Goal: Task Accomplishment & Management: Manage account settings

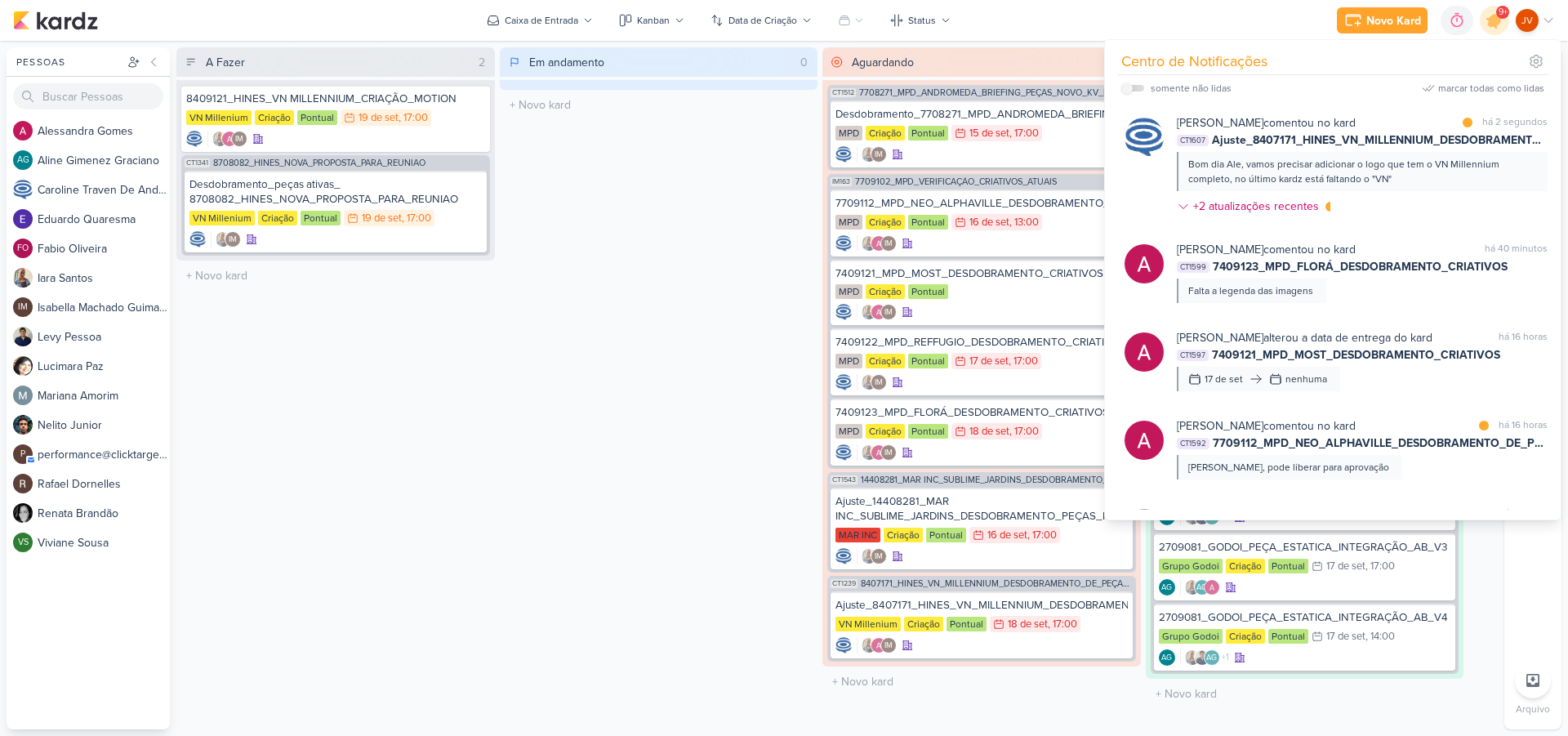
scroll to position [357, 0]
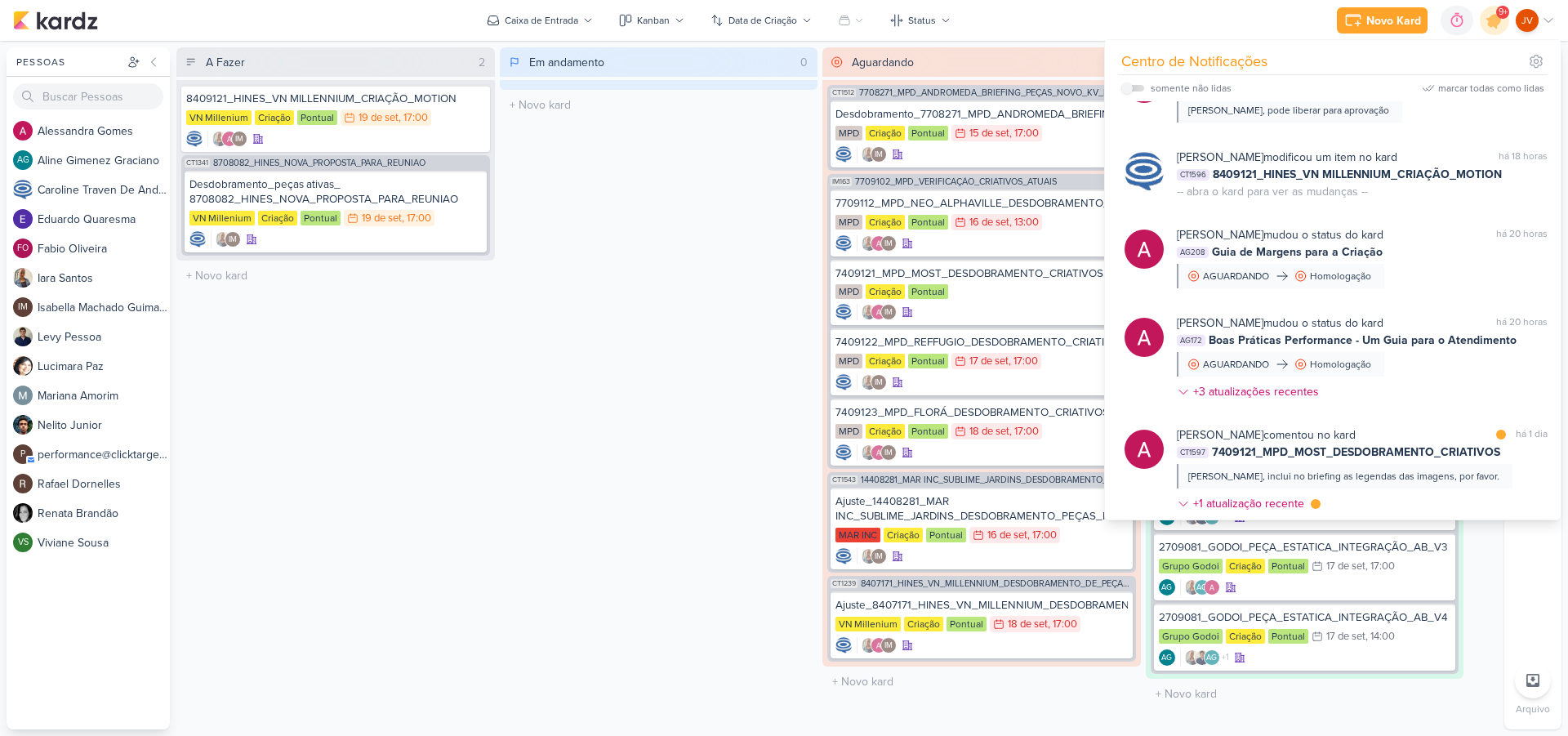
drag, startPoint x: 1267, startPoint y: 22, endPoint x: 1282, endPoint y: 25, distance: 15.3
click at [1267, 22] on div "Novo Kard Ctrl + k 0h0m Sessão desligada... Hoje 0h0m Semana 0h0m Mês 0h0m" at bounding box center [783, 20] width 1541 height 41
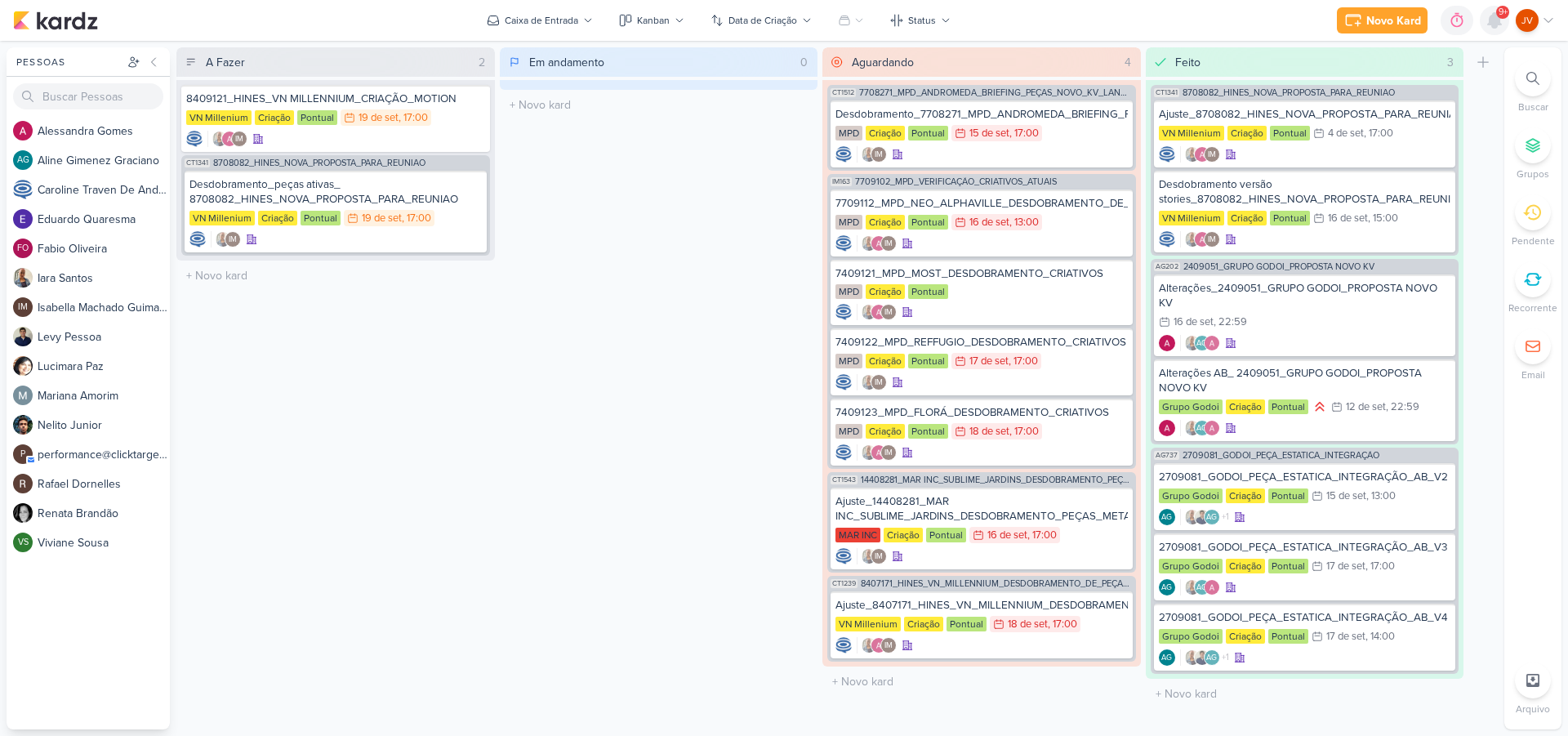
click at [1501, 18] on div "9+" at bounding box center [1495, 21] width 30 height 30
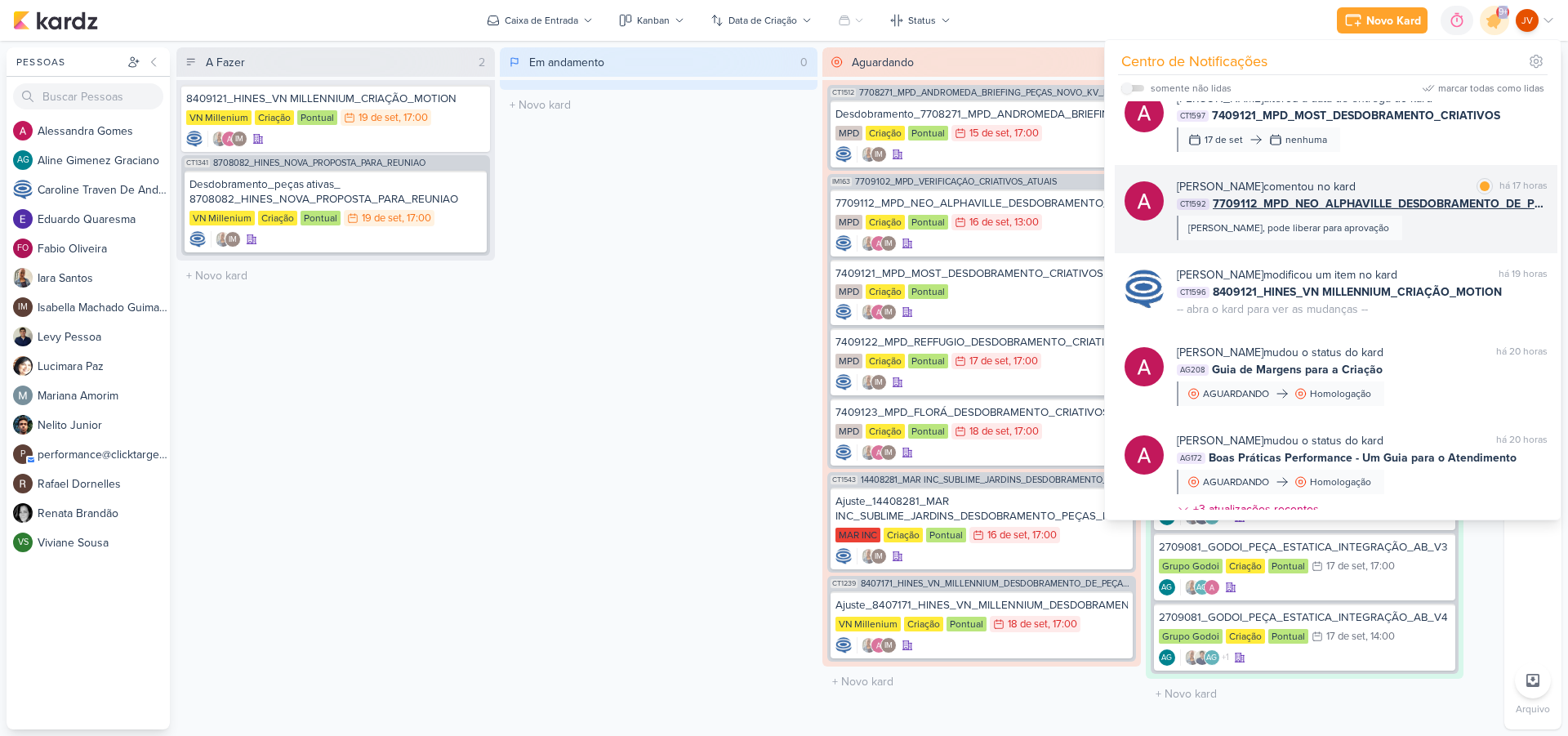
scroll to position [129, 0]
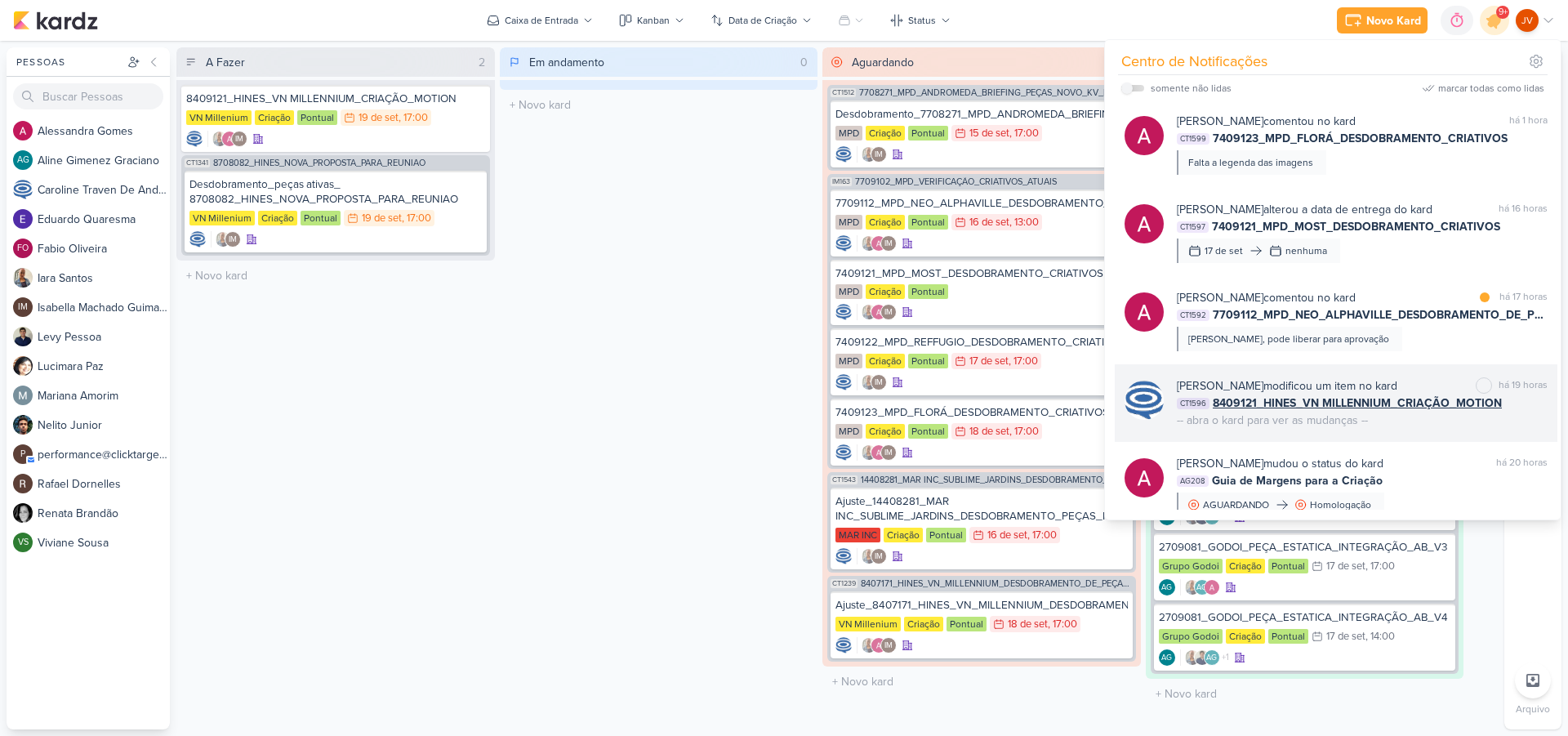
click at [1353, 382] on div "[PERSON_NAME] modificou um item no kard" at bounding box center [1286, 386] width 220 height 17
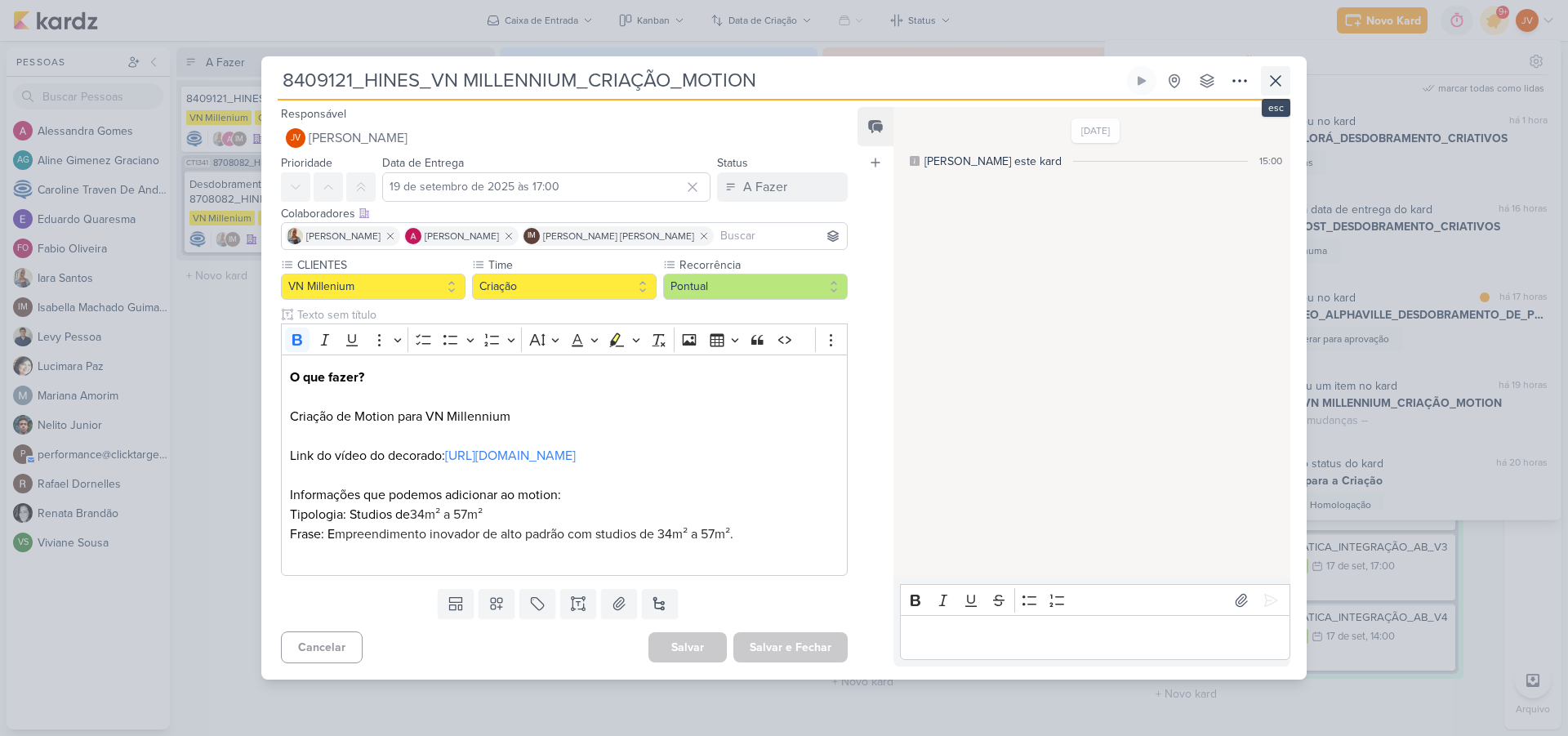
click at [1273, 76] on icon at bounding box center [1275, 81] width 10 height 10
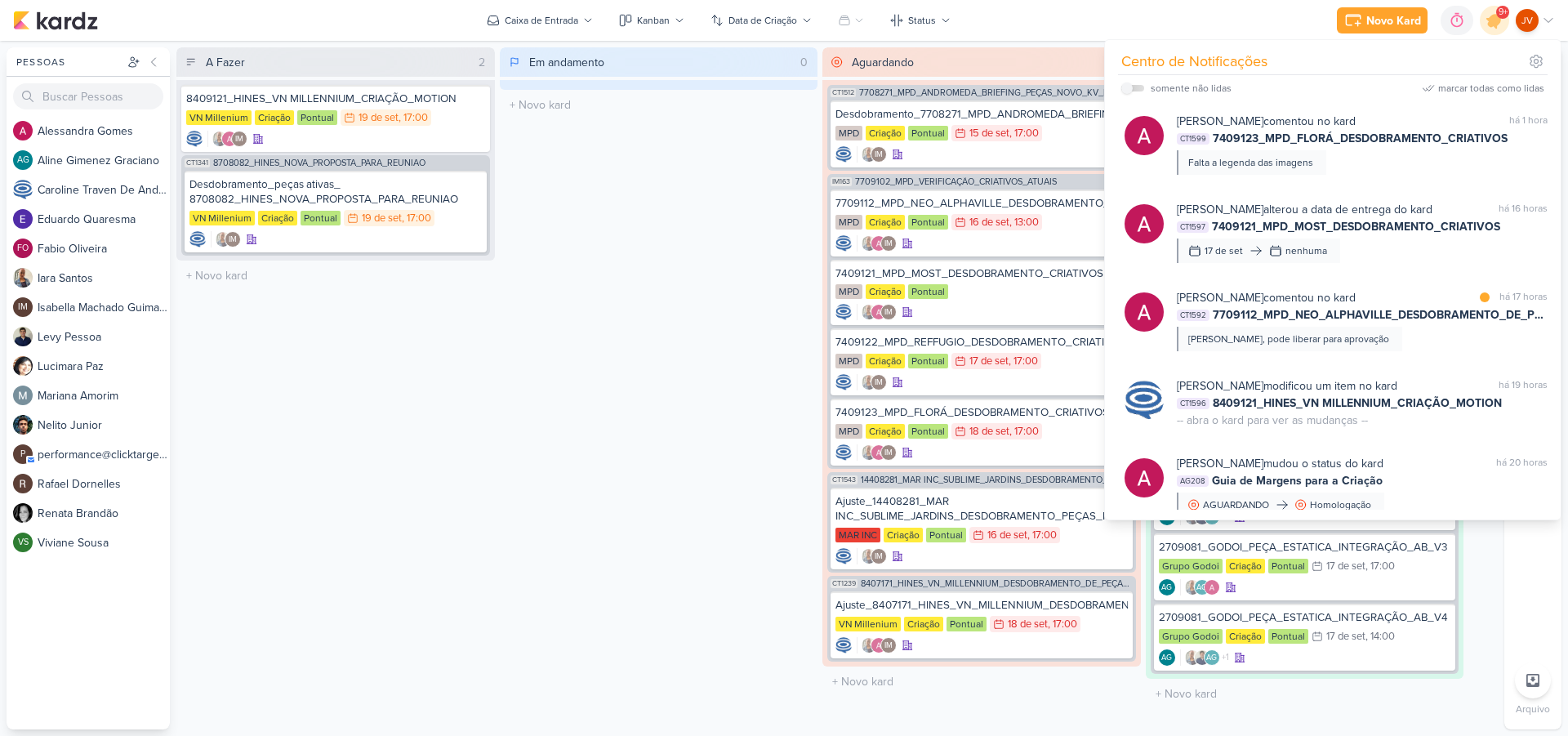
click at [630, 247] on div "Em andamento 0 Mover Para Esquerda Mover Para Direita [GEOGRAPHIC_DATA] O títul…" at bounding box center [658, 389] width 318 height 683
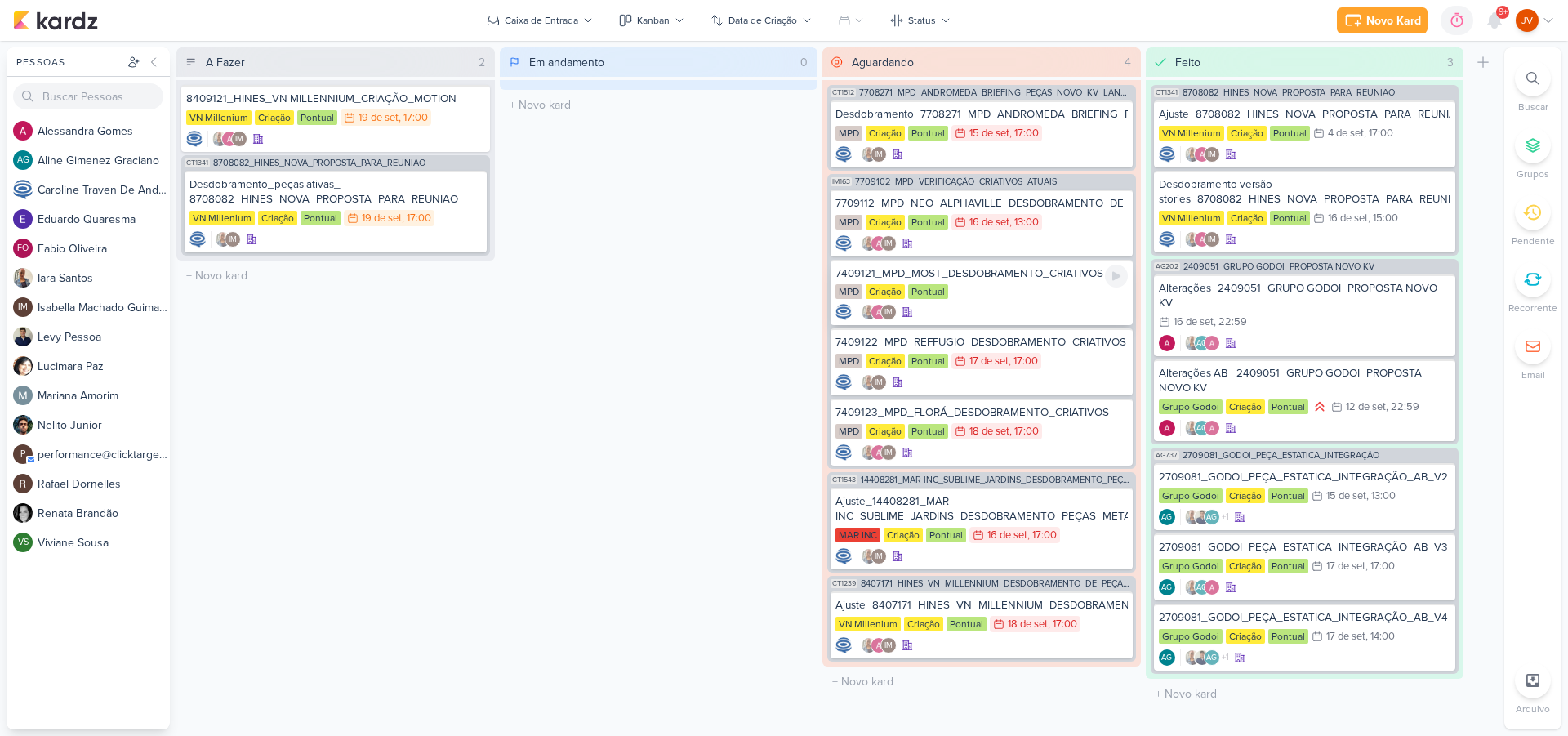
click at [1002, 289] on div "MPD Criação Pontual" at bounding box center [982, 292] width 293 height 17
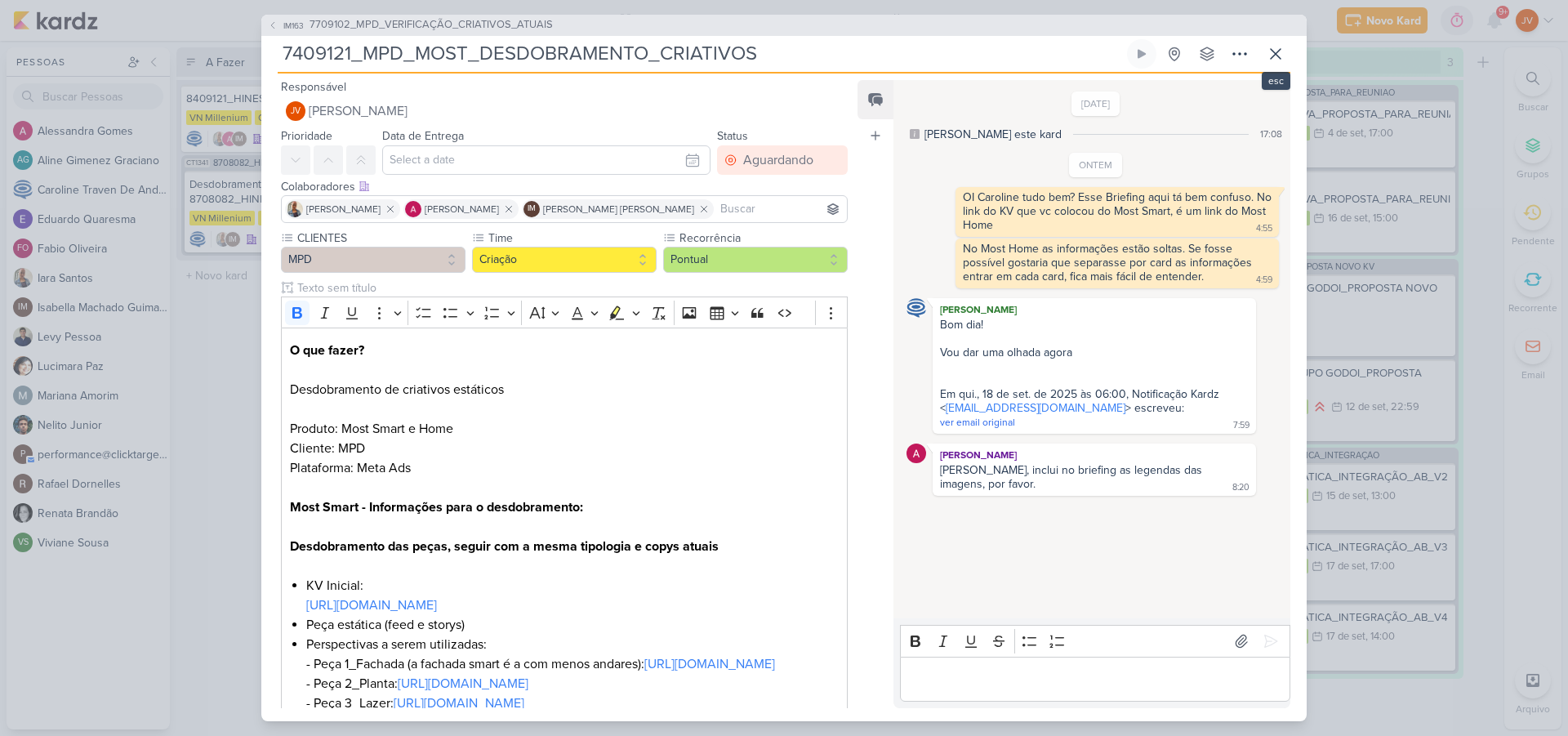
click at [1278, 57] on icon at bounding box center [1275, 54] width 10 height 10
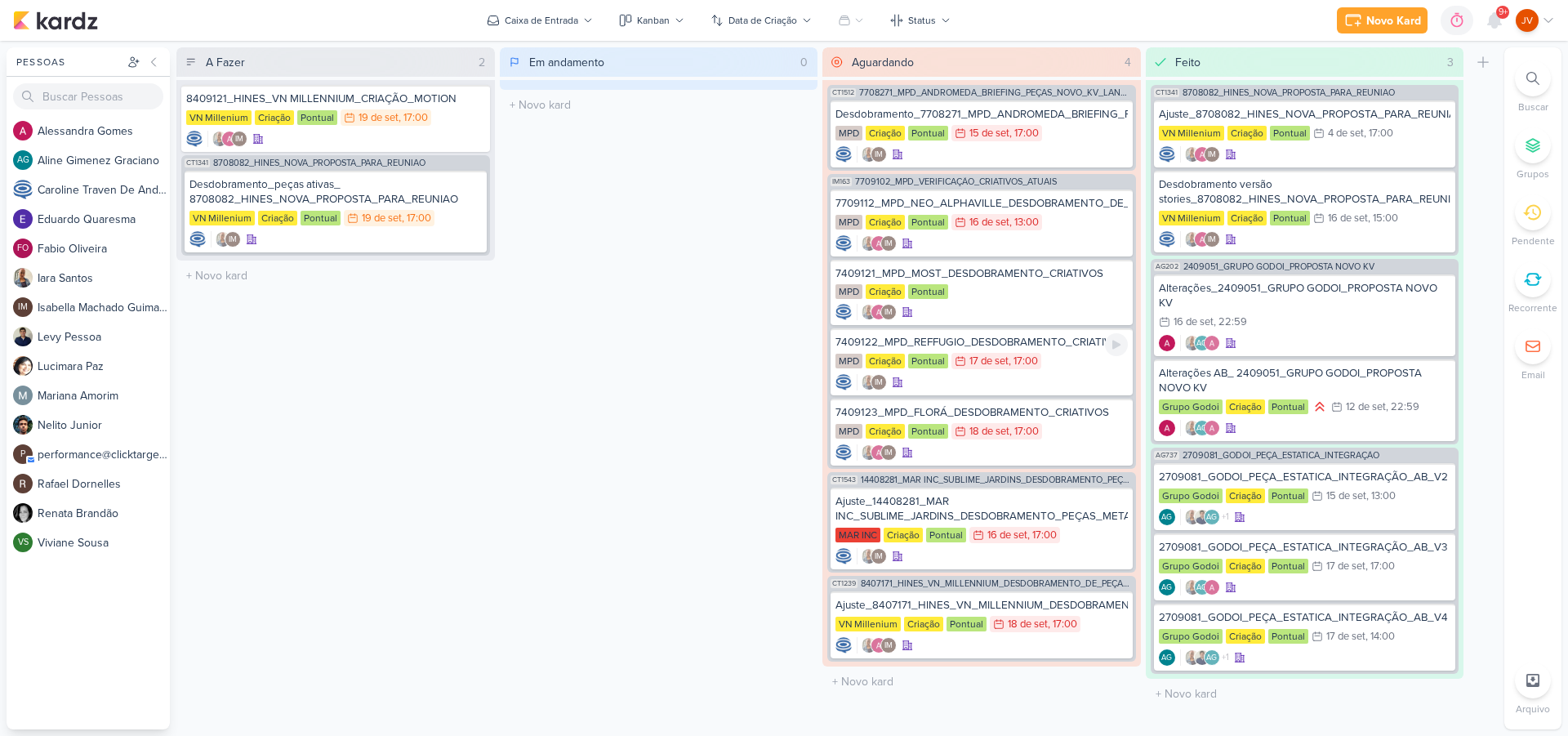
click at [1077, 360] on div "MPD Criação Pontual 17/9 17 de set , 17:00" at bounding box center [982, 362] width 293 height 18
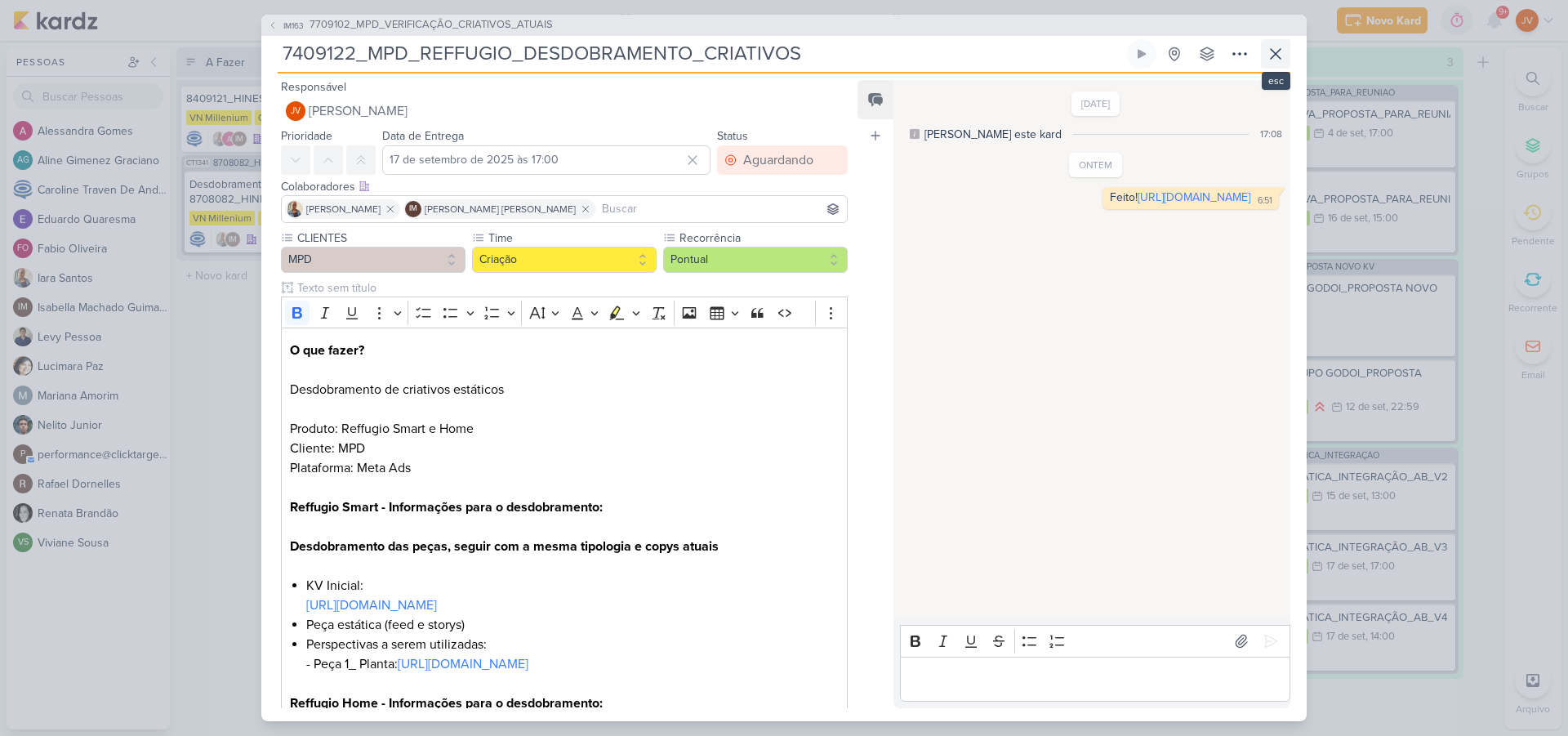
click at [1278, 51] on icon at bounding box center [1275, 54] width 20 height 20
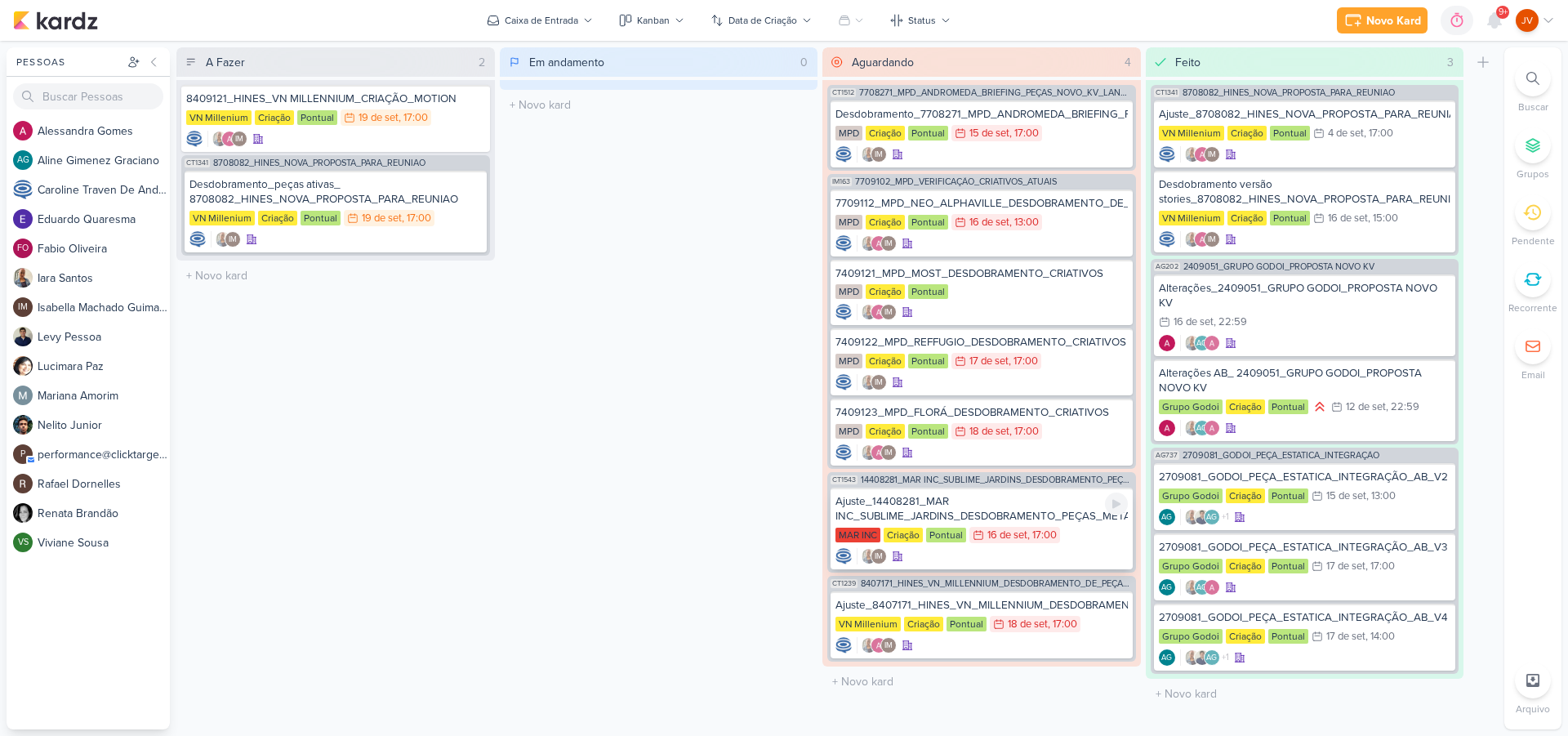
click at [1024, 514] on div "Ajuste_14408281_MAR INC_SUBLIME_JARDINS_DESDOBRAMENTO_PEÇAS_META_ADS" at bounding box center [982, 509] width 293 height 30
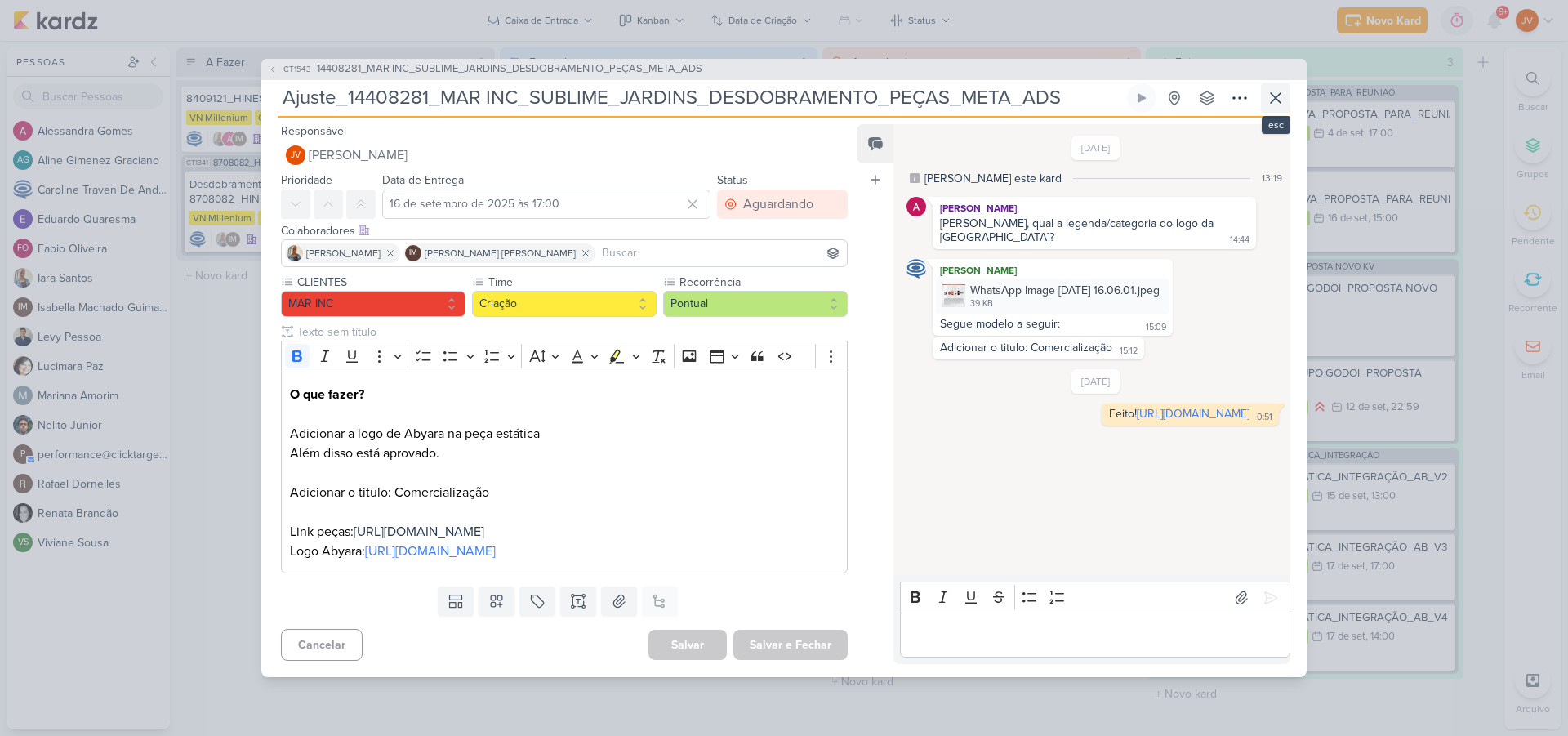
click at [1268, 88] on icon at bounding box center [1275, 98] width 20 height 20
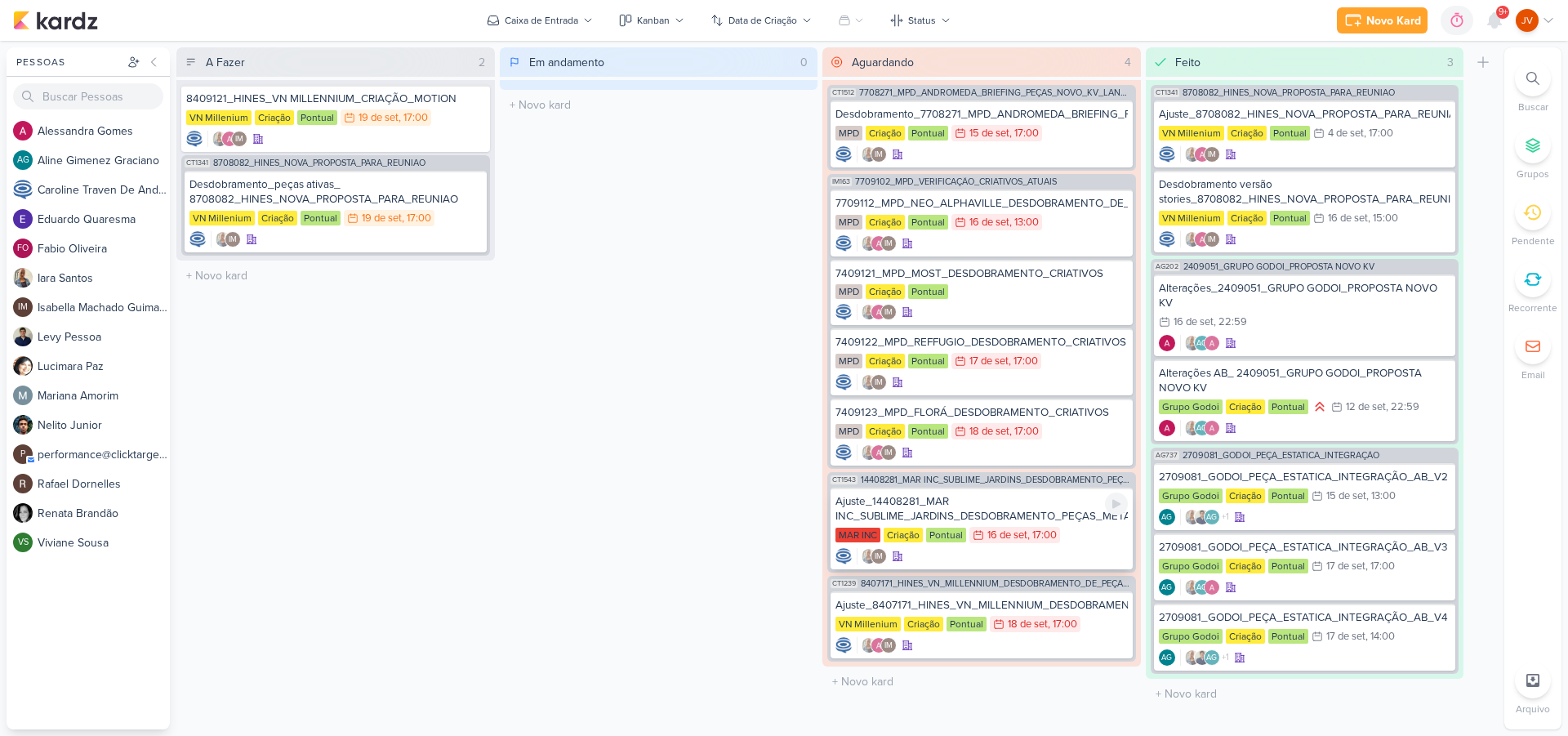
click at [1050, 514] on div "Ajuste_14408281_MAR INC_SUBLIME_JARDINS_DESDOBRAMENTO_PEÇAS_META_ADS" at bounding box center [982, 509] width 293 height 30
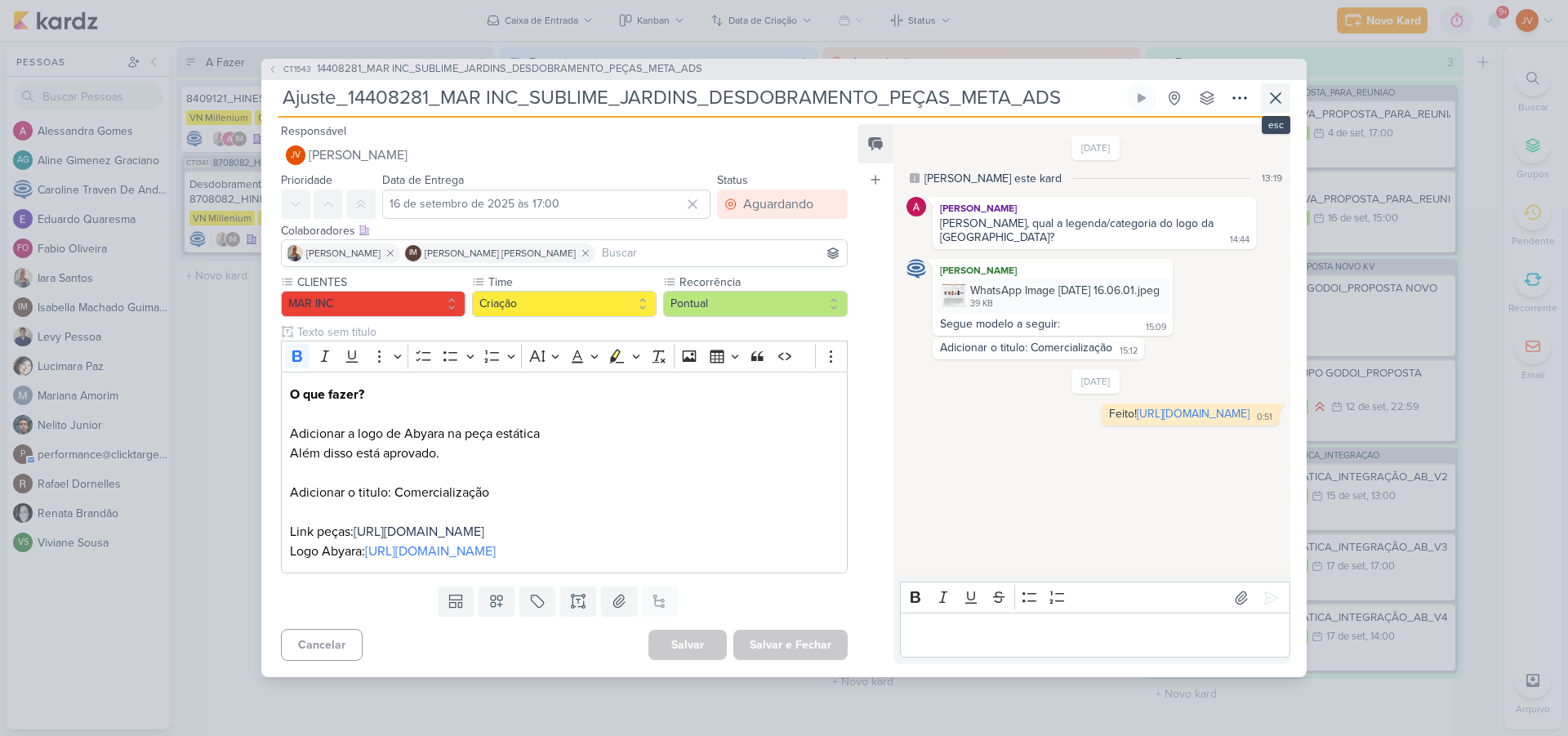
click at [1277, 93] on icon at bounding box center [1275, 98] width 10 height 10
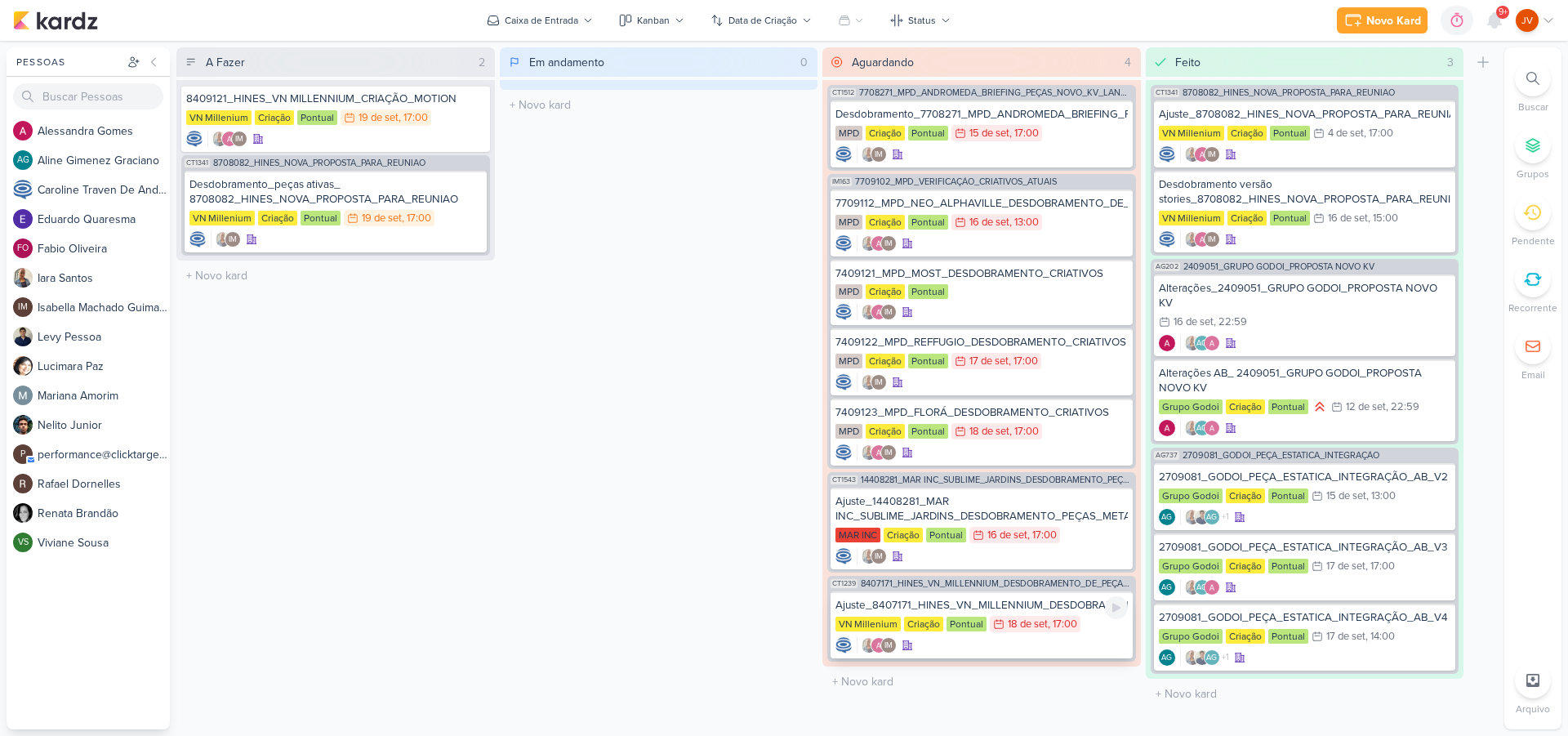
click at [1047, 603] on div "Ajuste_8407171_HINES_VN_MILLENNIUM_DESDOBRAMENTO_DE_PEÇAS_V4" at bounding box center [982, 605] width 293 height 15
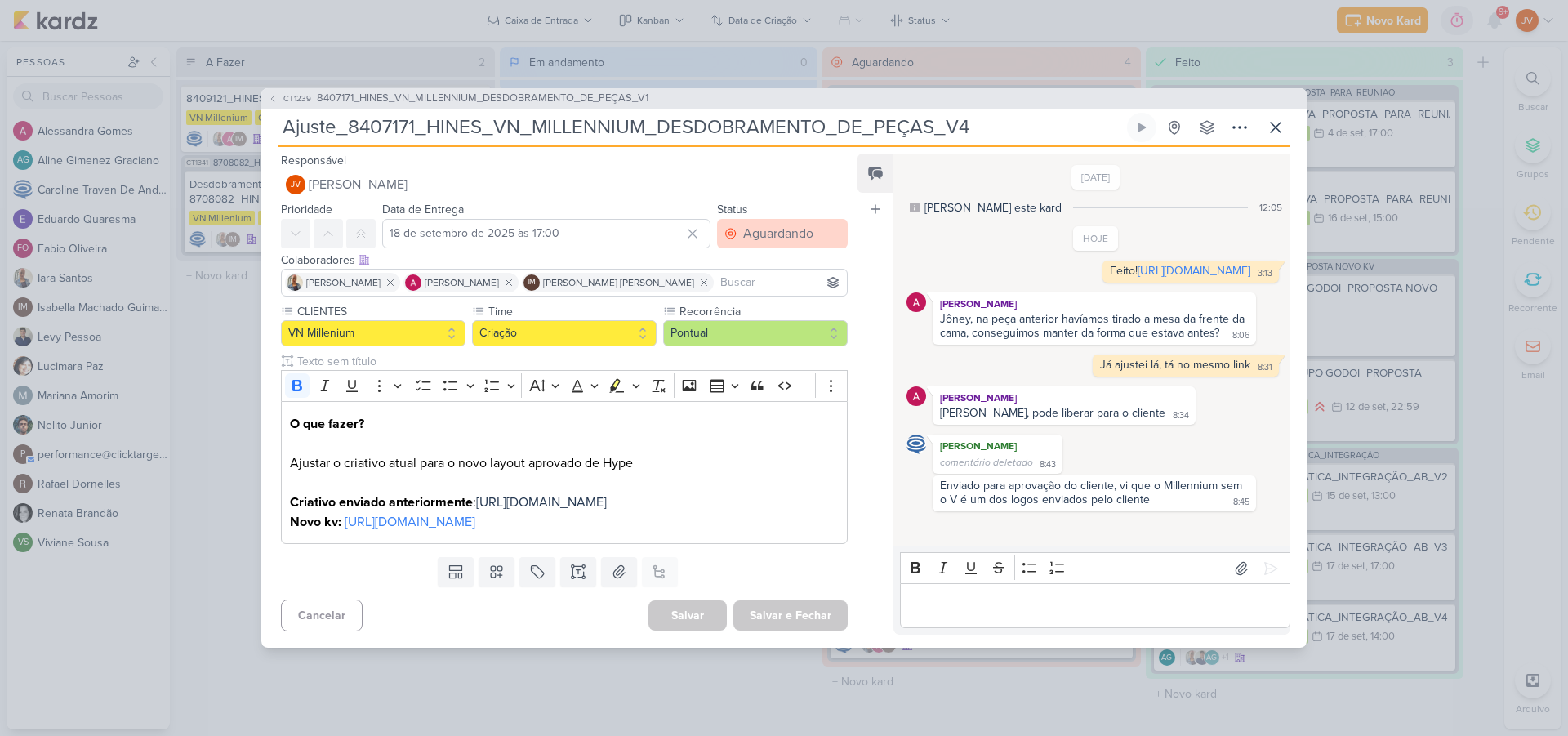
click at [759, 224] on div "Aguardando" at bounding box center [778, 233] width 70 height 20
click at [735, 343] on div "Feito" at bounding box center [747, 351] width 26 height 17
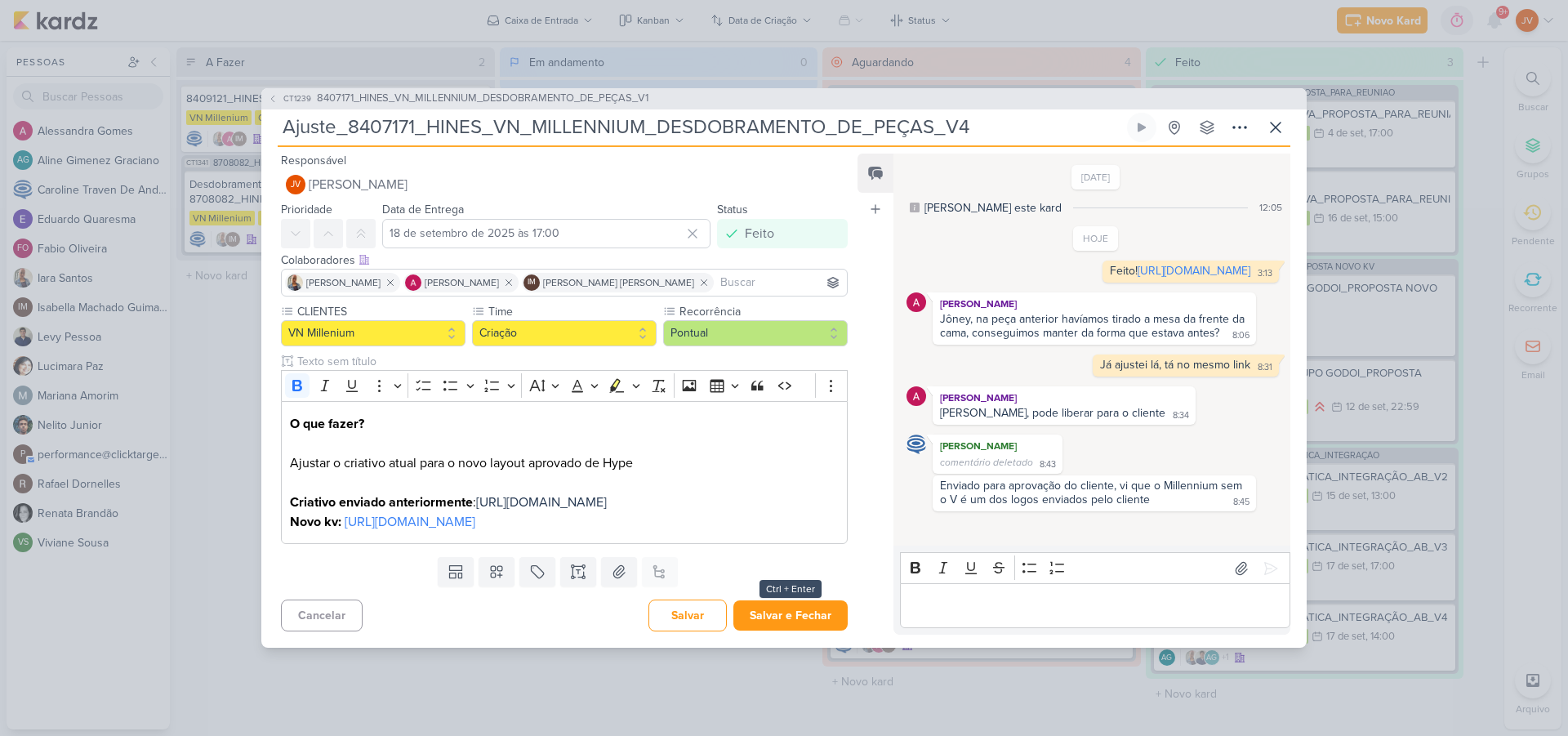
click at [786, 631] on button "Salvar e Fechar" at bounding box center [791, 615] width 115 height 31
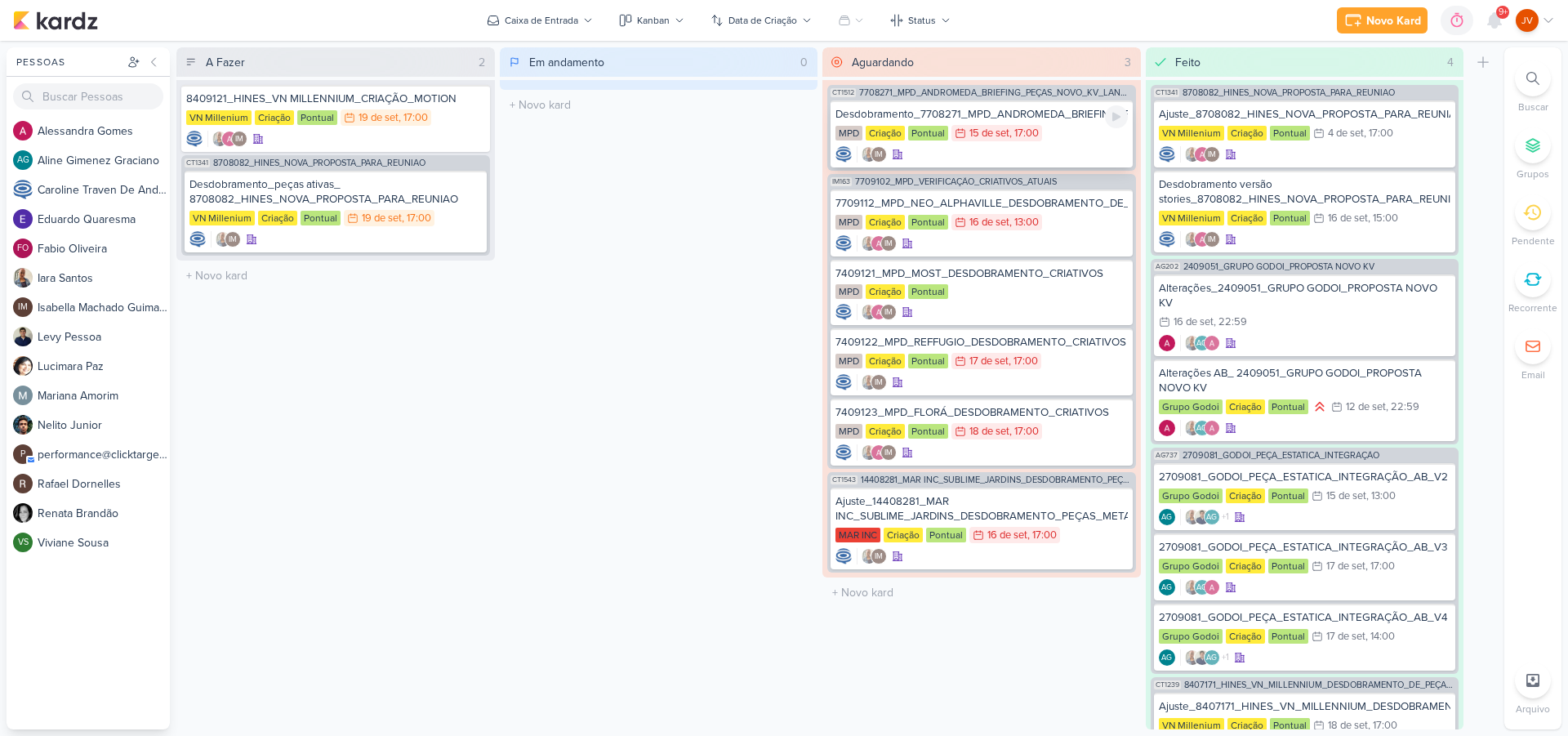
click at [1072, 120] on div "Desdobramento_7708271_MPD_ANDROMEDA_BRIEFING_PEÇAS_NOVO_KV_LANÇAMENTO" at bounding box center [982, 114] width 293 height 15
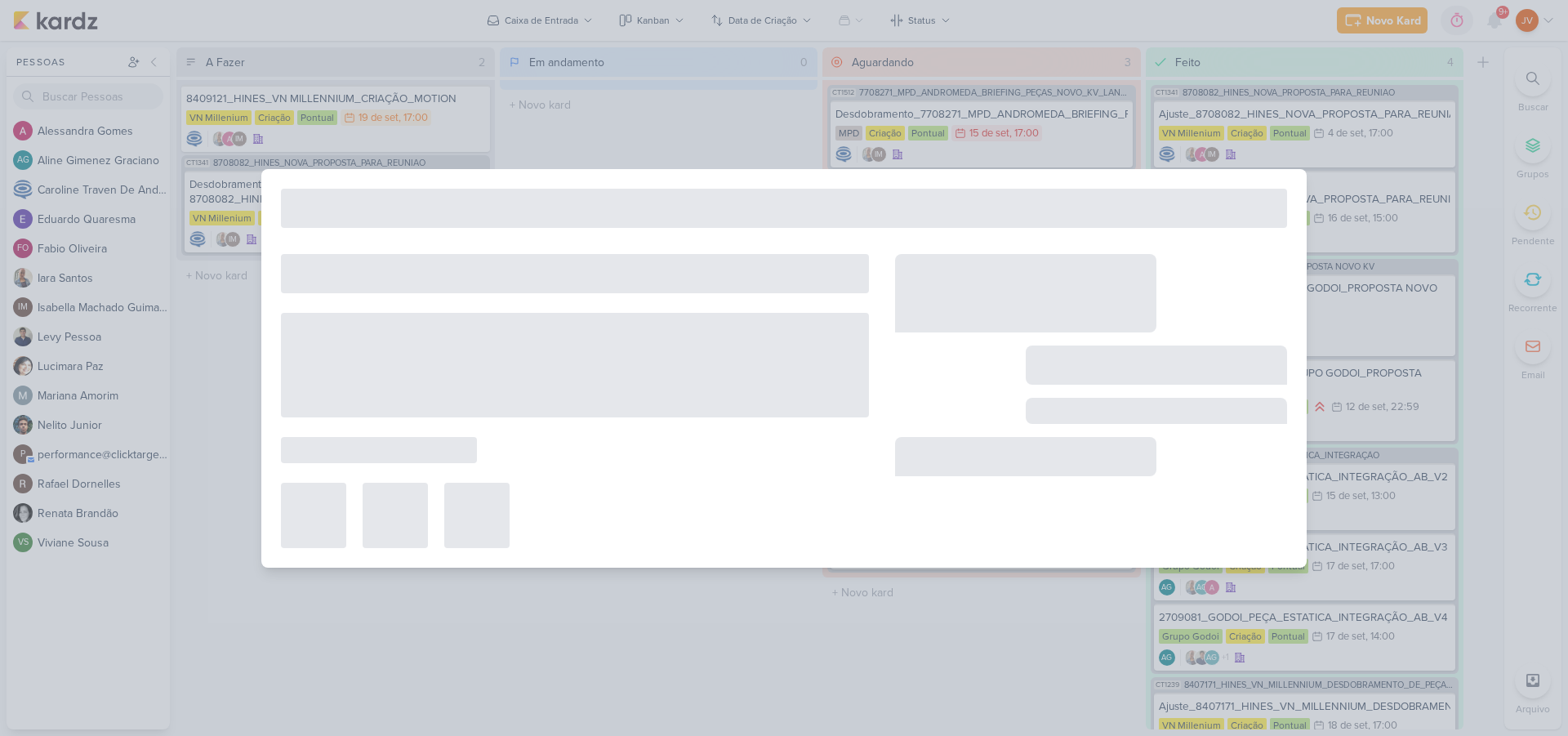
type input "Desdobramento_7708271_MPD_ANDROMEDA_BRIEFING_PEÇAS_NOVO_KV_LANÇAMENTO"
type input "15 de setembro de 2025 às 17:00"
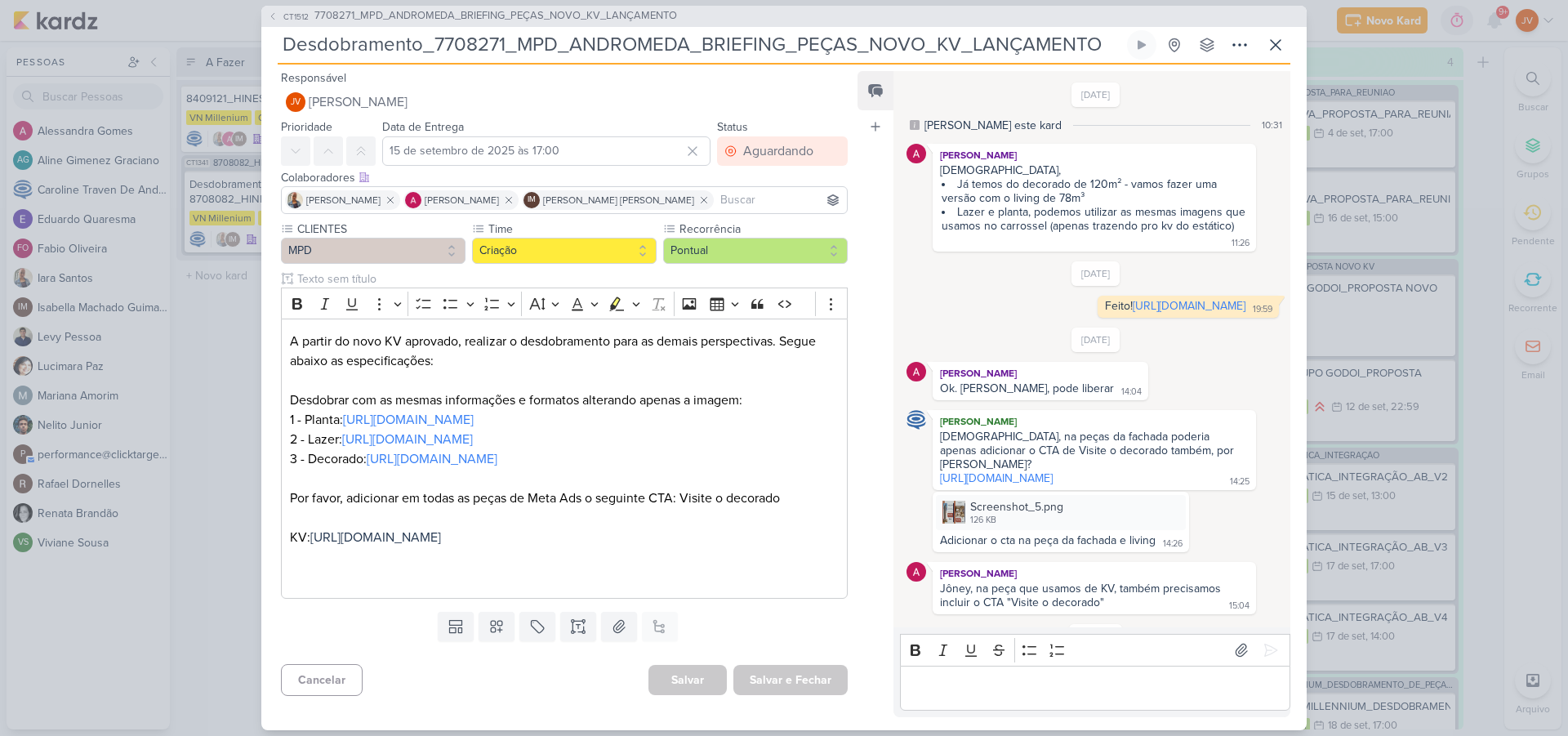
scroll to position [87, 0]
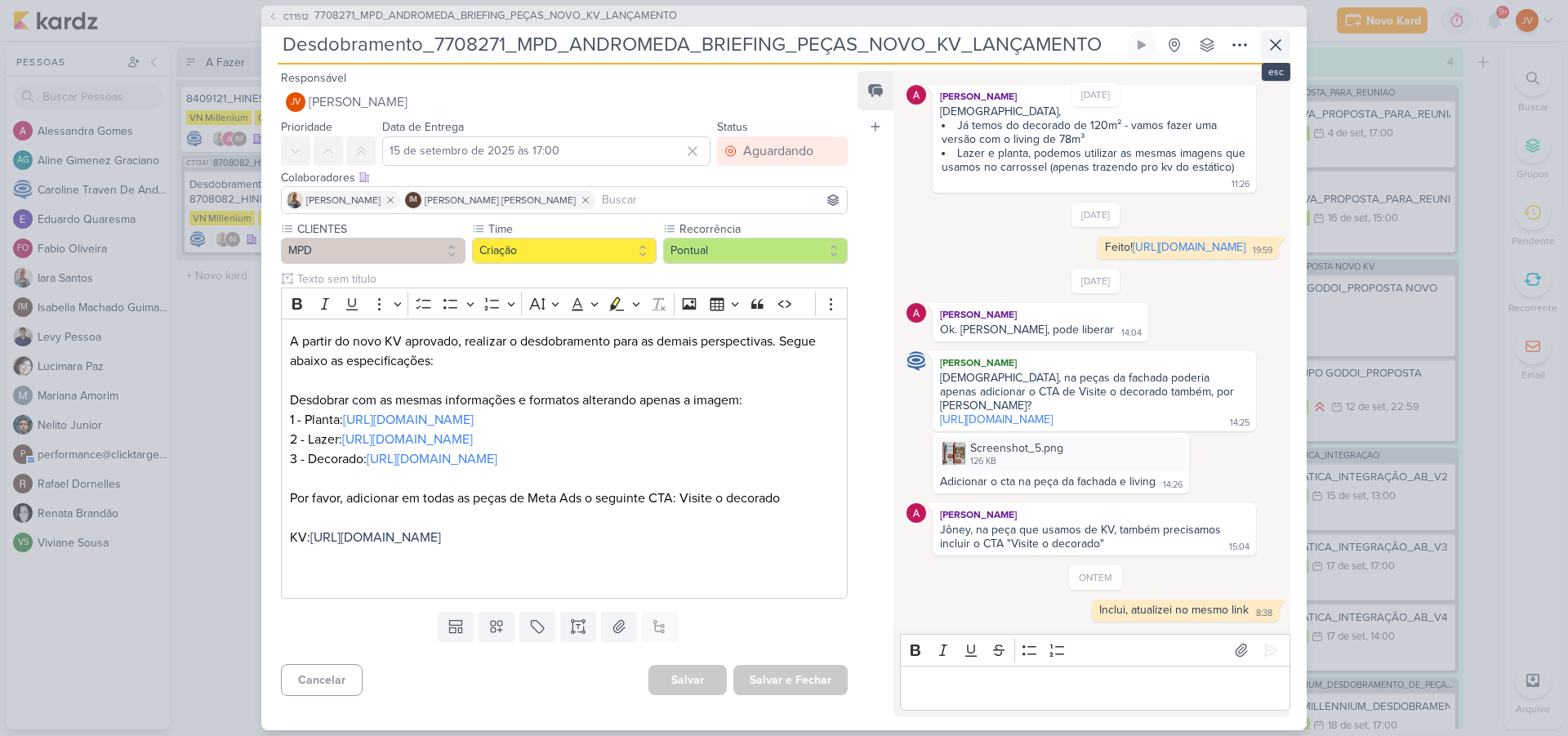
click at [1273, 43] on icon at bounding box center [1275, 46] width 20 height 20
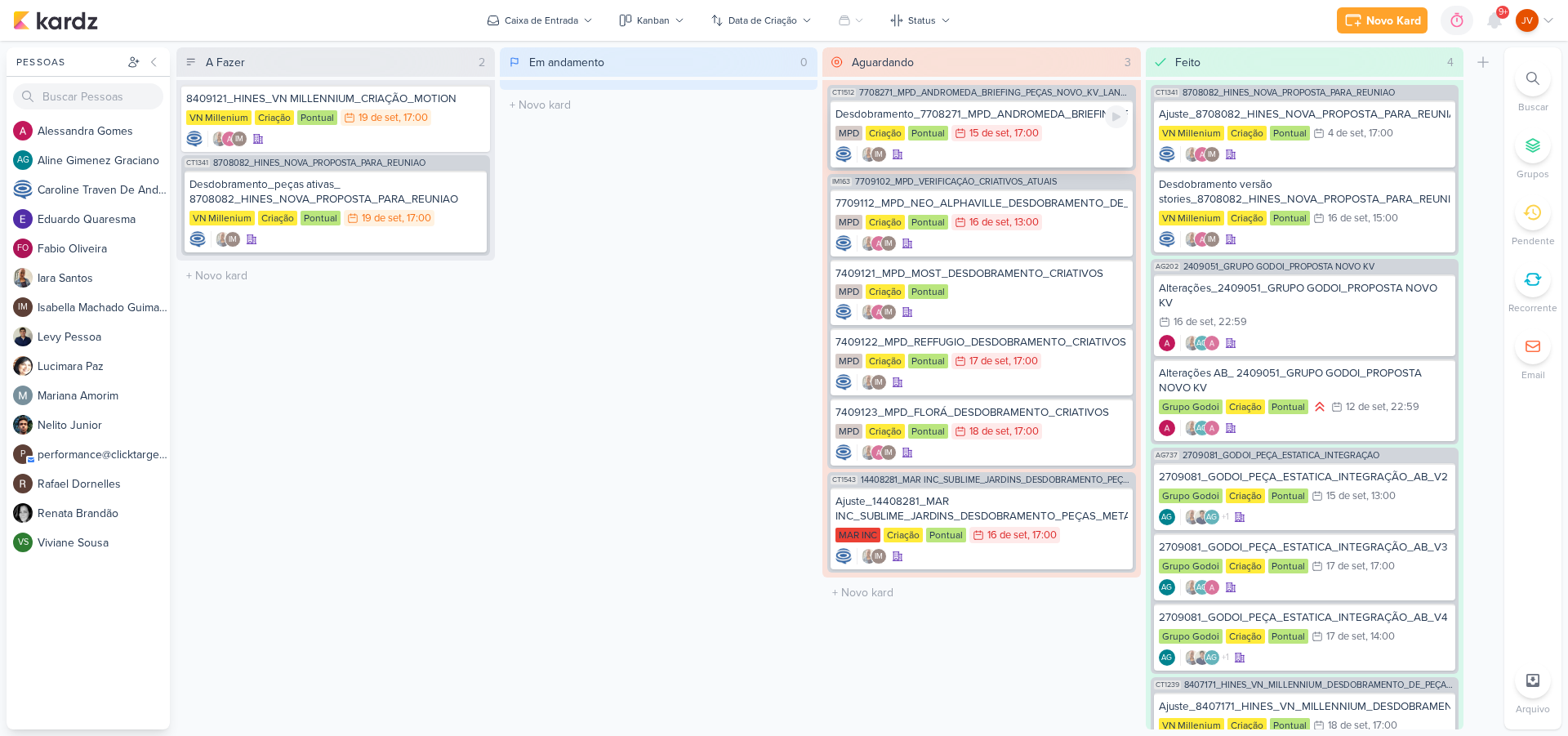
click at [1010, 112] on div "Desdobramento_7708271_MPD_ANDROMEDA_BRIEFING_PEÇAS_NOVO_KV_LANÇAMENTO" at bounding box center [982, 114] width 293 height 15
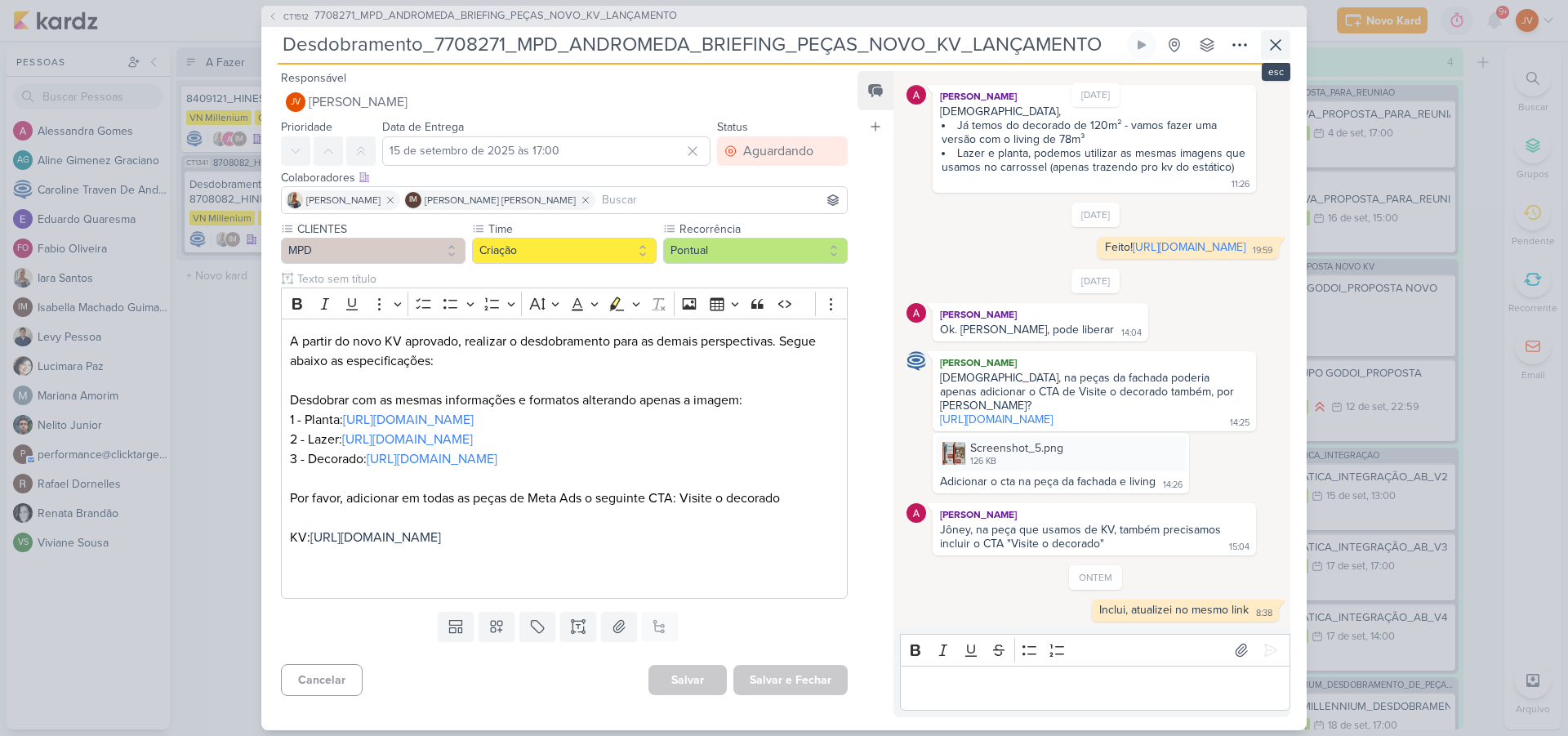
click at [1273, 42] on icon at bounding box center [1275, 45] width 10 height 10
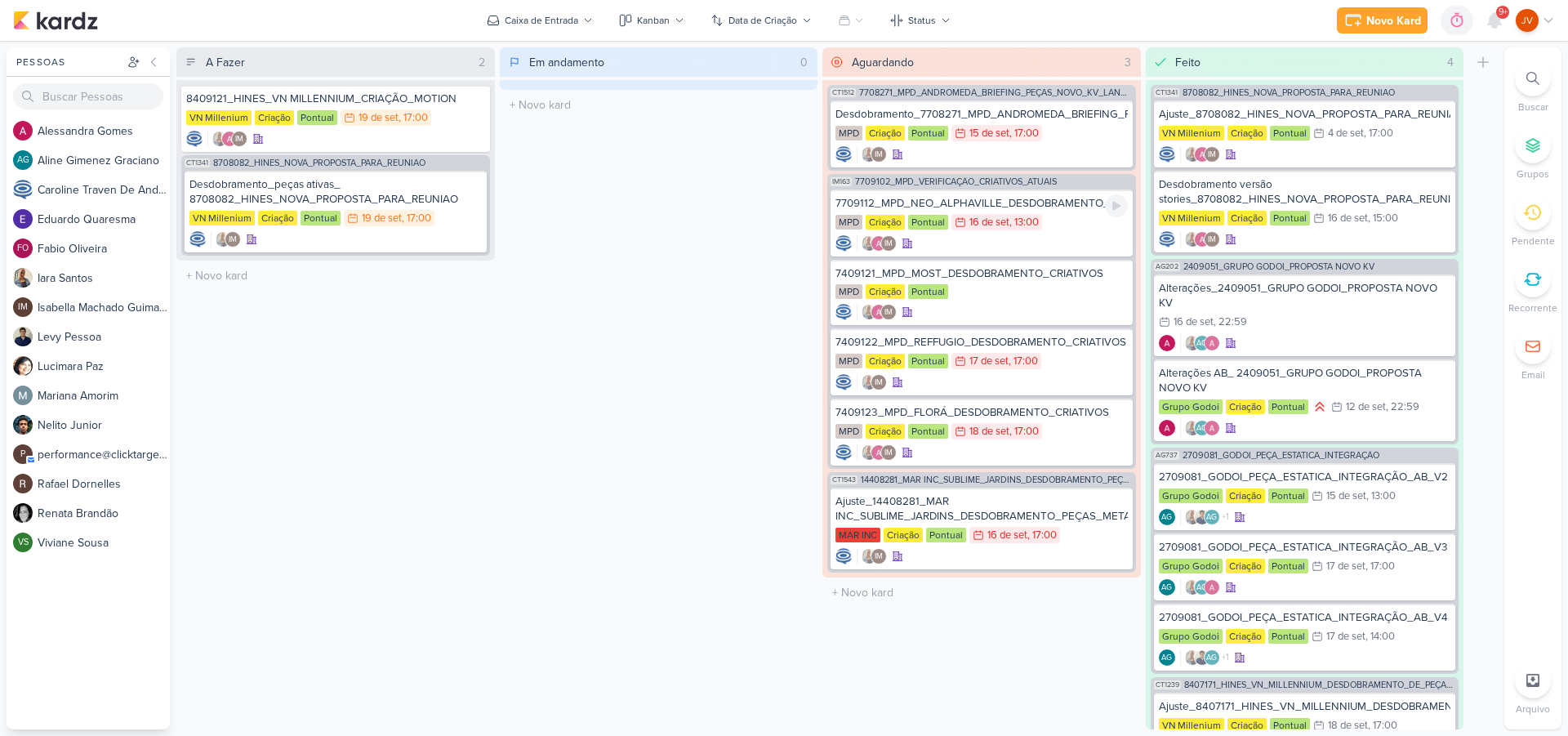
click at [1063, 200] on div "7709112_MPD_NEO_ALPHAVILLE_DESDOBRAMENTO_DE_PEÇAS" at bounding box center [982, 203] width 293 height 15
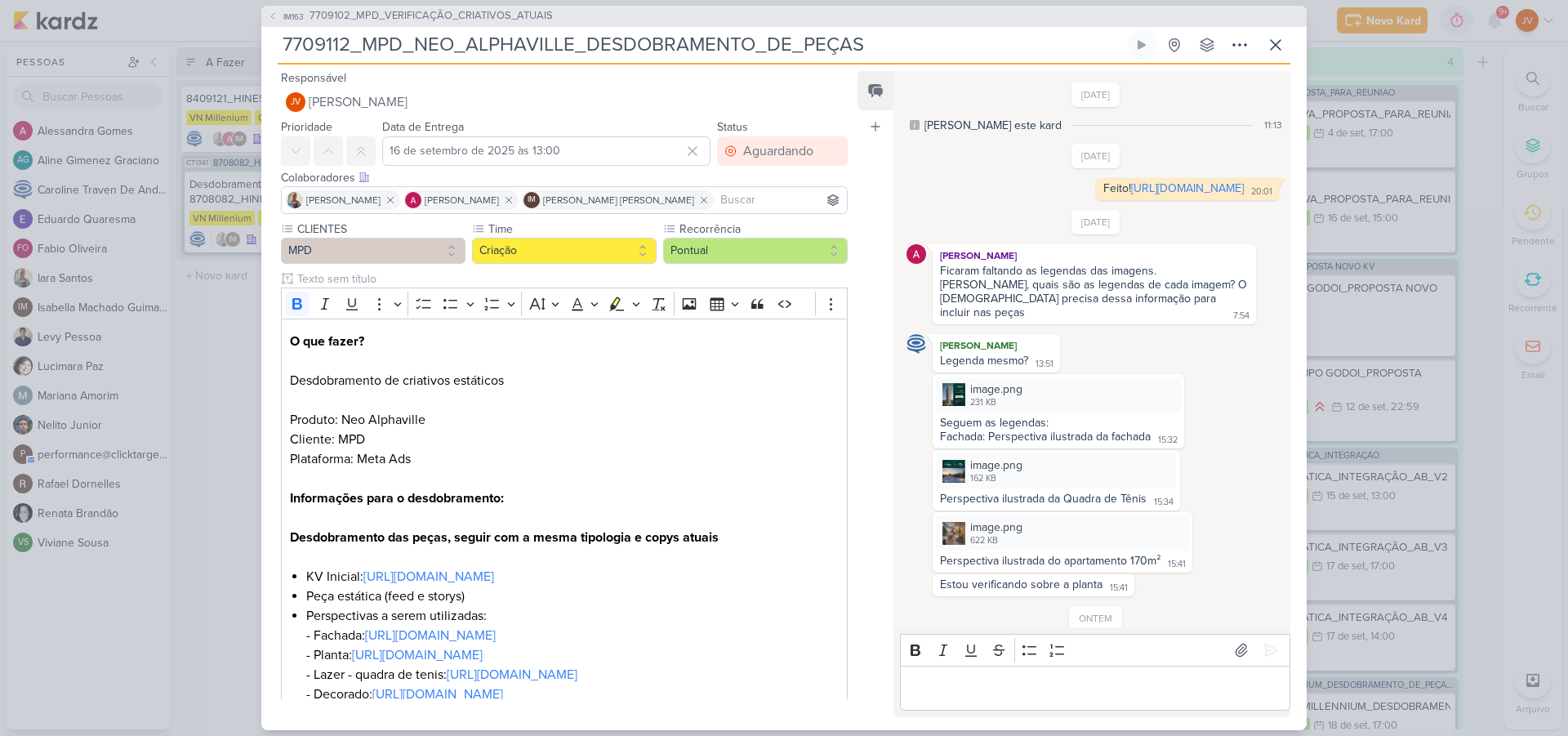
scroll to position [103, 0]
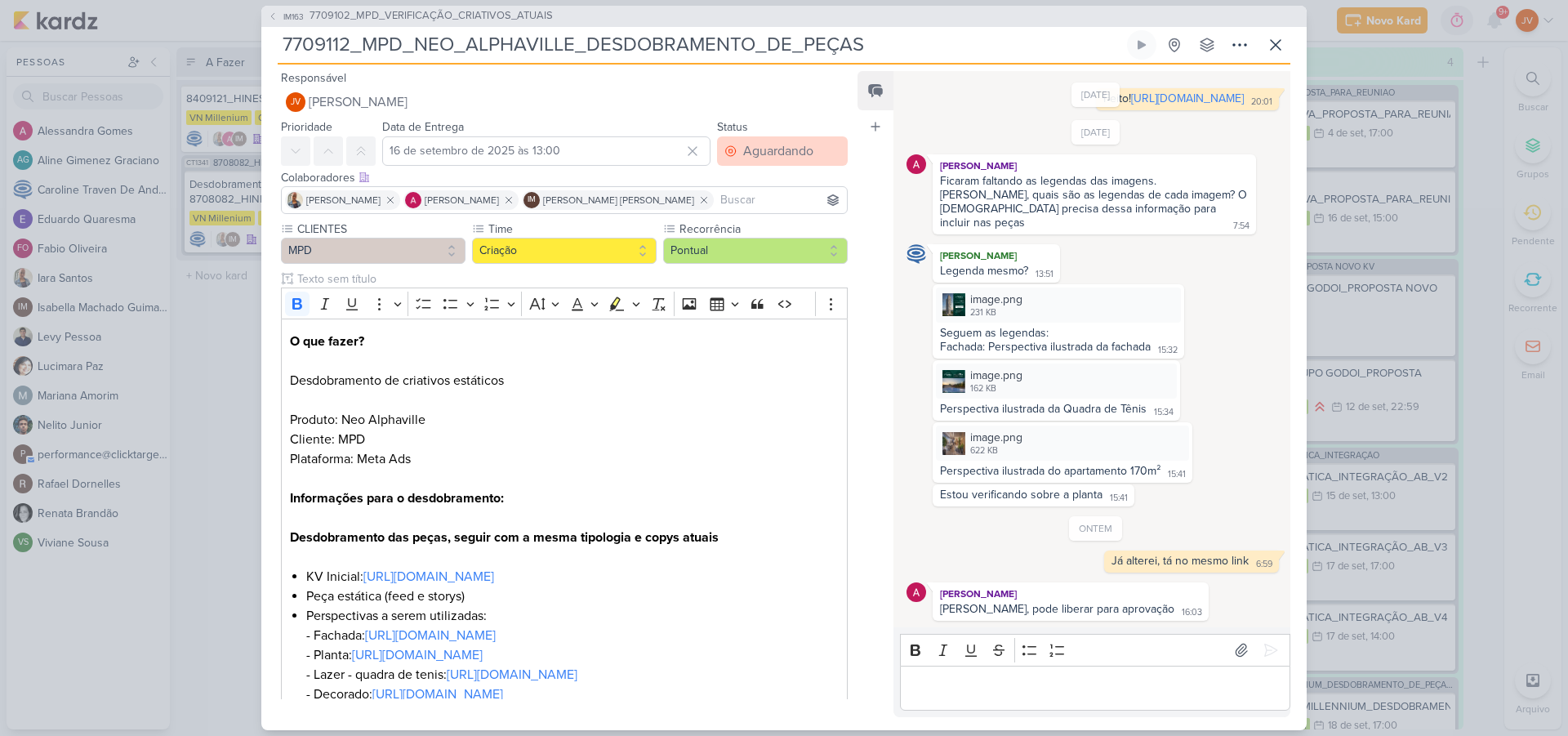
click at [767, 149] on div "Aguardando" at bounding box center [778, 151] width 70 height 20
click at [740, 274] on div "Feito" at bounding box center [747, 268] width 26 height 17
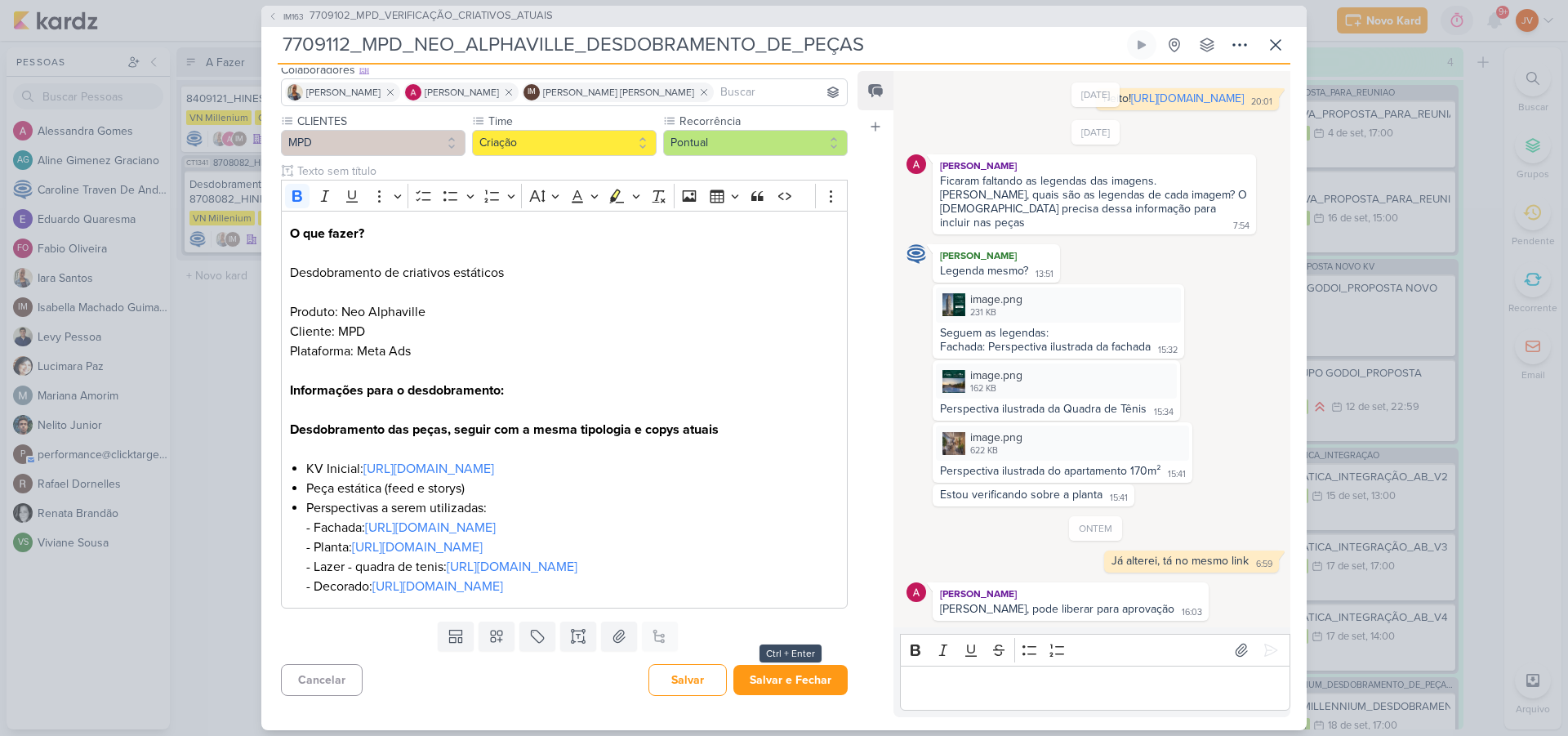
click at [771, 683] on button "Salvar e Fechar" at bounding box center [791, 680] width 115 height 31
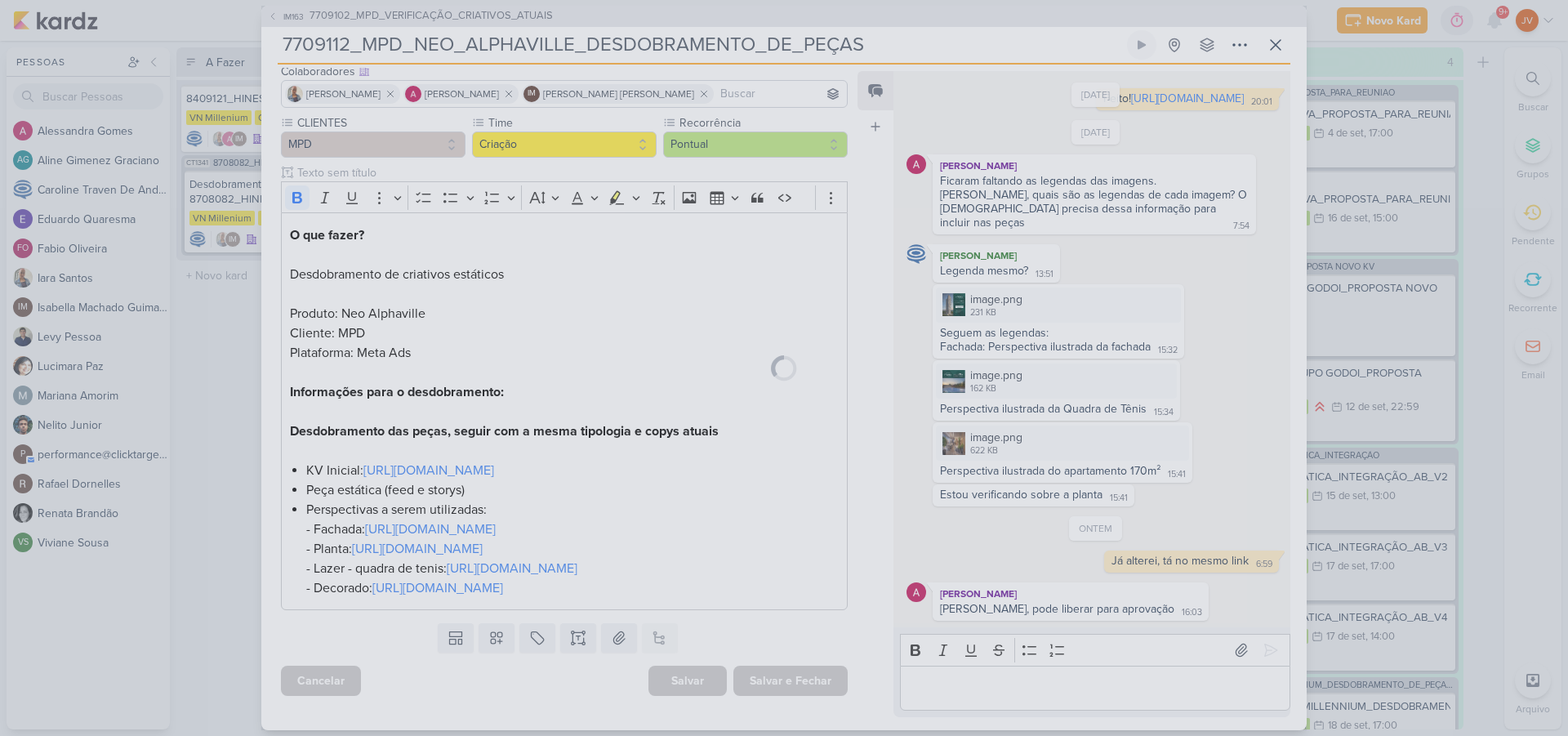
scroll to position [165, 0]
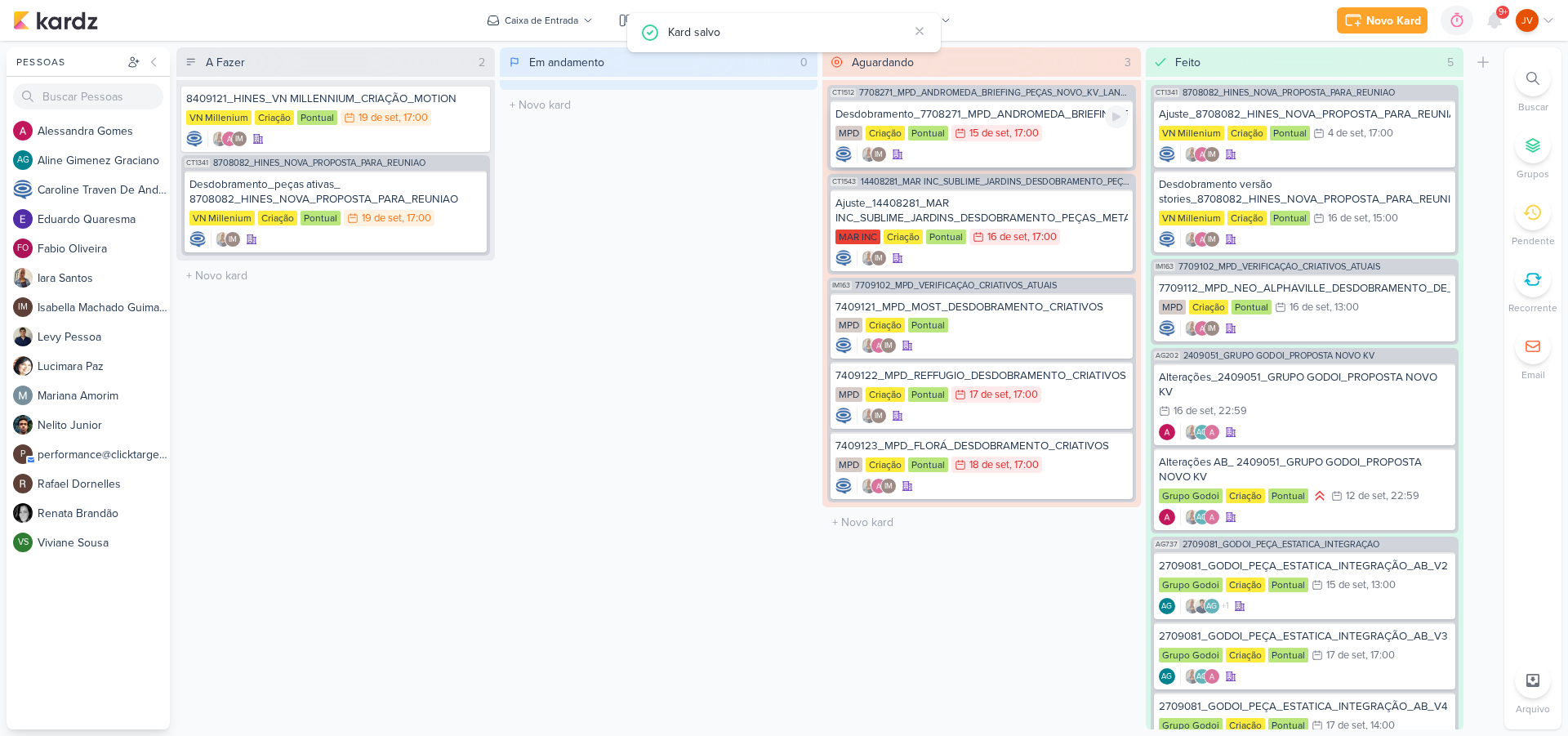
click at [1051, 116] on div "Desdobramento_7708271_MPD_ANDROMEDA_BRIEFING_PEÇAS_NOVO_KV_LANÇAMENTO" at bounding box center [982, 114] width 293 height 15
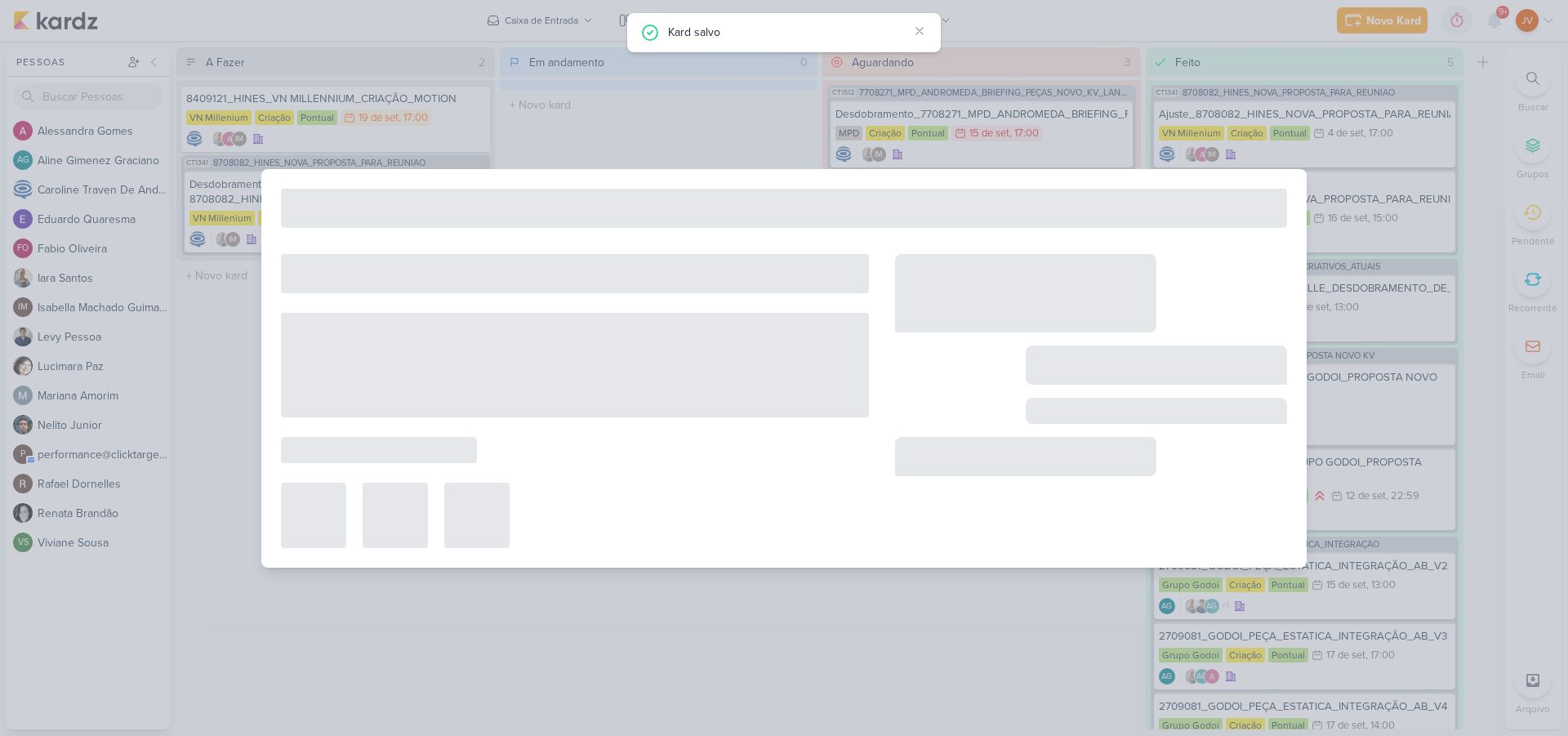
type input "Desdobramento_7708271_MPD_ANDROMEDA_BRIEFING_PEÇAS_NOVO_KV_LANÇAMENTO"
type input "15 de setembro de 2025 às 17:00"
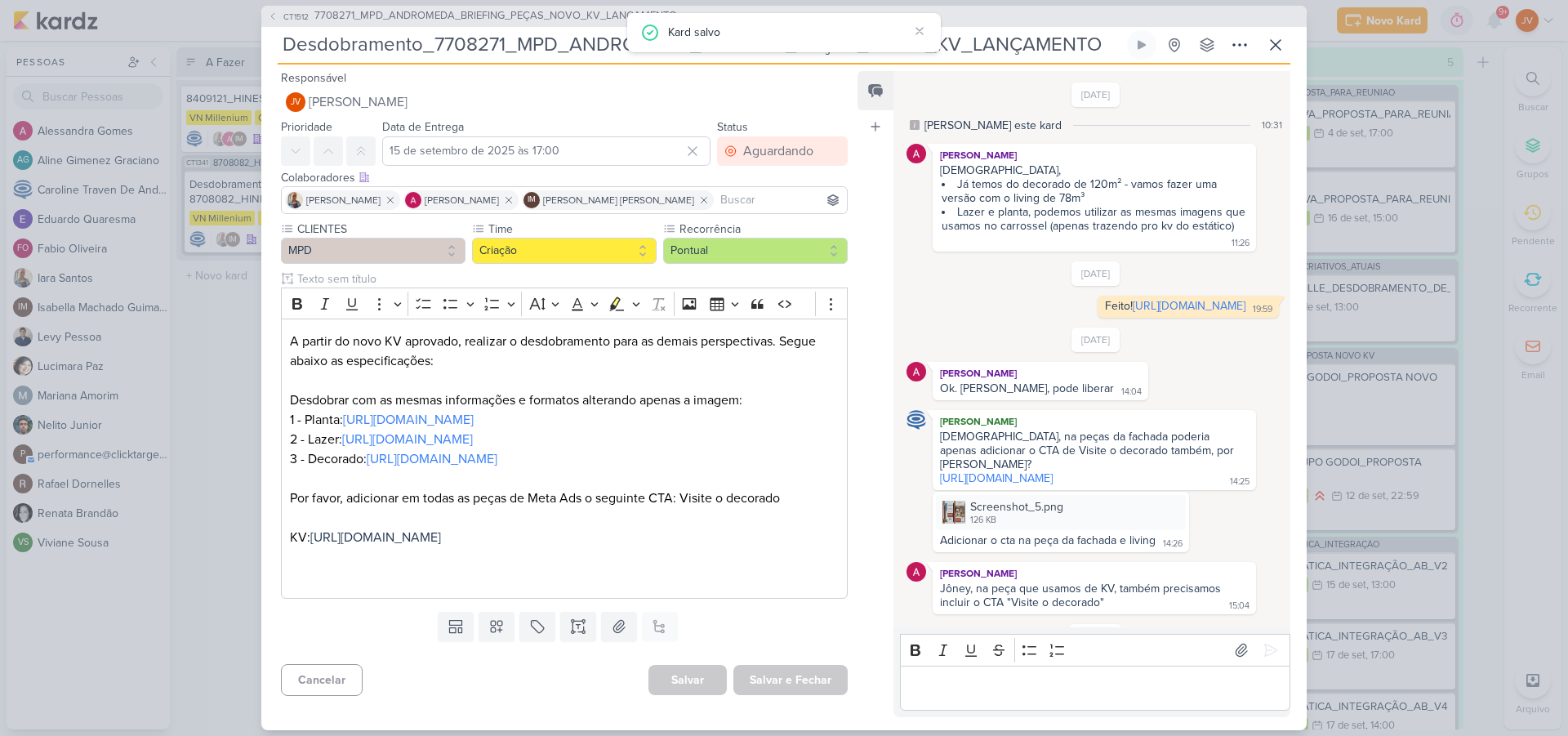
scroll to position [87, 0]
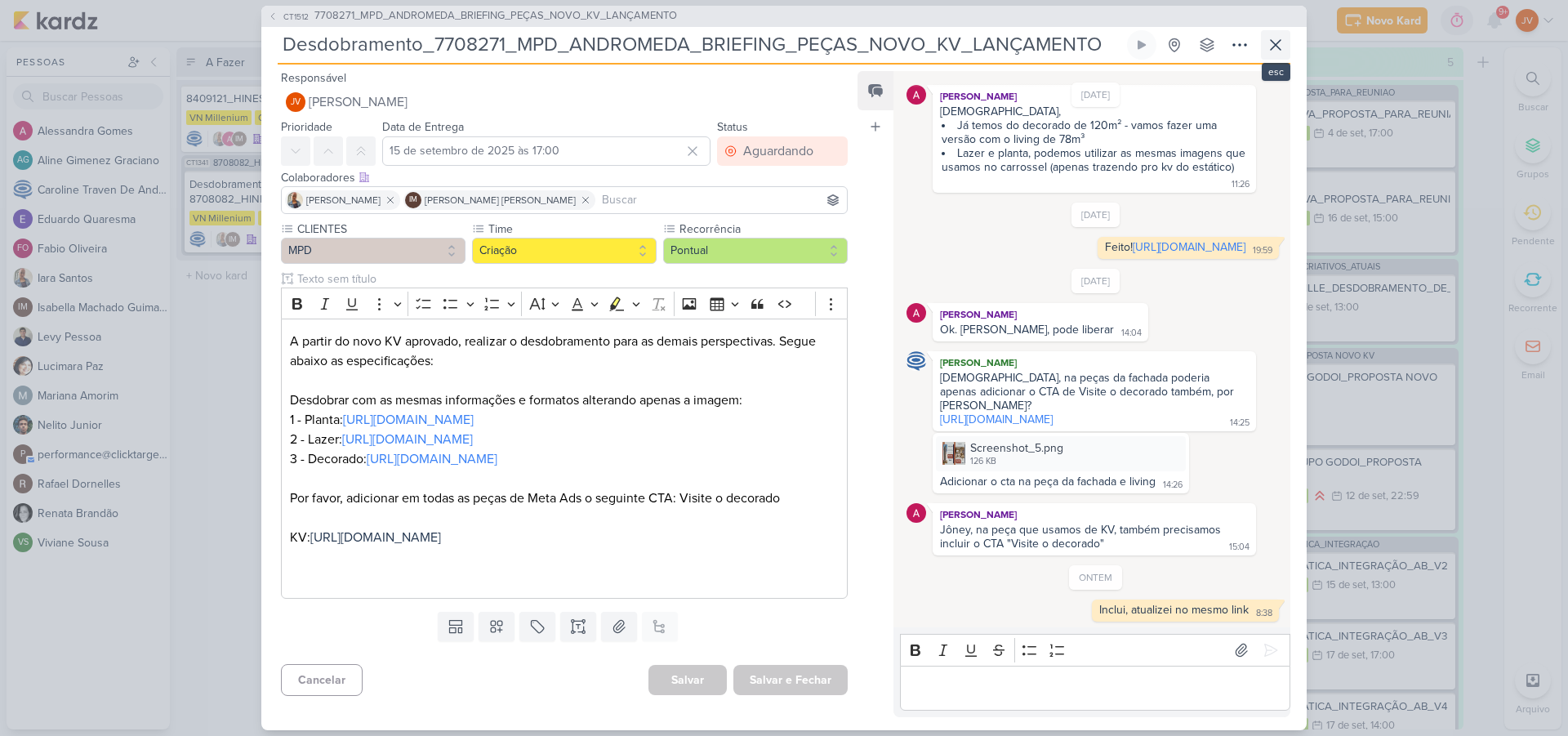
click at [1271, 47] on icon at bounding box center [1275, 46] width 20 height 20
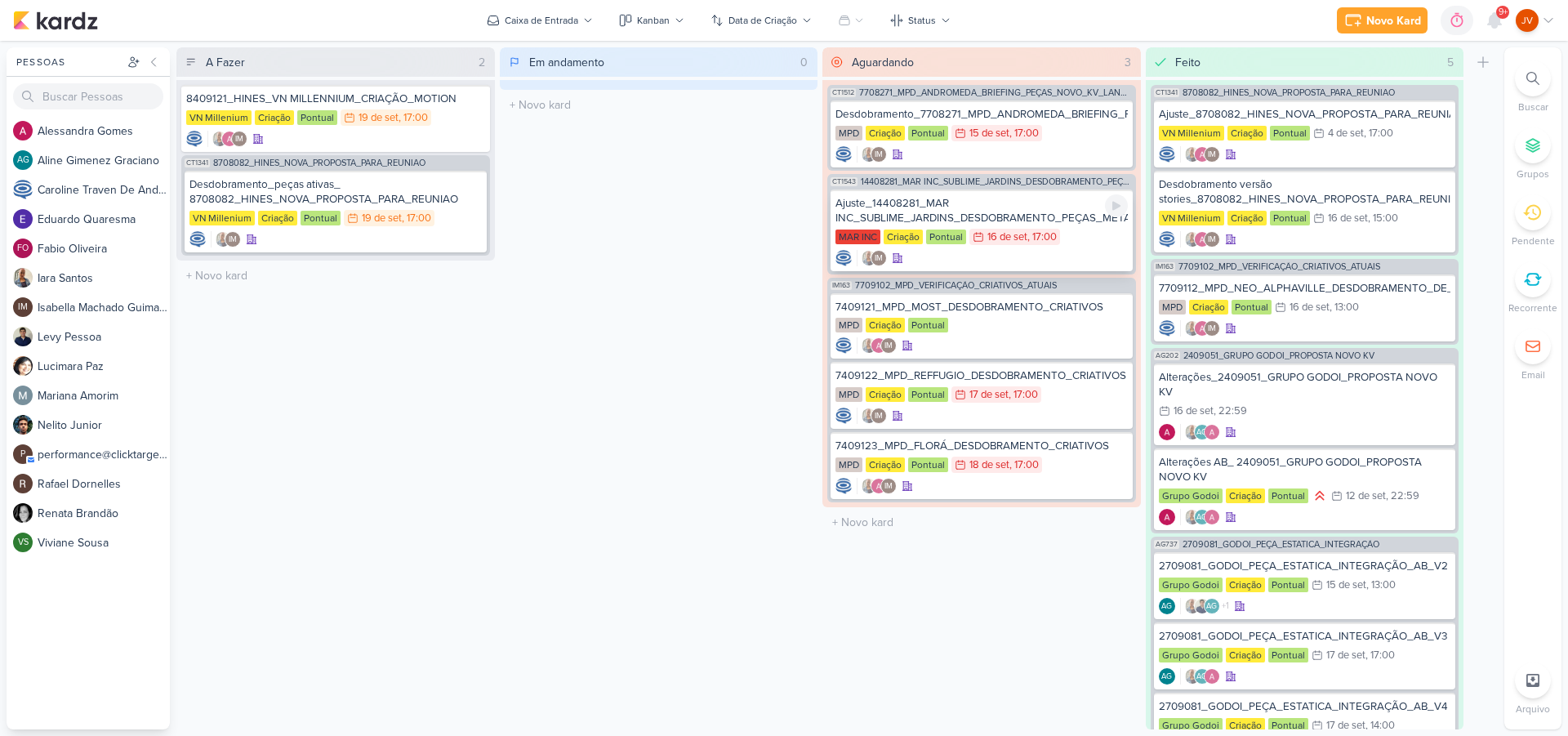
click at [1069, 208] on div "Ajuste_14408281_MAR INC_SUBLIME_JARDINS_DESDOBRAMENTO_PEÇAS_META_ADS" at bounding box center [982, 211] width 293 height 30
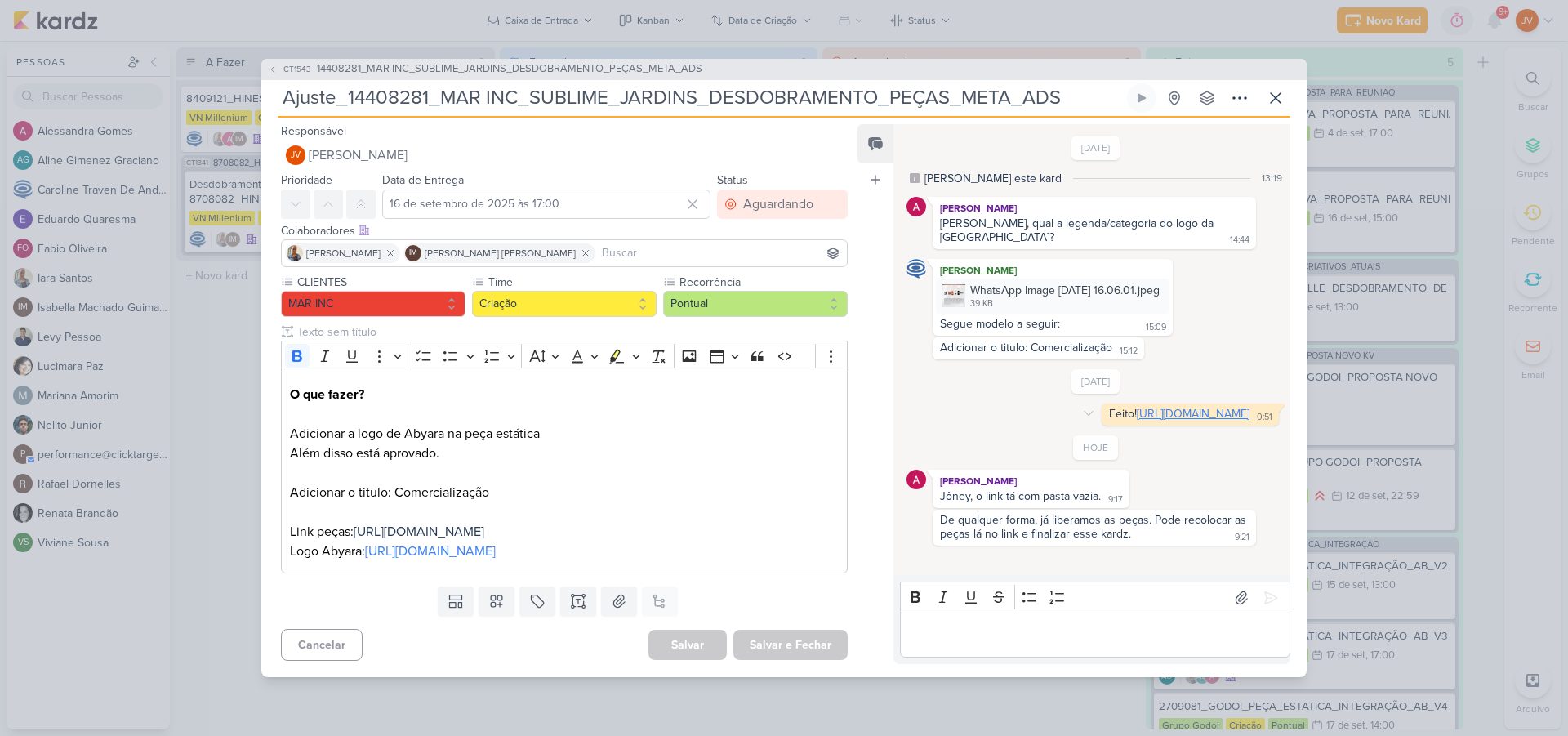
drag, startPoint x: 1063, startPoint y: 403, endPoint x: 1070, endPoint y: 395, distance: 10.6
click at [1137, 407] on link "[URL][DOMAIN_NAME]" at bounding box center [1193, 414] width 113 height 14
click at [950, 284] on img at bounding box center [953, 295] width 23 height 23
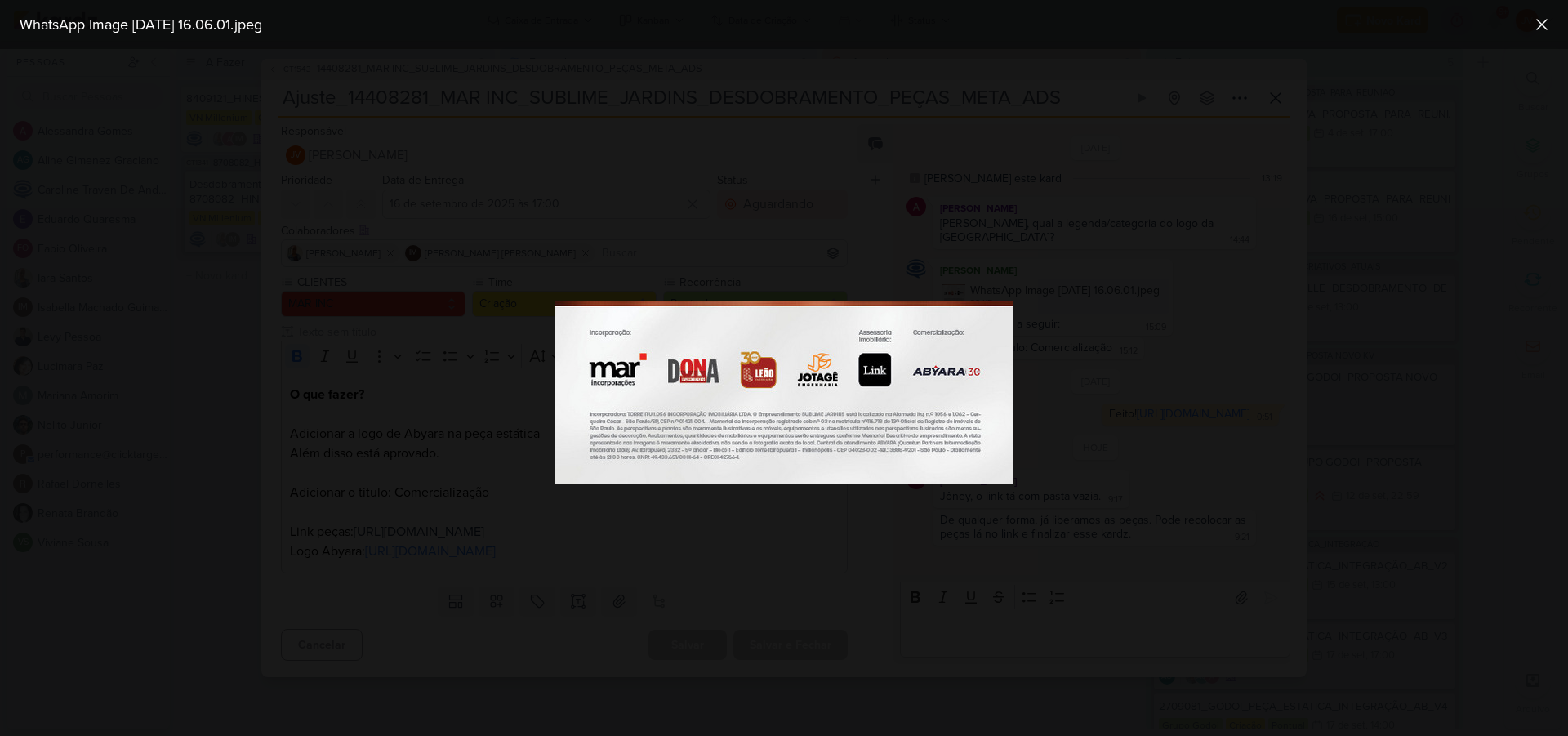
click at [1149, 299] on div at bounding box center [784, 393] width 1568 height 688
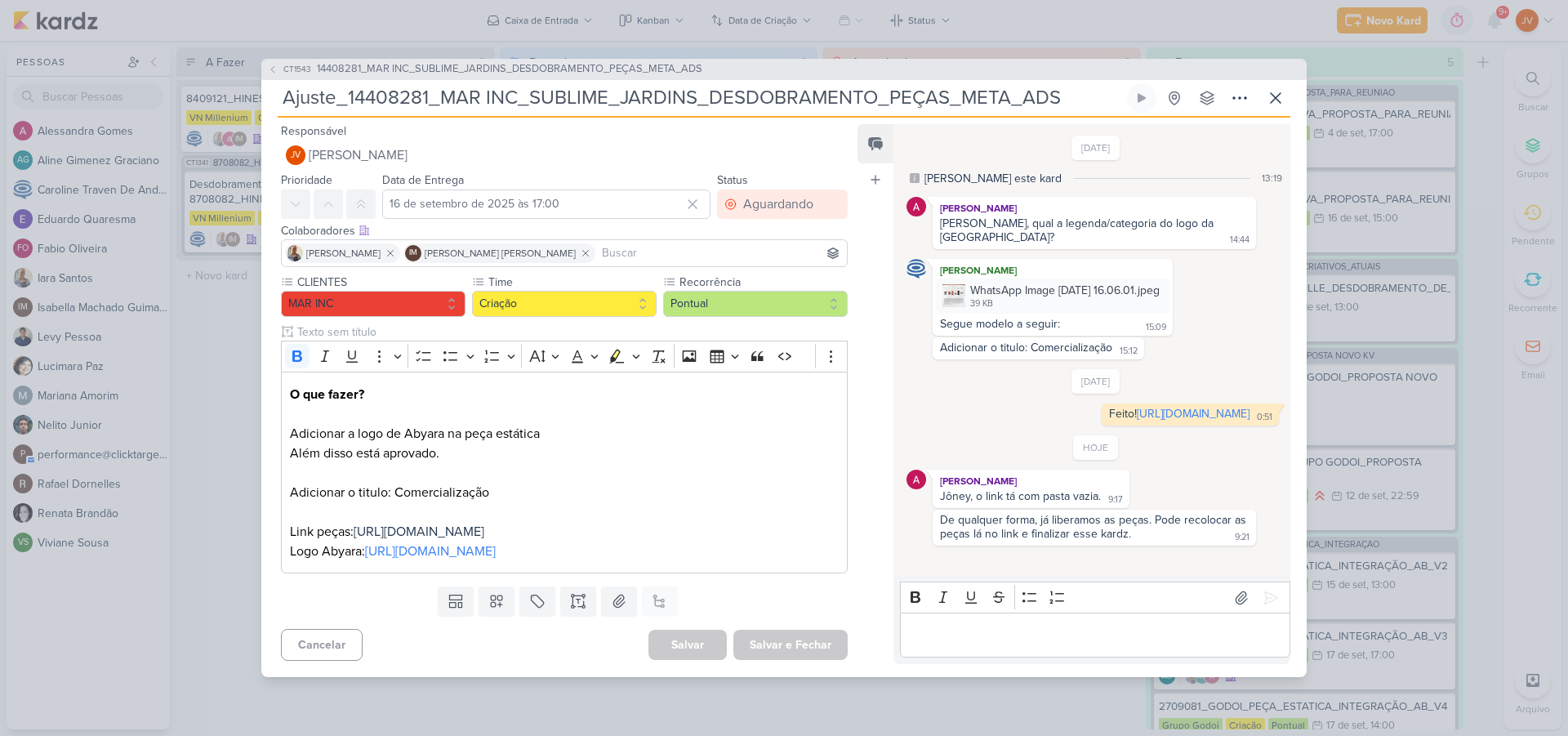
click at [202, 655] on div "CT1543 14408281_MAR INC_SUBLIME_JARDINS_DESDOBRAMENTO_PEÇAS_META_ADS Ajuste_144…" at bounding box center [784, 368] width 1568 height 736
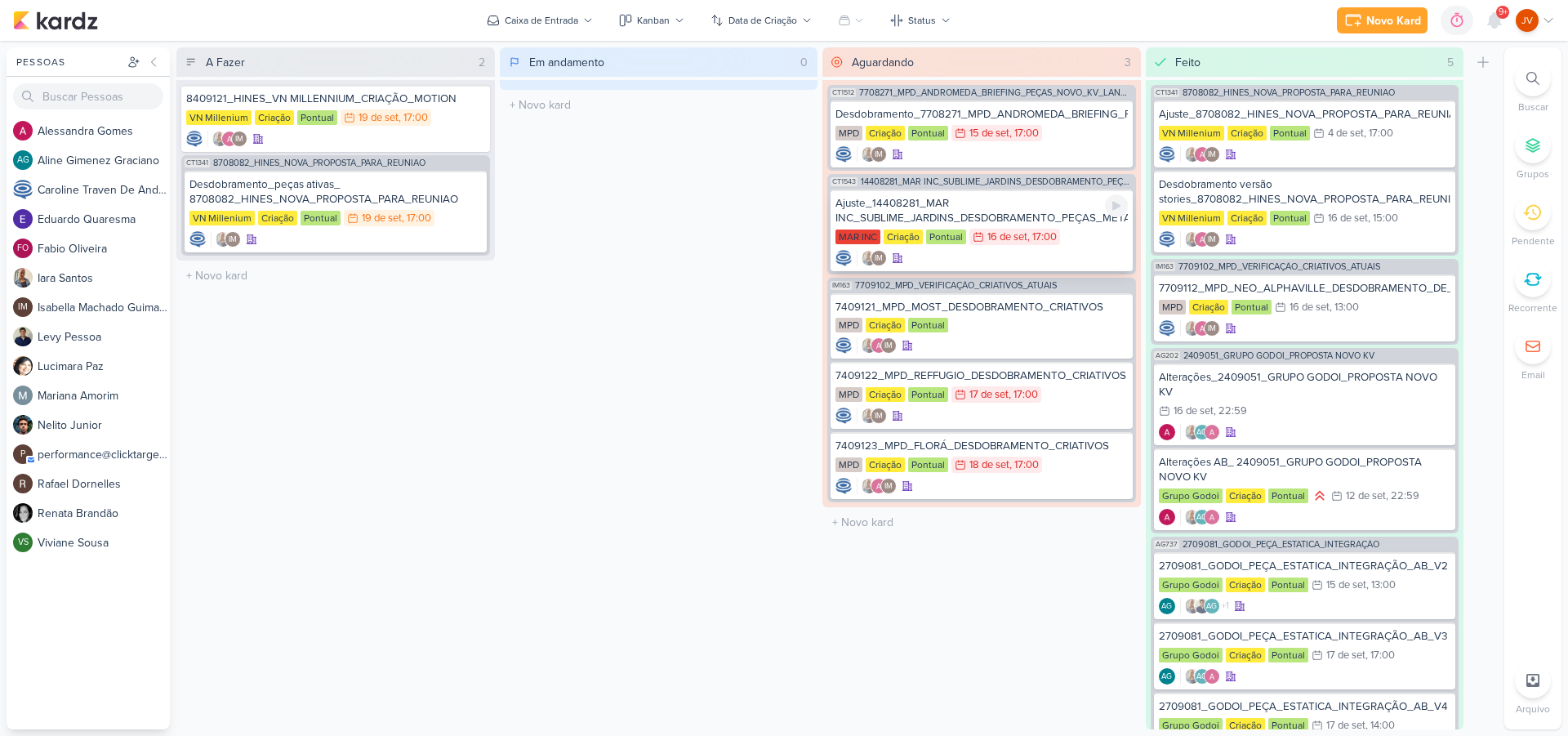
click at [1031, 207] on div "Ajuste_14408281_MAR INC_SUBLIME_JARDINS_DESDOBRAMENTO_PEÇAS_META_ADS" at bounding box center [982, 211] width 293 height 30
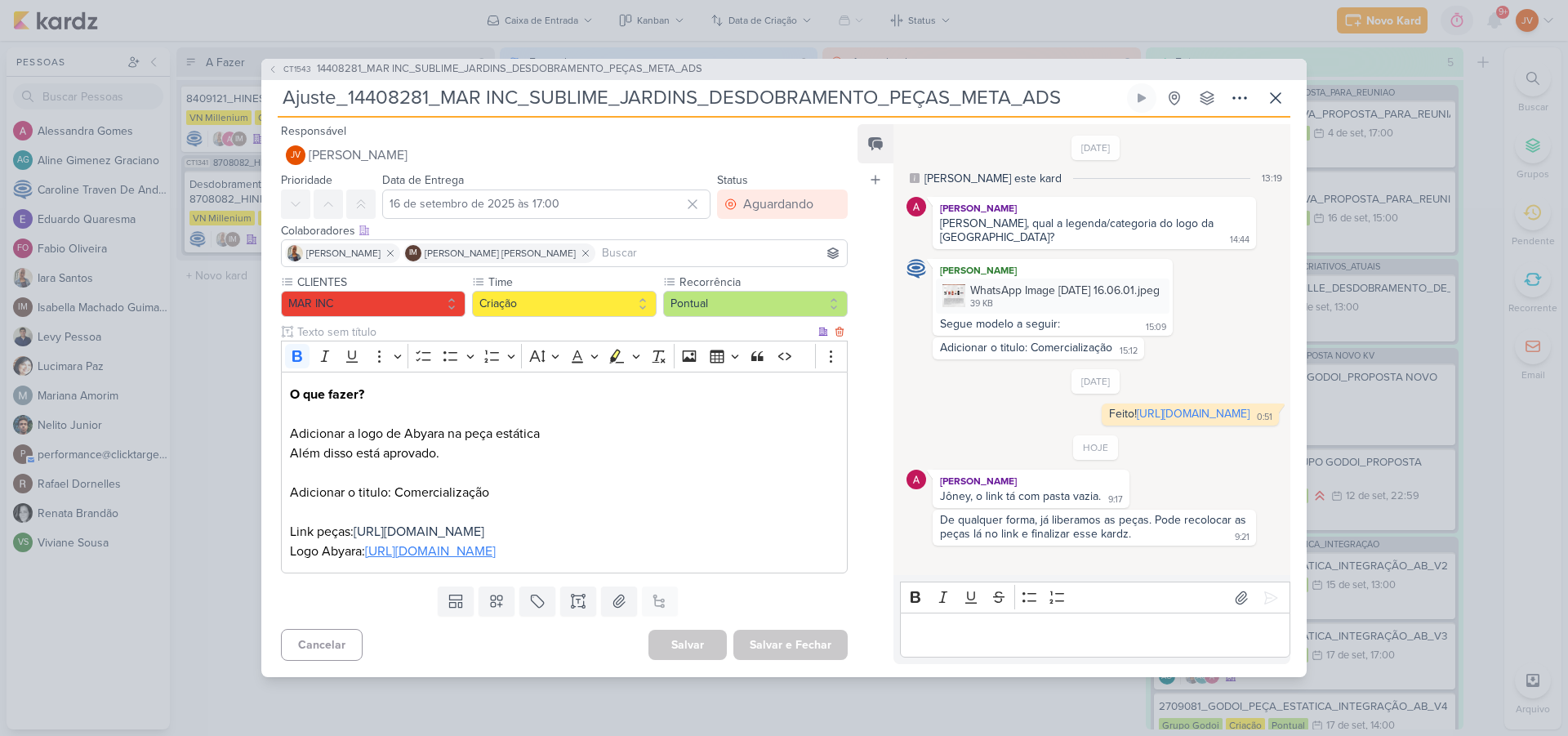
click at [495, 560] on link "[URL][DOMAIN_NAME]" at bounding box center [430, 551] width 131 height 17
click at [1137, 407] on link "[URL][DOMAIN_NAME]" at bounding box center [1193, 414] width 113 height 14
click at [1021, 658] on div "Editor editing area: main" at bounding box center [1094, 634] width 391 height 45
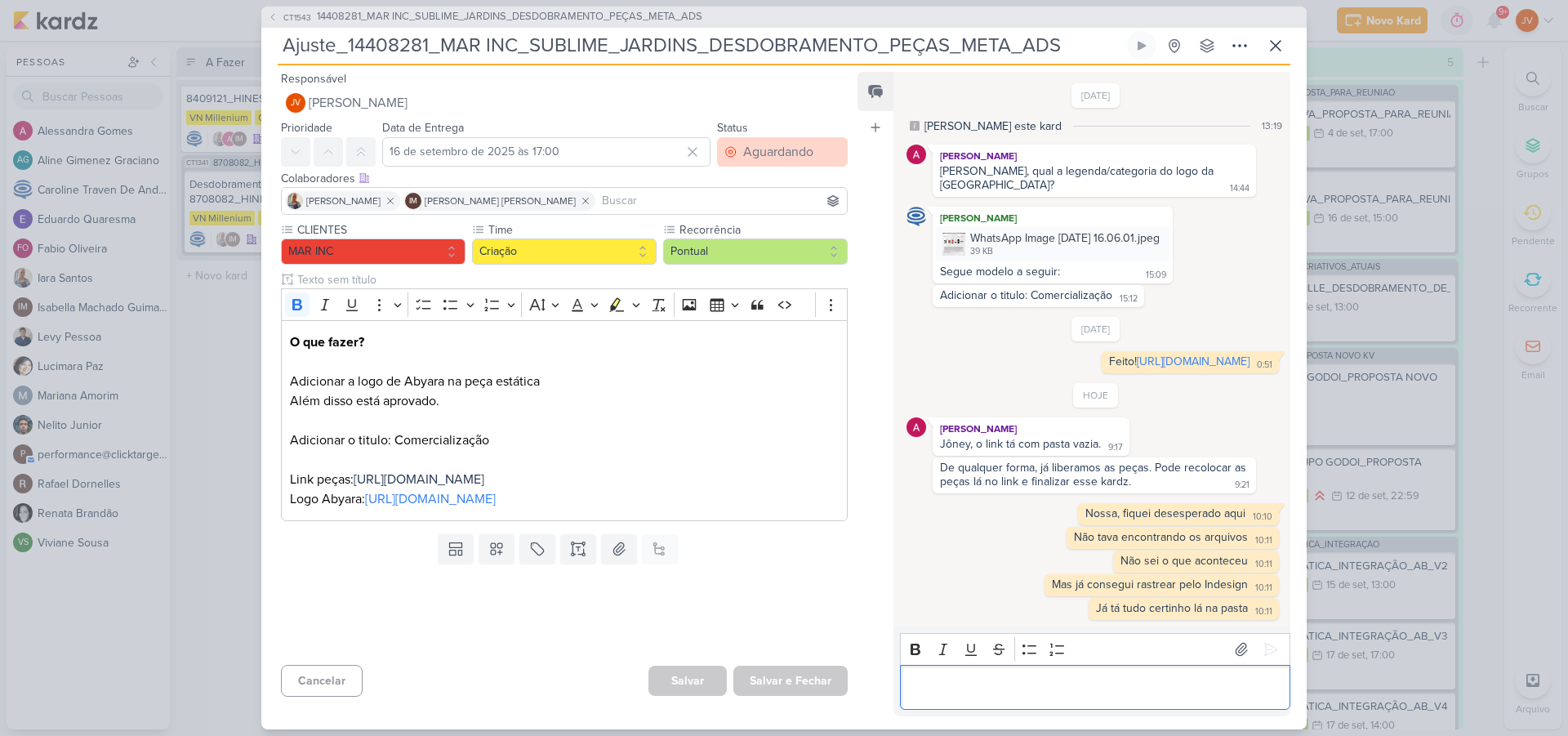
click at [783, 147] on div "Aguardando" at bounding box center [778, 152] width 70 height 20
click at [735, 273] on div "Feito" at bounding box center [747, 269] width 26 height 17
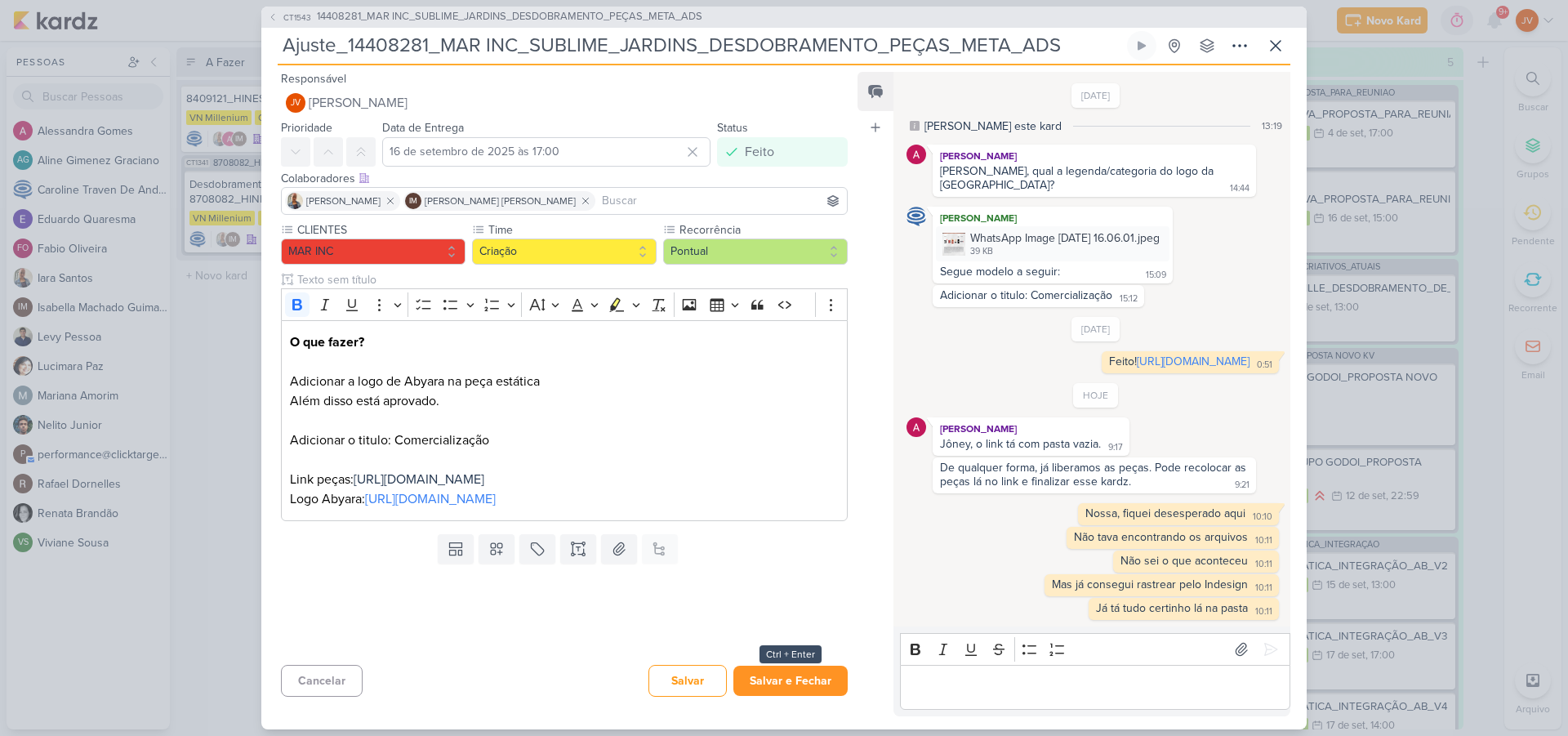
click at [790, 686] on button "Salvar e Fechar" at bounding box center [791, 681] width 115 height 31
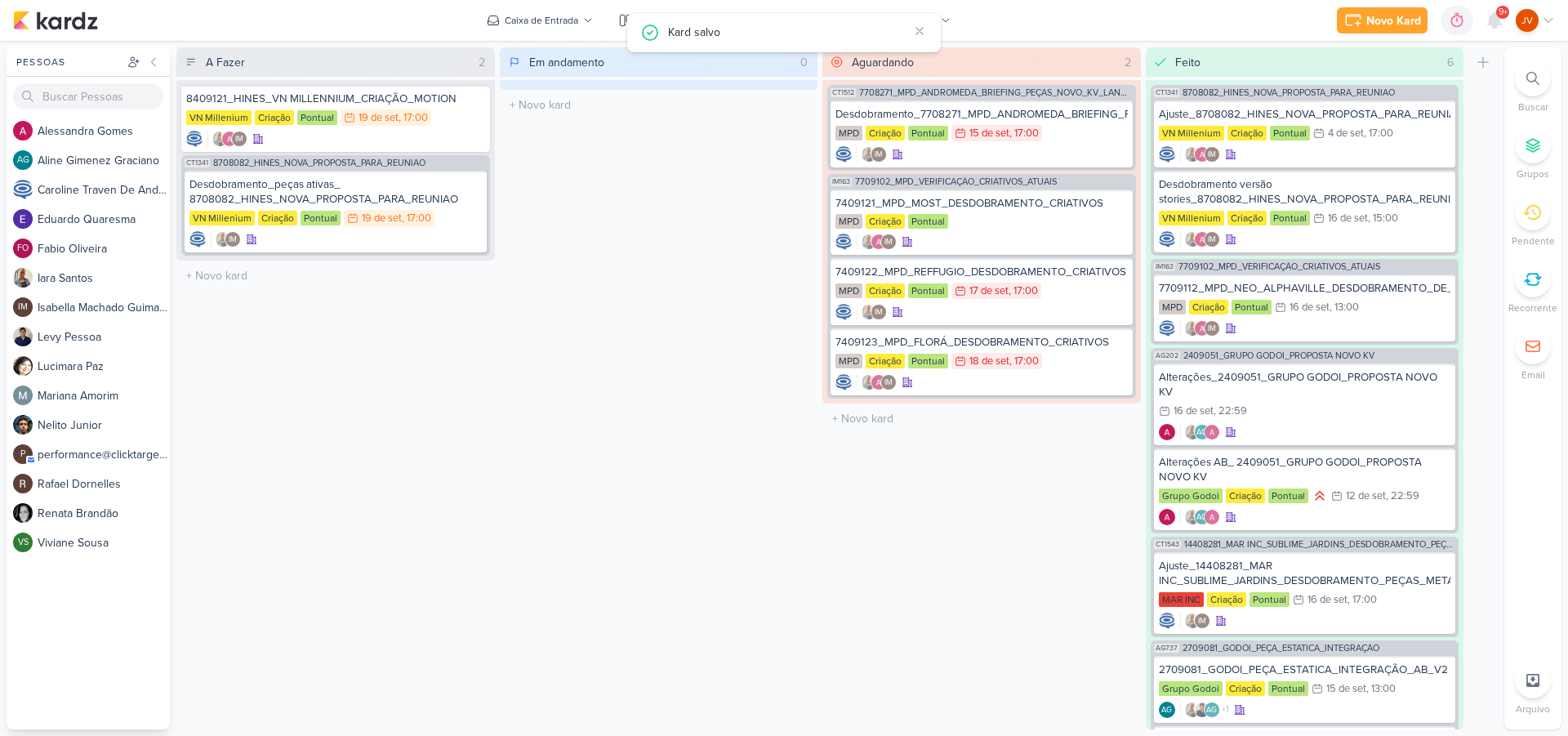
click at [753, 651] on div "Em andamento 0 Mover Para Esquerda Mover Para Direita [GEOGRAPHIC_DATA] O títul…" at bounding box center [658, 389] width 318 height 683
click at [731, 618] on div "Em andamento 0 Mover Para Esquerda Mover Para Direita [GEOGRAPHIC_DATA] O títul…" at bounding box center [658, 389] width 318 height 683
drag, startPoint x: 664, startPoint y: 528, endPoint x: 675, endPoint y: 544, distance: 19.4
click at [665, 528] on div "Em andamento 0 Mover Para Esquerda Mover Para Direita [GEOGRAPHIC_DATA] O títul…" at bounding box center [658, 389] width 318 height 683
click at [1067, 119] on div "Desdobramento_7708271_MPD_ANDROMEDA_BRIEFING_PEÇAS_NOVO_KV_LANÇAMENTO" at bounding box center [982, 114] width 293 height 15
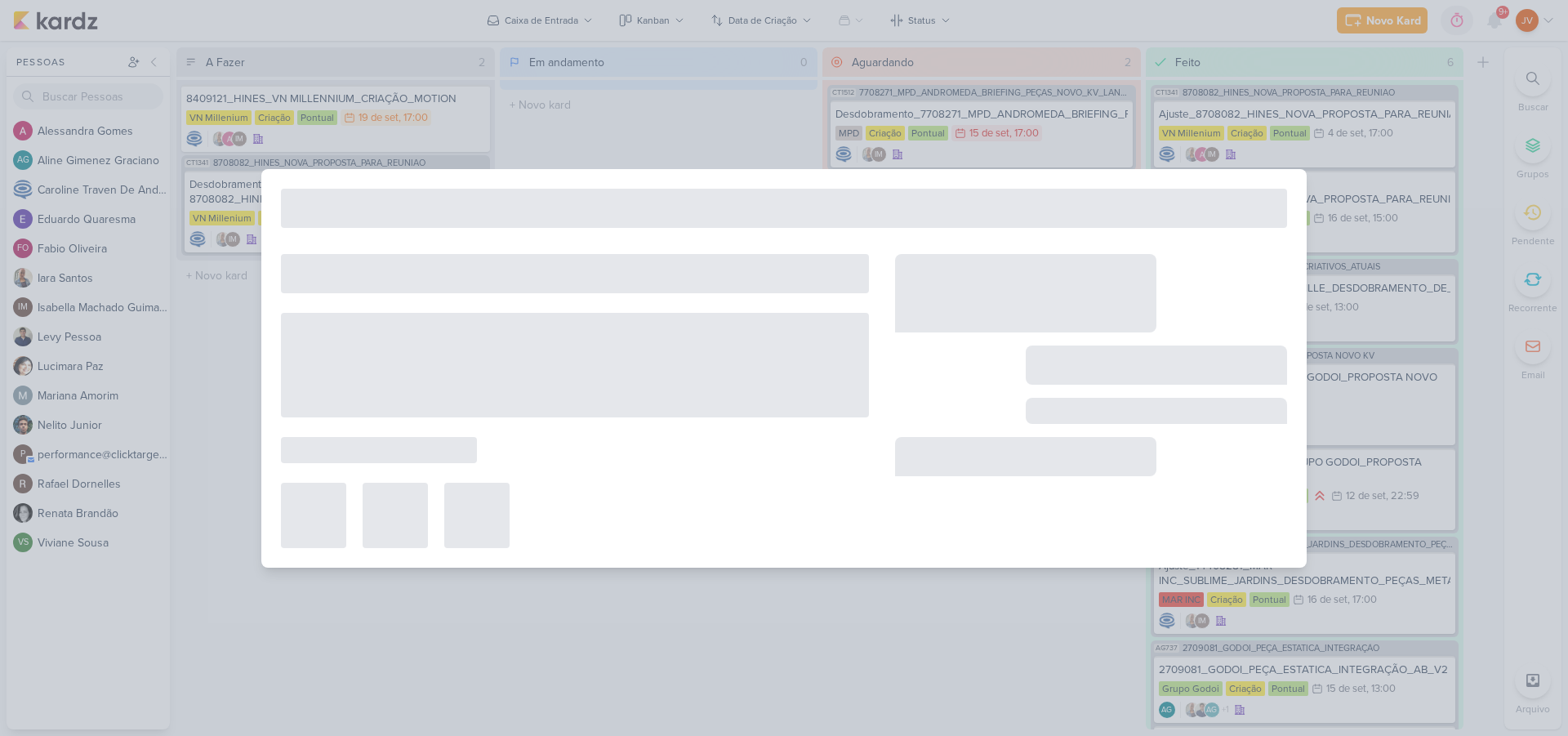
type input "Desdobramento_7708271_MPD_ANDROMEDA_BRIEFING_PEÇAS_NOVO_KV_LANÇAMENTO"
type input "15 de setembro de 2025 às 17:00"
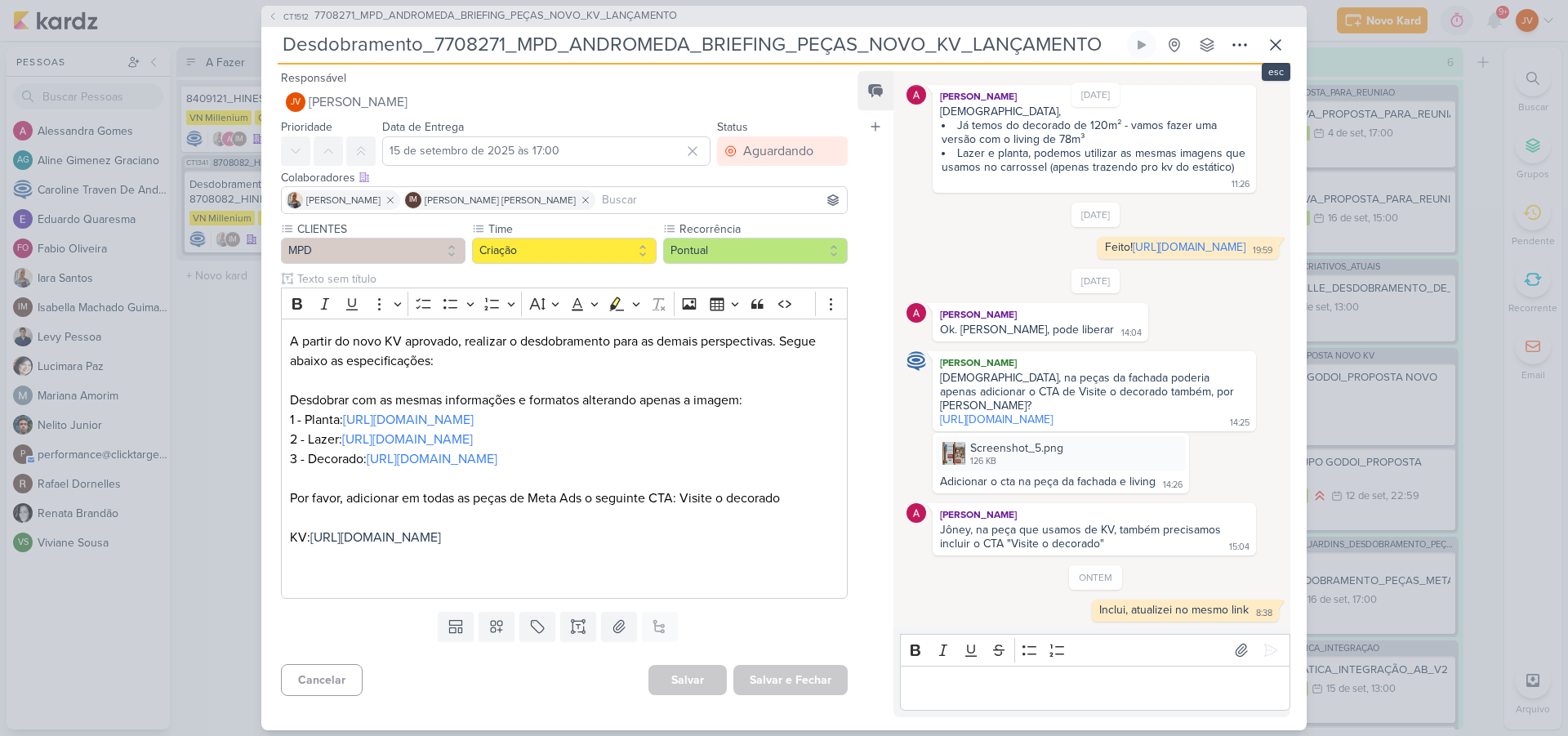
click at [1281, 40] on icon at bounding box center [1275, 46] width 20 height 20
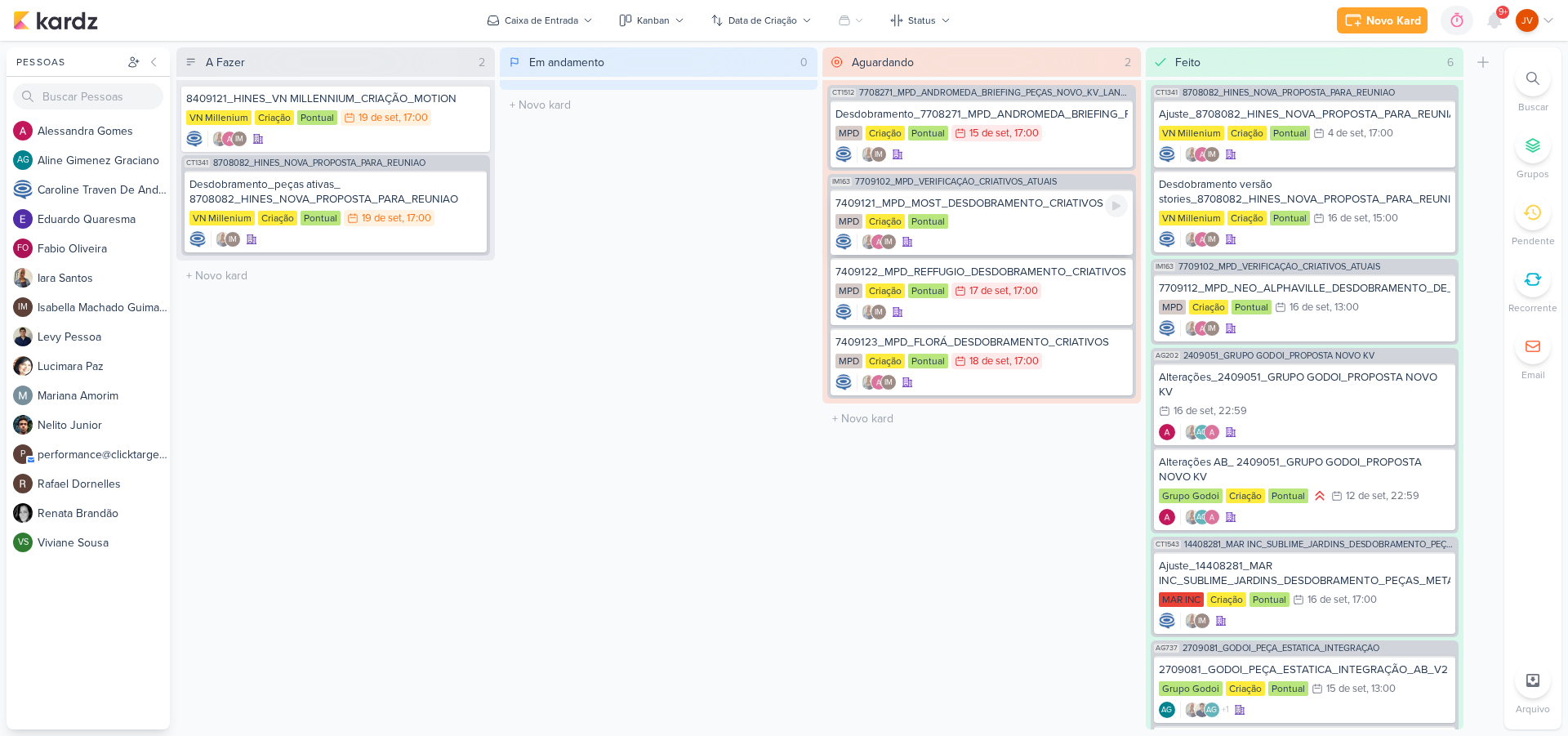
click at [1080, 208] on div "7409121_MPD_MOST_DESDOBRAMENTO_CRIATIVOS" at bounding box center [982, 203] width 293 height 15
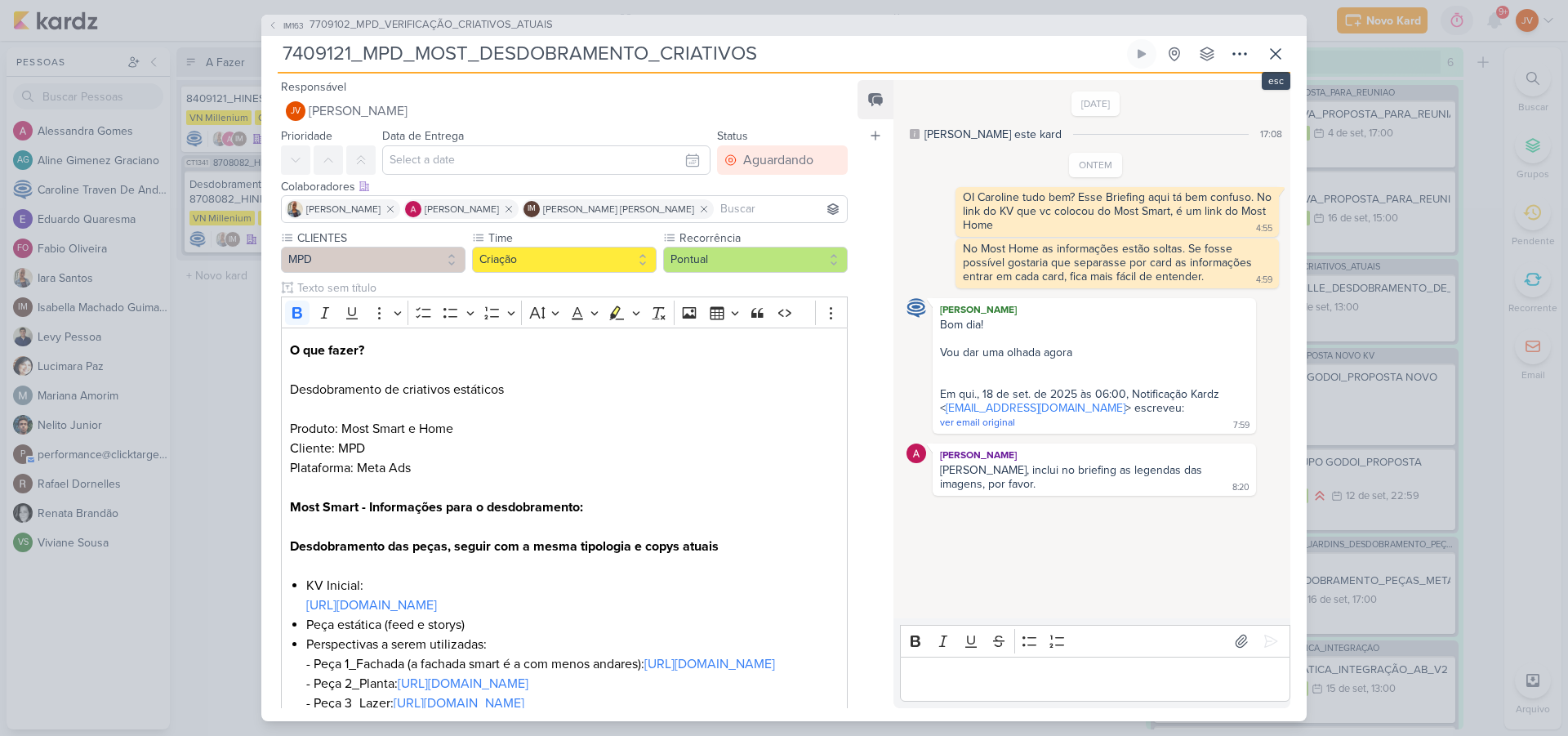
click at [1276, 54] on icon at bounding box center [1275, 54] width 20 height 20
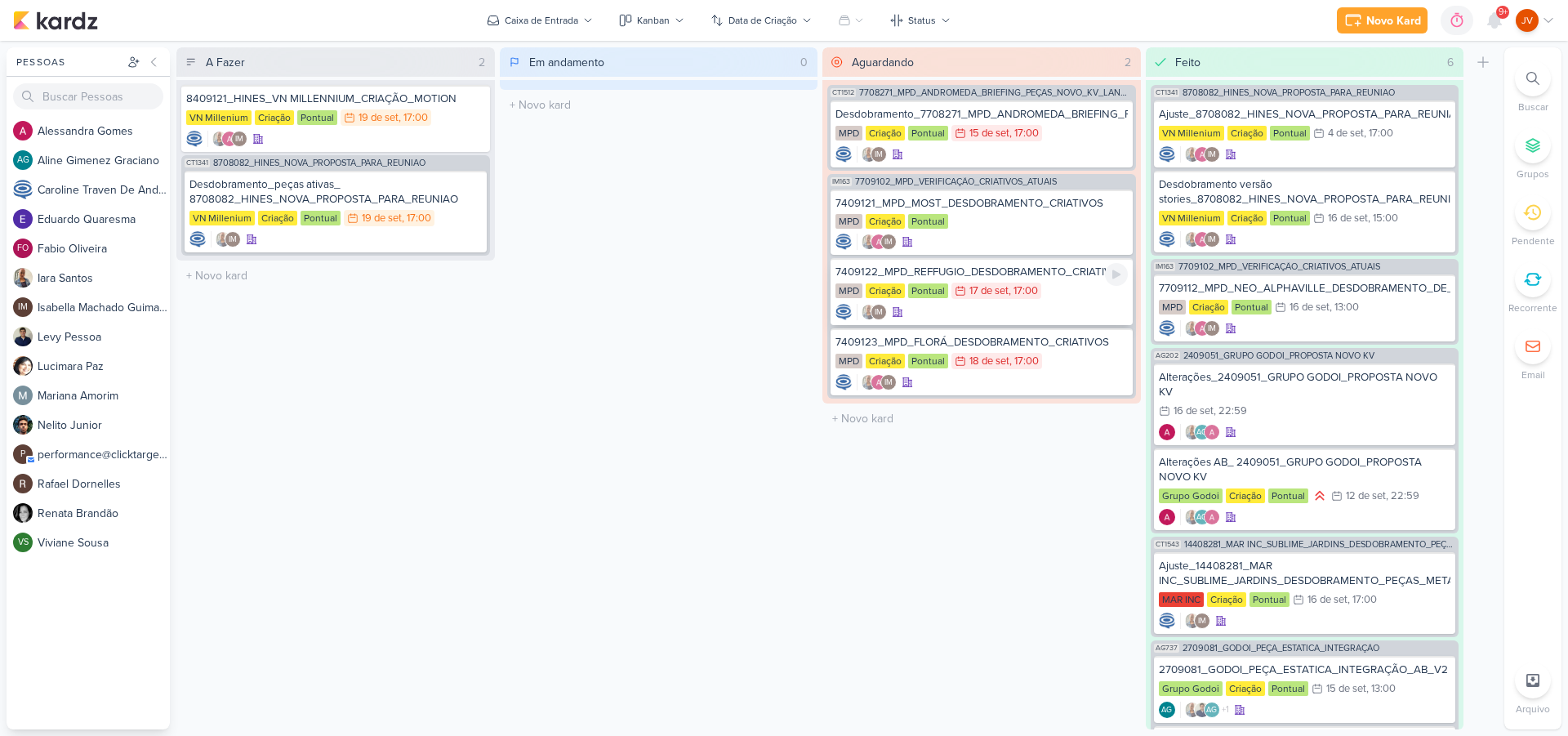
click at [1054, 296] on div "MPD Criação Pontual 17/9 17 de set , 17:00" at bounding box center [982, 292] width 293 height 18
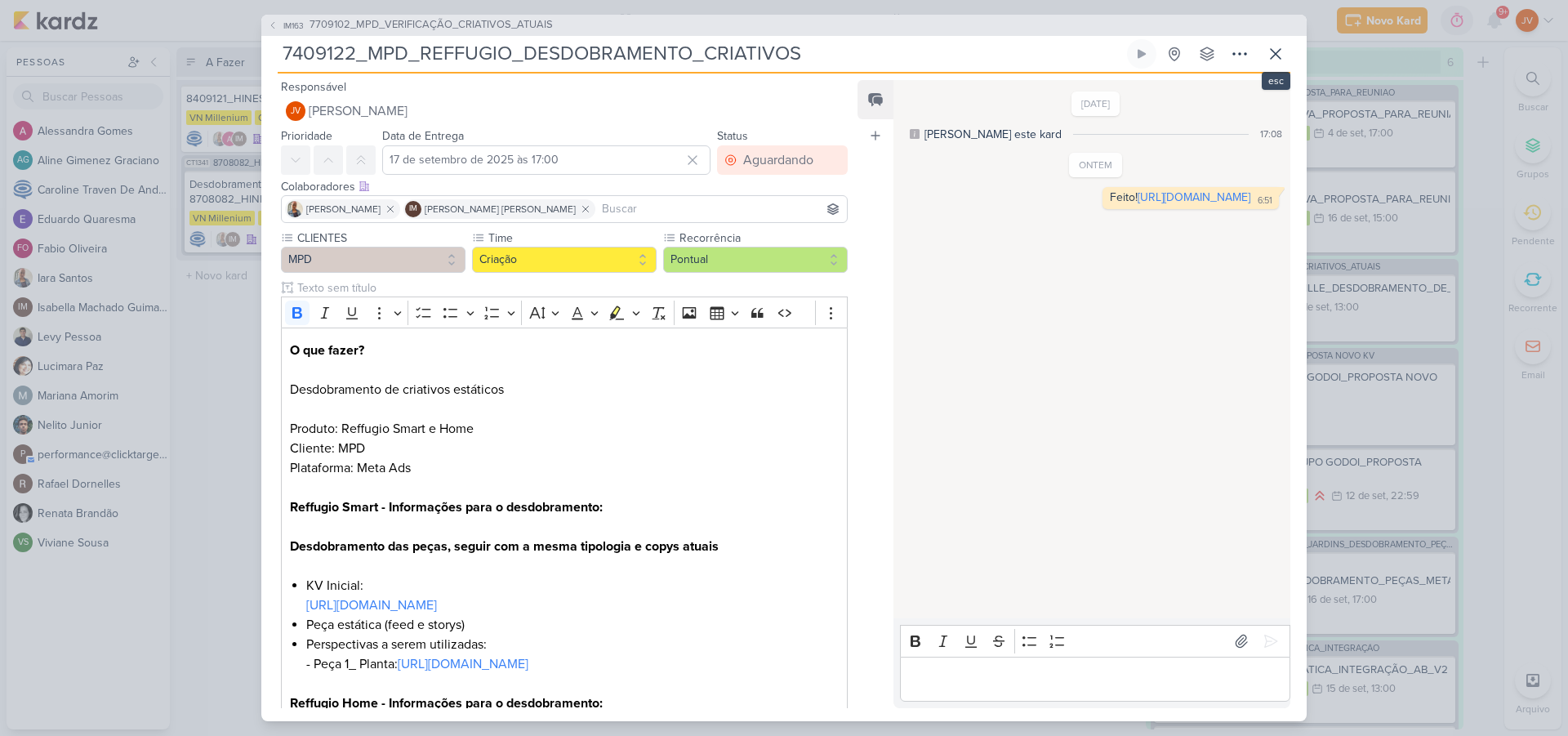
click at [1273, 54] on icon at bounding box center [1275, 54] width 20 height 20
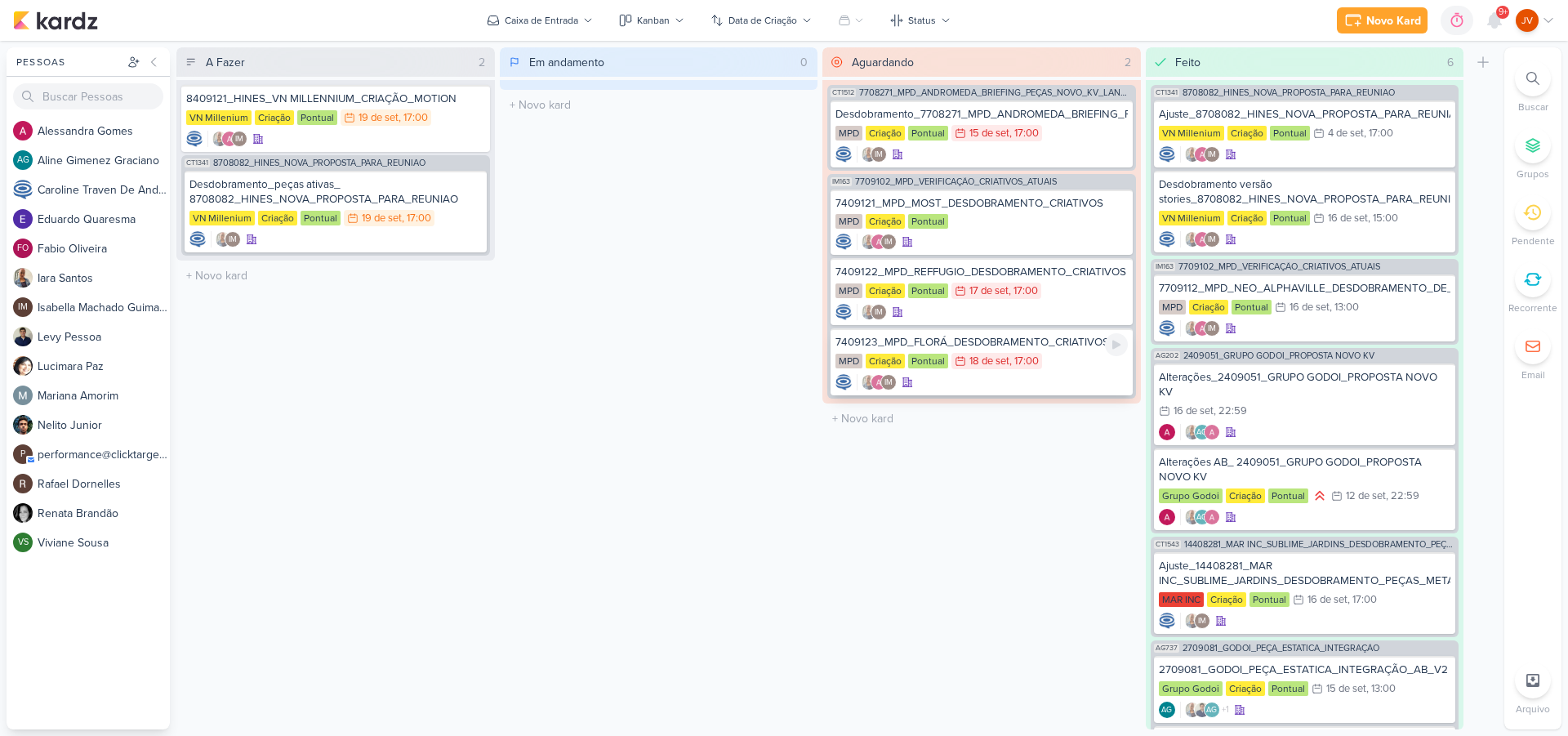
click at [1002, 345] on div "7409123_MPD_FLORÁ_DESDOBRAMENTO_CRIATIVOS" at bounding box center [982, 342] width 293 height 15
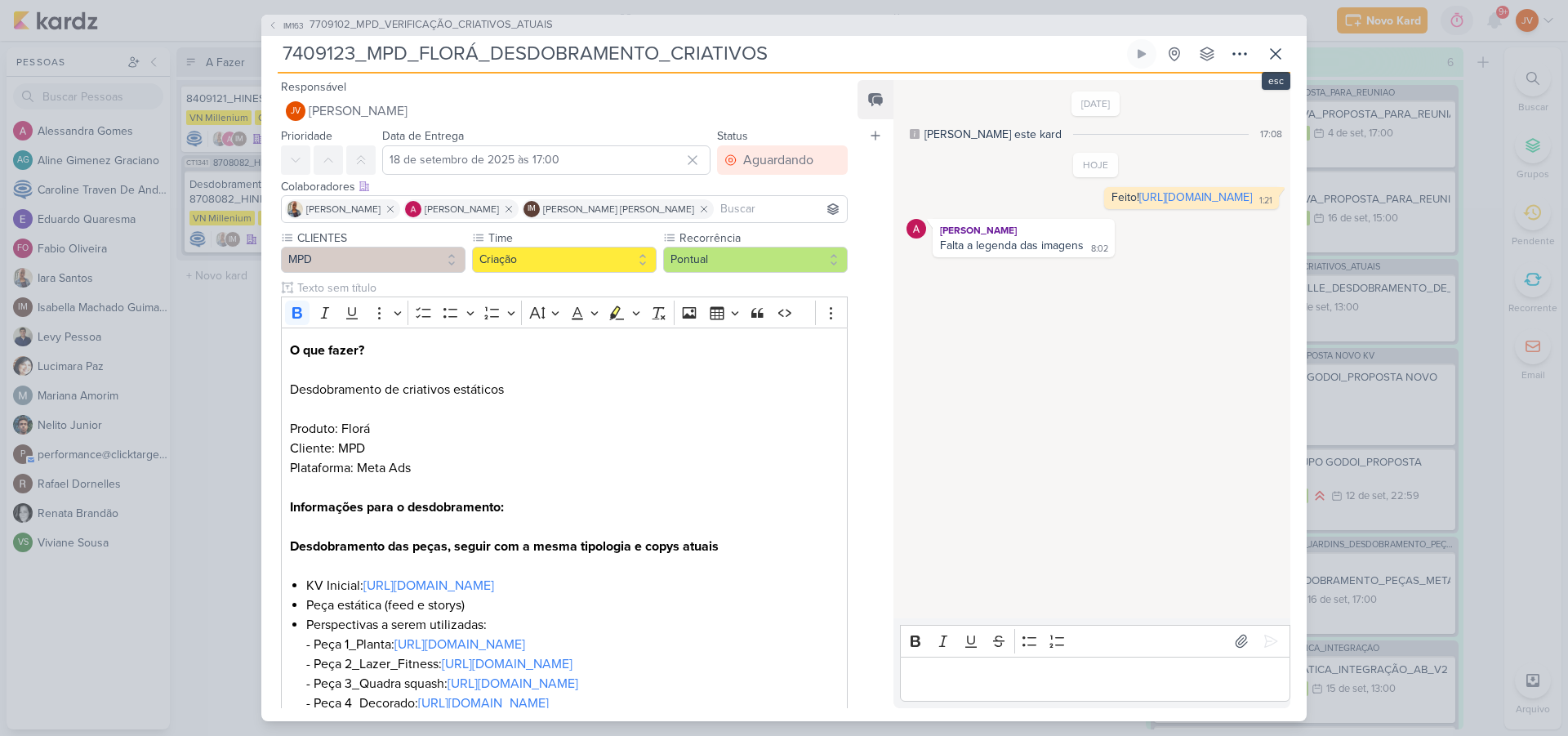
click at [1282, 47] on icon at bounding box center [1275, 54] width 20 height 20
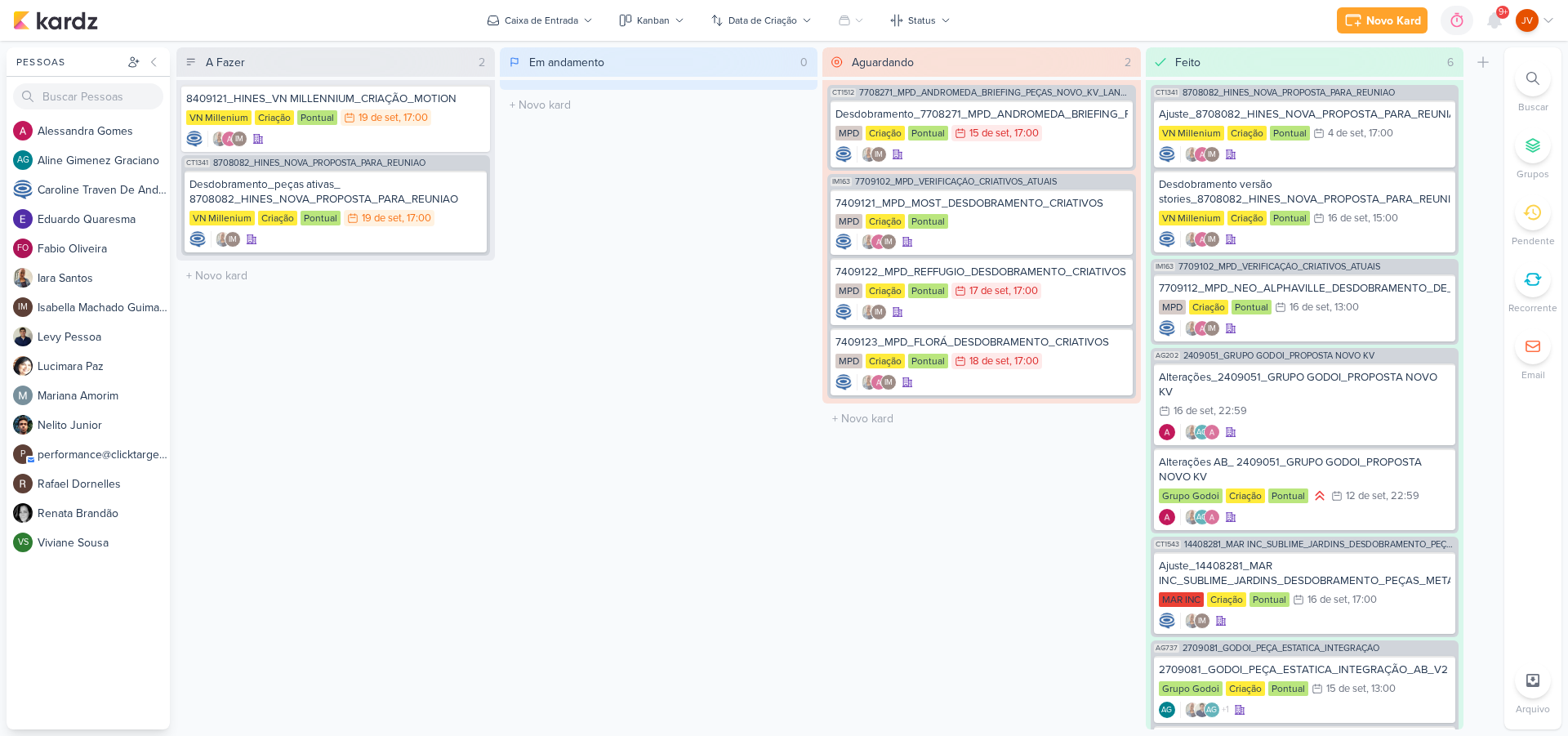
click at [709, 554] on div "Em andamento 0 Mover Para Esquerda Mover Para Direita [GEOGRAPHIC_DATA] O títul…" at bounding box center [658, 389] width 318 height 683
click at [794, 597] on div "Em andamento 0 Mover Para Esquerda Mover Para Direita [GEOGRAPHIC_DATA] O títul…" at bounding box center [658, 389] width 318 height 683
click at [715, 486] on div "Em andamento 0 Mover Para Esquerda Mover Para Direita [GEOGRAPHIC_DATA] O títul…" at bounding box center [658, 389] width 318 height 683
click at [409, 192] on div "Desdobramento_peças ativas_ 8708082_HINES_NOVA_PROPOSTA_PARA_REUNIAO" at bounding box center [336, 192] width 293 height 30
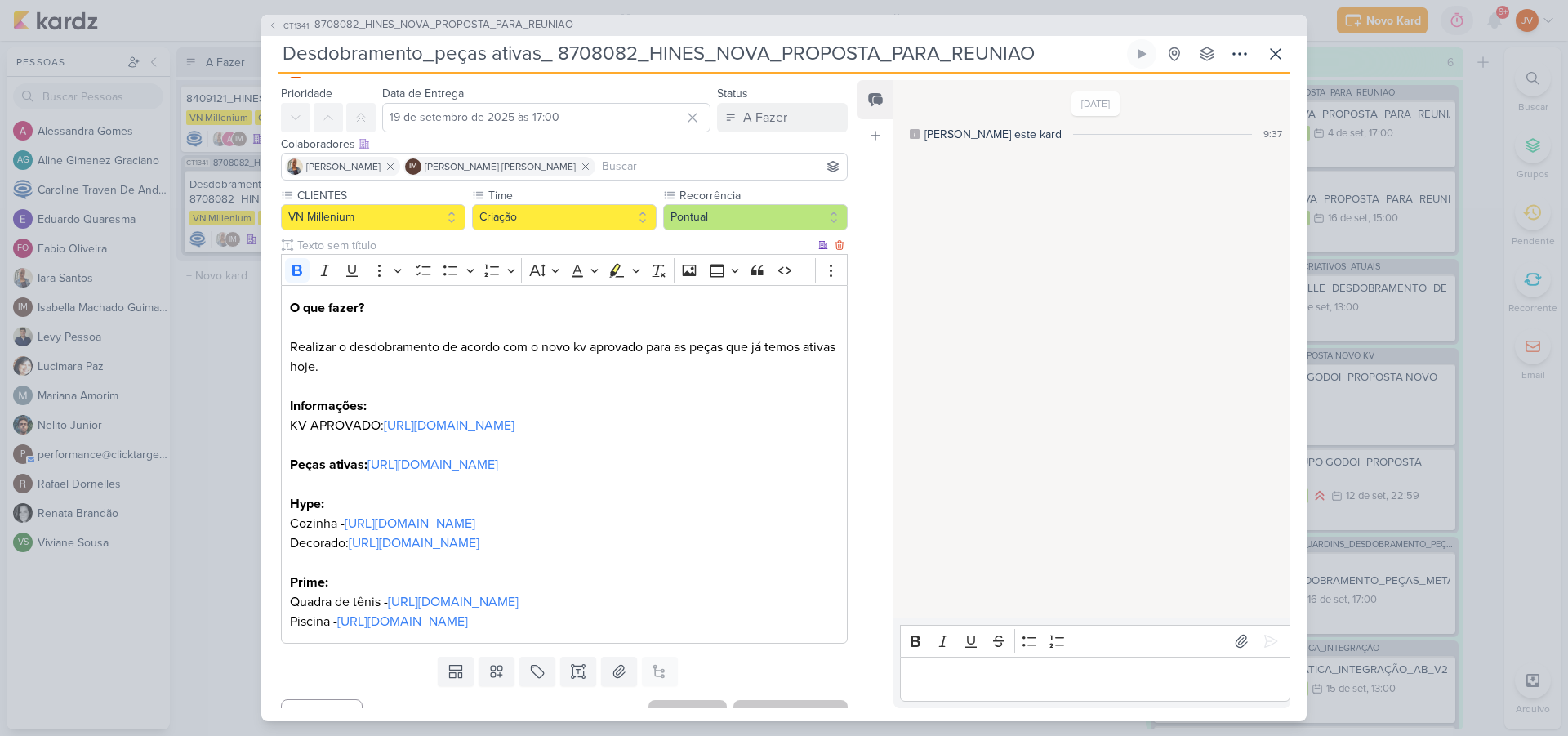
scroll to position [108, 0]
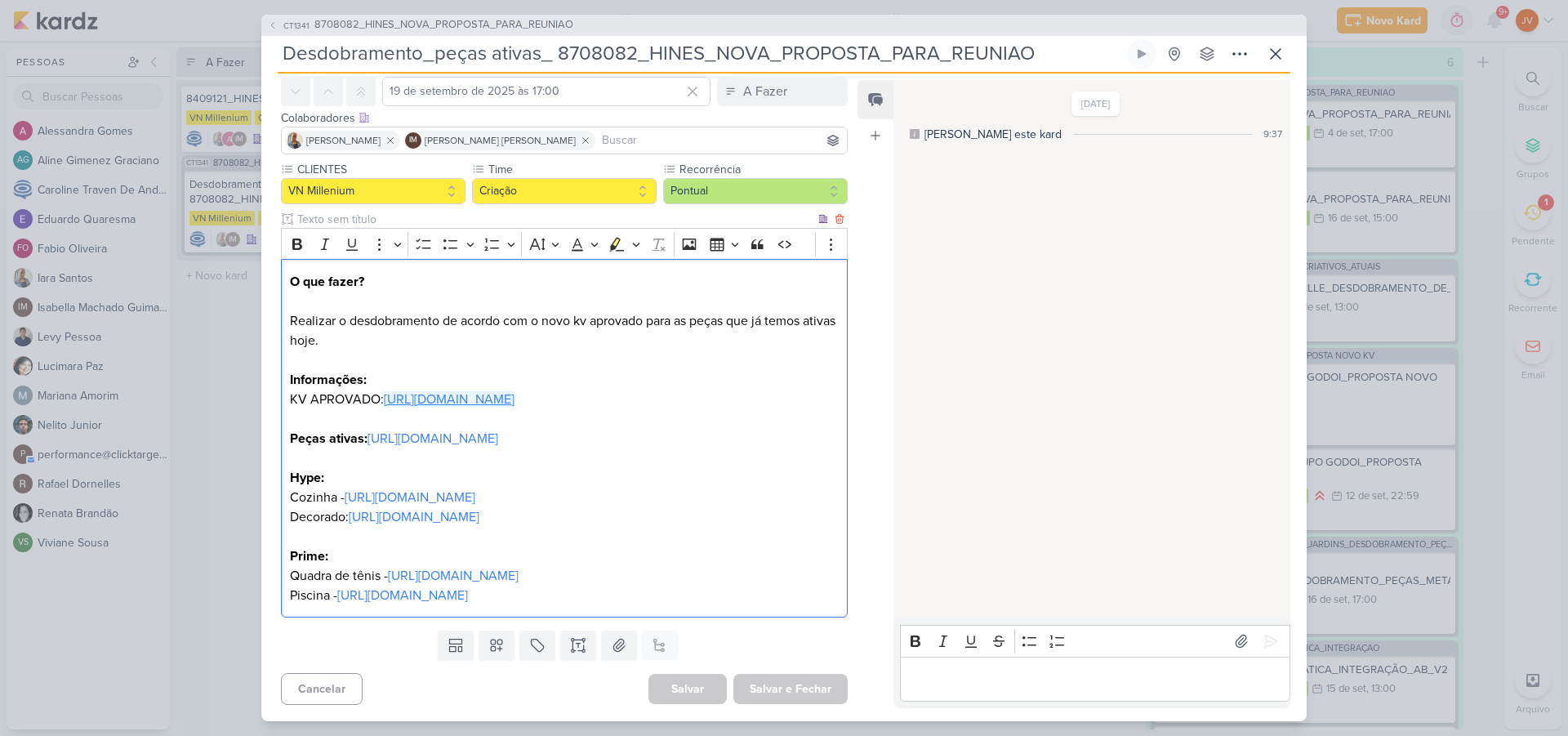
click at [514, 392] on link "[URL][DOMAIN_NAME]" at bounding box center [449, 400] width 131 height 17
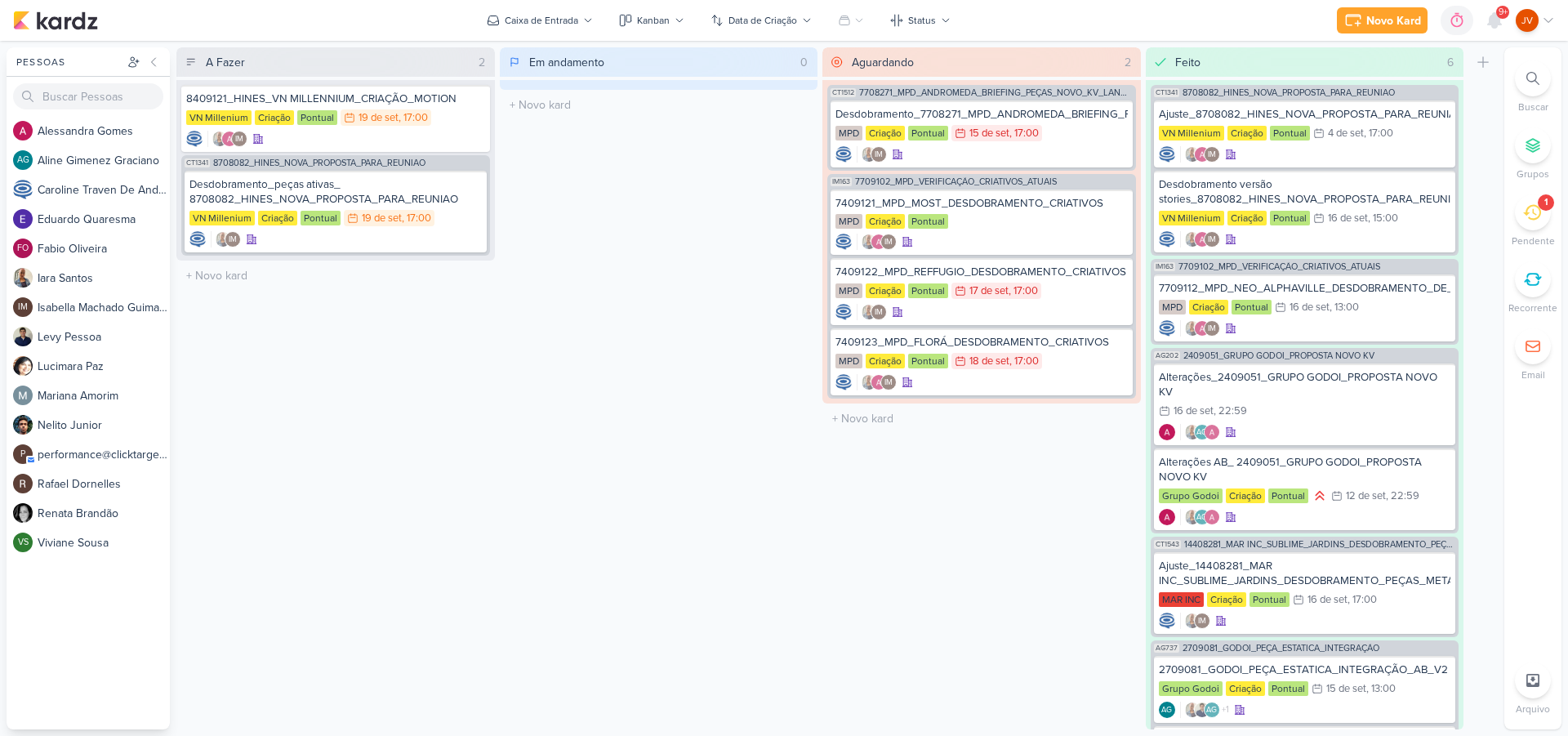
drag, startPoint x: 604, startPoint y: 215, endPoint x: 508, endPoint y: 204, distance: 96.6
click at [603, 213] on div "Em andamento 0 Mover Para Esquerda Mover Para Direita [GEOGRAPHIC_DATA] O títul…" at bounding box center [658, 389] width 318 height 683
click at [381, 192] on div "Desdobramento_peças ativas_ 8708082_HINES_NOVA_PROPOSTA_PARA_REUNIAO" at bounding box center [336, 192] width 293 height 30
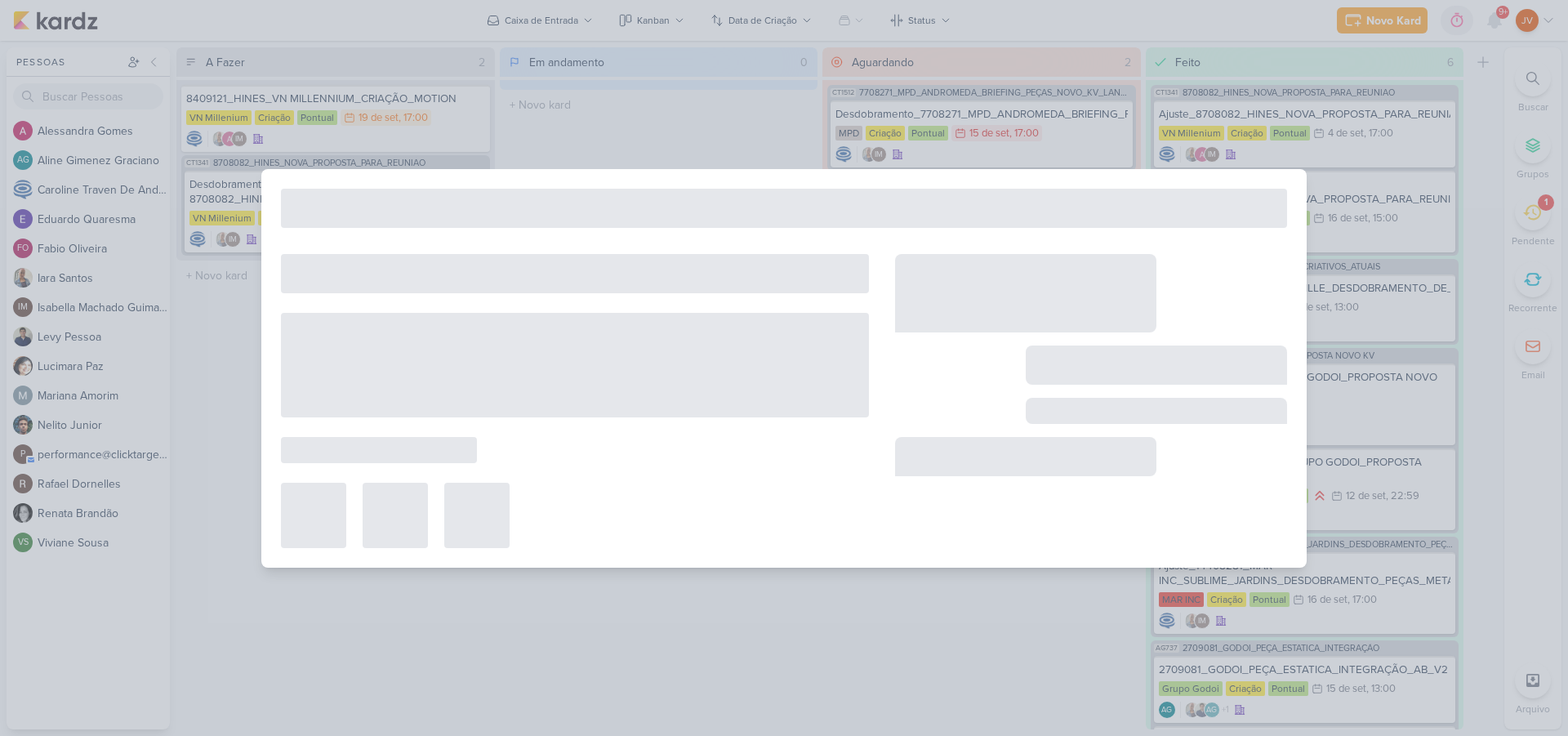
click at [381, 192] on div at bounding box center [784, 209] width 1006 height 40
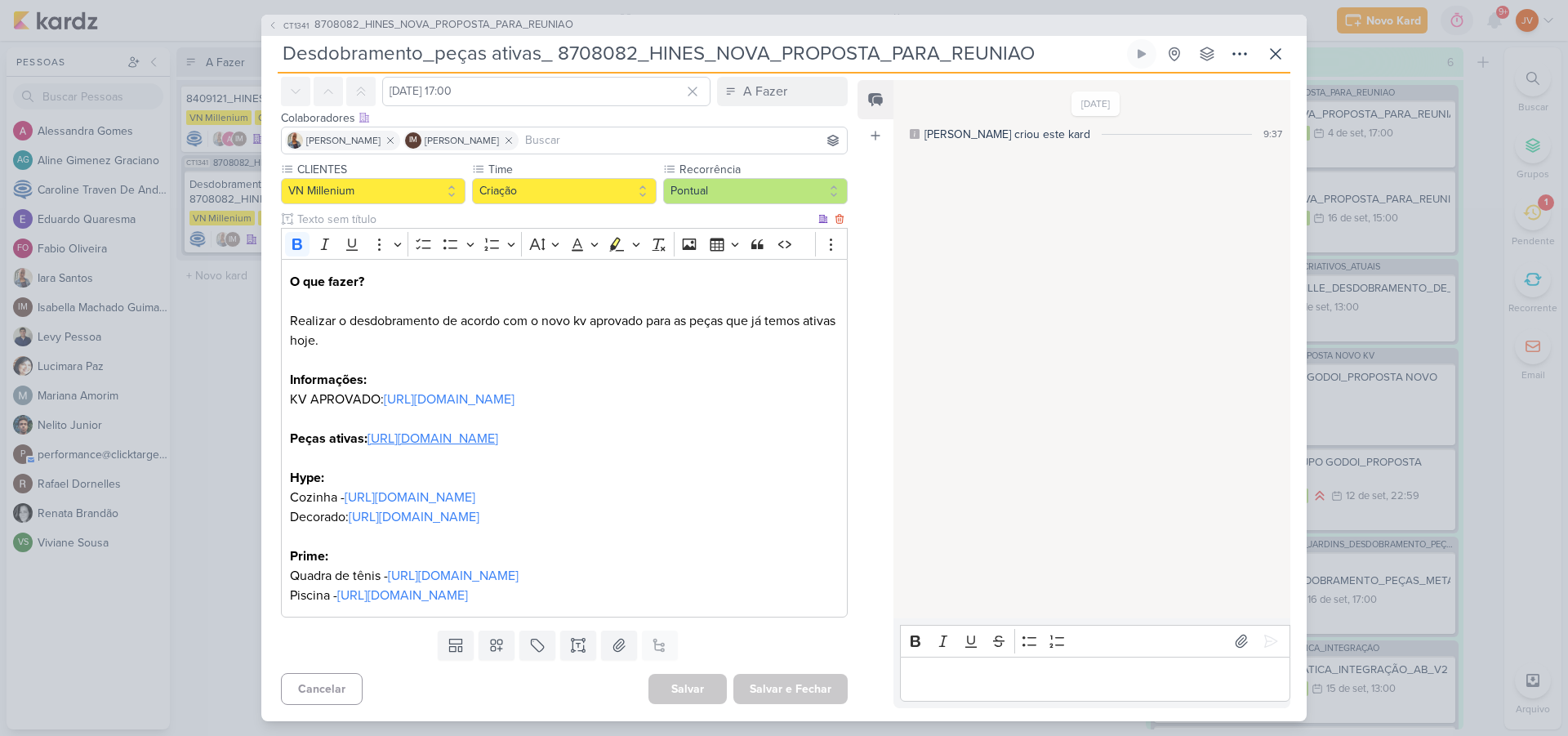
scroll to position [108, 0]
click at [464, 430] on link "[URL][DOMAIN_NAME]" at bounding box center [433, 438] width 131 height 17
click at [1020, 690] on div "Editor editing area: main" at bounding box center [1094, 679] width 391 height 45
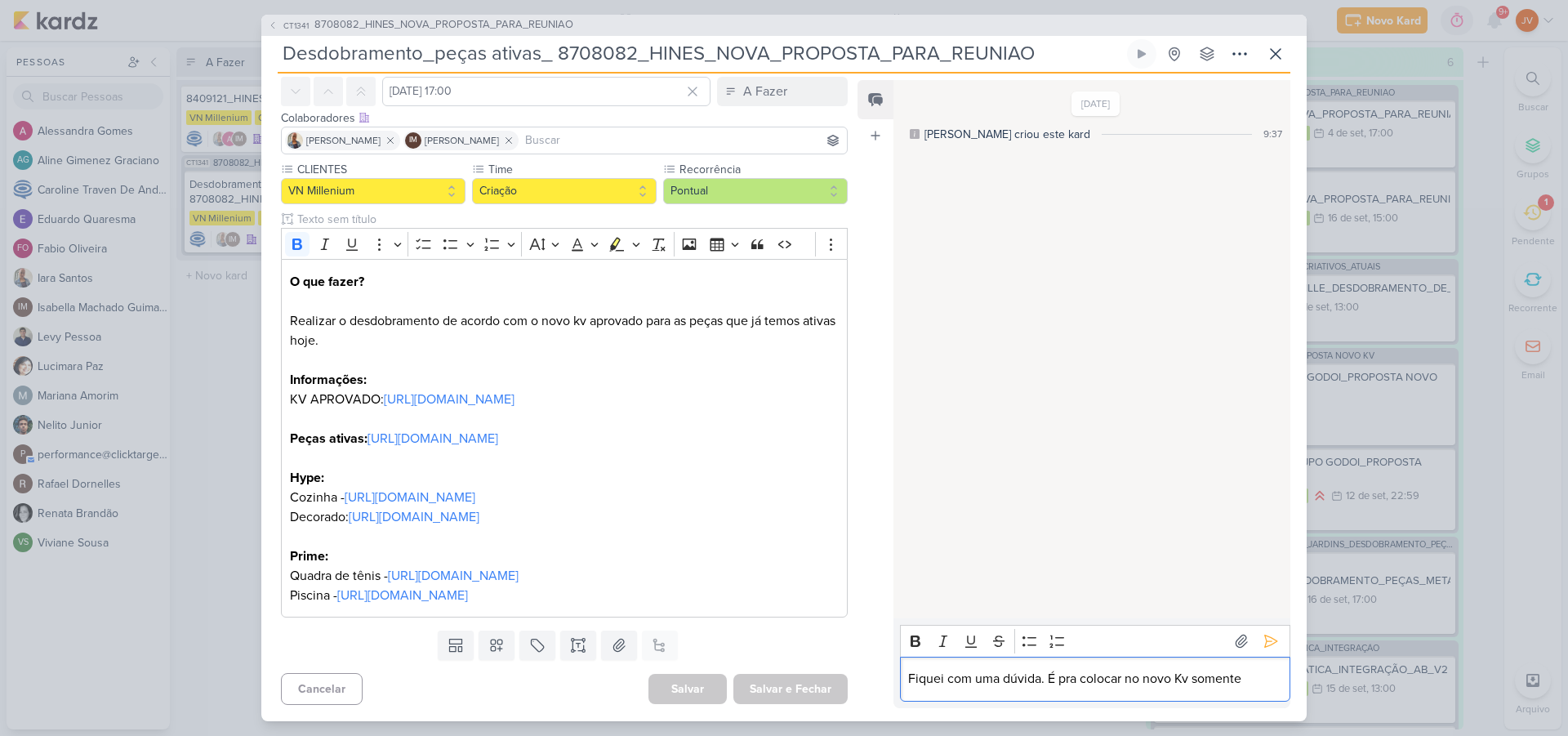
click at [1143, 673] on p "Fiquei com uma dúvida. É pra colocar no novo Kv somente" at bounding box center [1093, 679] width 373 height 20
click at [1127, 676] on p "Fiquei com uma dúvida. É pra colocar no novo Kv somente" at bounding box center [1093, 679] width 373 height 20
click at [978, 679] on p "Fiquei com uma dúvida. É pra colocar de acordo com o novo Kv somente" at bounding box center [1093, 670] width 373 height 40
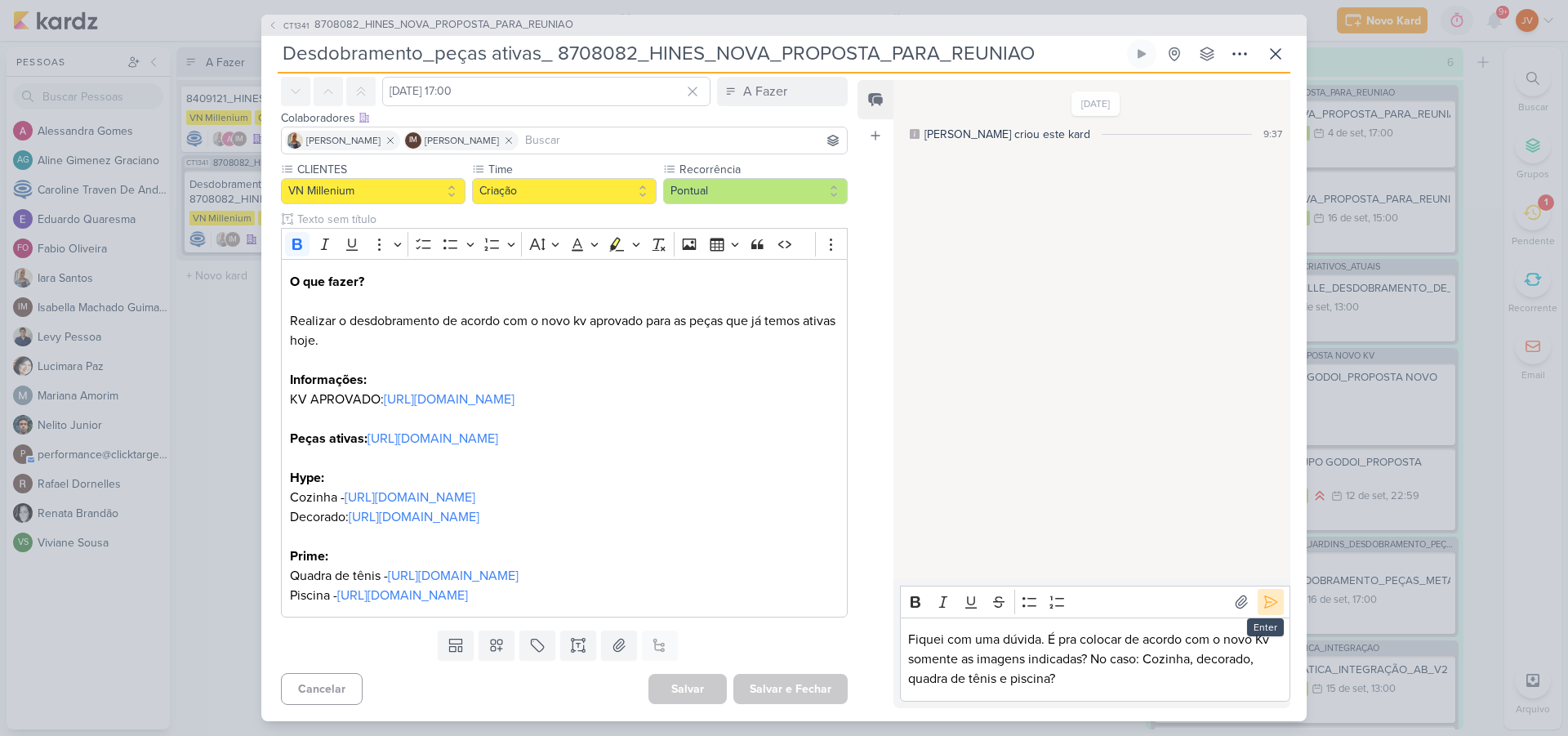
click at [1265, 602] on icon at bounding box center [1270, 601] width 17 height 17
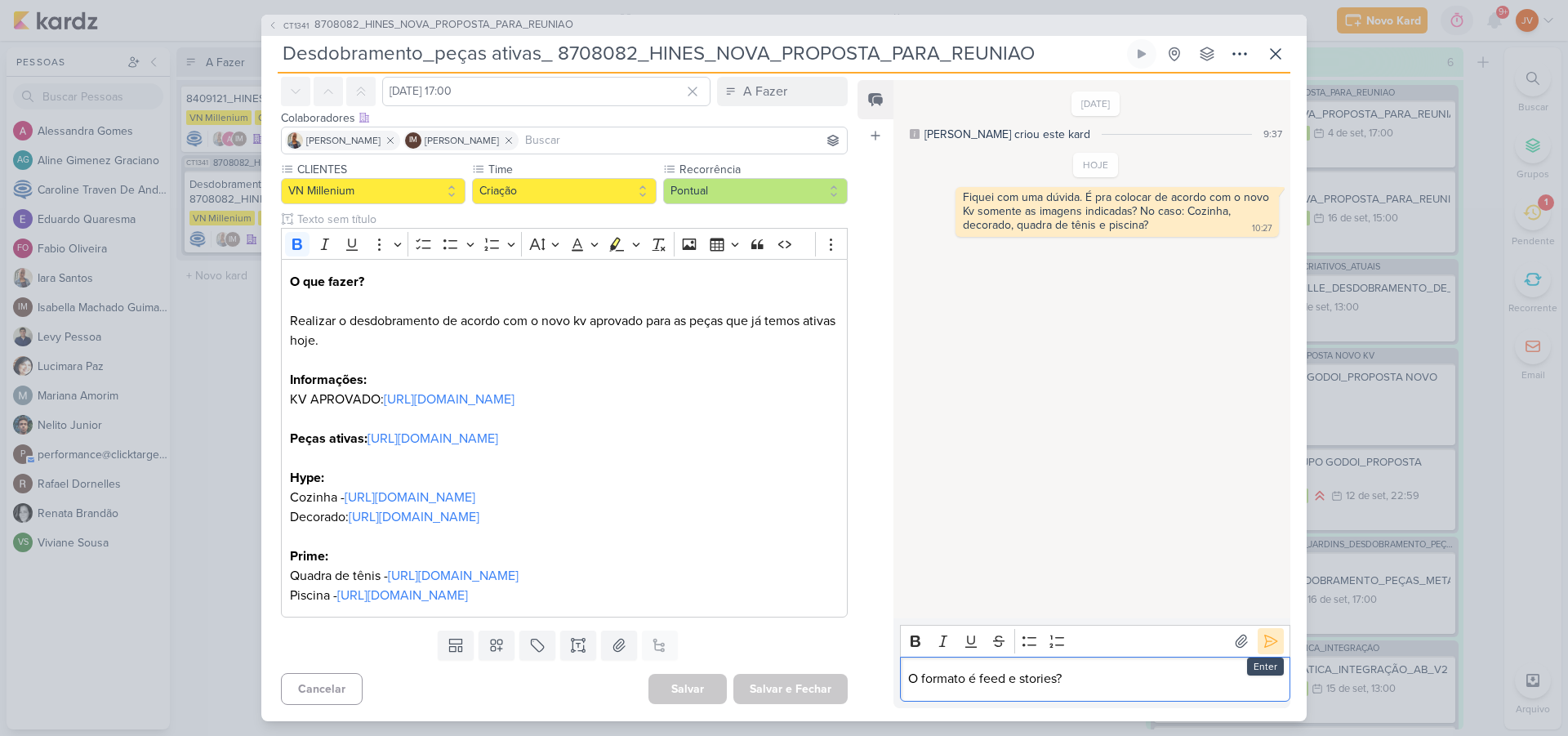
click at [1268, 638] on icon at bounding box center [1270, 641] width 17 height 17
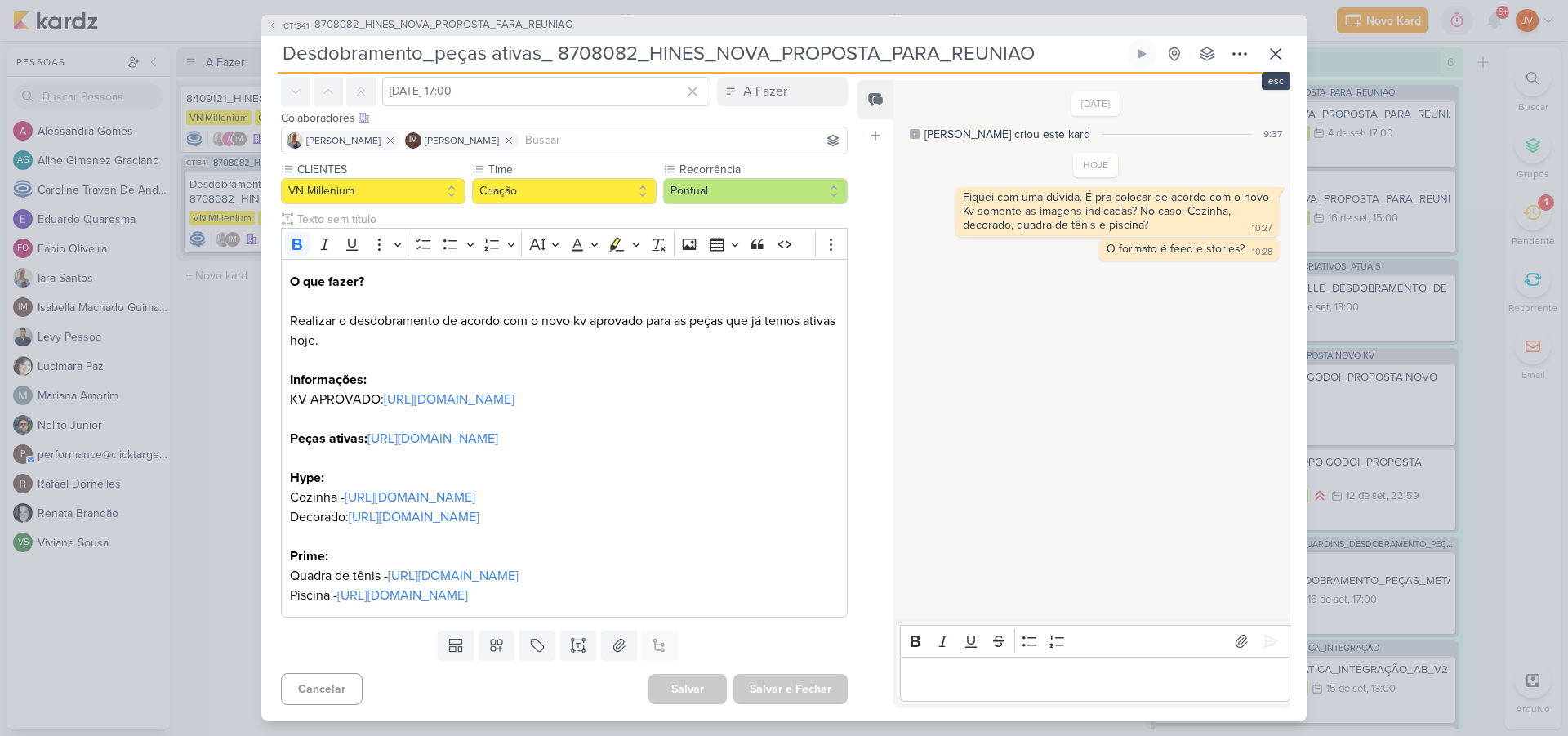
click at [1278, 58] on icon at bounding box center [1275, 54] width 20 height 20
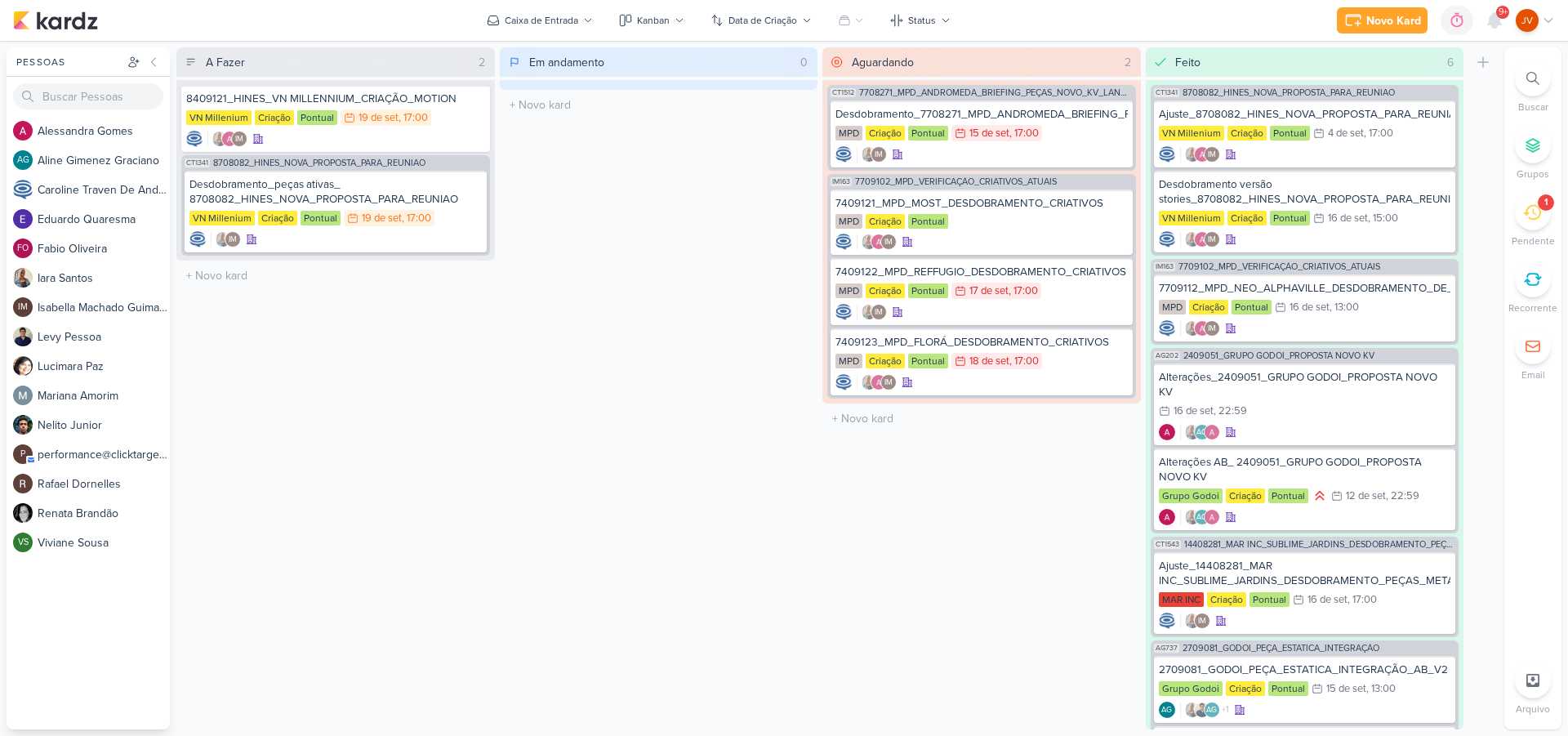
click at [1499, 18] on span "9+" at bounding box center [1503, 12] width 9 height 13
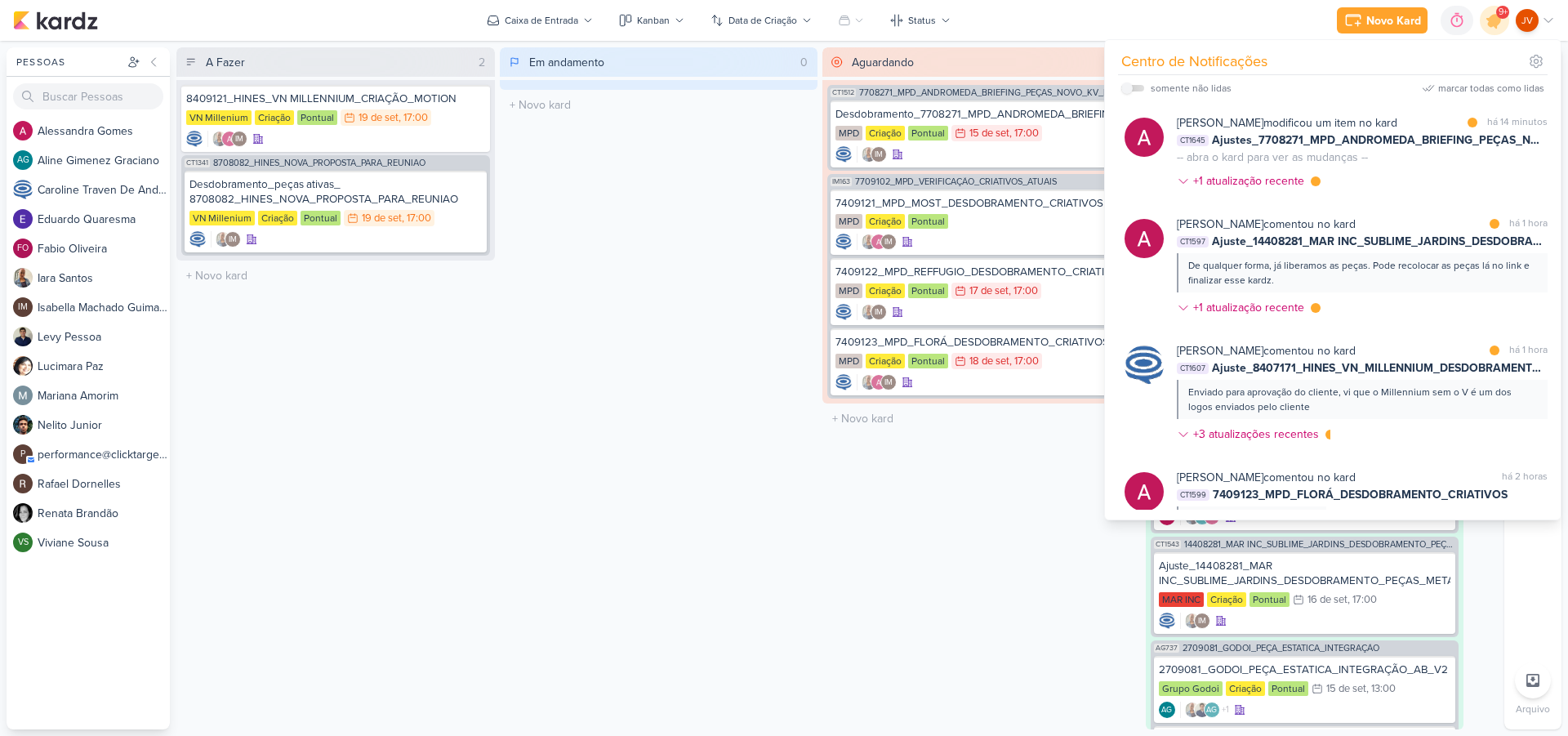
click at [1354, 120] on div "[PERSON_NAME] modificou um item no kard" at bounding box center [1286, 123] width 220 height 17
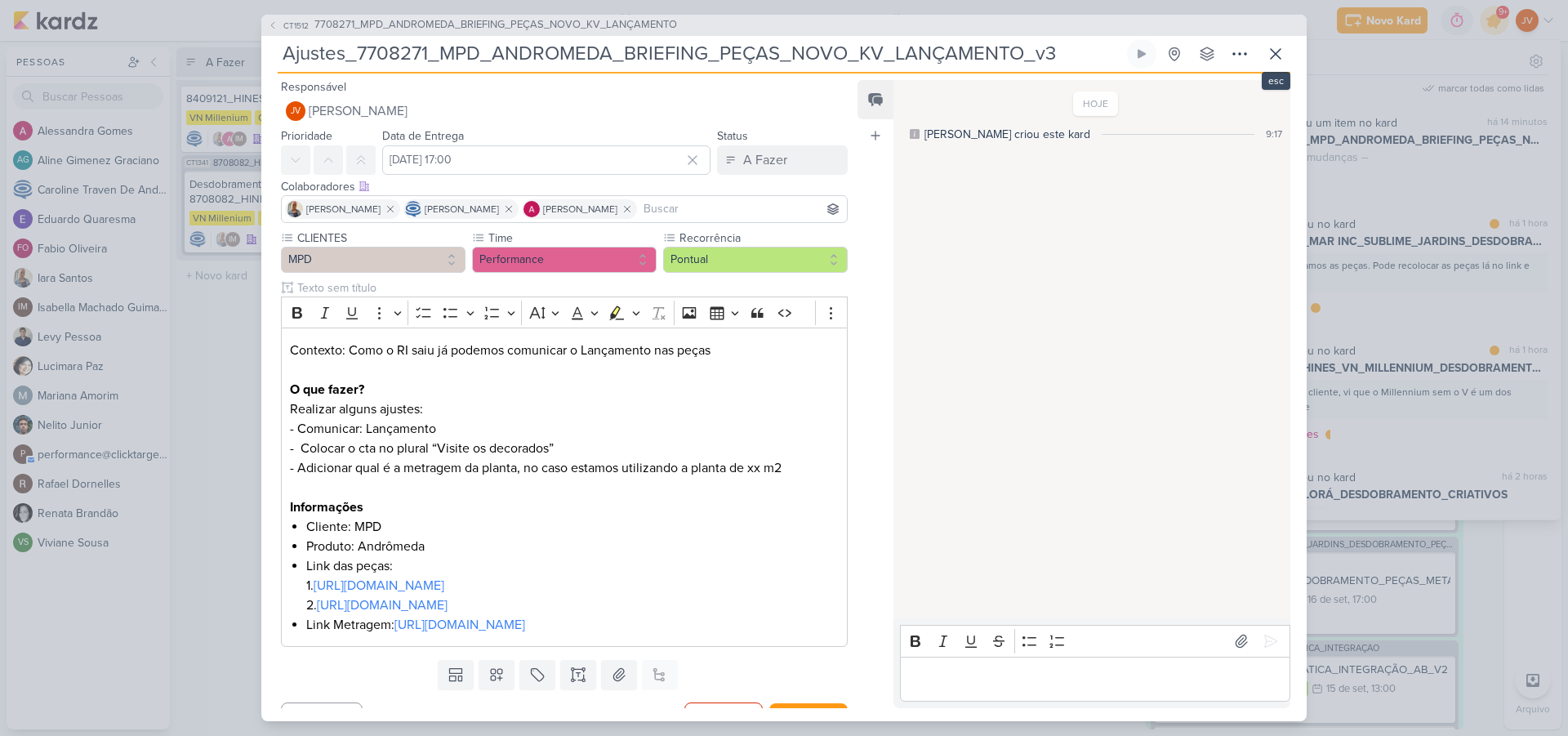
click at [1277, 51] on icon at bounding box center [1275, 54] width 10 height 10
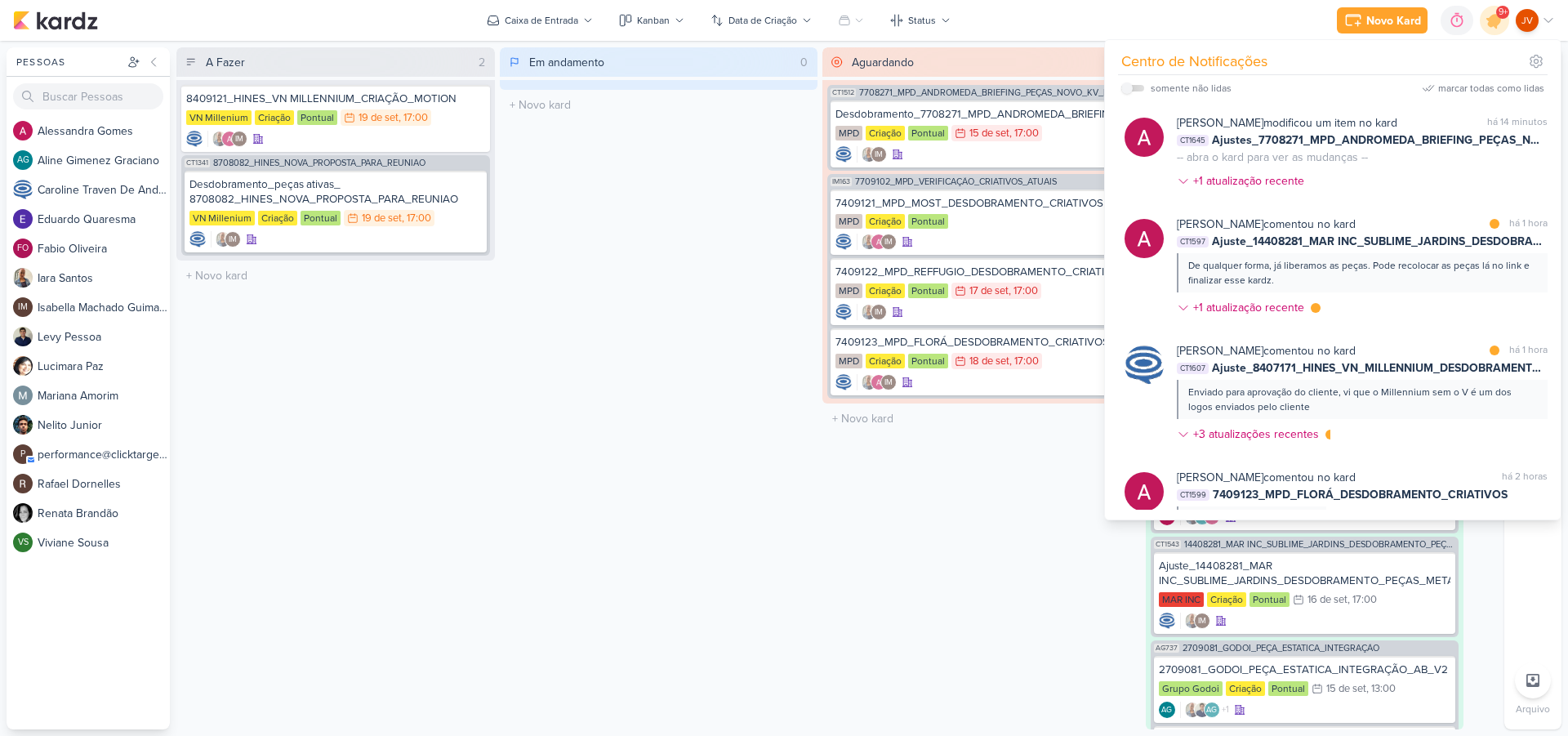
click at [925, 587] on div "Aguardando 2 Mover Para Esquerda Mover Para Direita [GEOGRAPHIC_DATA] CT1512 77…" at bounding box center [982, 389] width 318 height 683
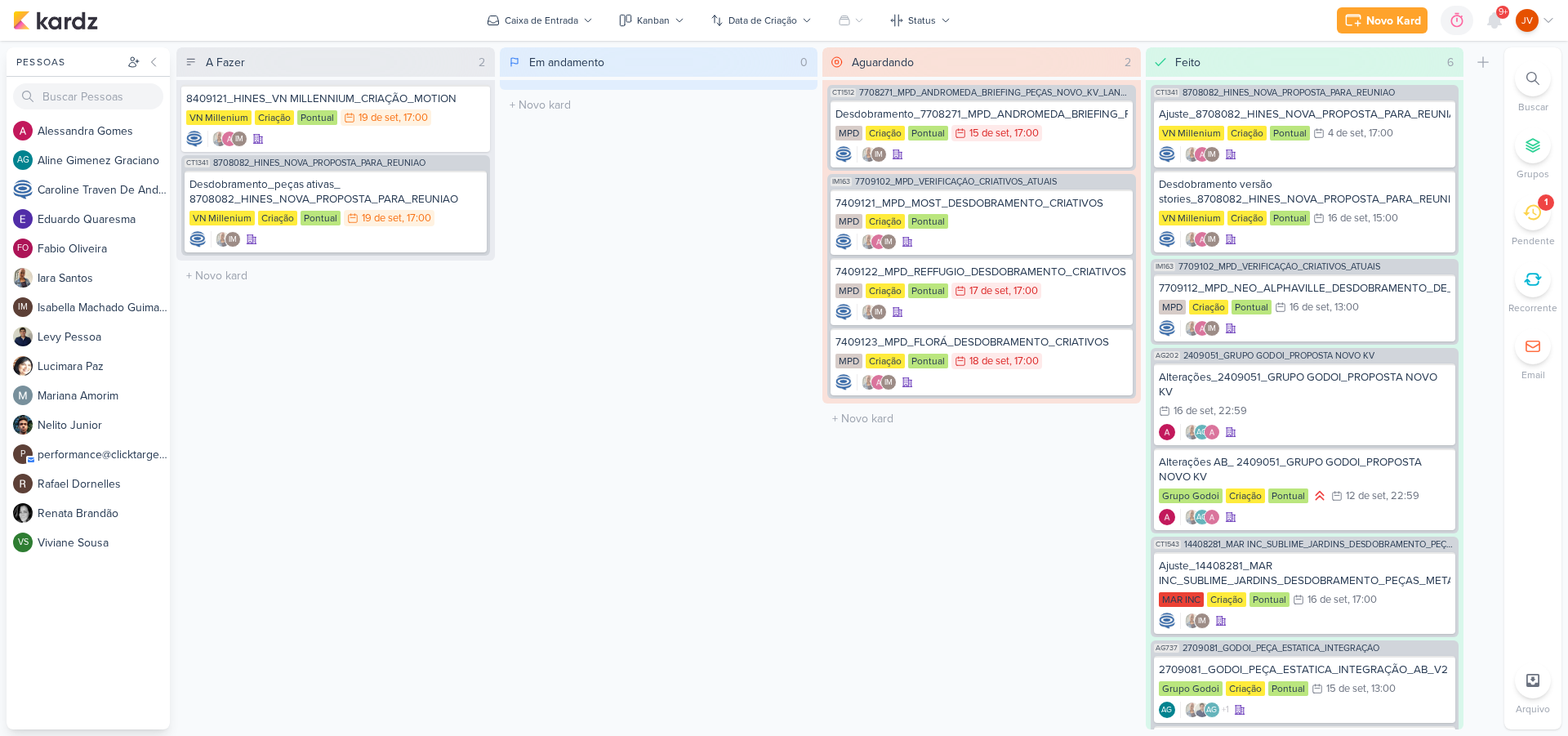
click at [1533, 218] on icon at bounding box center [1531, 213] width 18 height 18
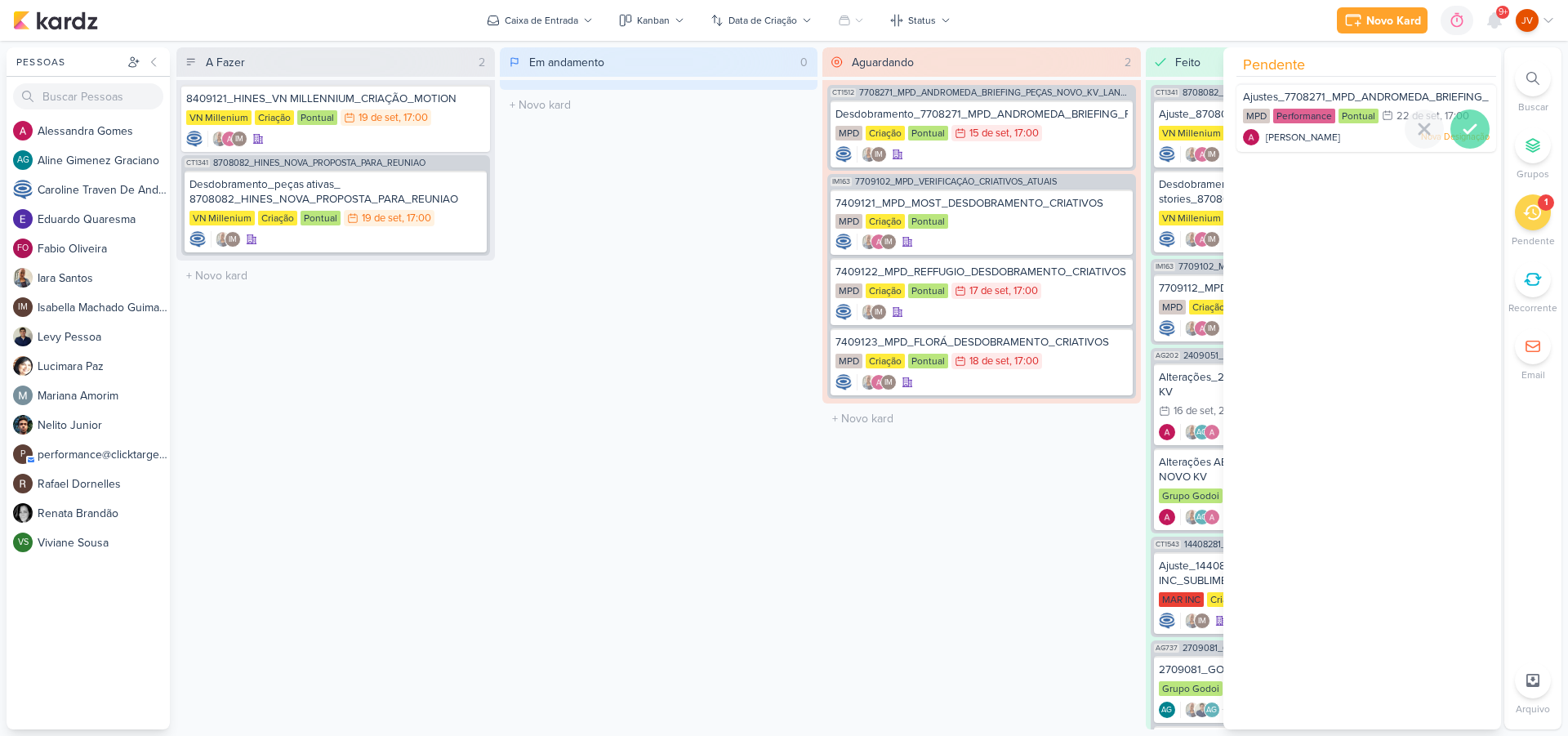
click at [1463, 133] on icon at bounding box center [1470, 130] width 20 height 20
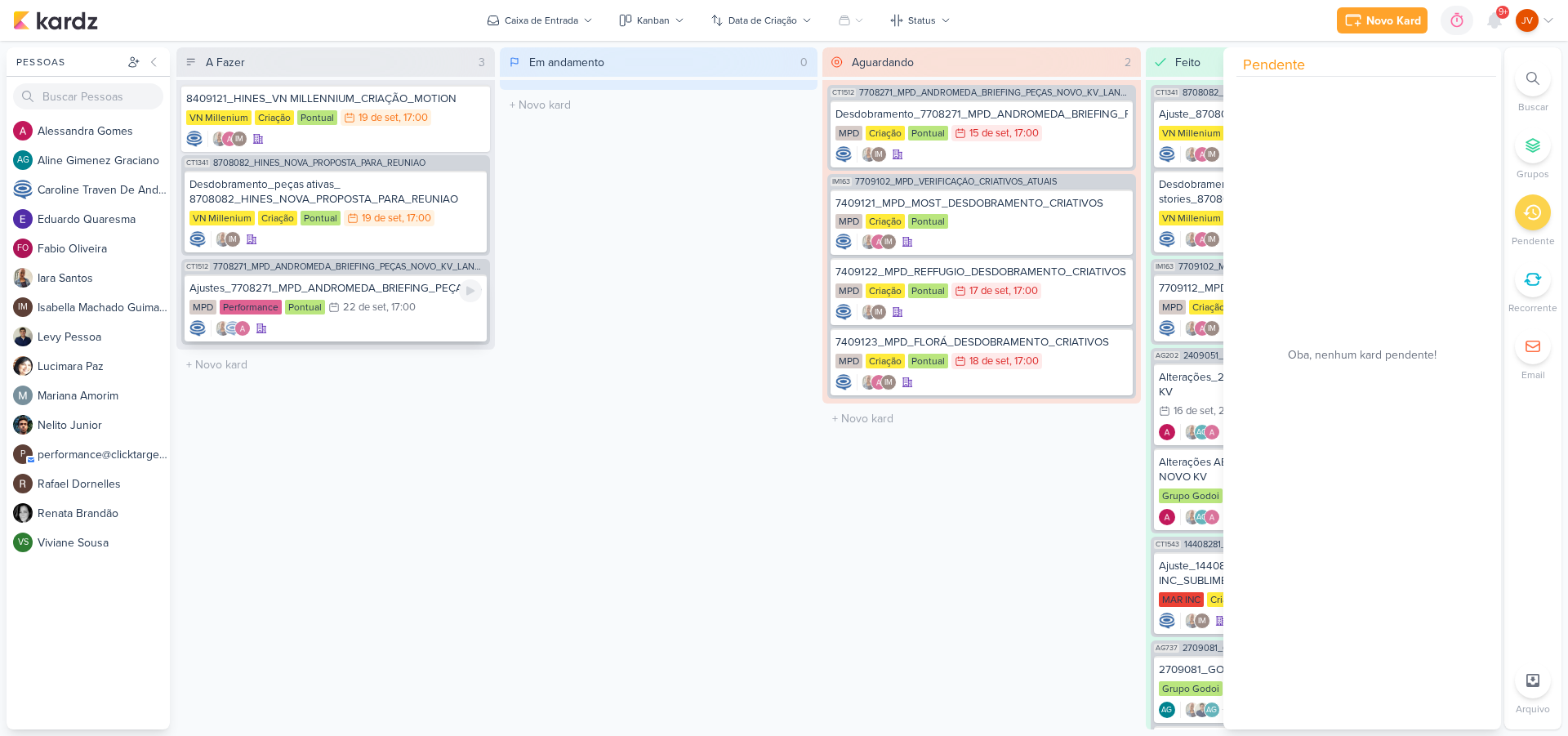
click at [390, 289] on div "Ajustes_7708271_MPD_ANDROMEDA_BRIEFING_PEÇAS_NOVO_KV_LANÇAMENTO_v3" at bounding box center [336, 288] width 293 height 15
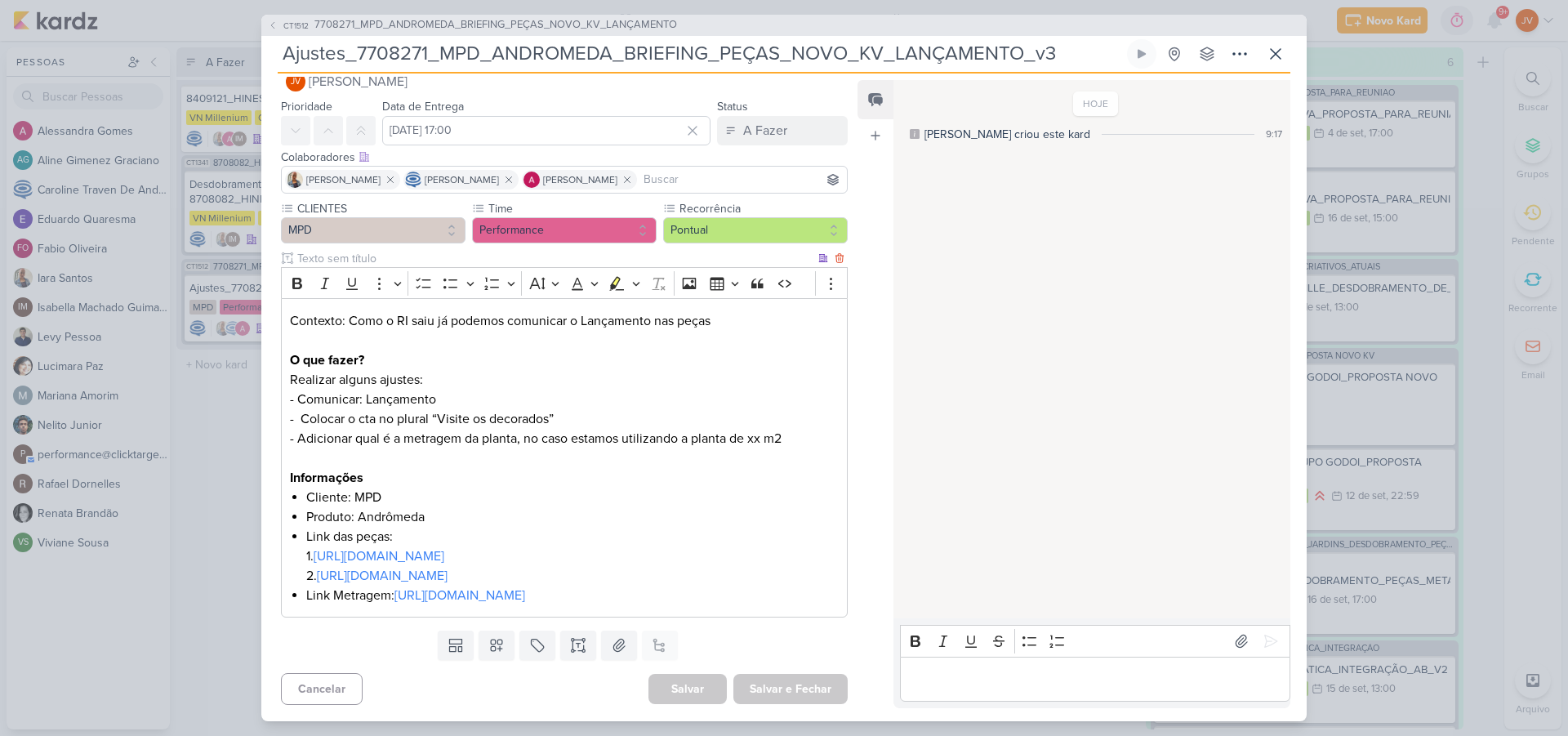
scroll to position [0, 0]
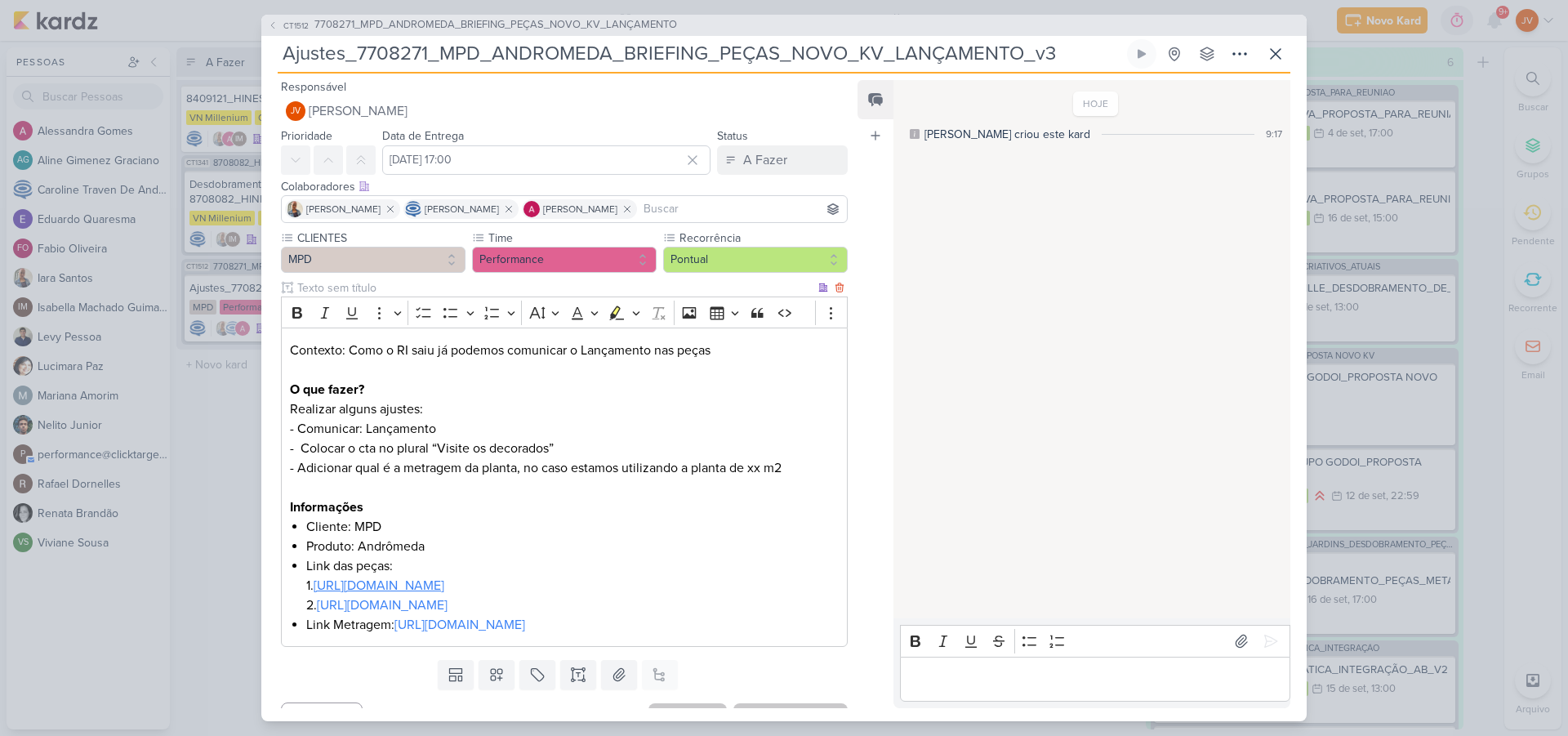
click at [444, 582] on link "[URL][DOMAIN_NAME]" at bounding box center [379, 586] width 131 height 17
drag, startPoint x: 495, startPoint y: 628, endPoint x: 937, endPoint y: 368, distance: 512.8
click at [448, 613] on link "[URL][DOMAIN_NAME]" at bounding box center [382, 605] width 131 height 17
click at [501, 633] on link "[URL][DOMAIN_NAME]" at bounding box center [460, 625] width 131 height 17
click at [1281, 55] on icon at bounding box center [1275, 54] width 20 height 20
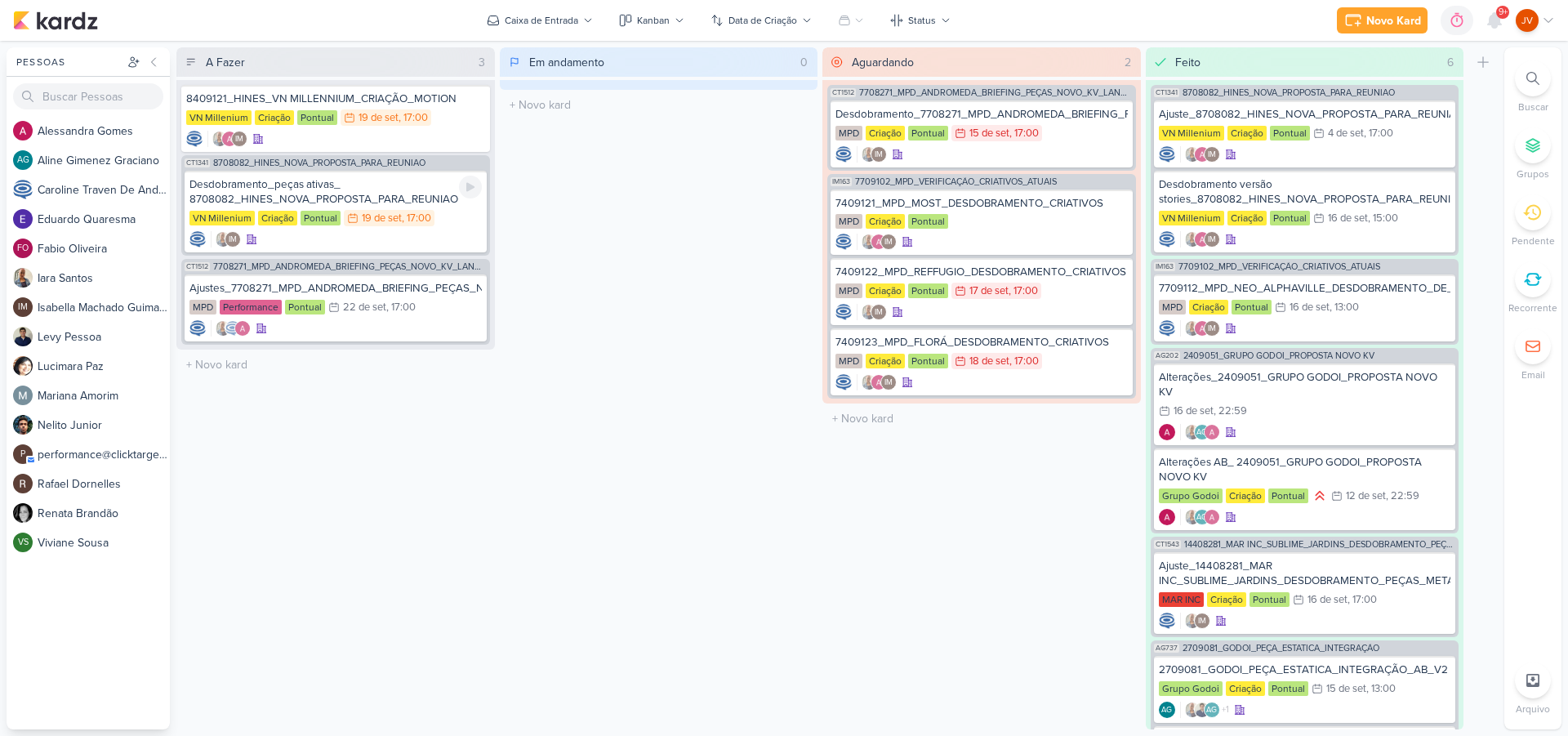
click at [387, 191] on div "Desdobramento_peças ativas_ 8708082_HINES_NOVA_PROPOSTA_PARA_REUNIAO" at bounding box center [336, 192] width 293 height 30
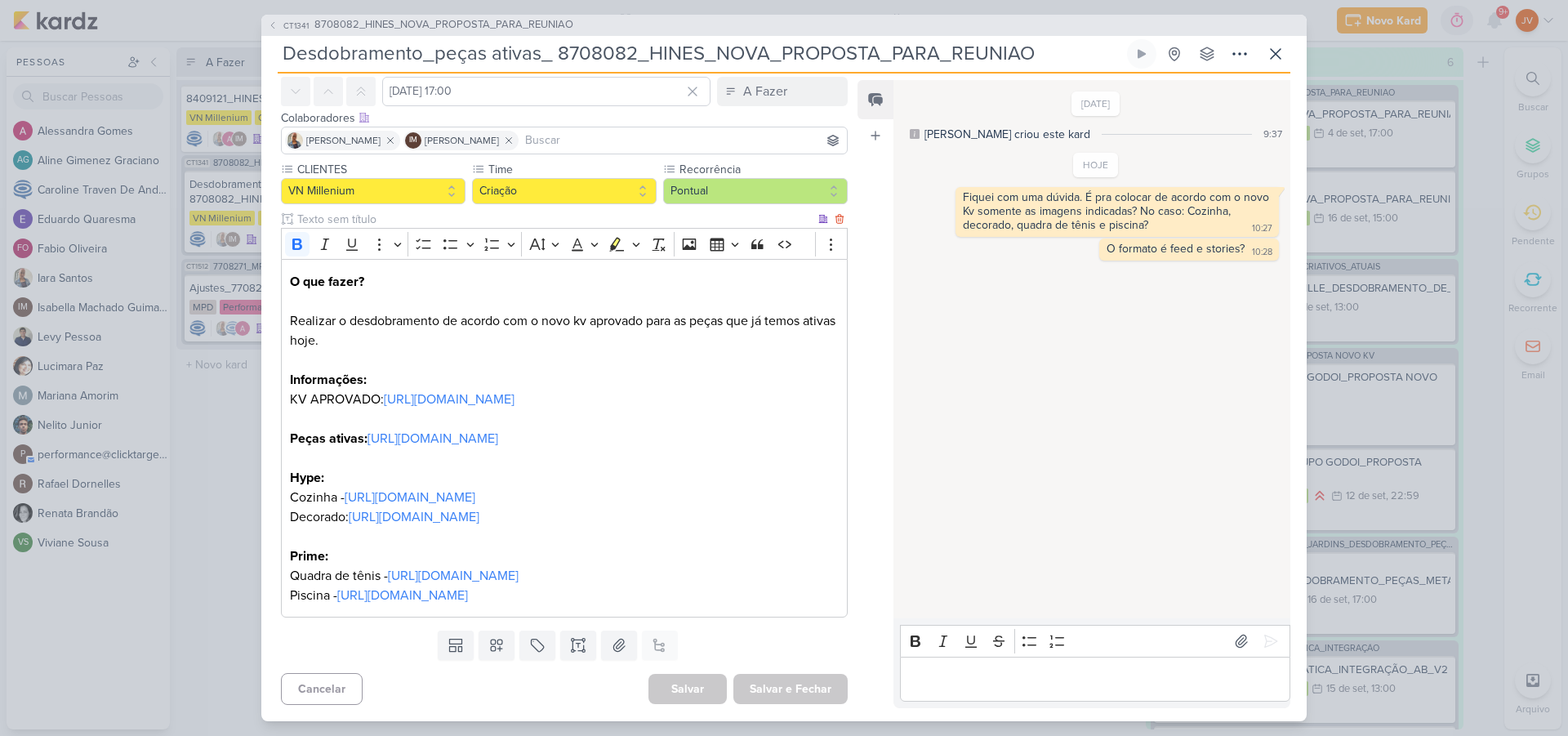
scroll to position [98, 0]
drag, startPoint x: 190, startPoint y: 504, endPoint x: 203, endPoint y: 496, distance: 15.3
click at [188, 501] on div "CT1341 8708082_HINES_NOVA_PROPOSTA_PARA_REUNIAO Desdobramento_peças ativas_ 870…" at bounding box center [784, 368] width 1568 height 736
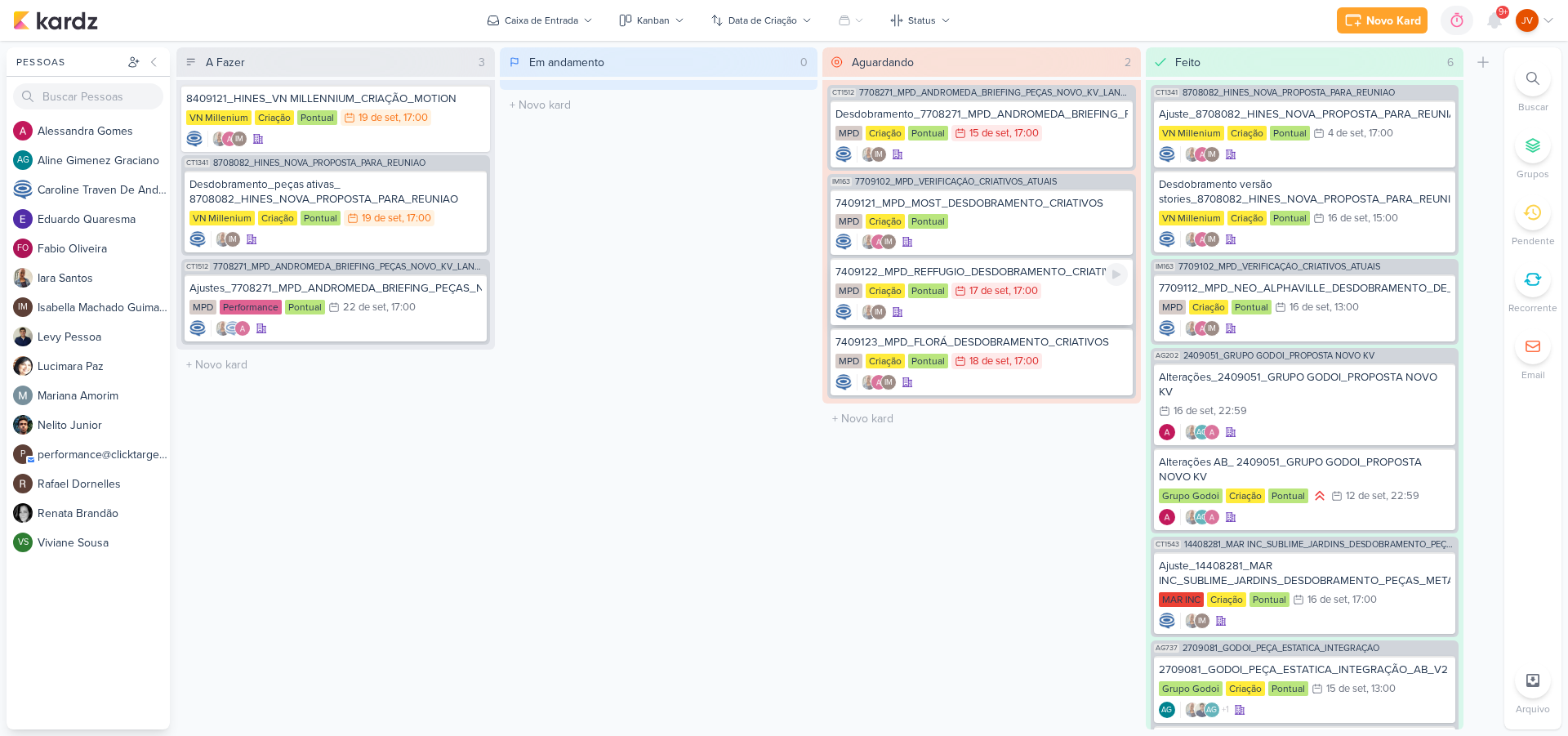
click at [1058, 274] on div "7409122_MPD_REFFUGIO_DESDOBRAMENTO_CRIATIVOS" at bounding box center [982, 272] width 293 height 15
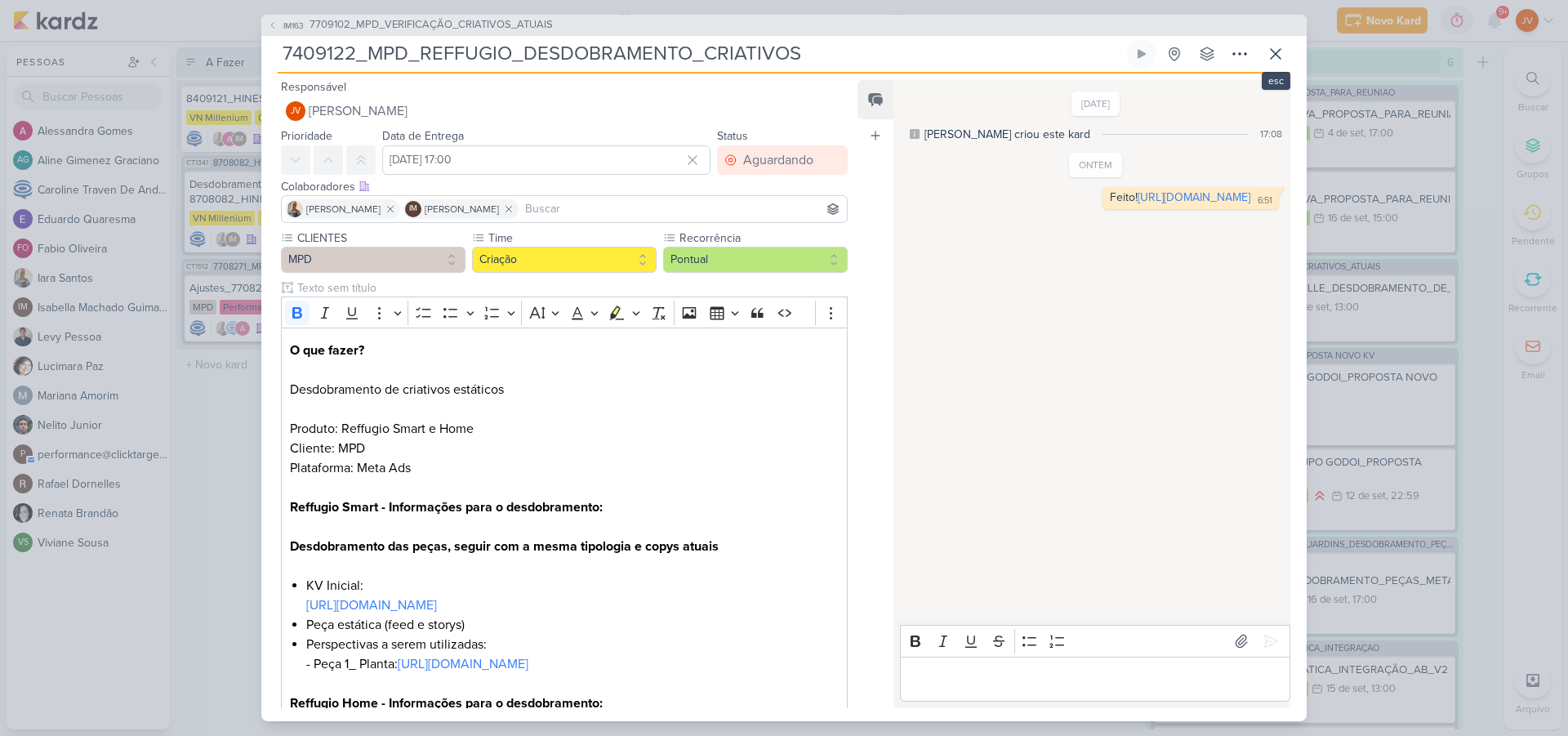
click at [1279, 50] on icon at bounding box center [1275, 54] width 20 height 20
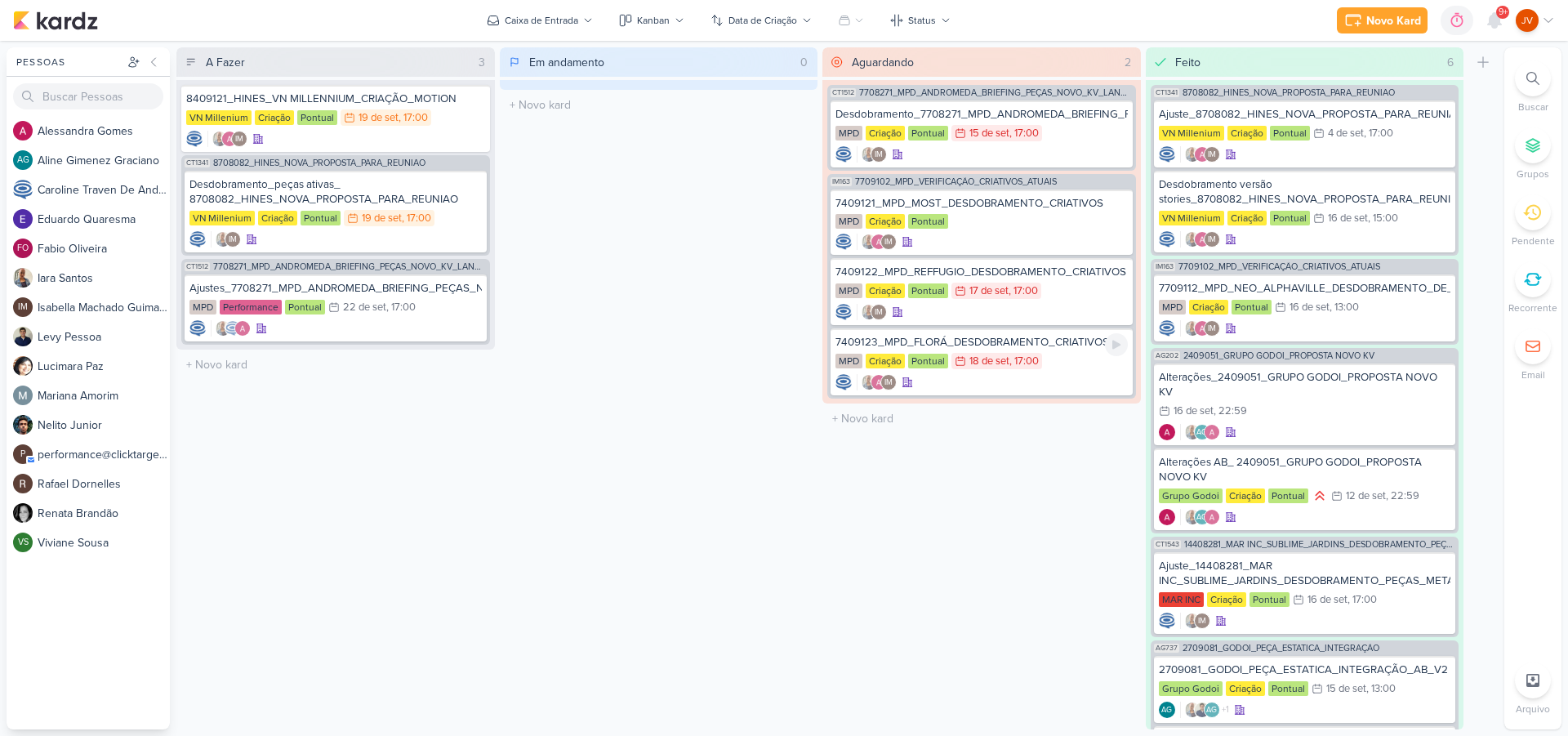
click at [1070, 342] on div "7409123_MPD_FLORÁ_DESDOBRAMENTO_CRIATIVOS" at bounding box center [982, 342] width 293 height 15
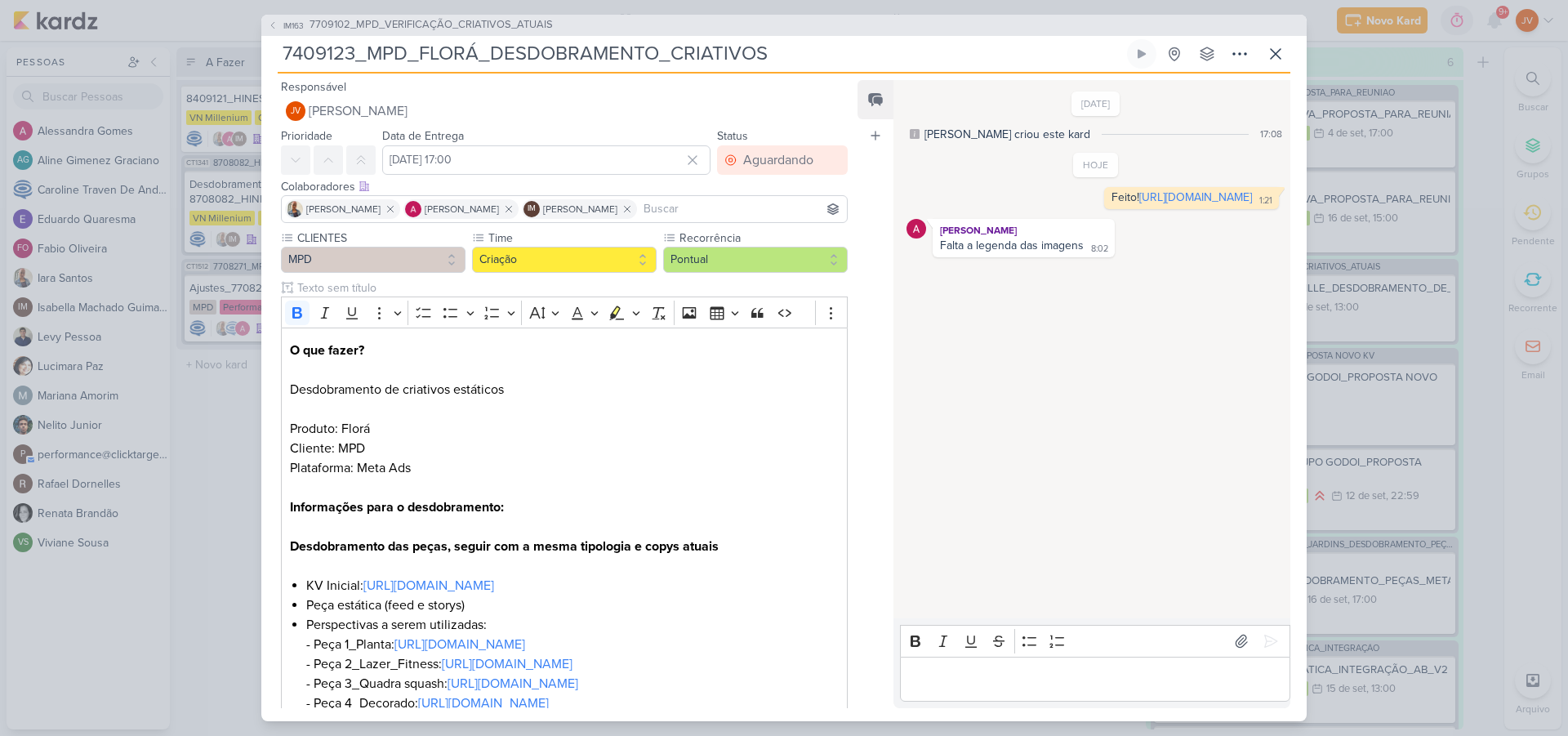
click at [1079, 377] on div "[DATE] [PERSON_NAME] criou este kard 17:08 HOJE Feito! 1:21 1:21" at bounding box center [1091, 350] width 395 height 537
click at [1279, 56] on icon at bounding box center [1275, 54] width 20 height 20
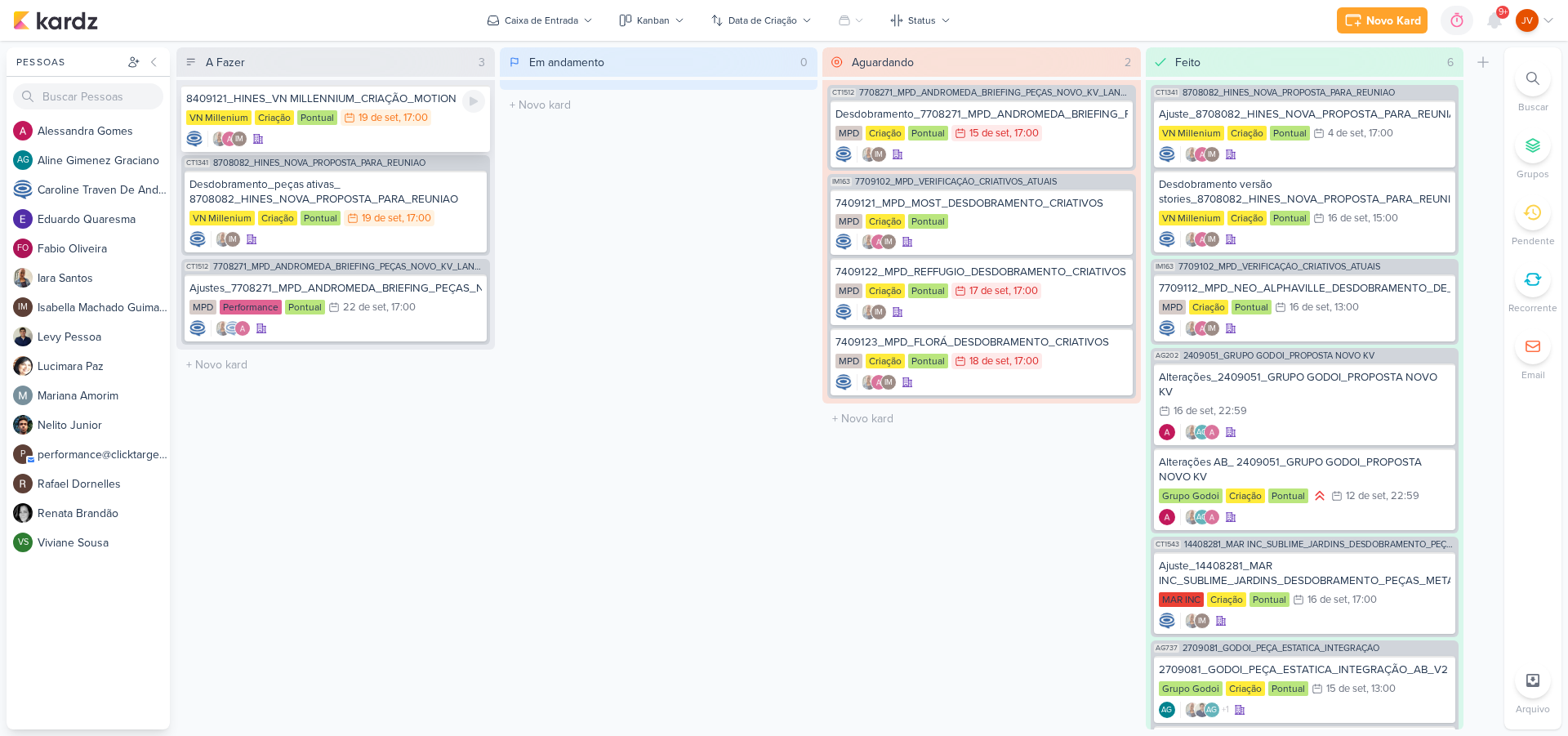
click at [434, 112] on div "VN Millenium Criação Pontual 19/9 [DATE] 17:00" at bounding box center [335, 119] width 299 height 18
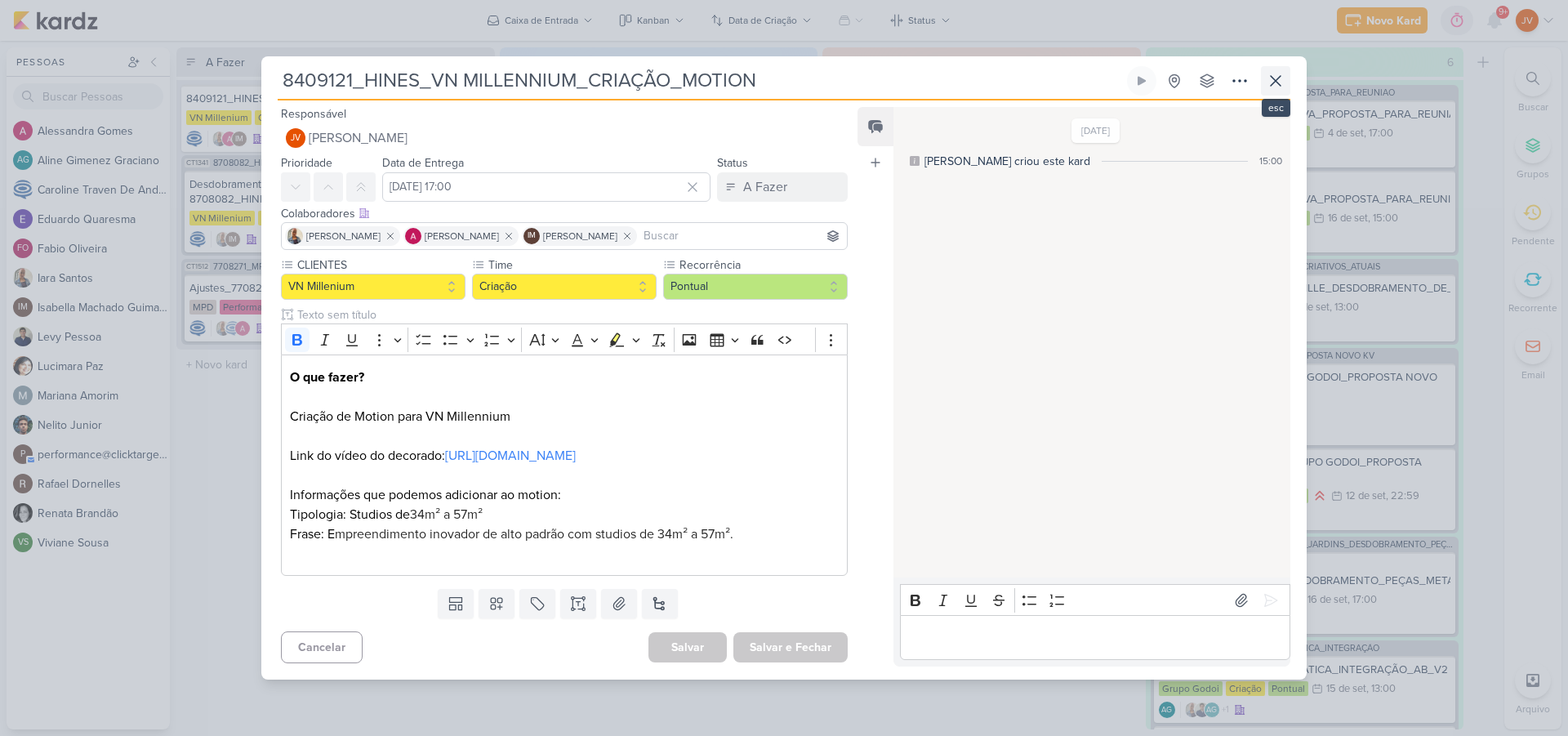
scroll to position [1, 0]
click at [1275, 72] on icon at bounding box center [1275, 81] width 20 height 20
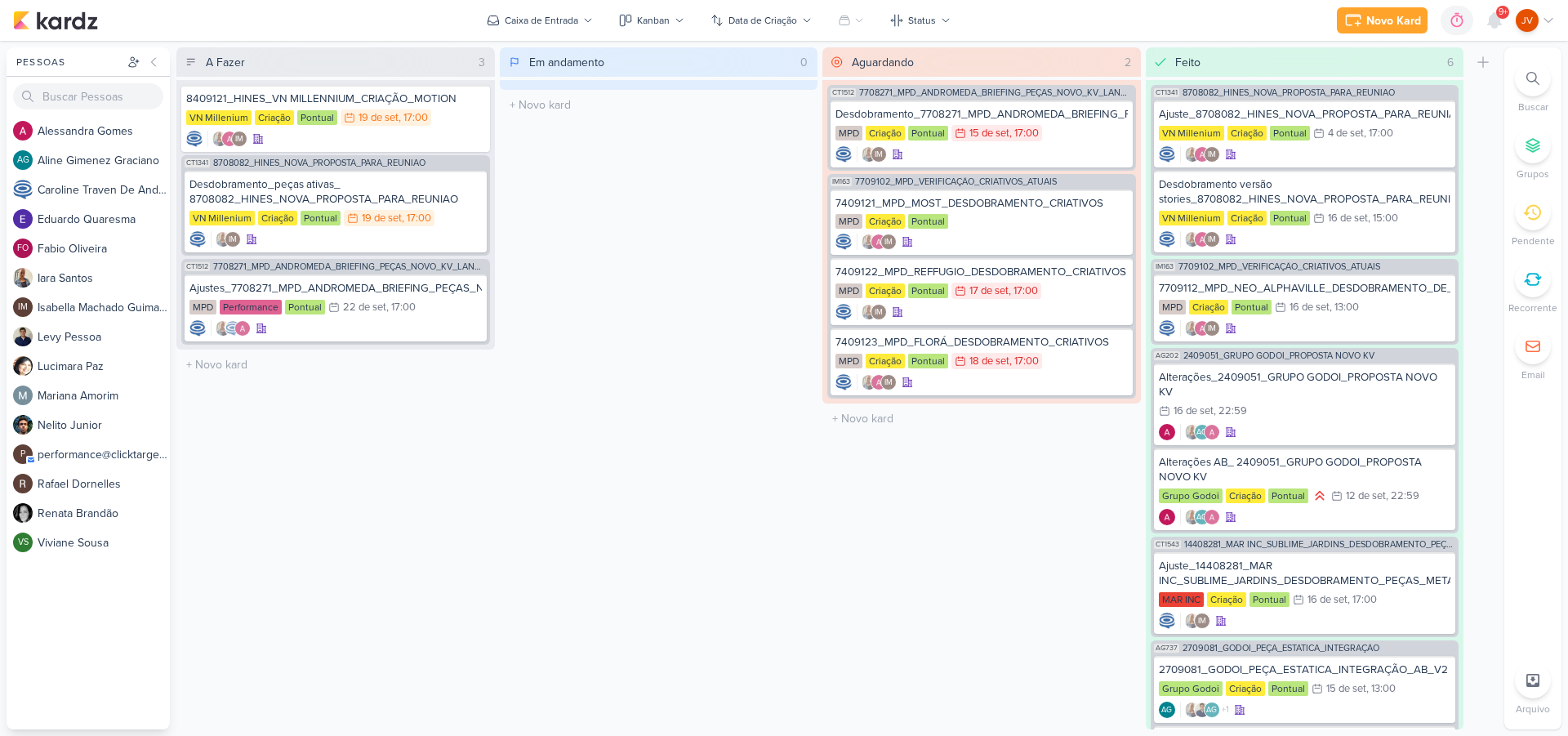
scroll to position [0, 0]
click at [1494, 24] on icon at bounding box center [1494, 20] width 13 height 15
click at [1494, 24] on icon at bounding box center [1495, 21] width 20 height 20
click at [1494, 24] on icon at bounding box center [1494, 20] width 13 height 15
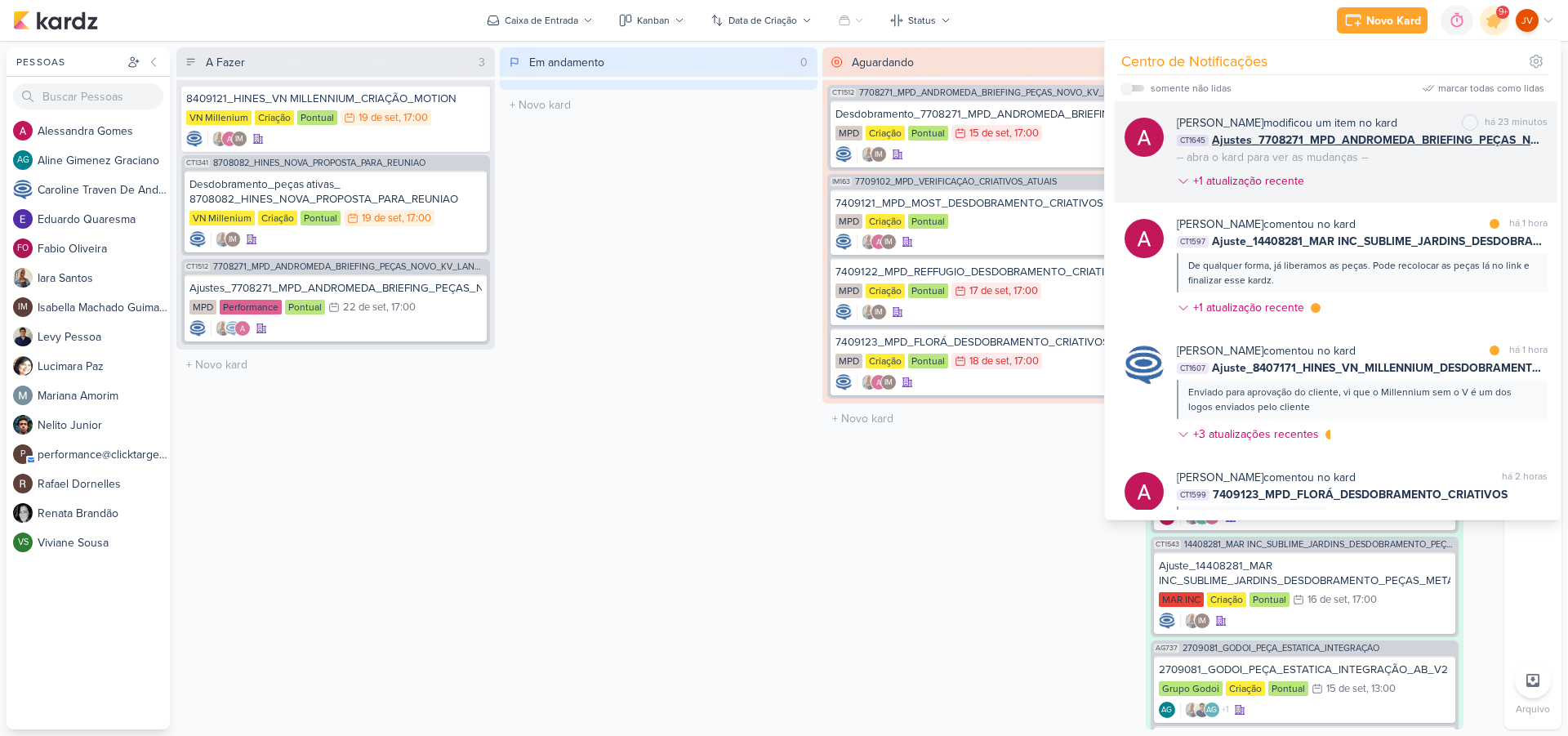
click at [1341, 162] on div "-- abra o kard para ver as mudanças --" at bounding box center [1271, 156] width 191 height 17
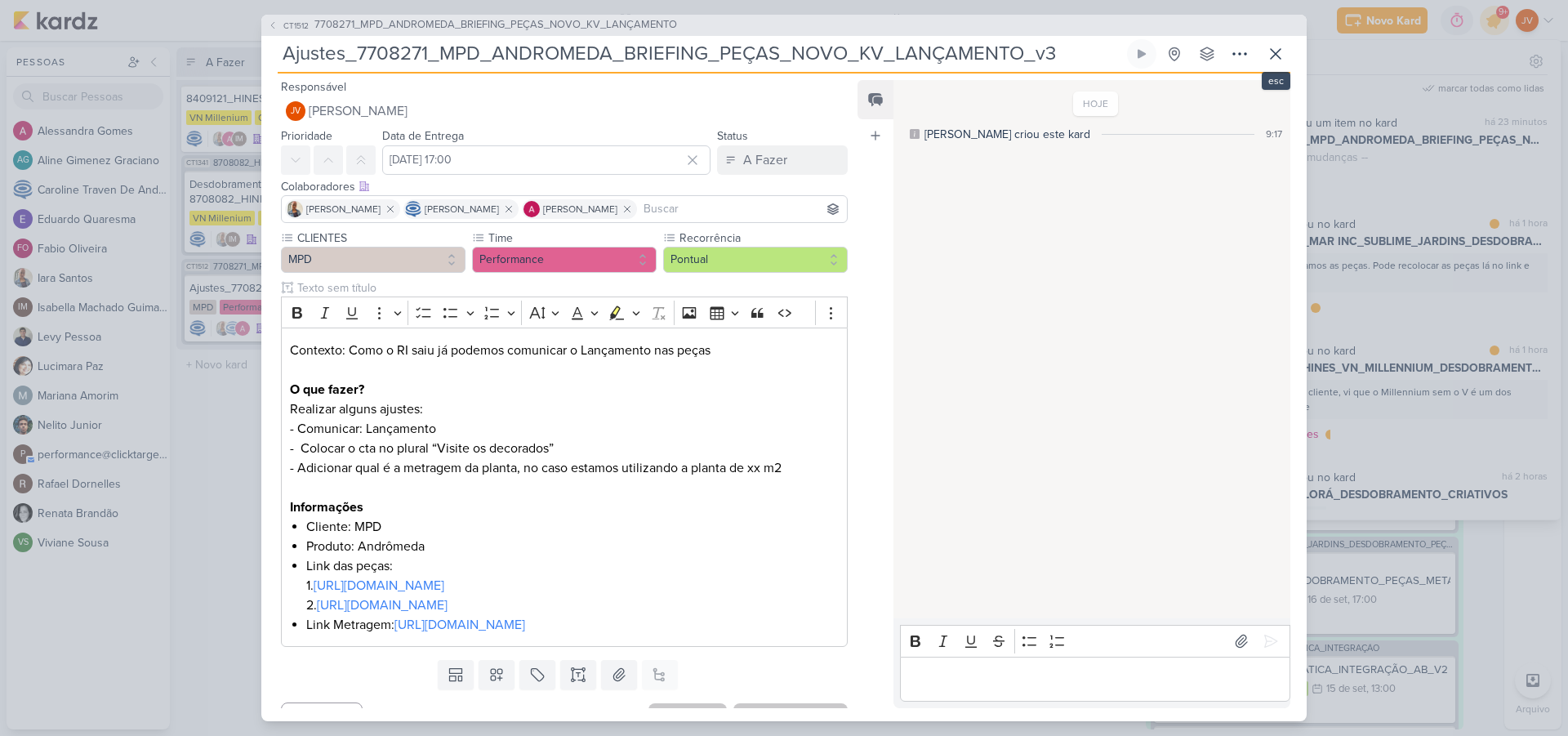
click at [1275, 52] on icon at bounding box center [1275, 54] width 20 height 20
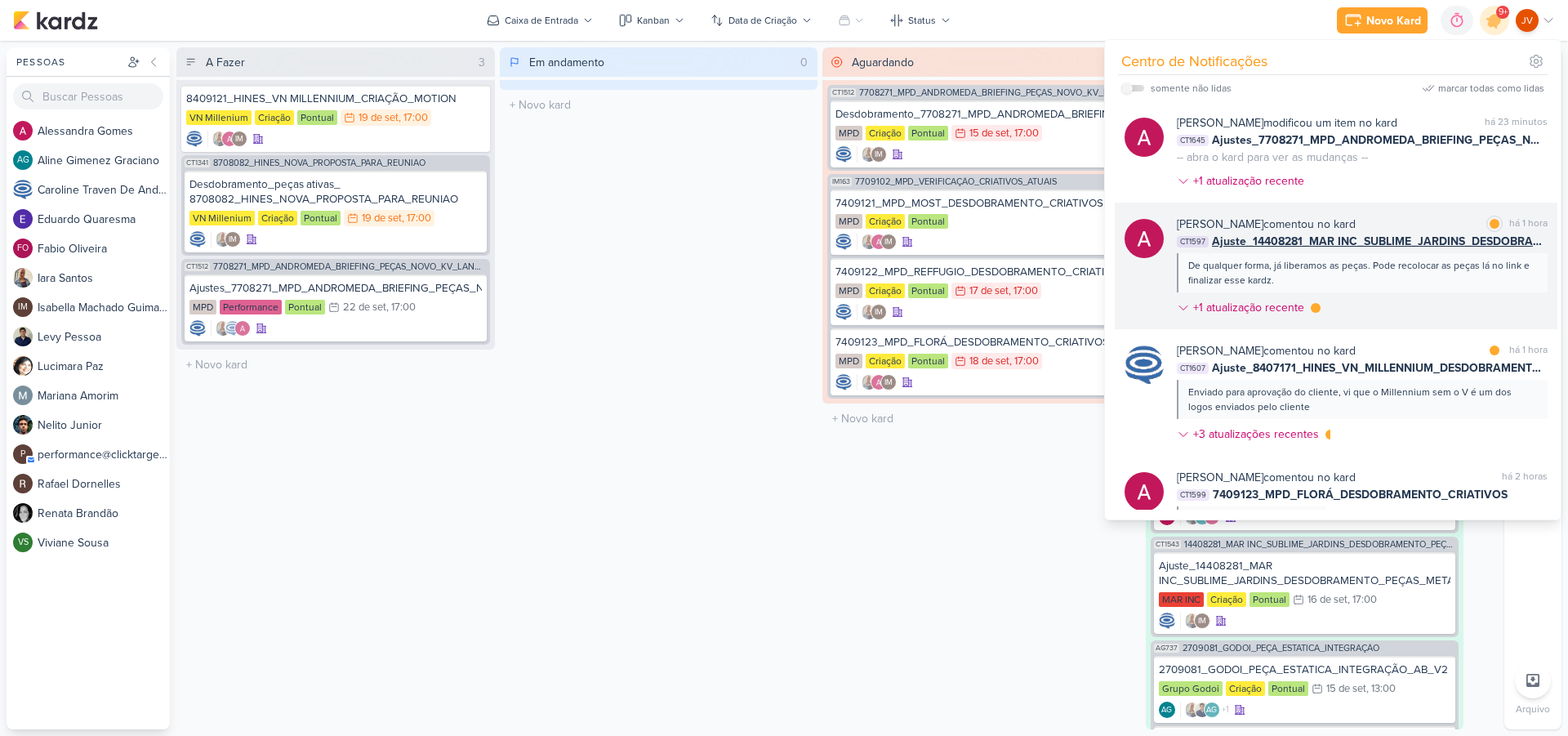
click at [1360, 275] on div "De qualquer forma, já liberamos as peças. Pode recolocar as peças lá no link e …" at bounding box center [1361, 273] width 346 height 30
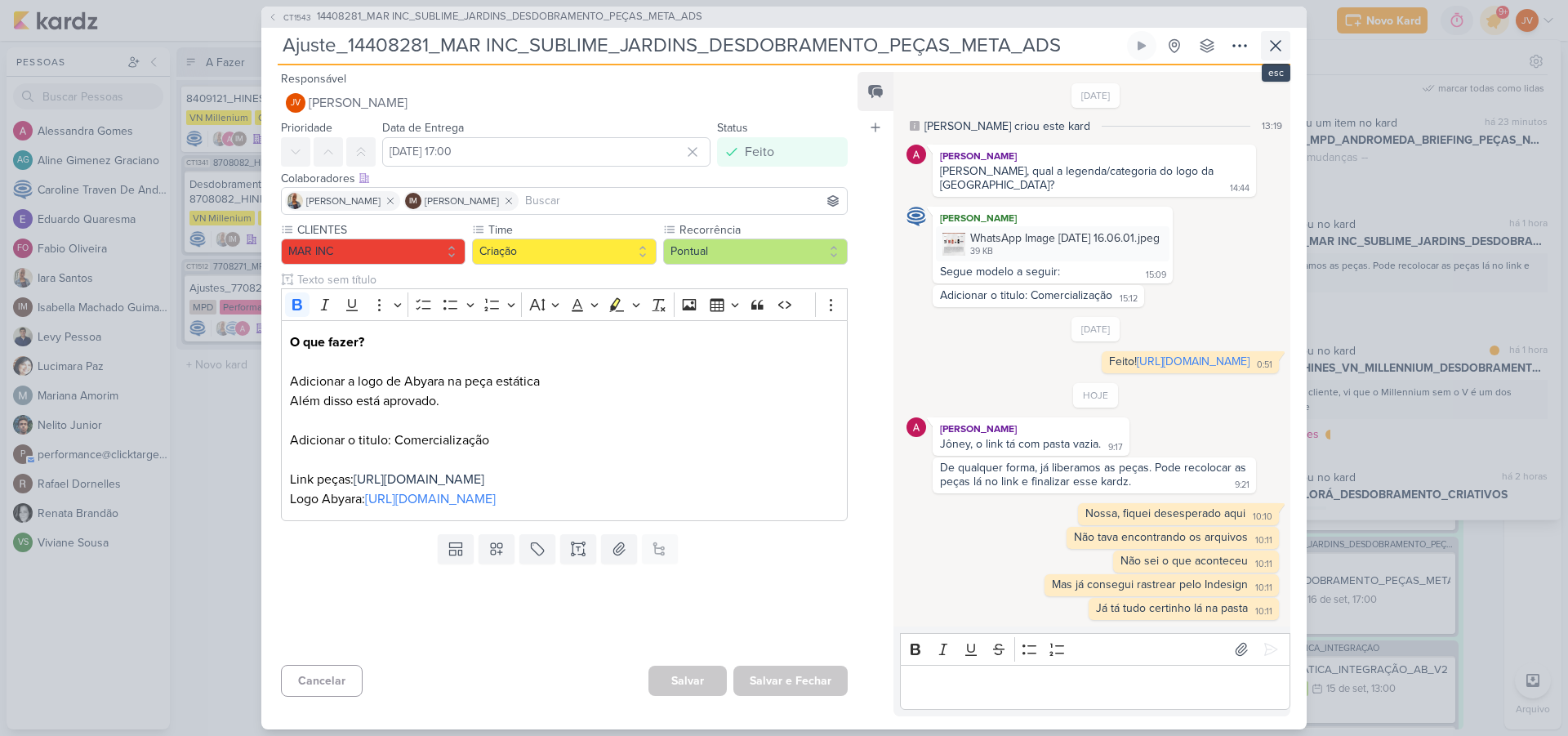
click at [1271, 45] on icon at bounding box center [1275, 46] width 20 height 20
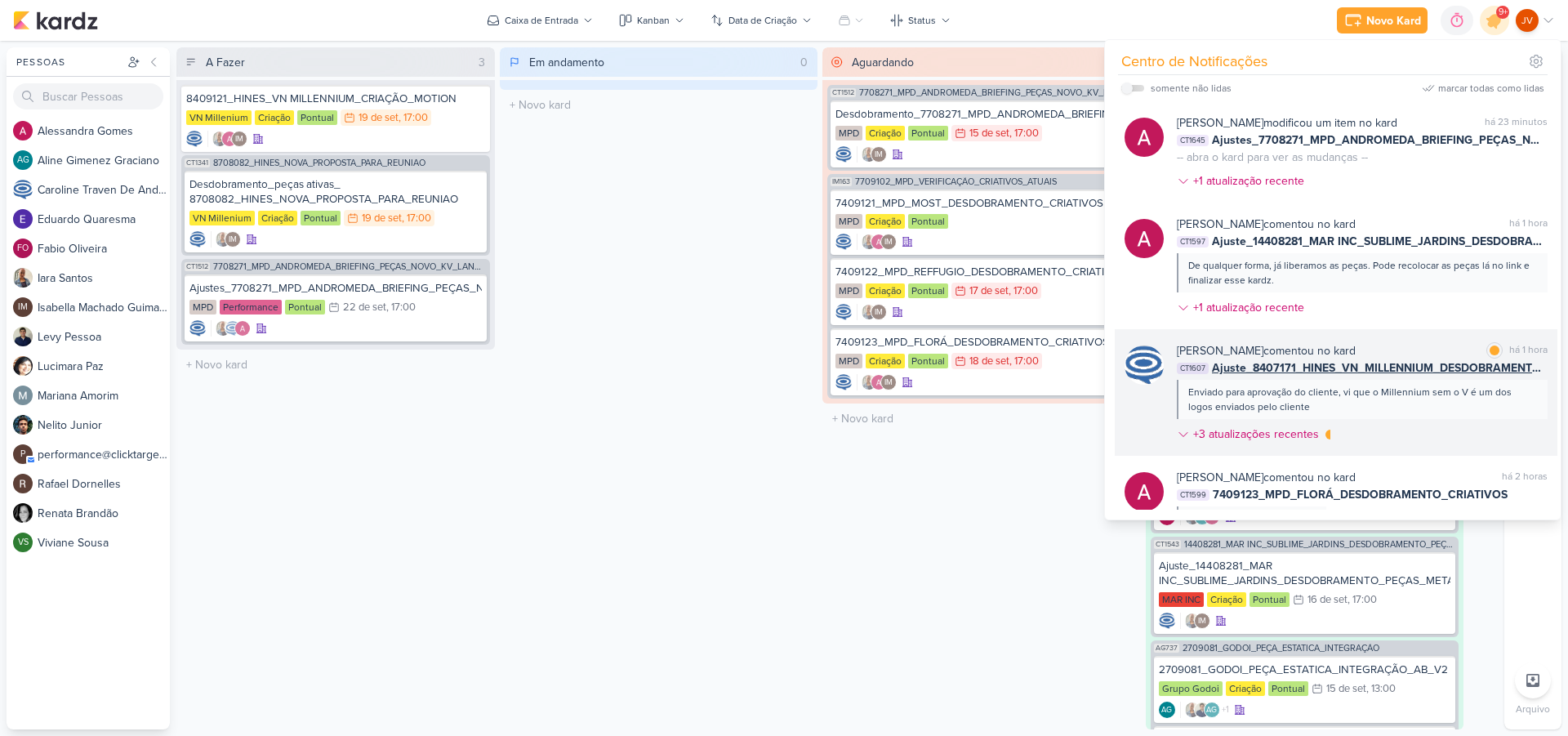
click at [1355, 346] on div "[PERSON_NAME] comentou no kard" at bounding box center [1265, 350] width 179 height 17
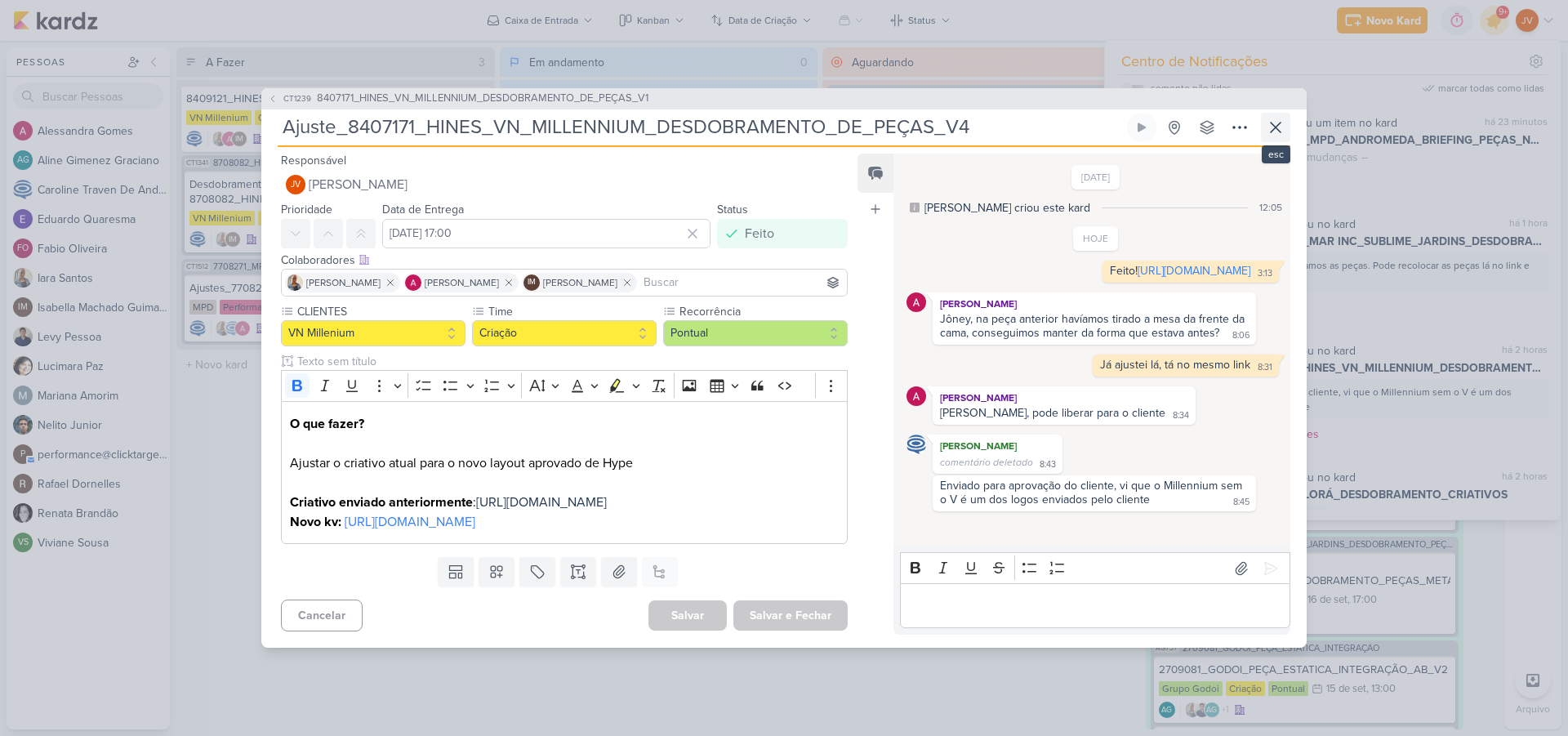
click at [1279, 118] on icon at bounding box center [1275, 128] width 20 height 20
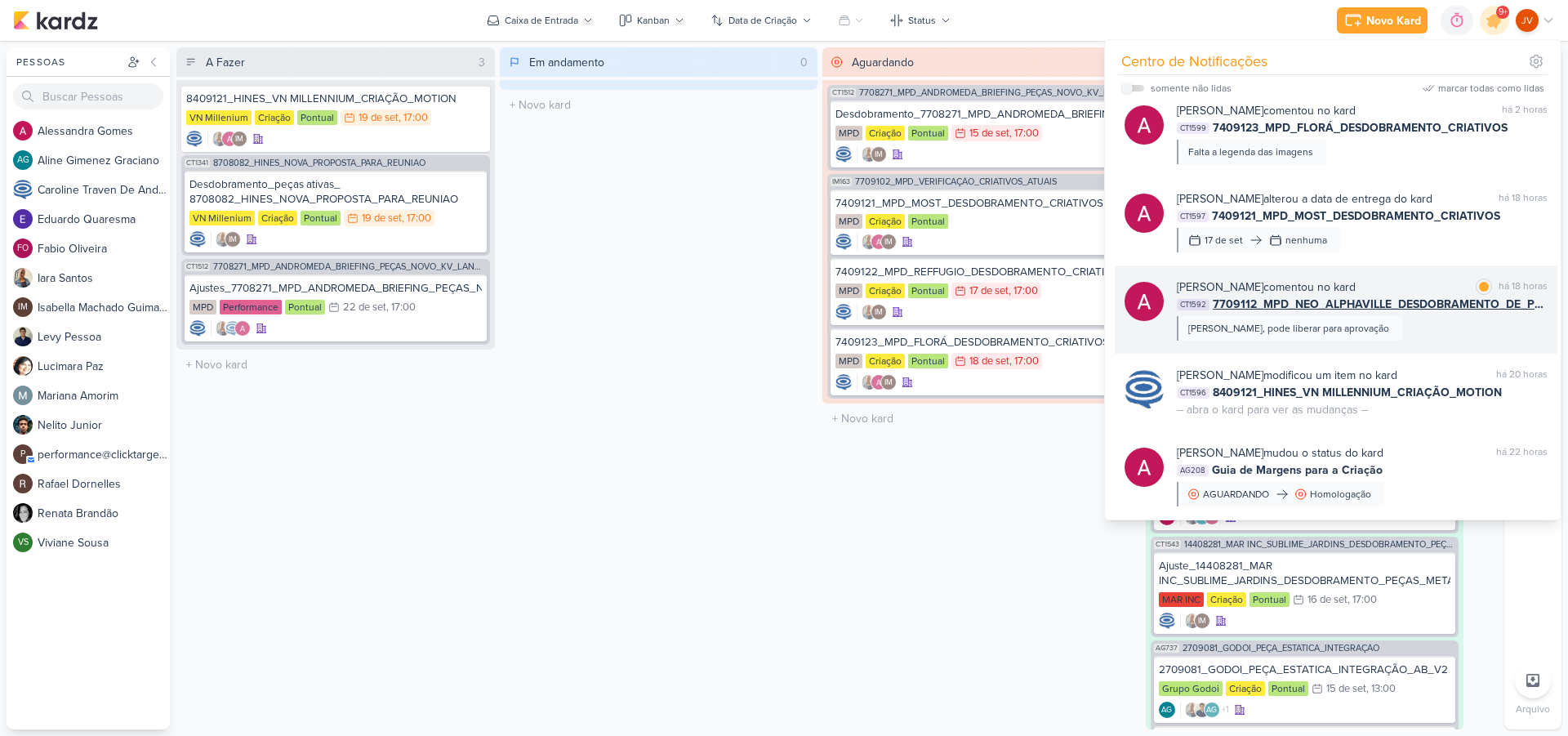
scroll to position [369, 0]
click at [1370, 284] on div "[PERSON_NAME] comentou no kard marcar como lida há 18 horas" at bounding box center [1361, 284] width 371 height 17
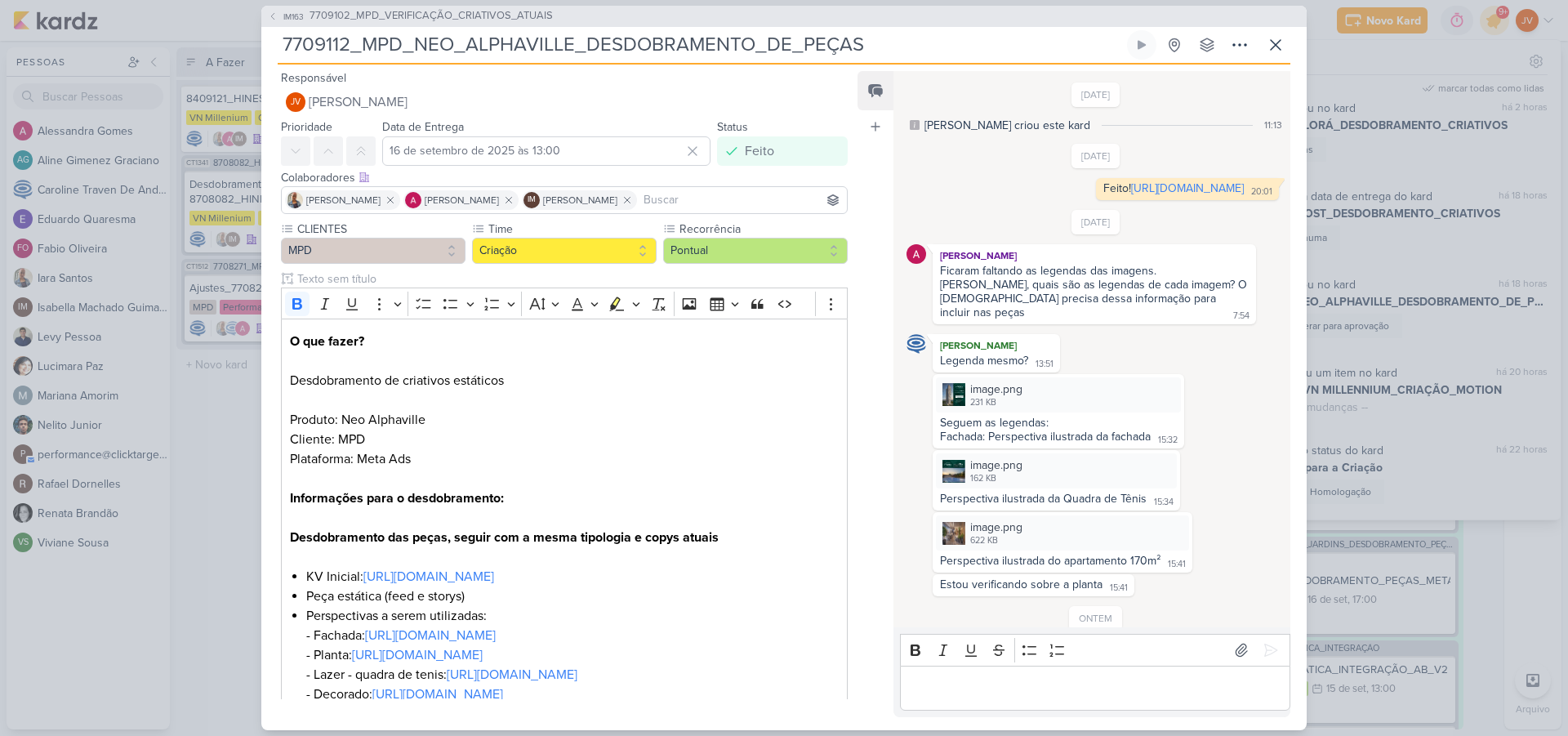
scroll to position [103, 0]
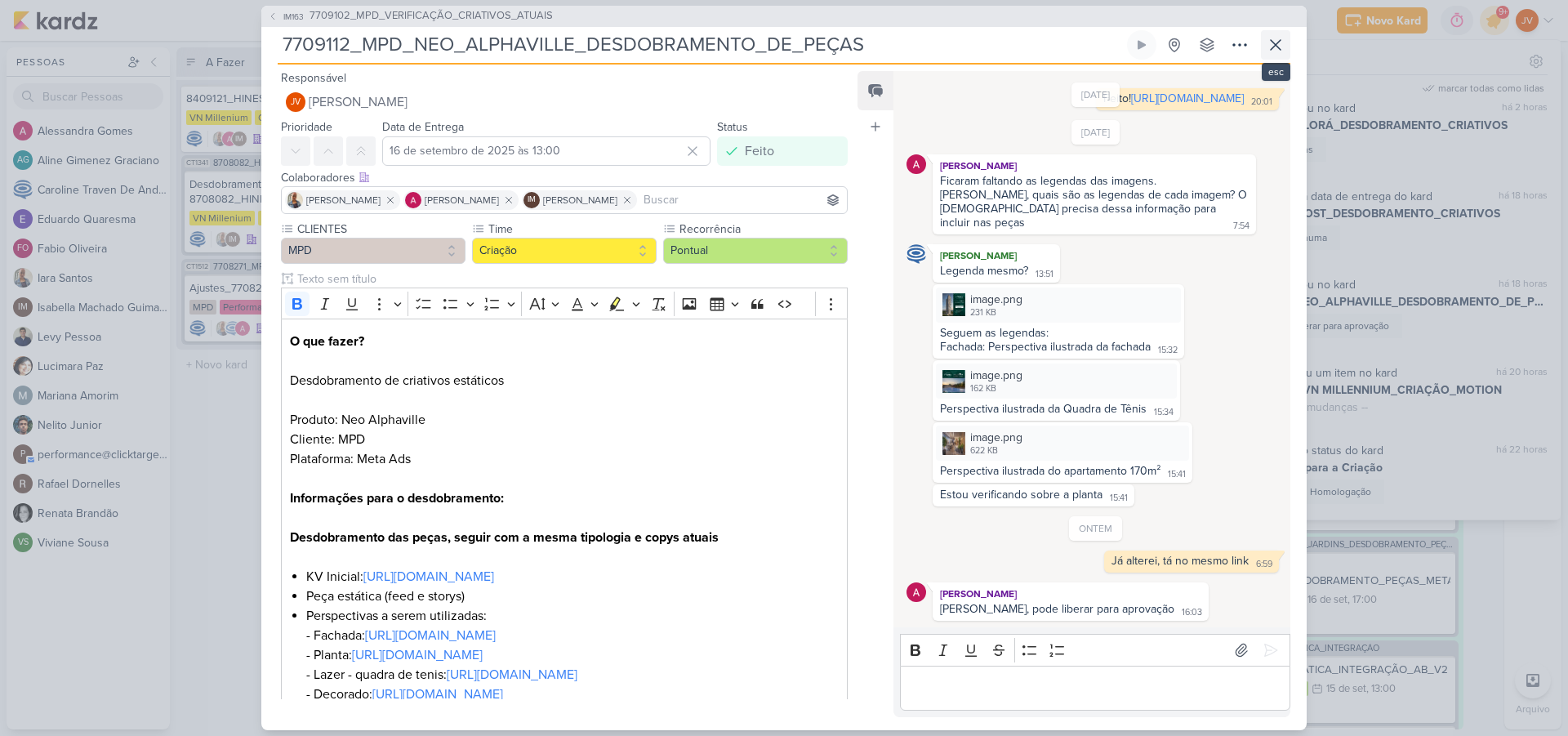
click at [1271, 48] on icon at bounding box center [1275, 45] width 10 height 10
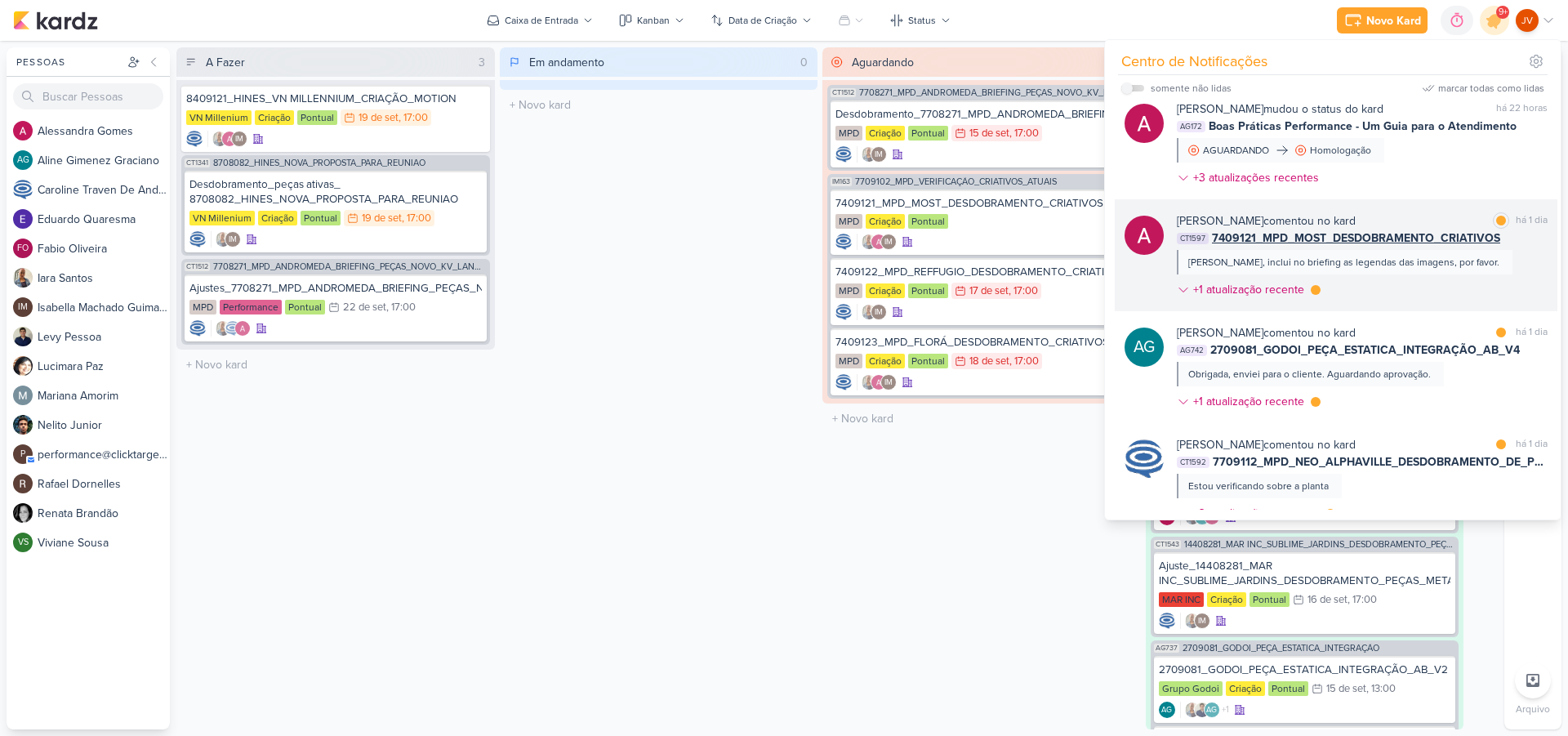
scroll to position [818, 0]
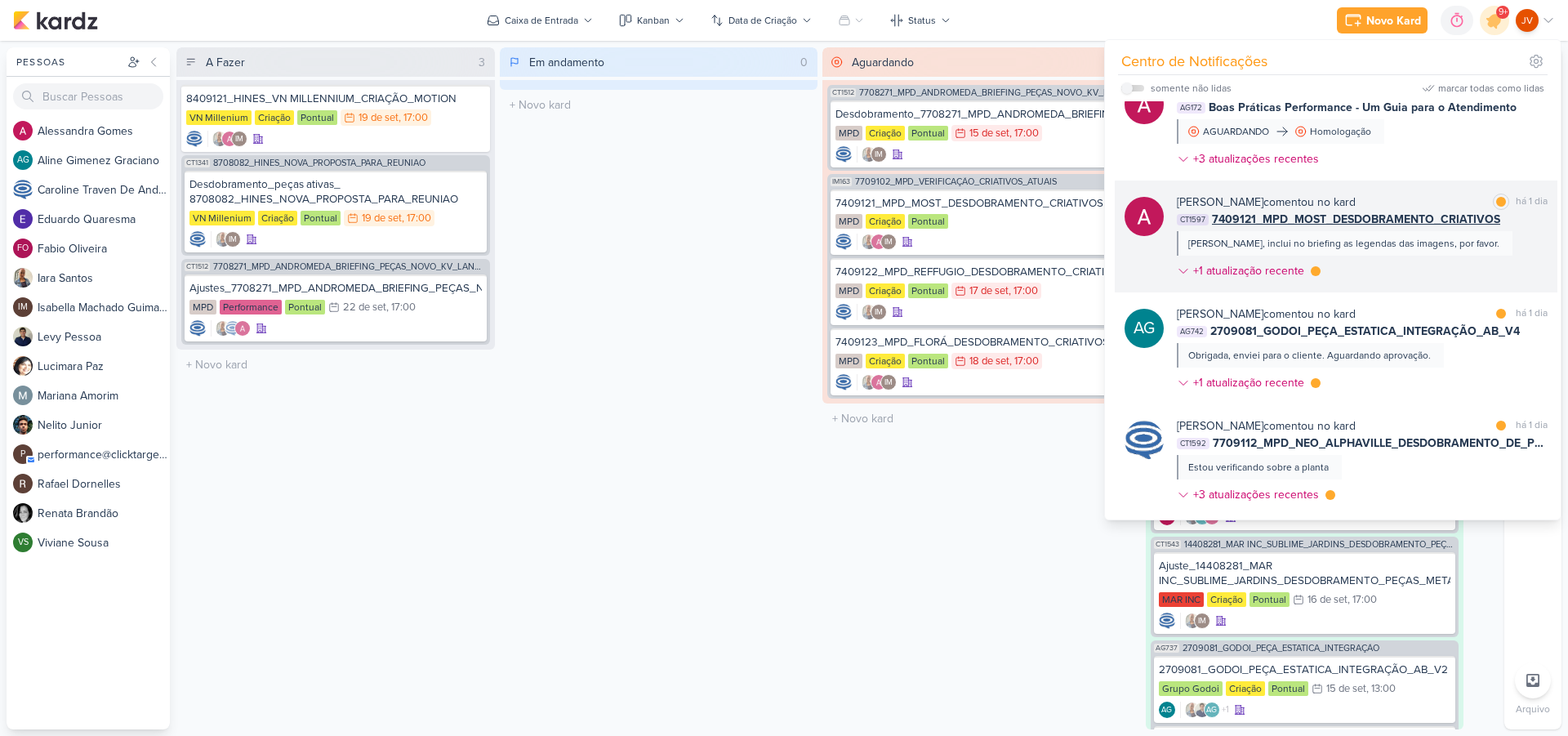
click at [1388, 214] on span "7409121_MPD_MOST_DESDOBRAMENTO_CRIATIVOS" at bounding box center [1356, 219] width 289 height 17
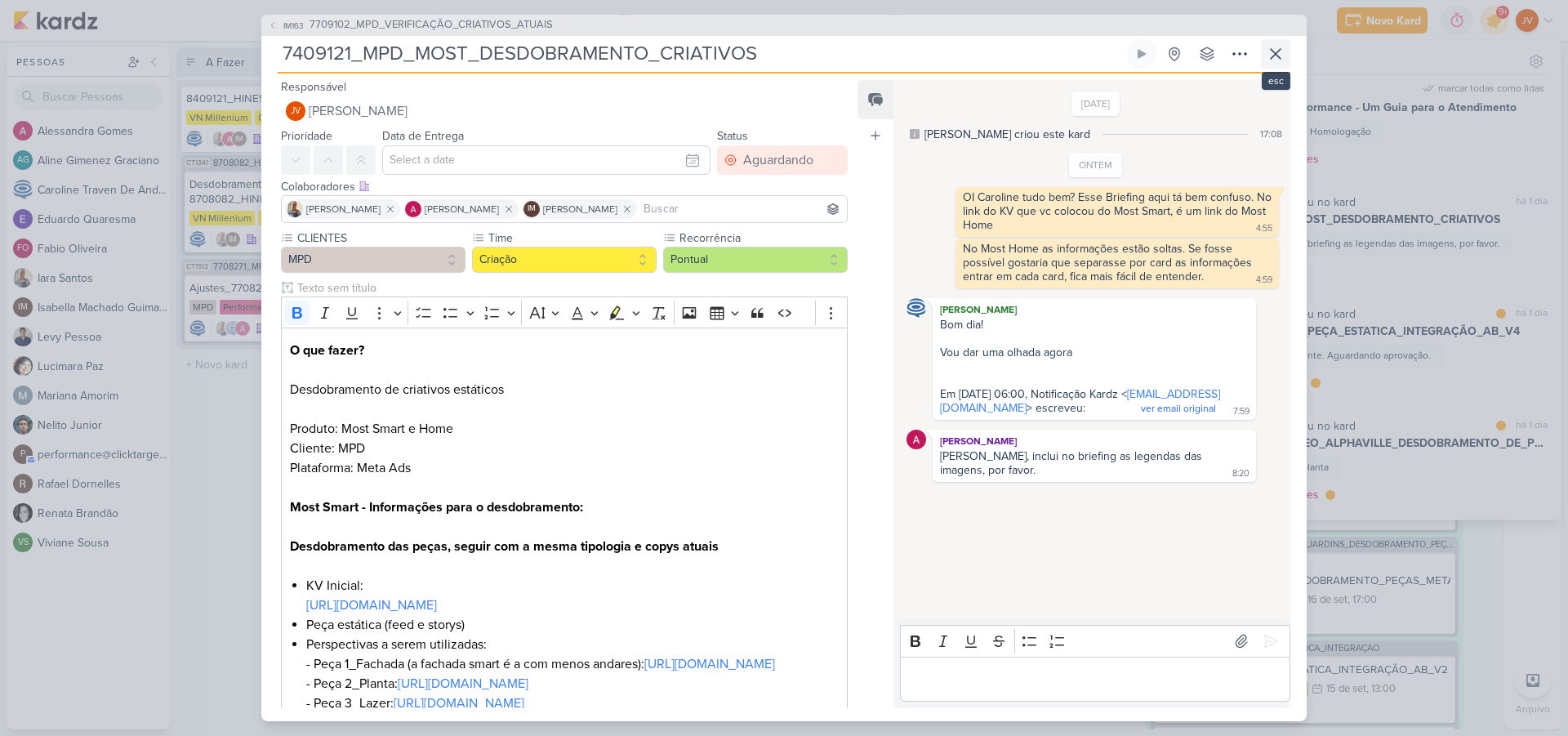
scroll to position [1, 0]
click at [1281, 55] on icon at bounding box center [1275, 54] width 20 height 20
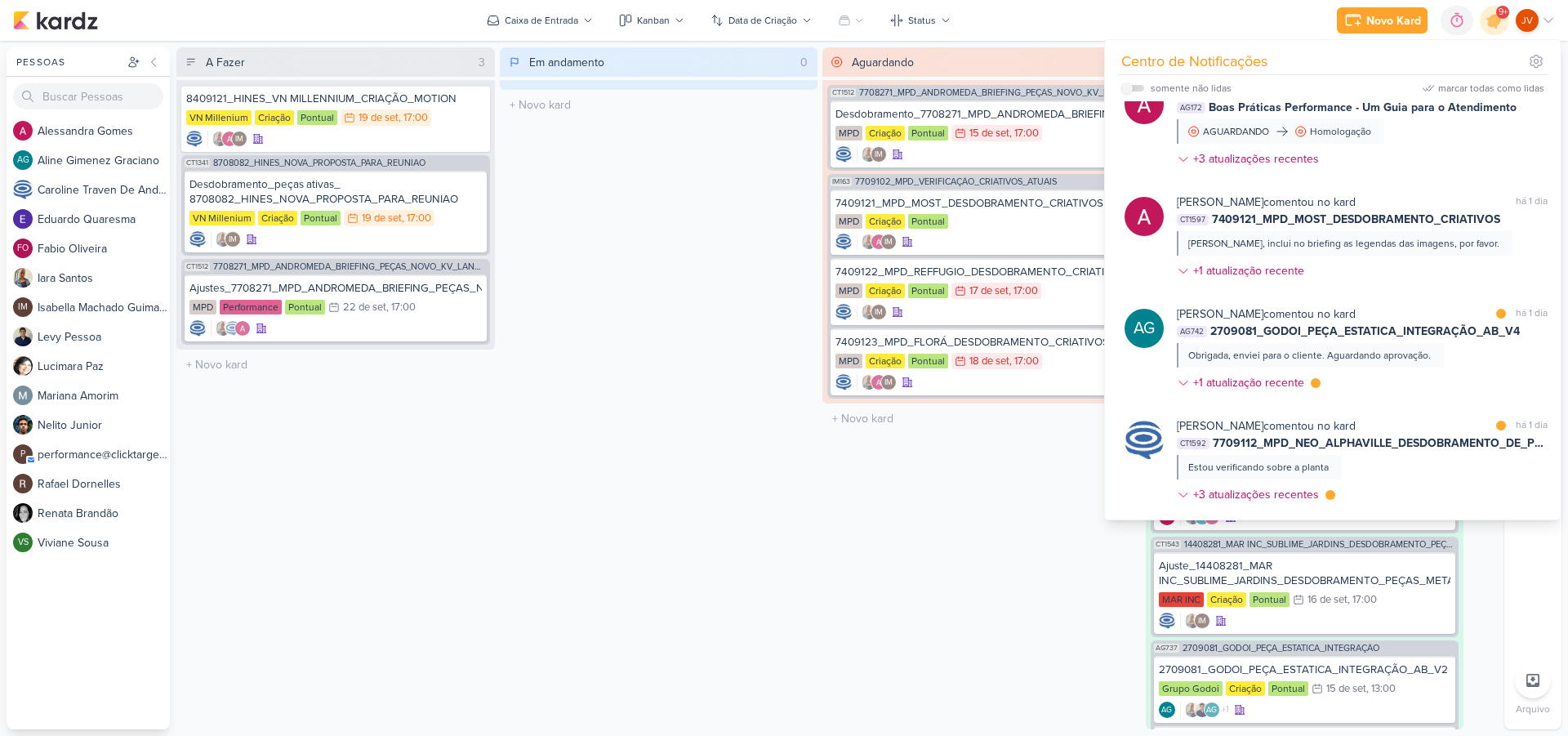
scroll to position [0, 0]
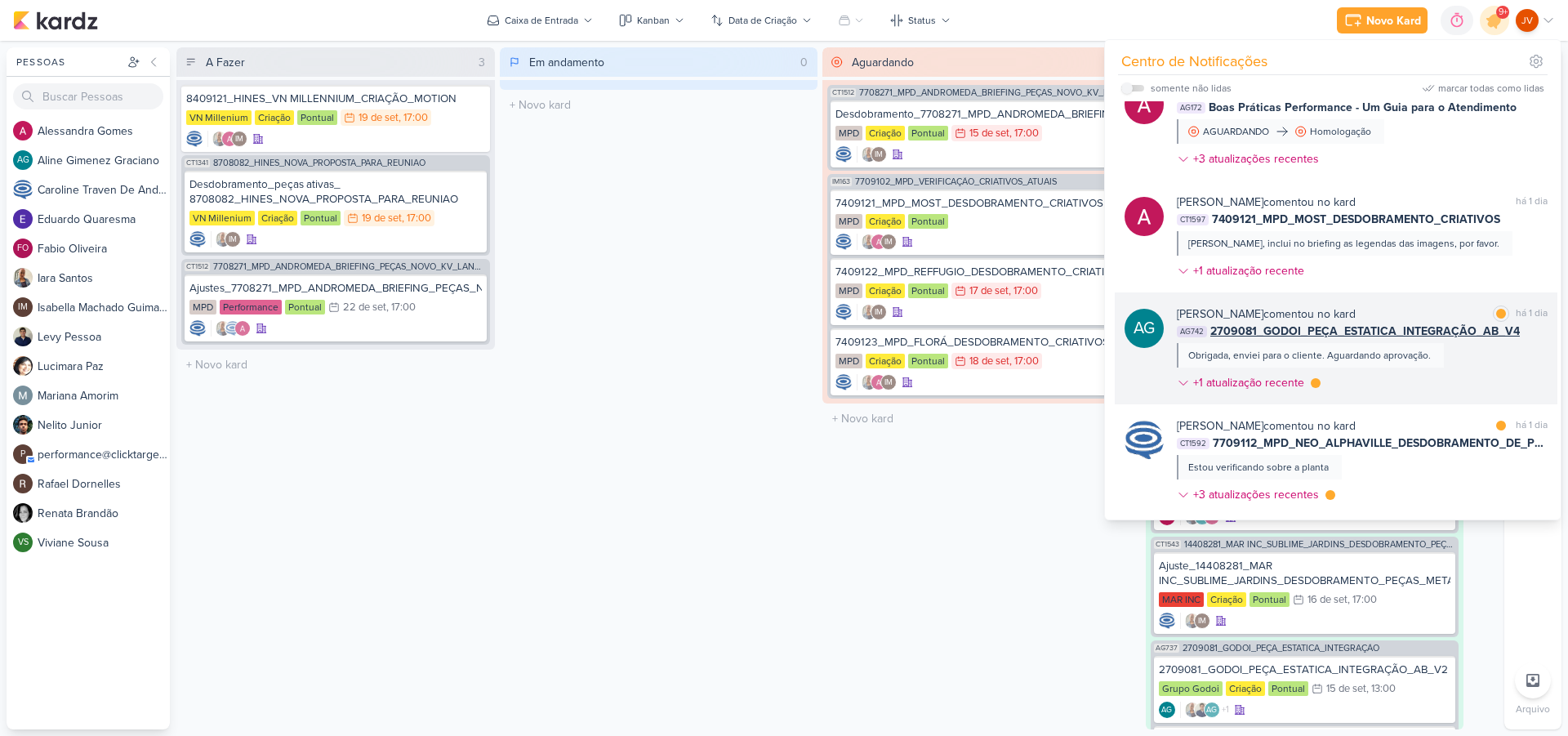
click at [1450, 357] on div "[PERSON_NAME] comentou no kard marcar como lida há 1 dia AG742 2709081_GODOI_PE…" at bounding box center [1361, 351] width 371 height 92
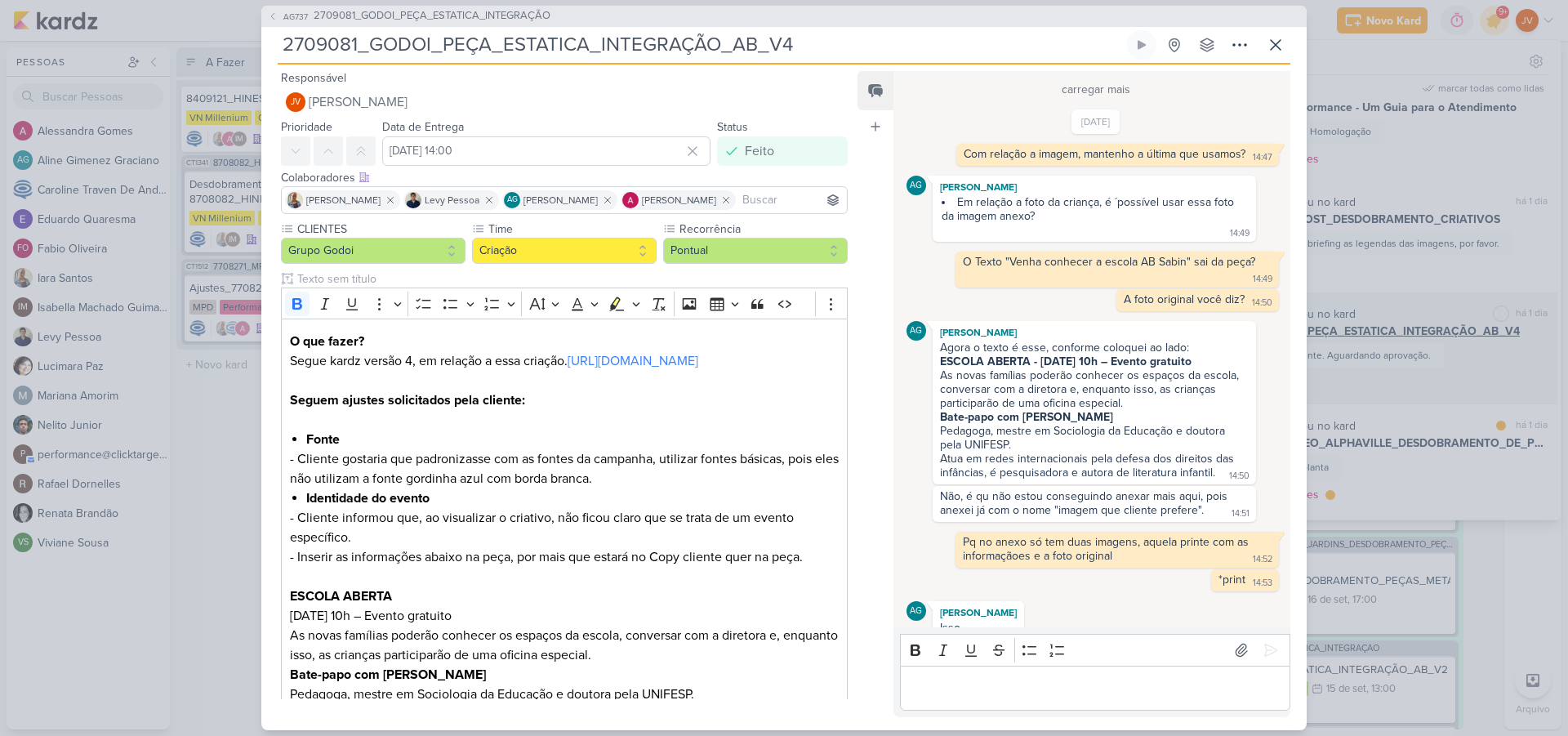
scroll to position [810, 0]
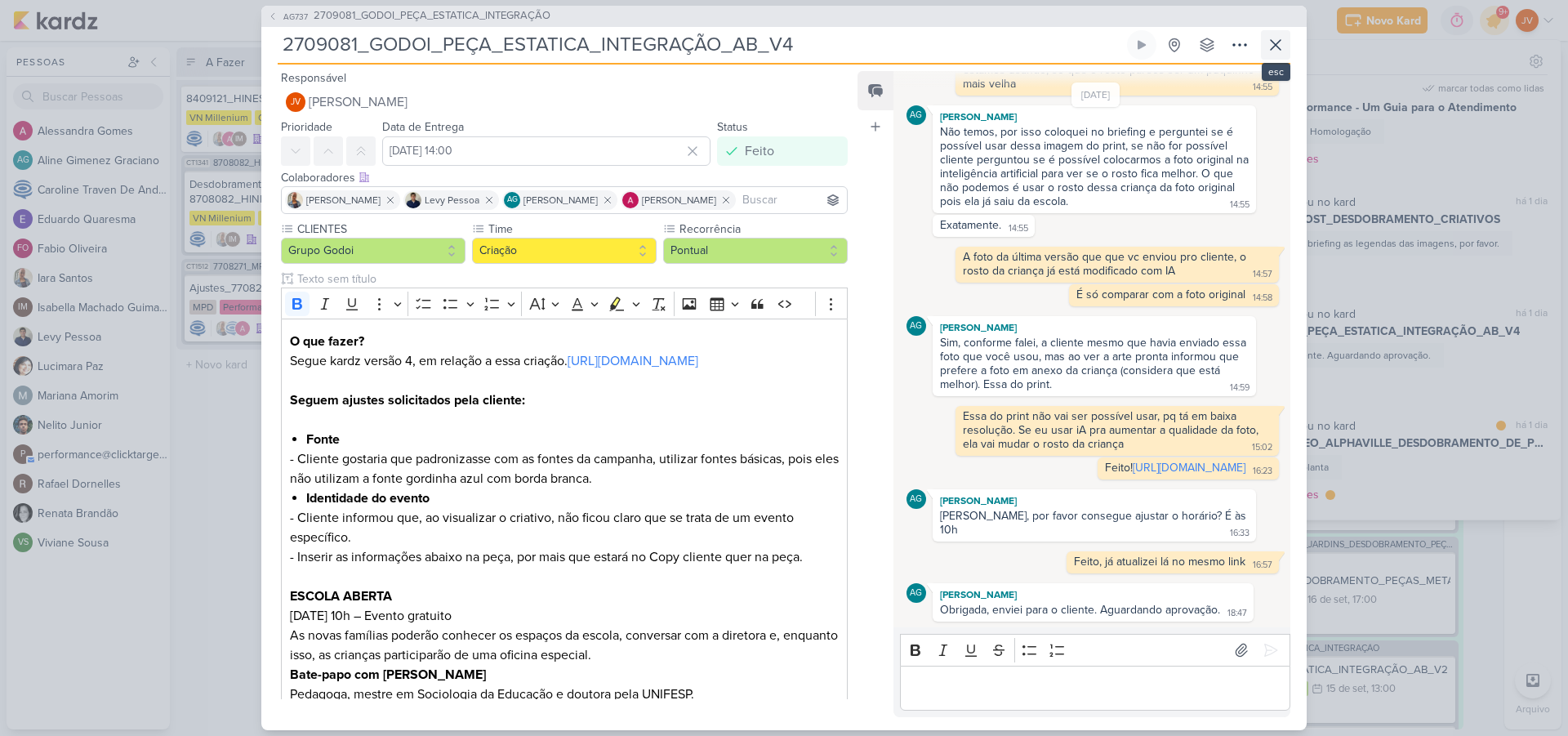
click at [1273, 42] on icon at bounding box center [1275, 46] width 20 height 20
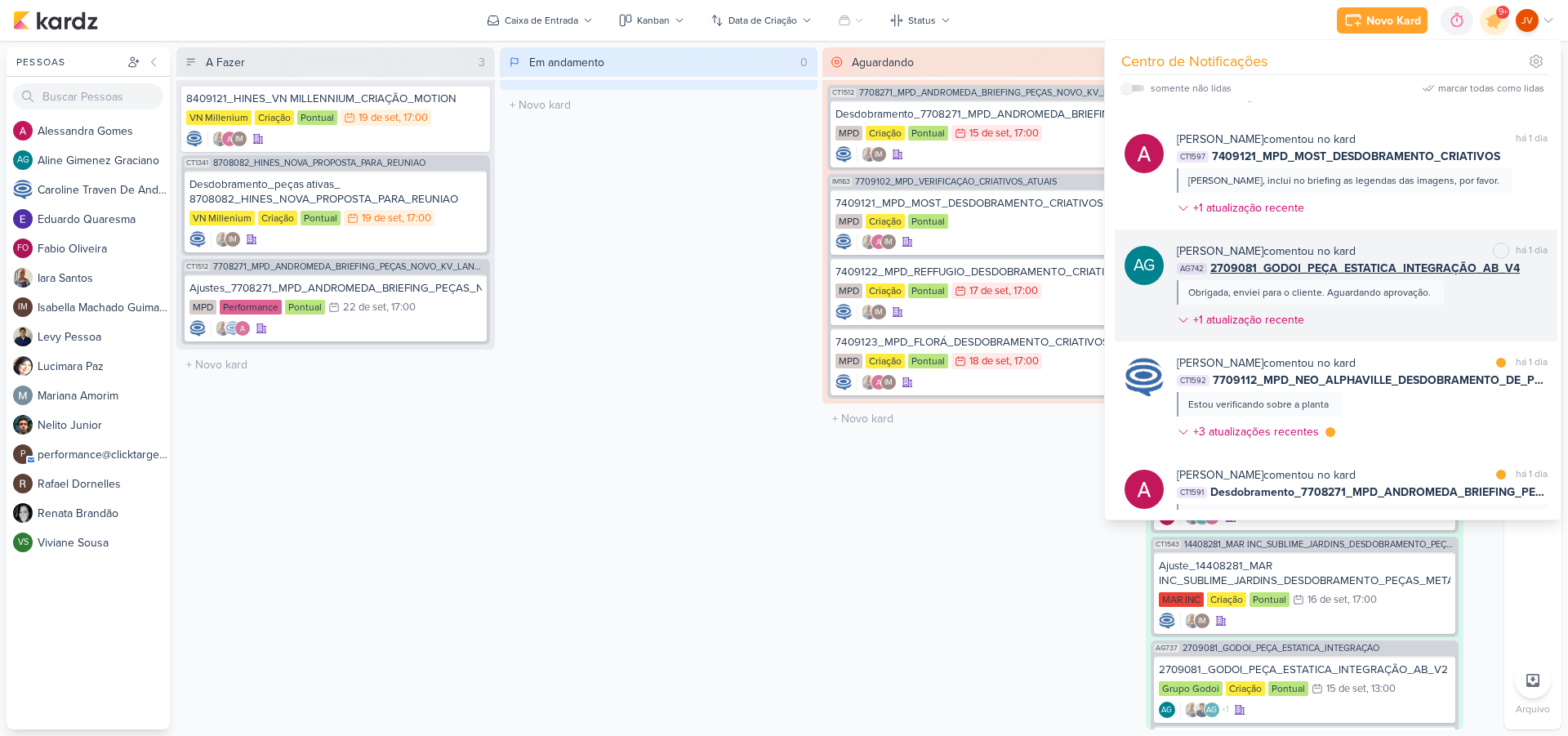
scroll to position [885, 0]
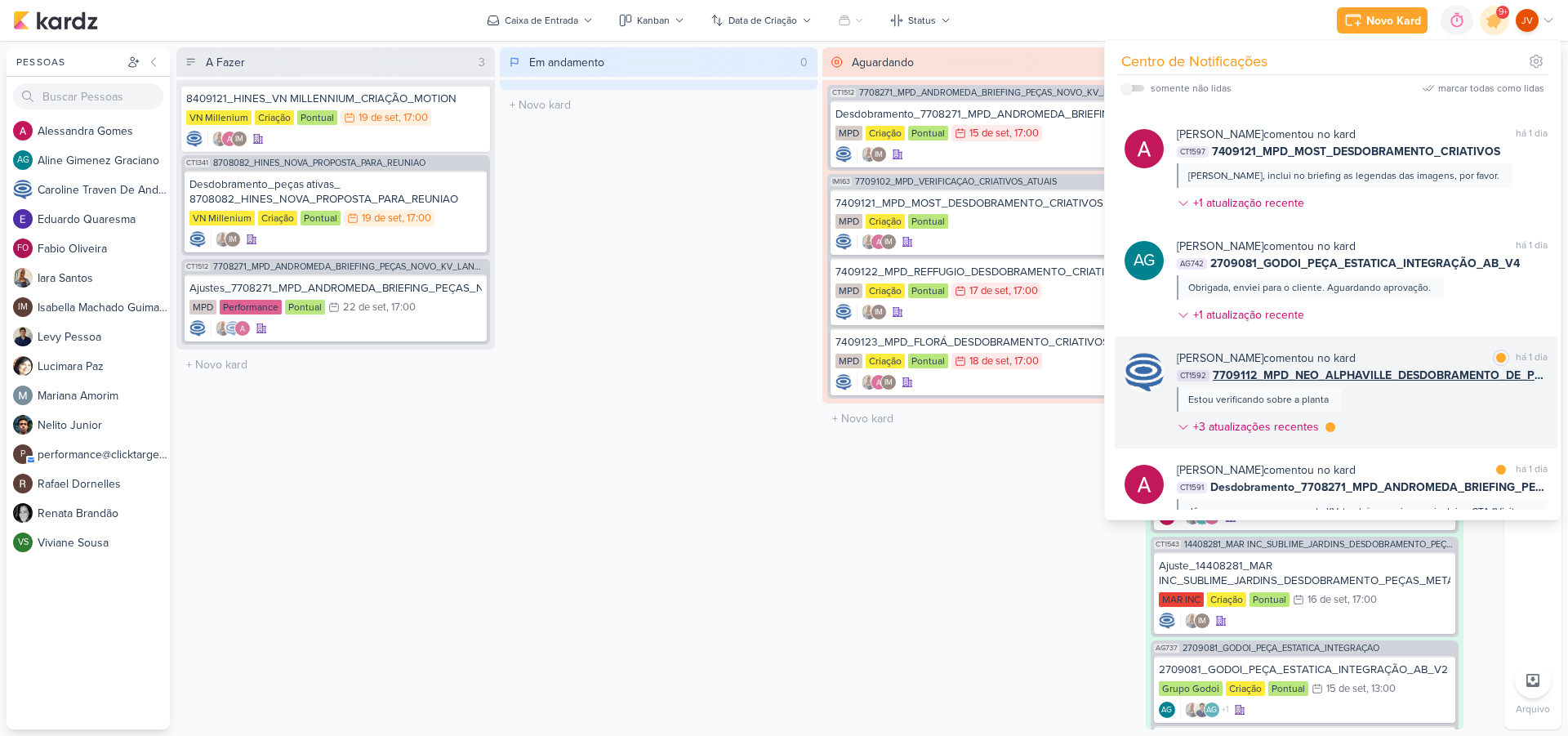
click at [1433, 363] on div "[PERSON_NAME] comentou no kard marcar como lida há 1 dia" at bounding box center [1361, 357] width 371 height 17
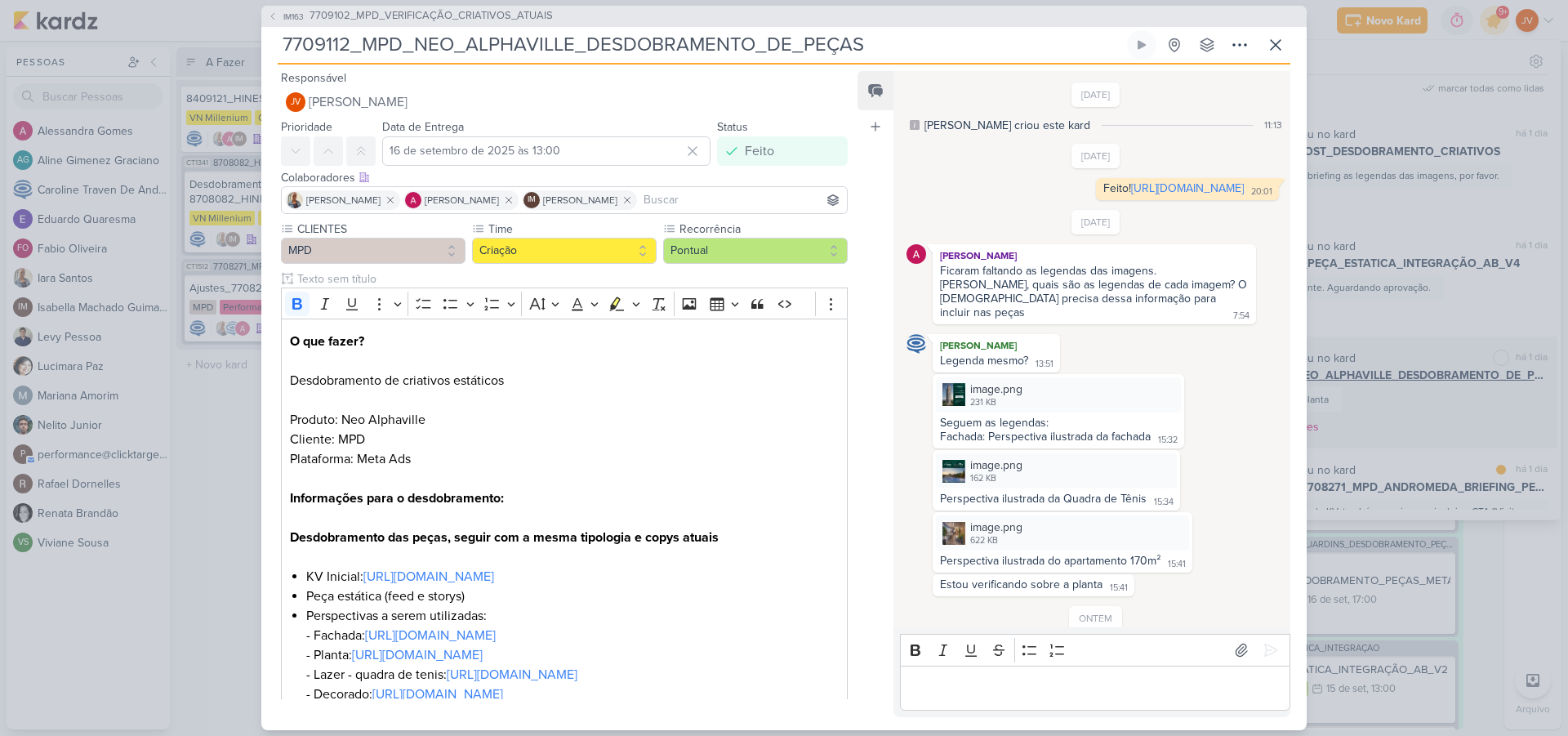
scroll to position [103, 0]
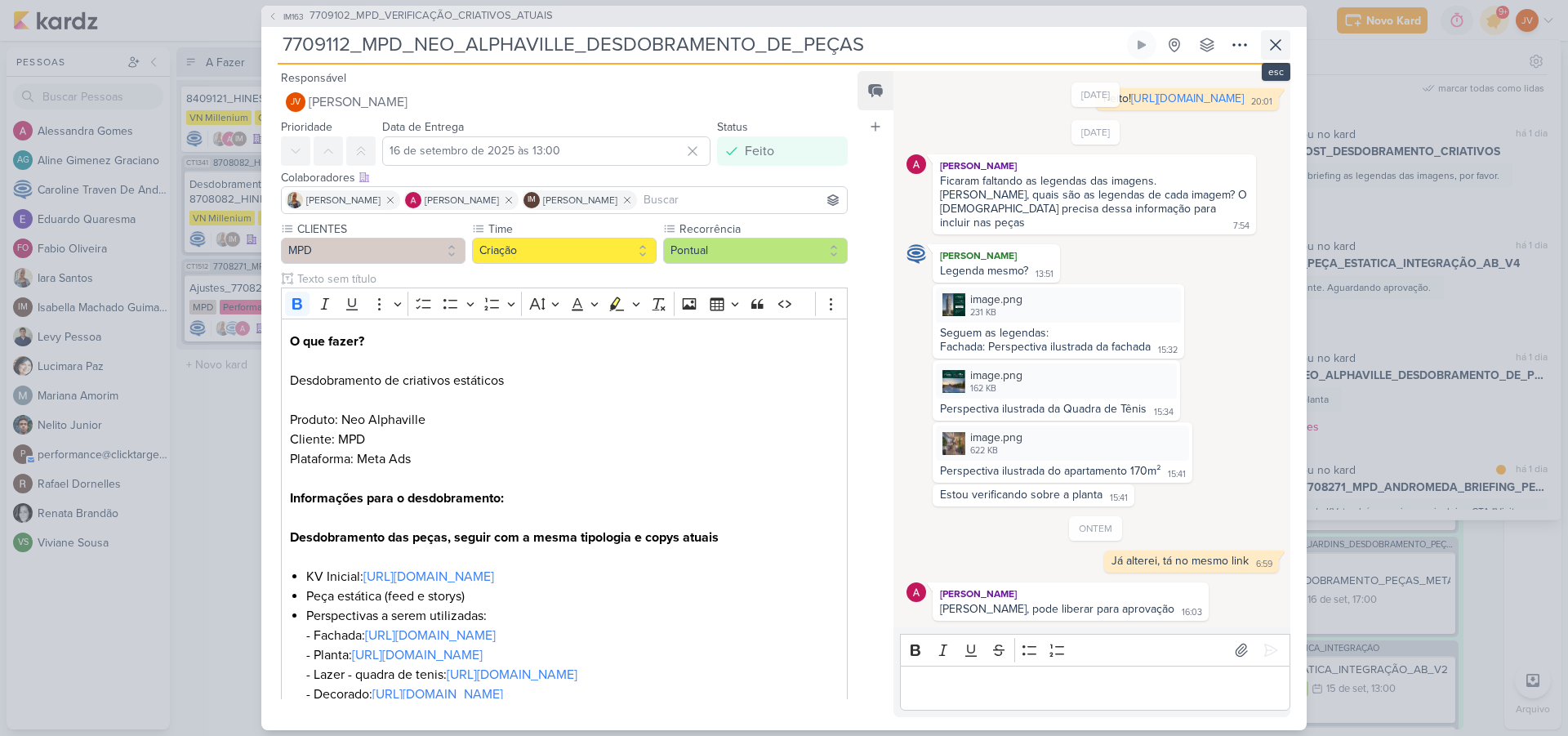
click at [1280, 45] on icon at bounding box center [1275, 46] width 20 height 20
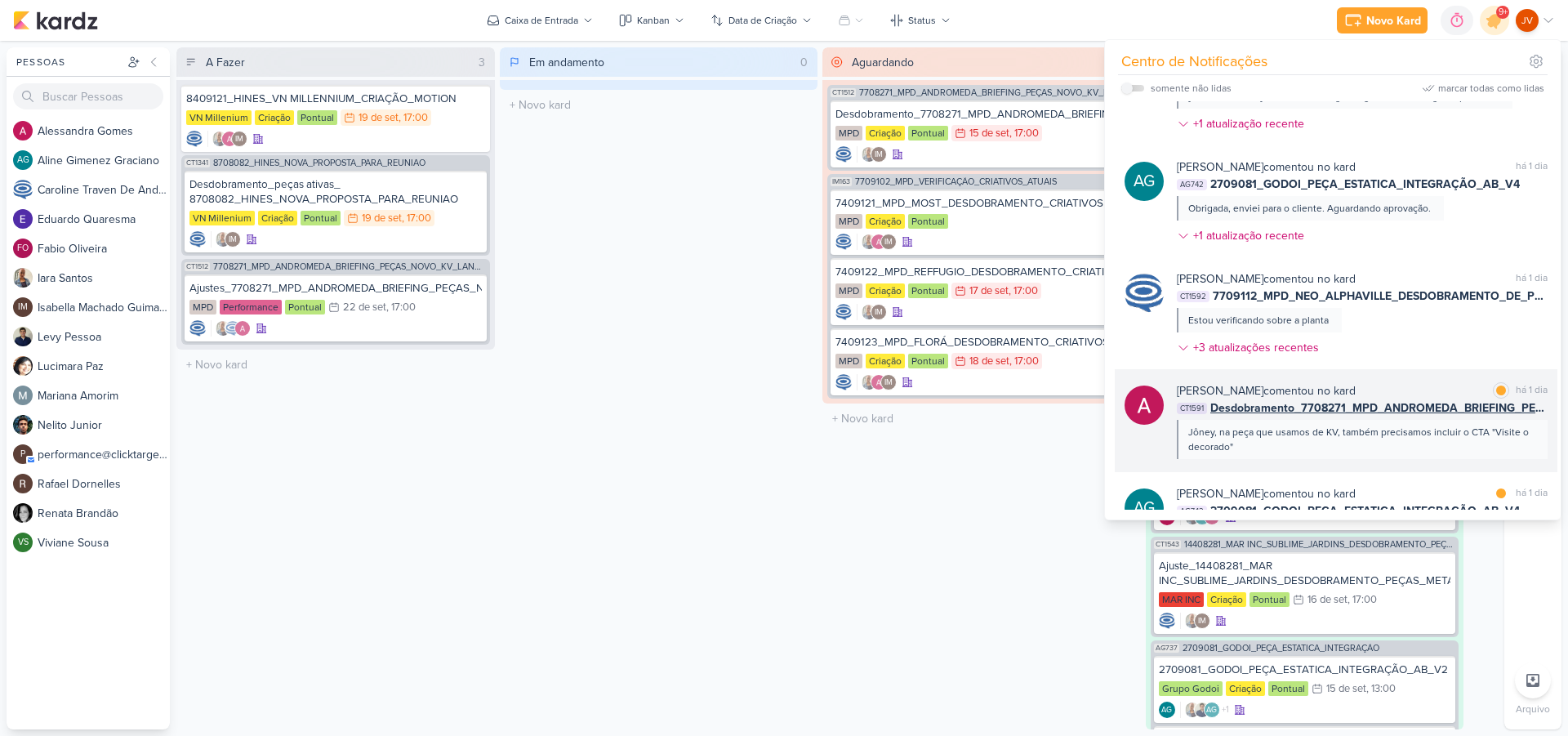
scroll to position [966, 0]
click at [1422, 388] on div "[PERSON_NAME] comentou no kard marcar como lida há 1 dia" at bounding box center [1361, 390] width 371 height 17
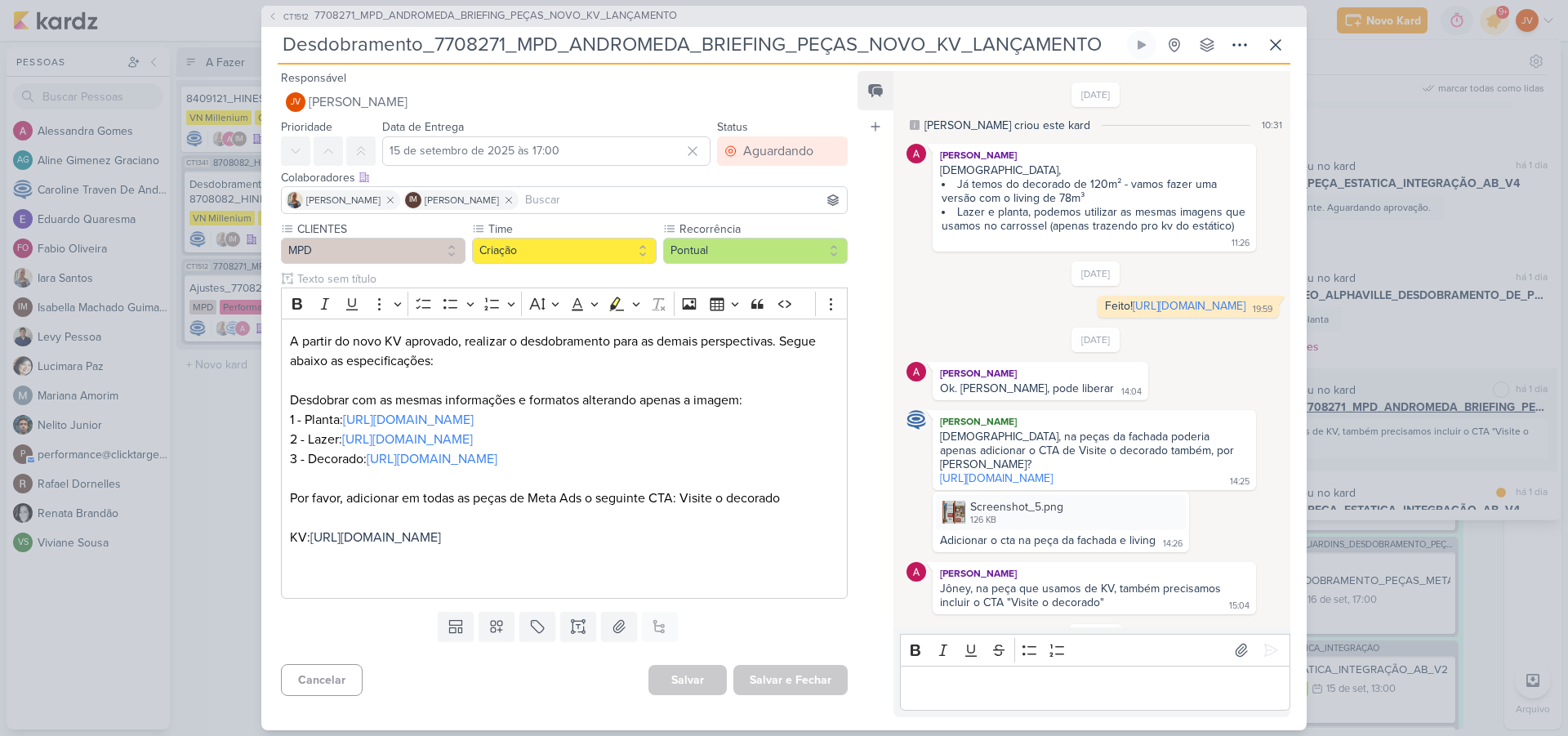
scroll to position [87, 0]
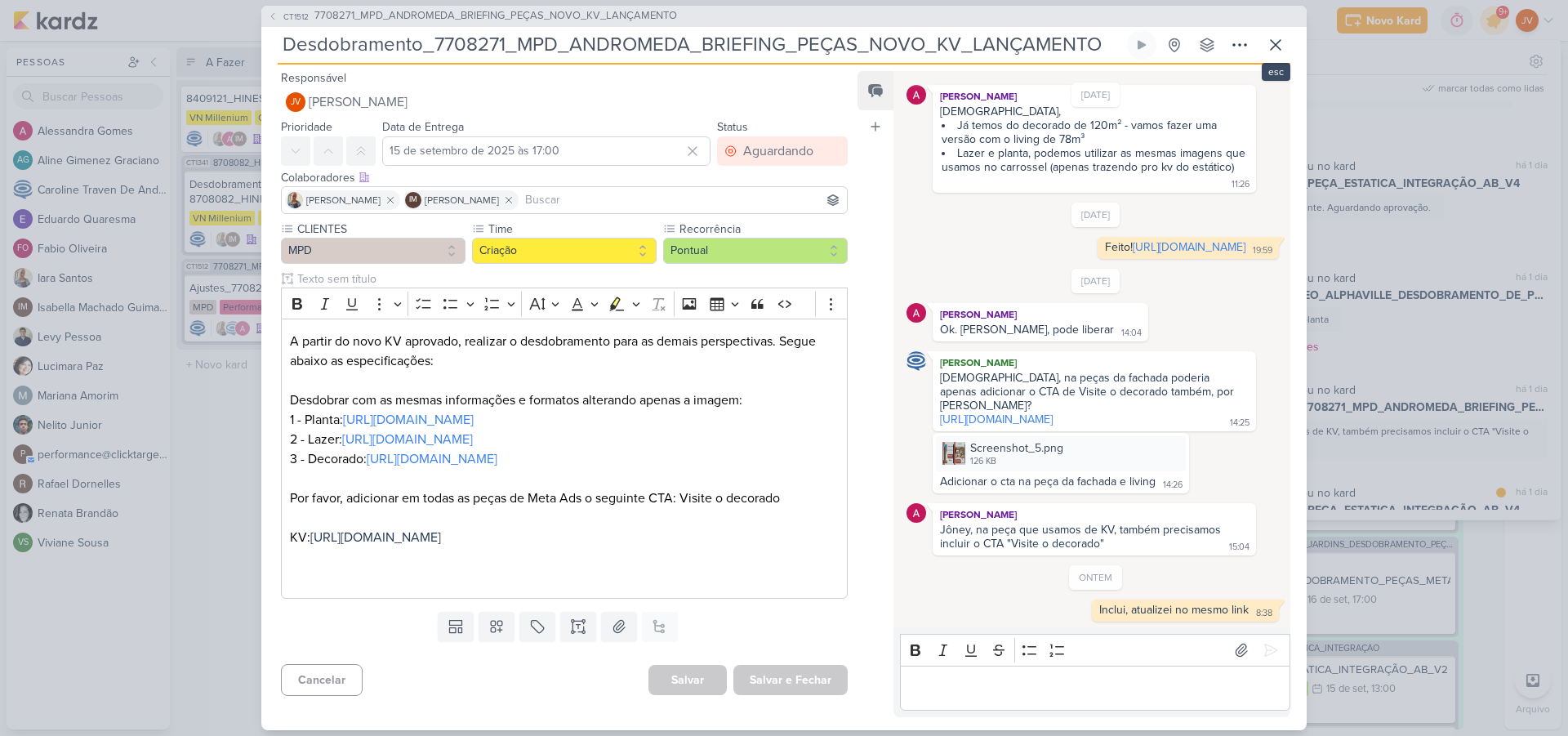
click at [1275, 41] on icon at bounding box center [1275, 46] width 20 height 20
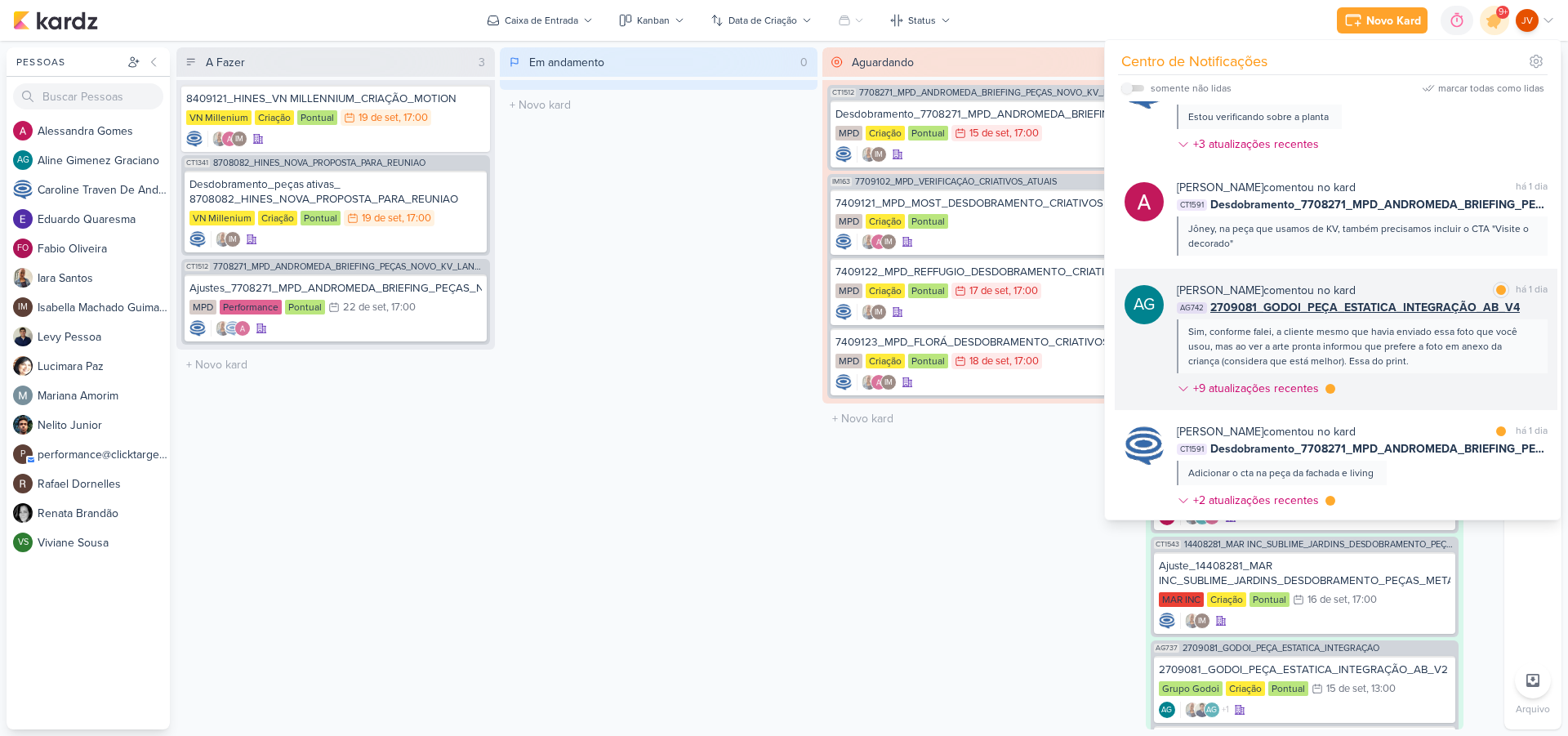
scroll to position [1169, 0]
click at [1437, 281] on div "[PERSON_NAME] comentou no kard marcar como lida há 1 dia" at bounding box center [1361, 289] width 371 height 17
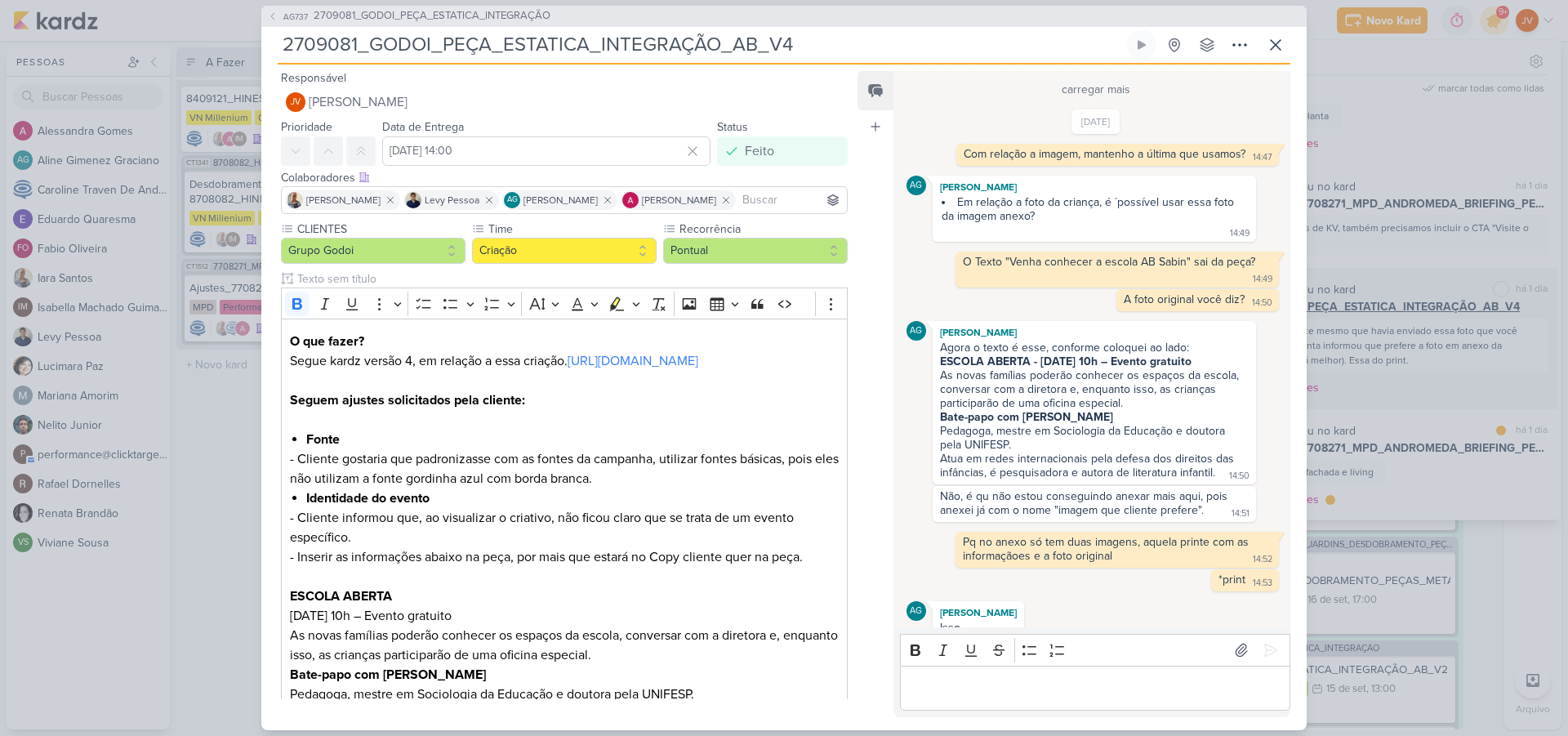
scroll to position [810, 0]
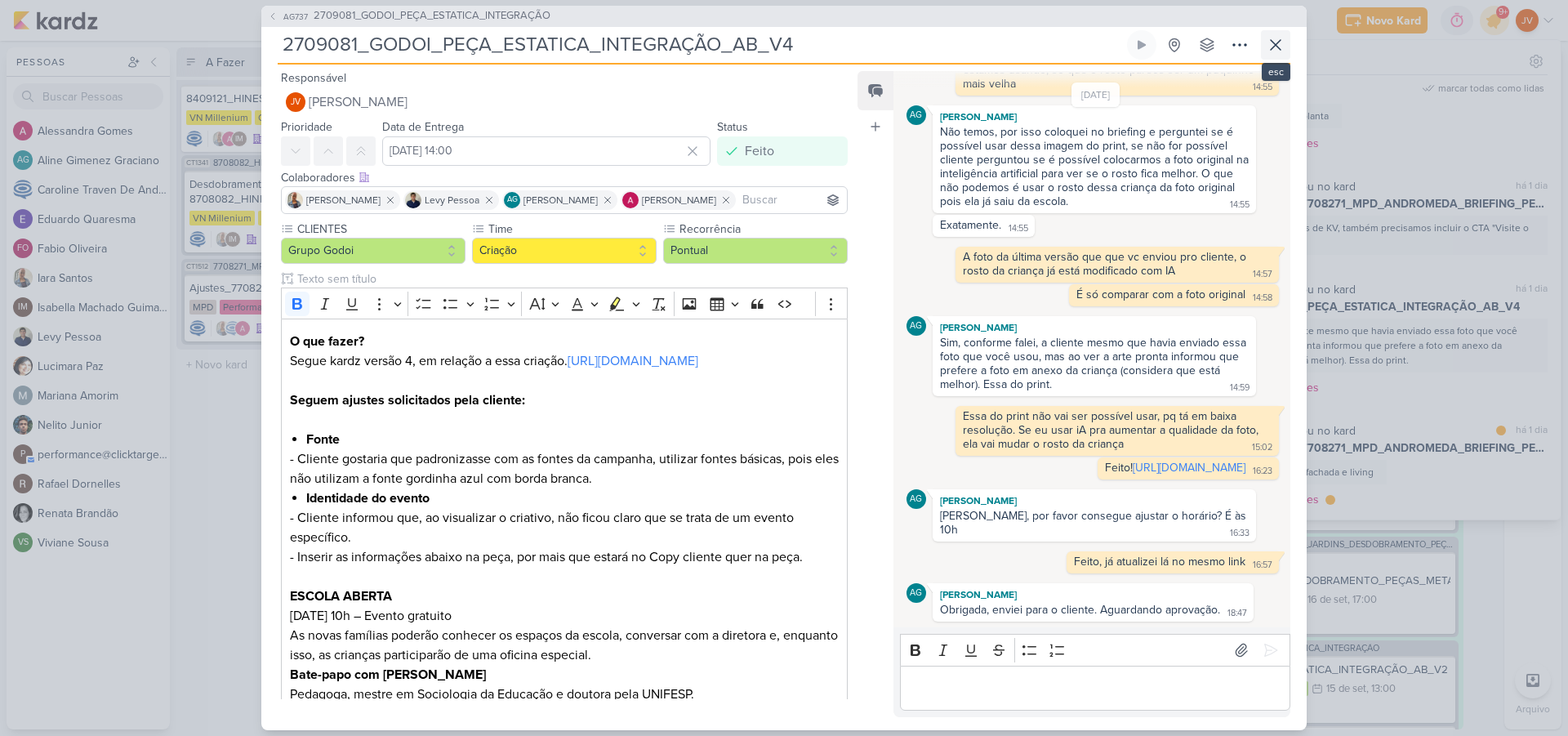
click at [1277, 45] on icon at bounding box center [1275, 46] width 20 height 20
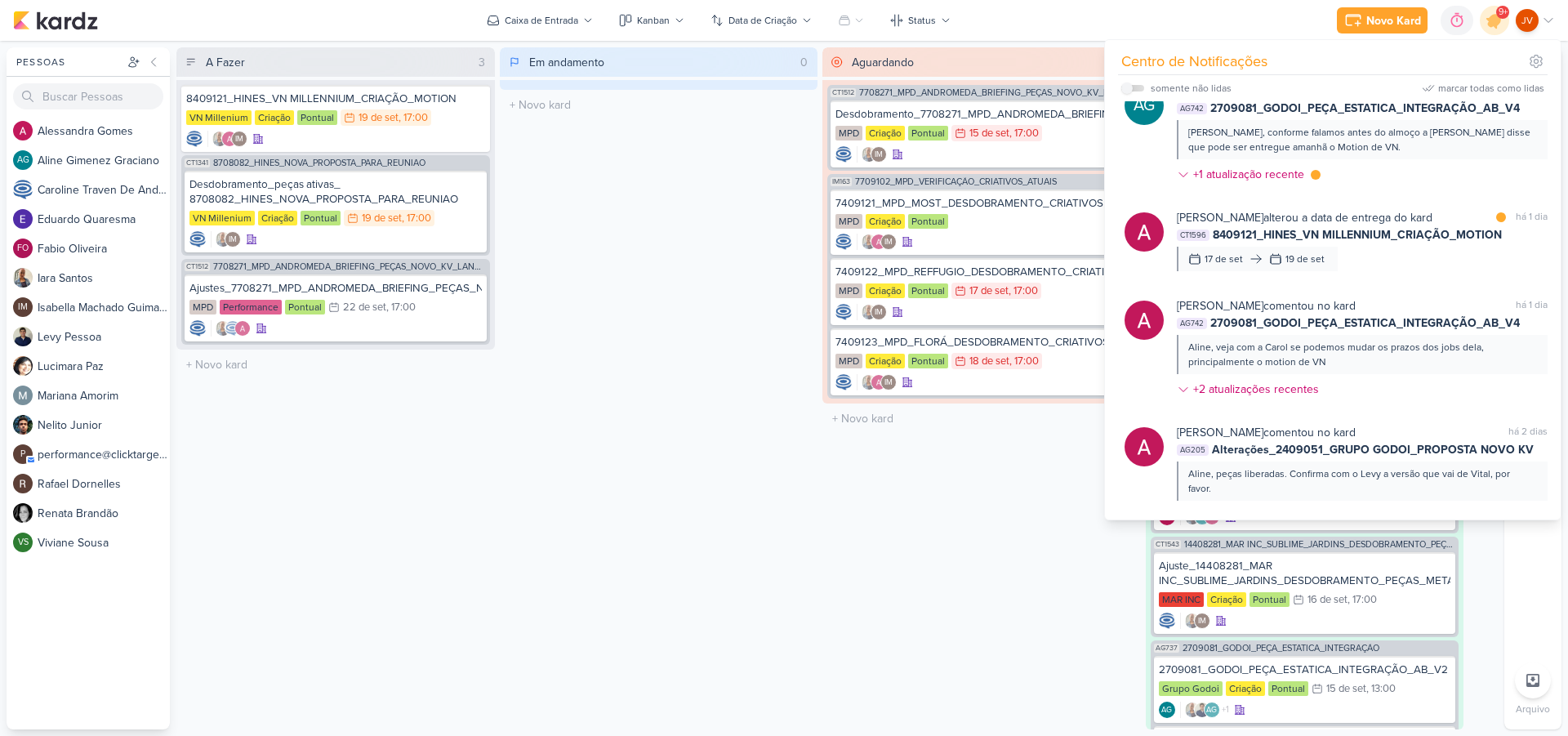
scroll to position [1713, 0]
click at [1497, 23] on icon at bounding box center [1495, 21] width 20 height 20
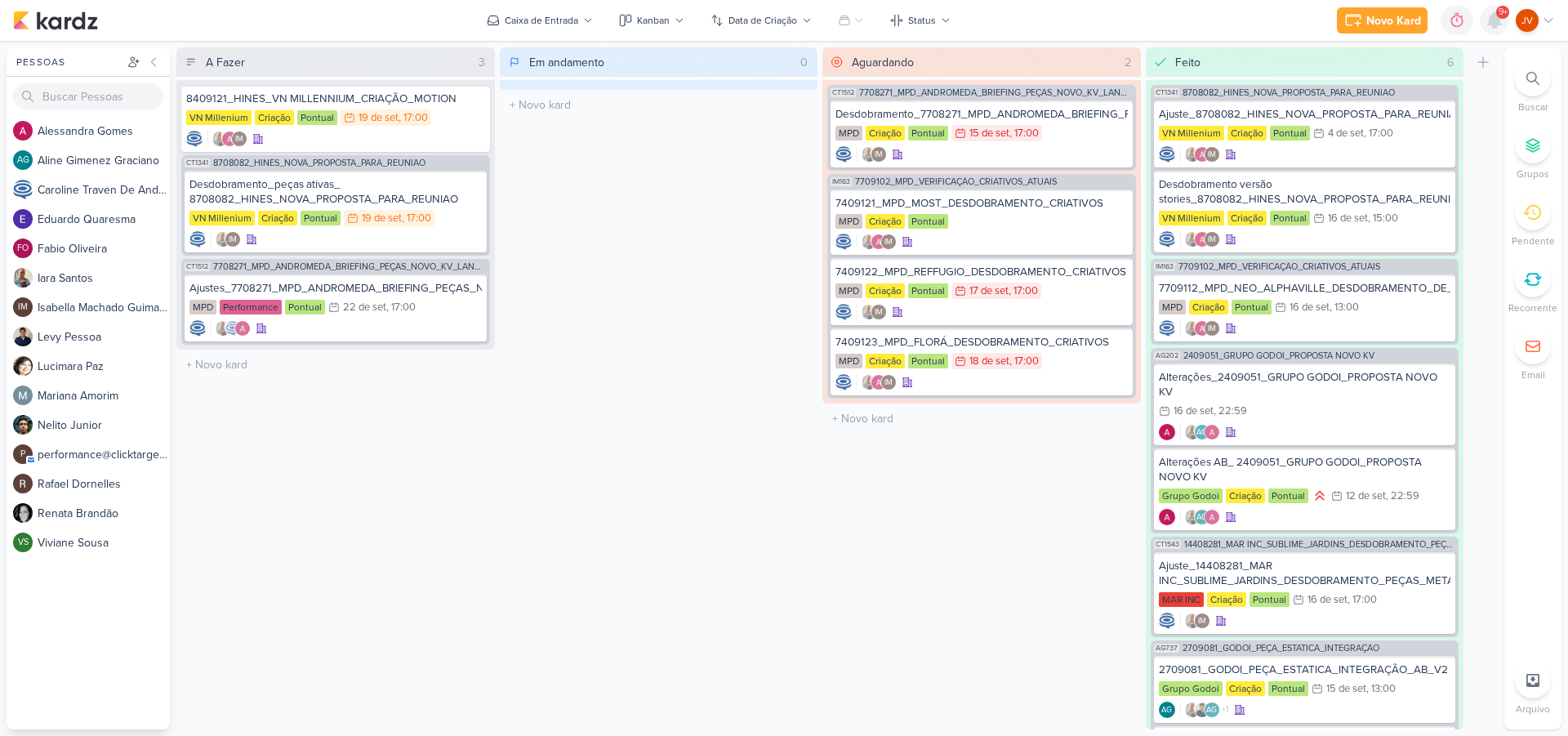
click at [1497, 23] on icon at bounding box center [1494, 20] width 13 height 15
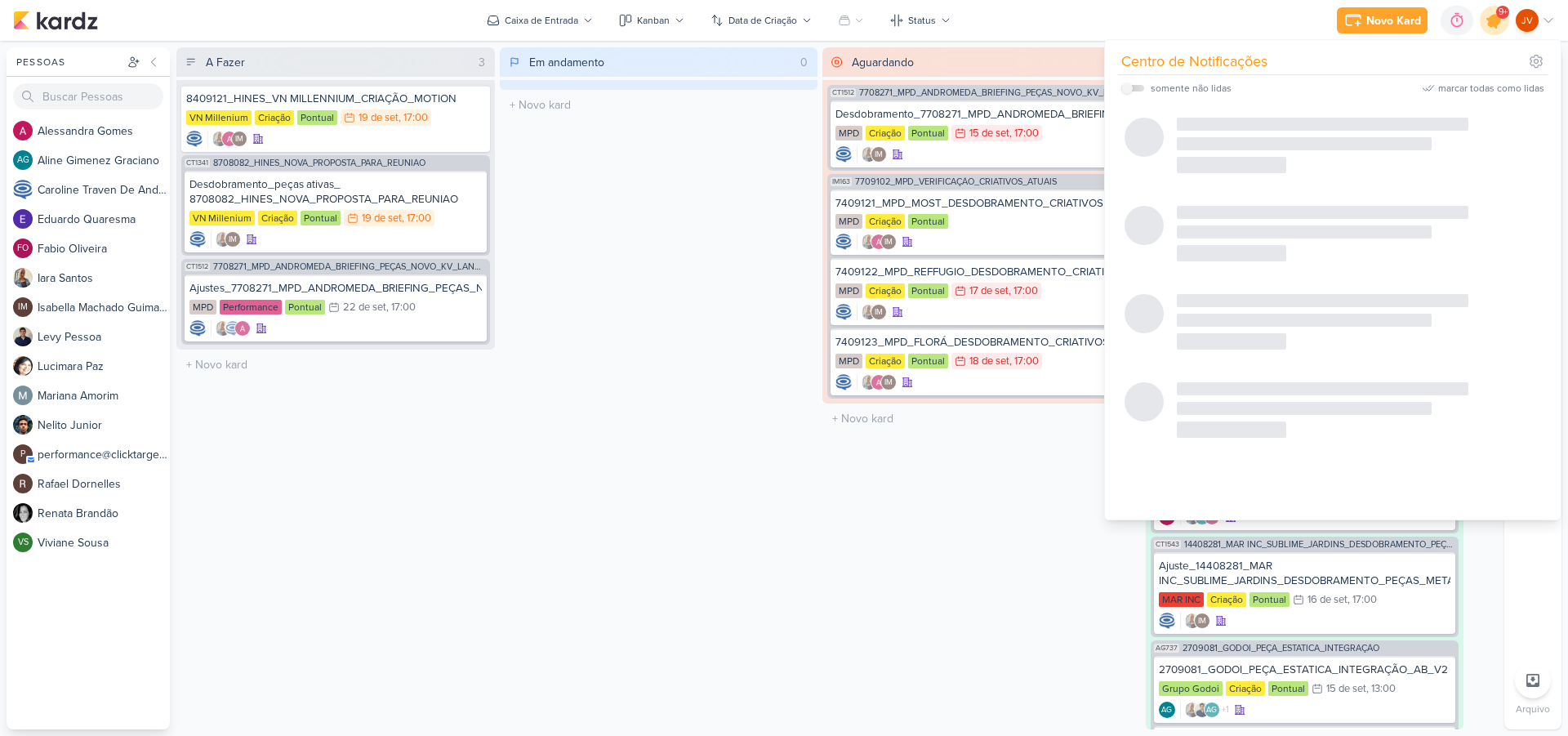
scroll to position [689, 0]
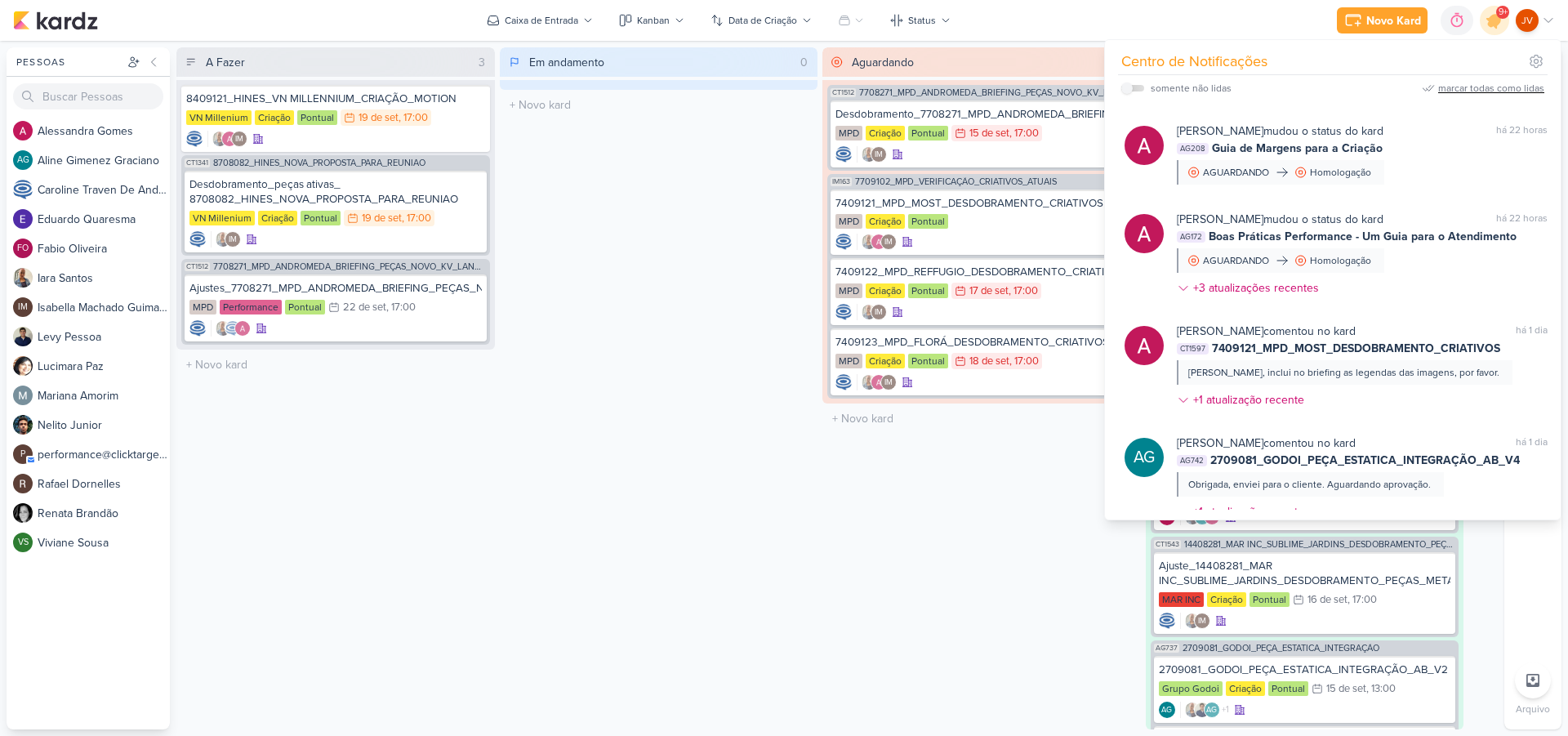
click at [1489, 87] on div "marcar todas como lidas" at bounding box center [1490, 88] width 106 height 15
click at [936, 527] on div "Aguardando 2 Mover Para Esquerda Mover Para Direita [GEOGRAPHIC_DATA] CT1512 77…" at bounding box center [982, 389] width 318 height 683
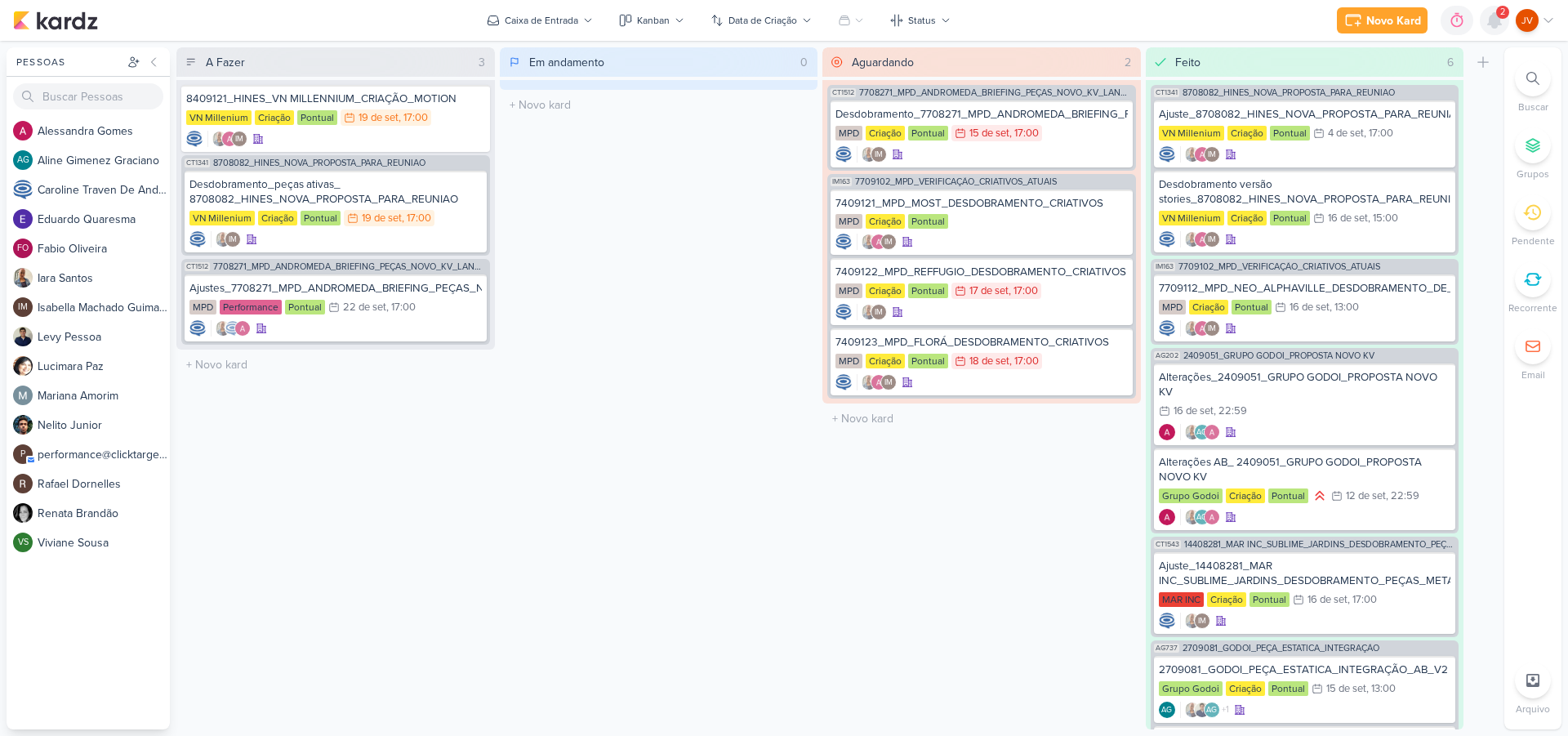
click at [1501, 19] on icon at bounding box center [1495, 21] width 20 height 20
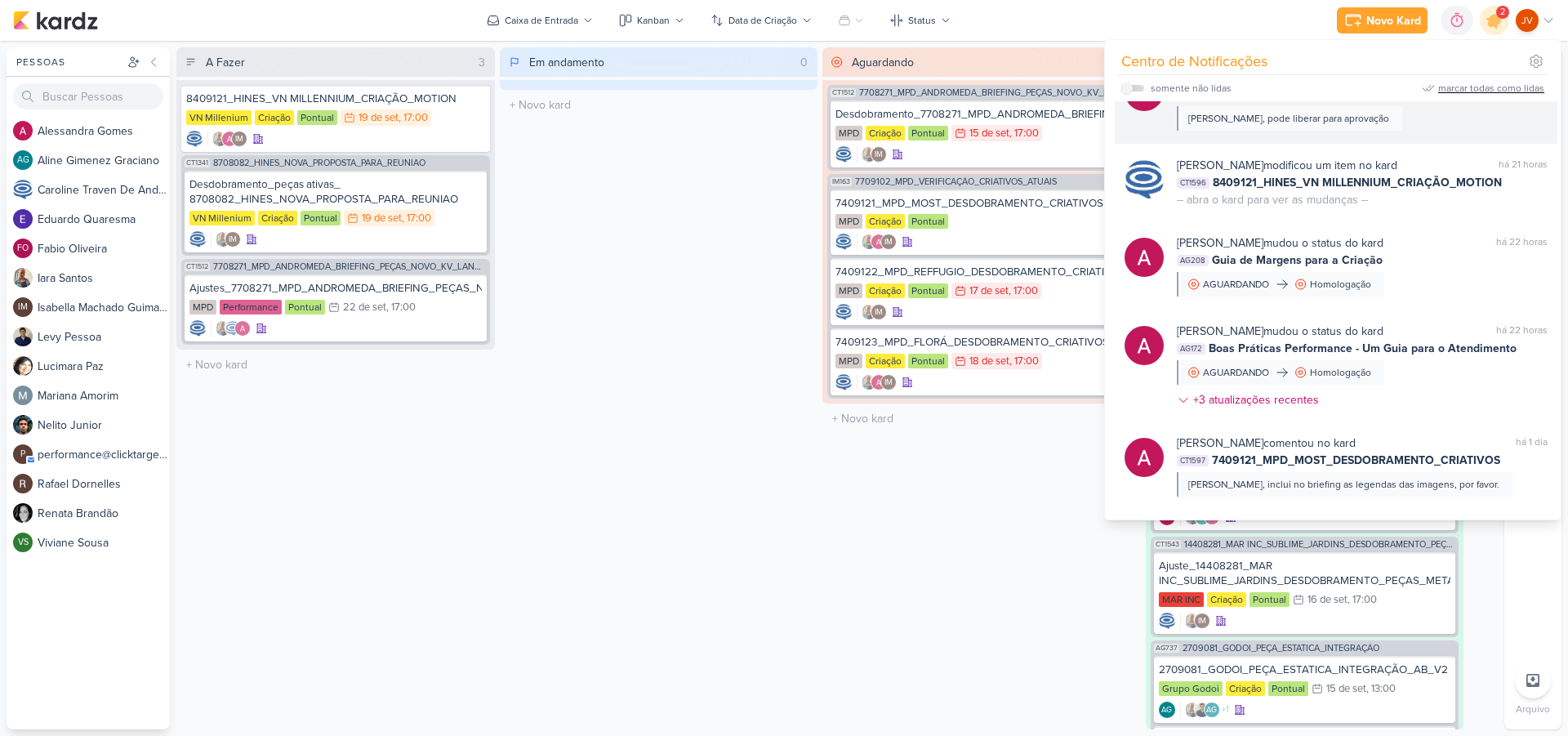
click at [1361, 117] on div "[PERSON_NAME] comentou no kard marcar como não lida há 19 horas CT1592 7709112_…" at bounding box center [1361, 99] width 371 height 62
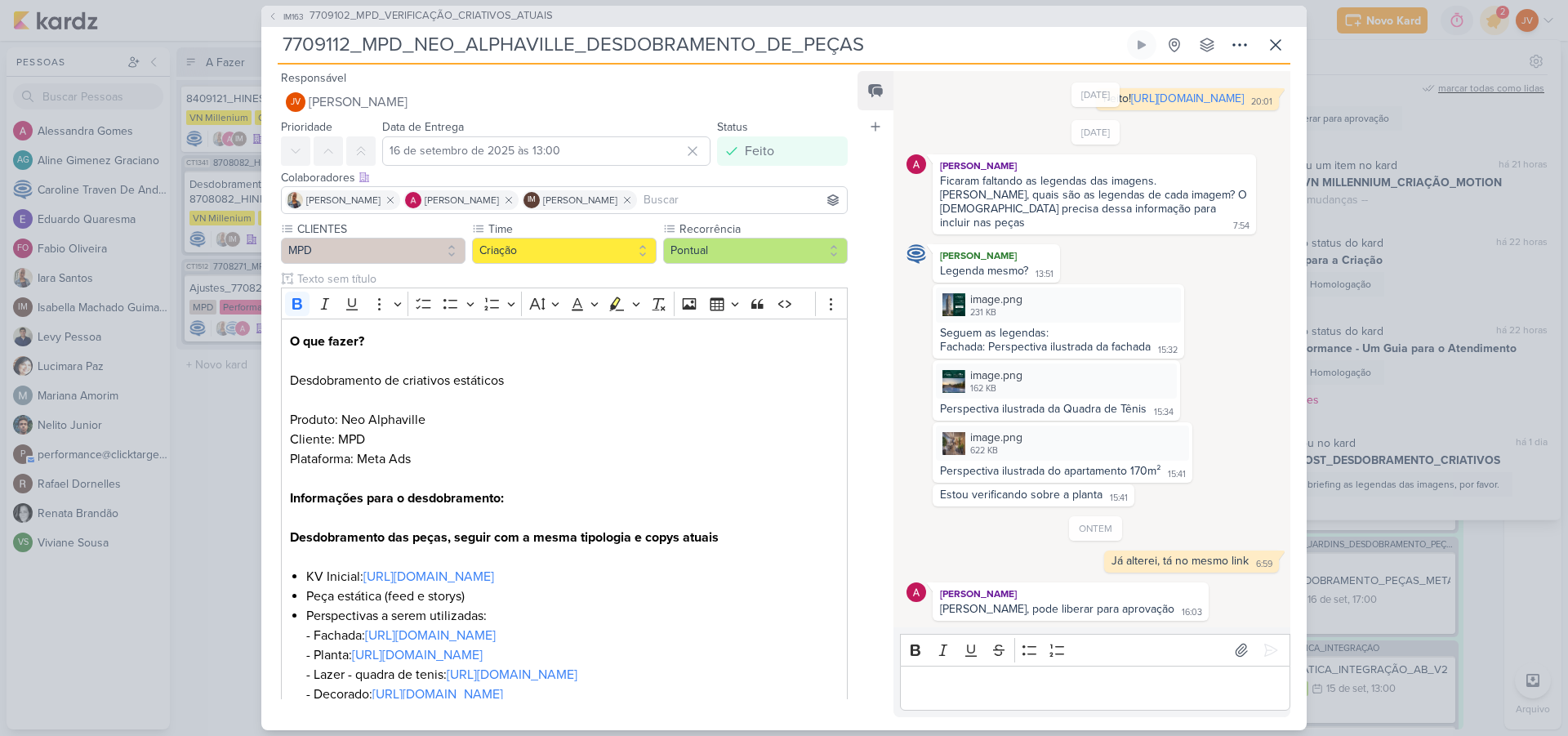
scroll to position [0, 0]
click at [1275, 42] on icon at bounding box center [1275, 46] width 20 height 20
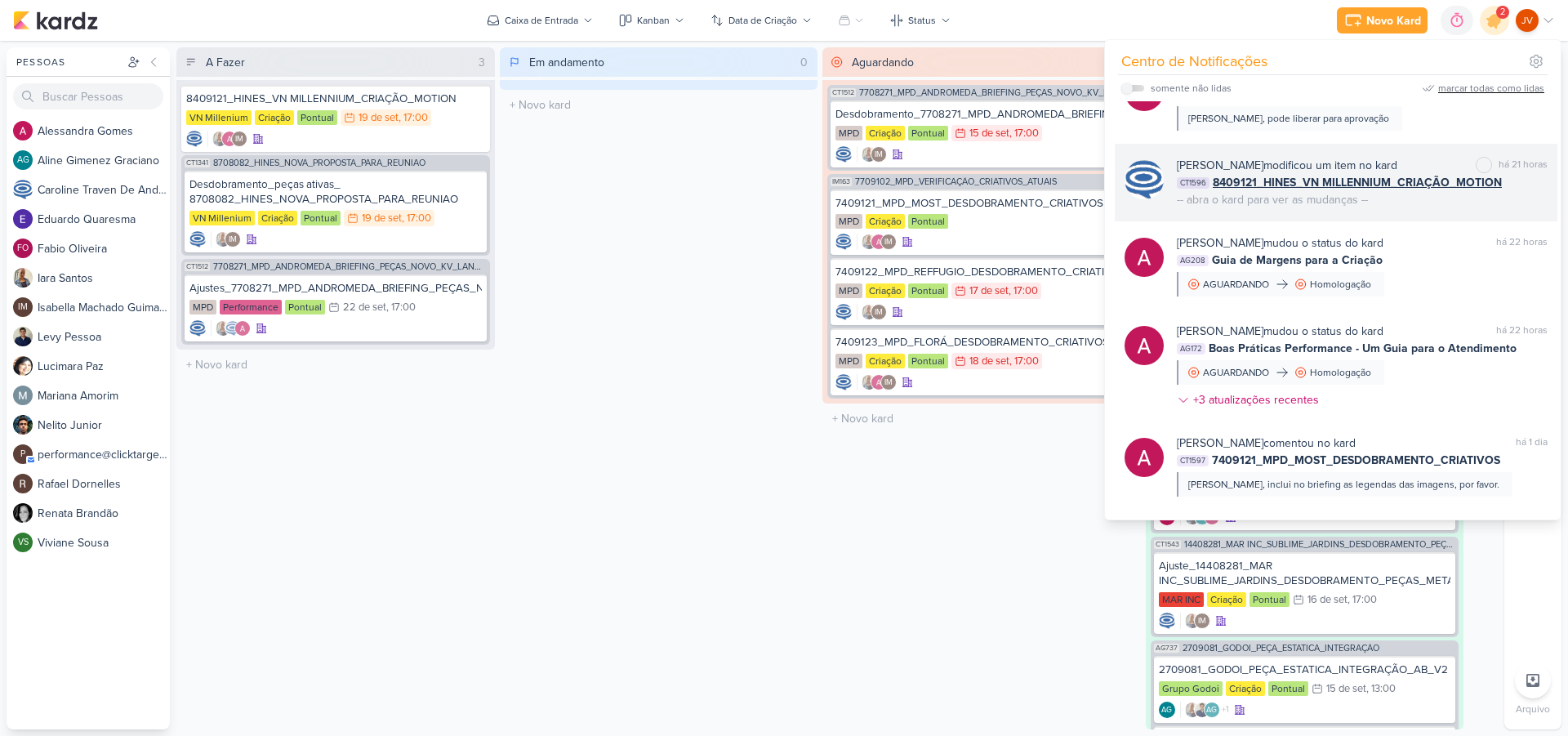
click at [1397, 159] on div "[PERSON_NAME] modificou um item no kard" at bounding box center [1286, 165] width 220 height 17
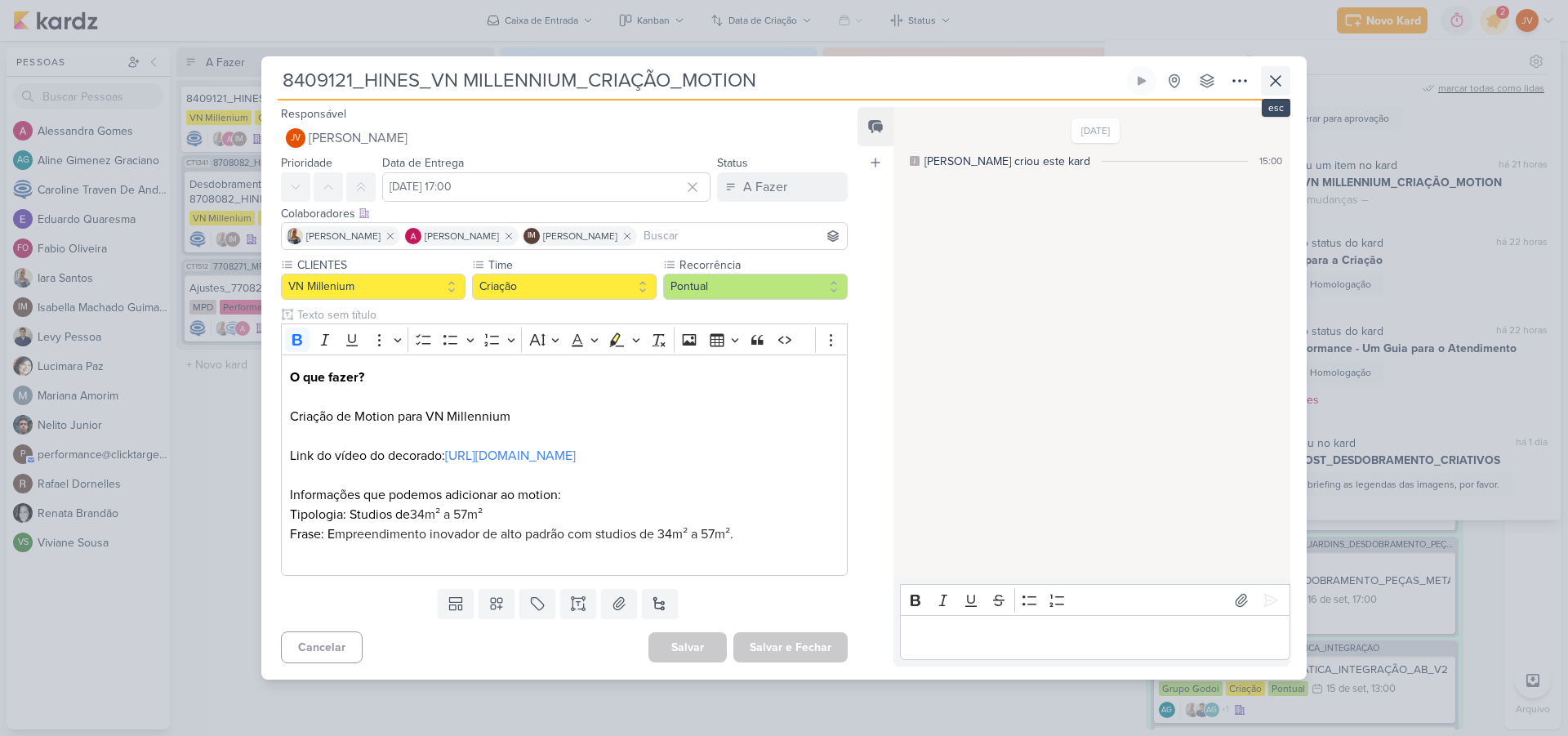
click at [1278, 71] on icon at bounding box center [1275, 81] width 20 height 20
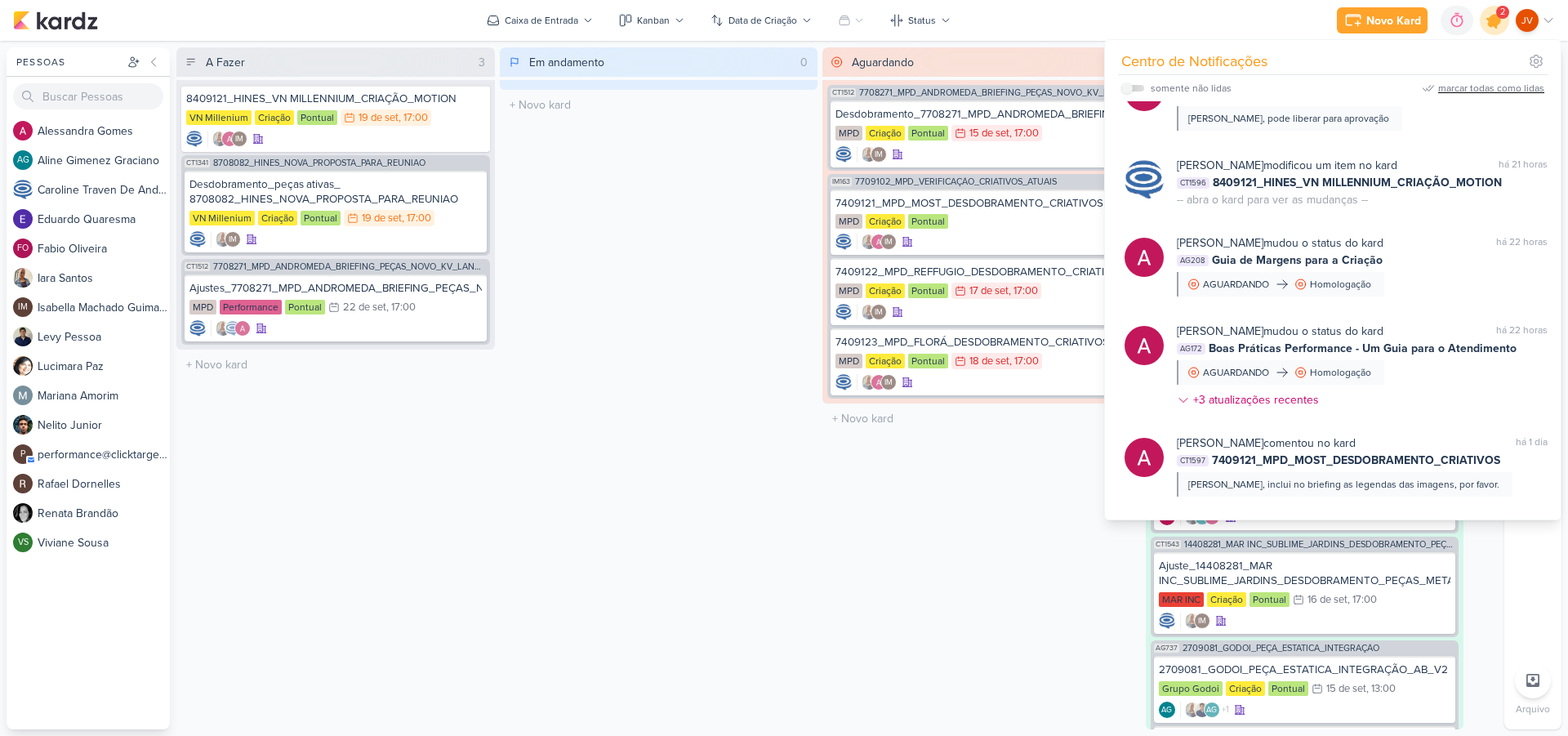
click at [1495, 15] on icon at bounding box center [1495, 21] width 20 height 20
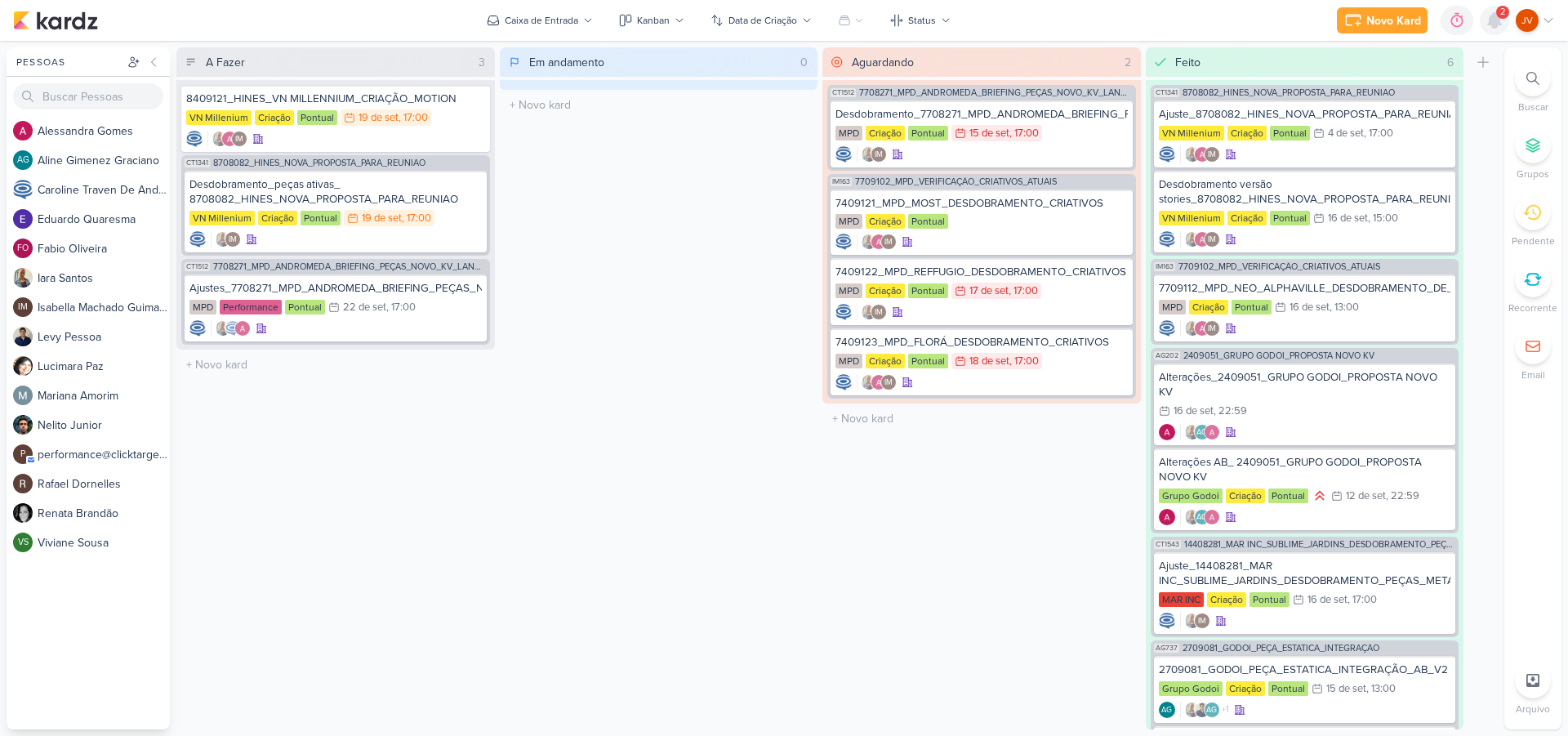
click at [1494, 10] on div at bounding box center [1495, 21] width 30 height 30
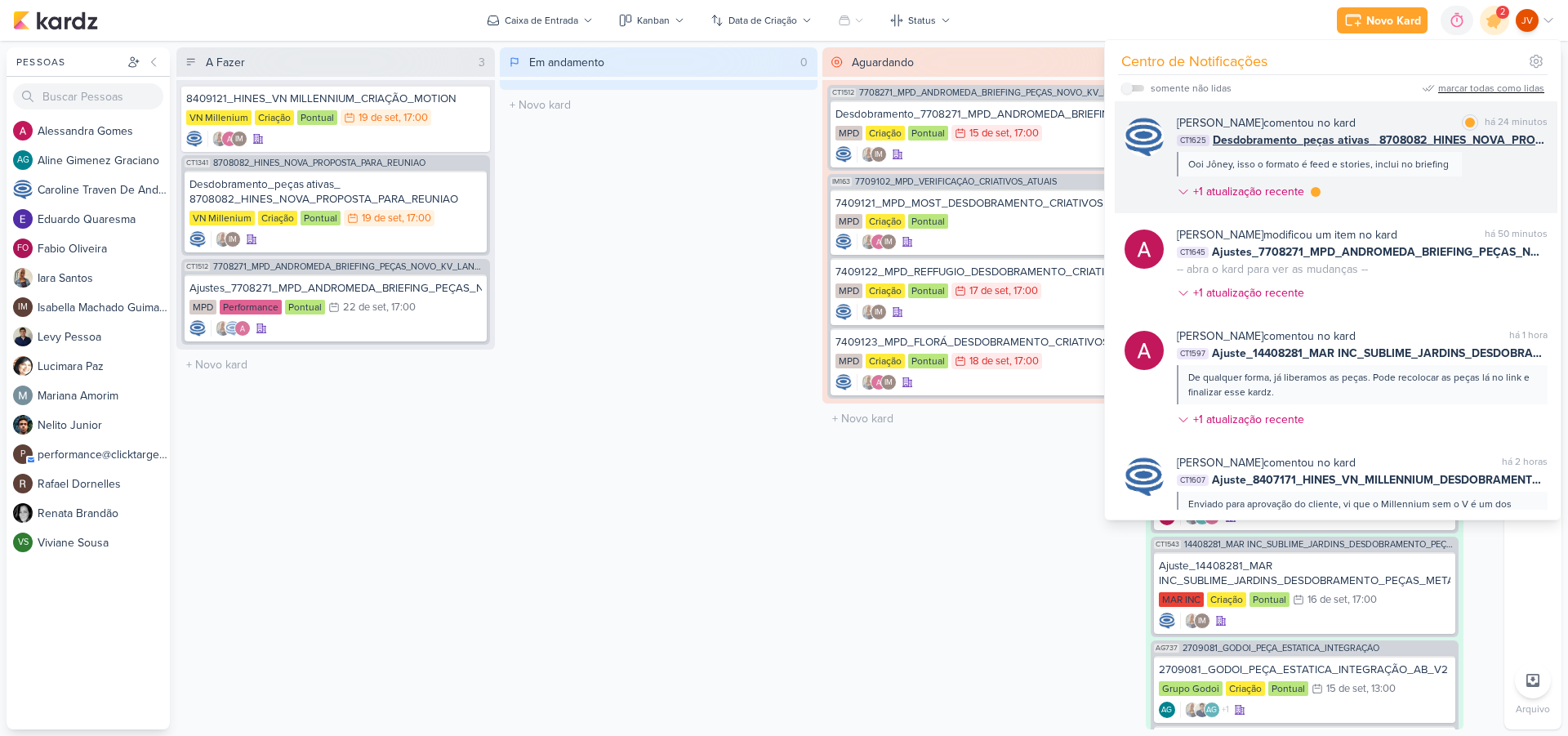
click at [1463, 160] on div "[PERSON_NAME] comentou no kard marcar como lida há 24 minutos CT1625 Desdobrame…" at bounding box center [1361, 160] width 371 height 92
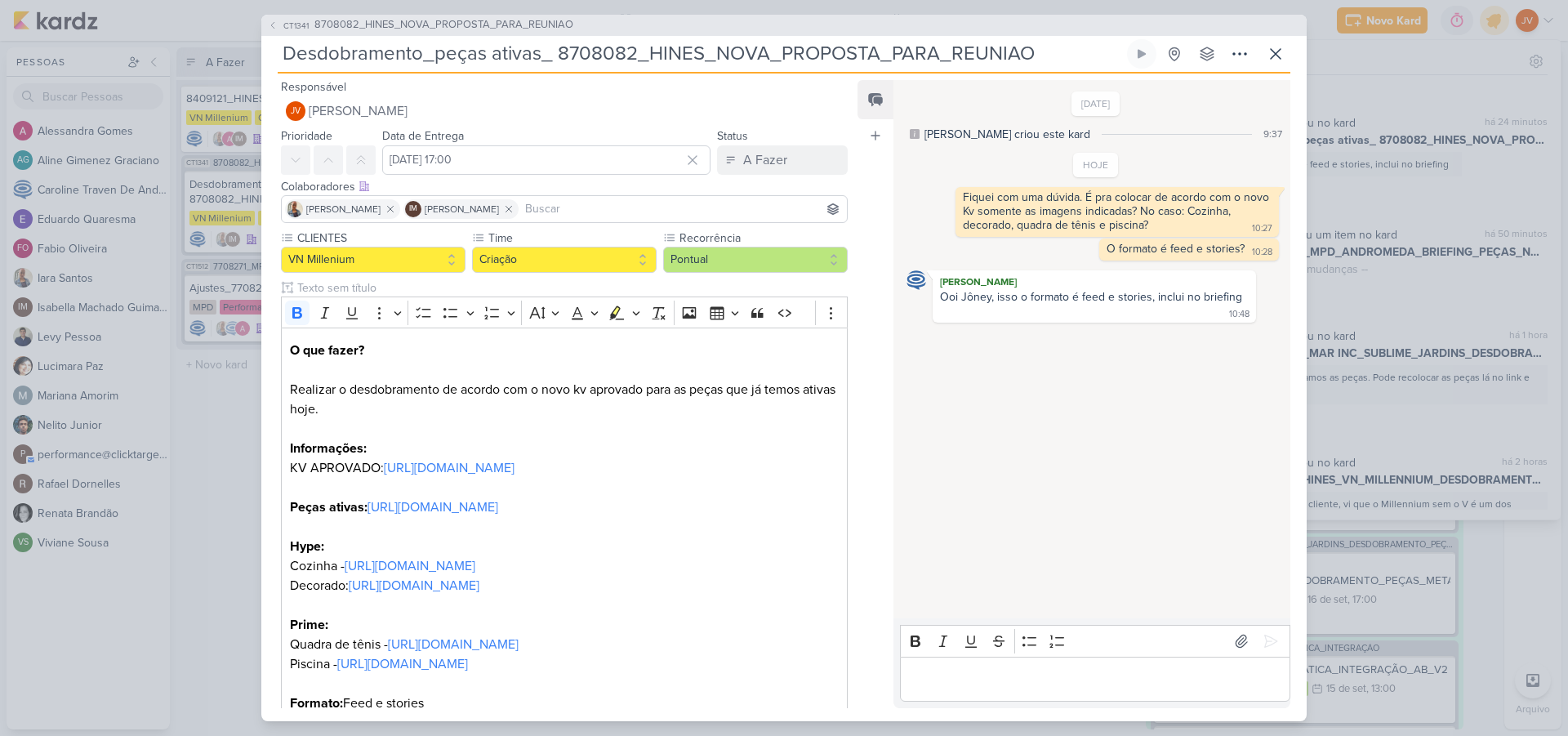
click at [973, 672] on p "Editor editing area: main" at bounding box center [1093, 679] width 373 height 20
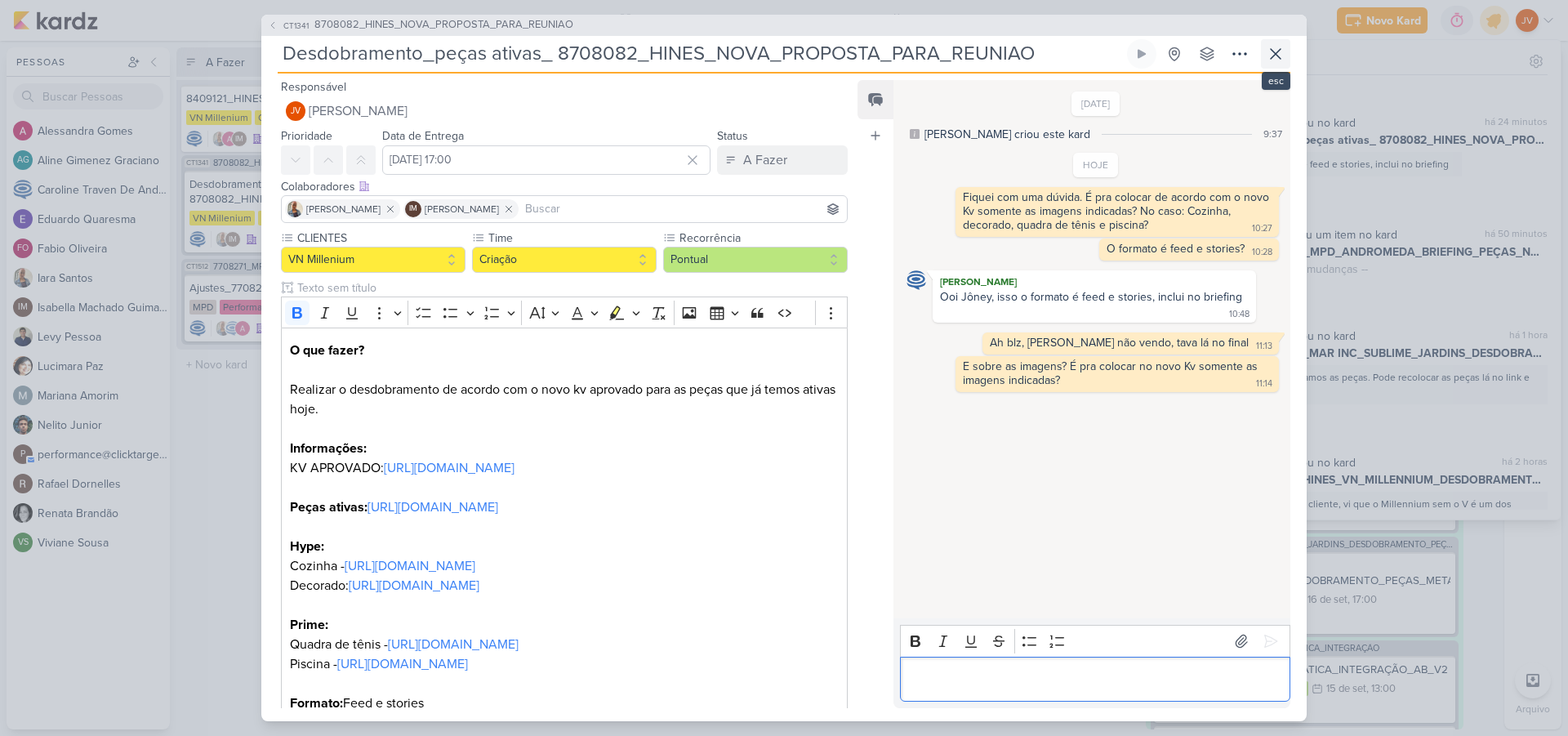
click at [1275, 47] on icon at bounding box center [1275, 54] width 20 height 20
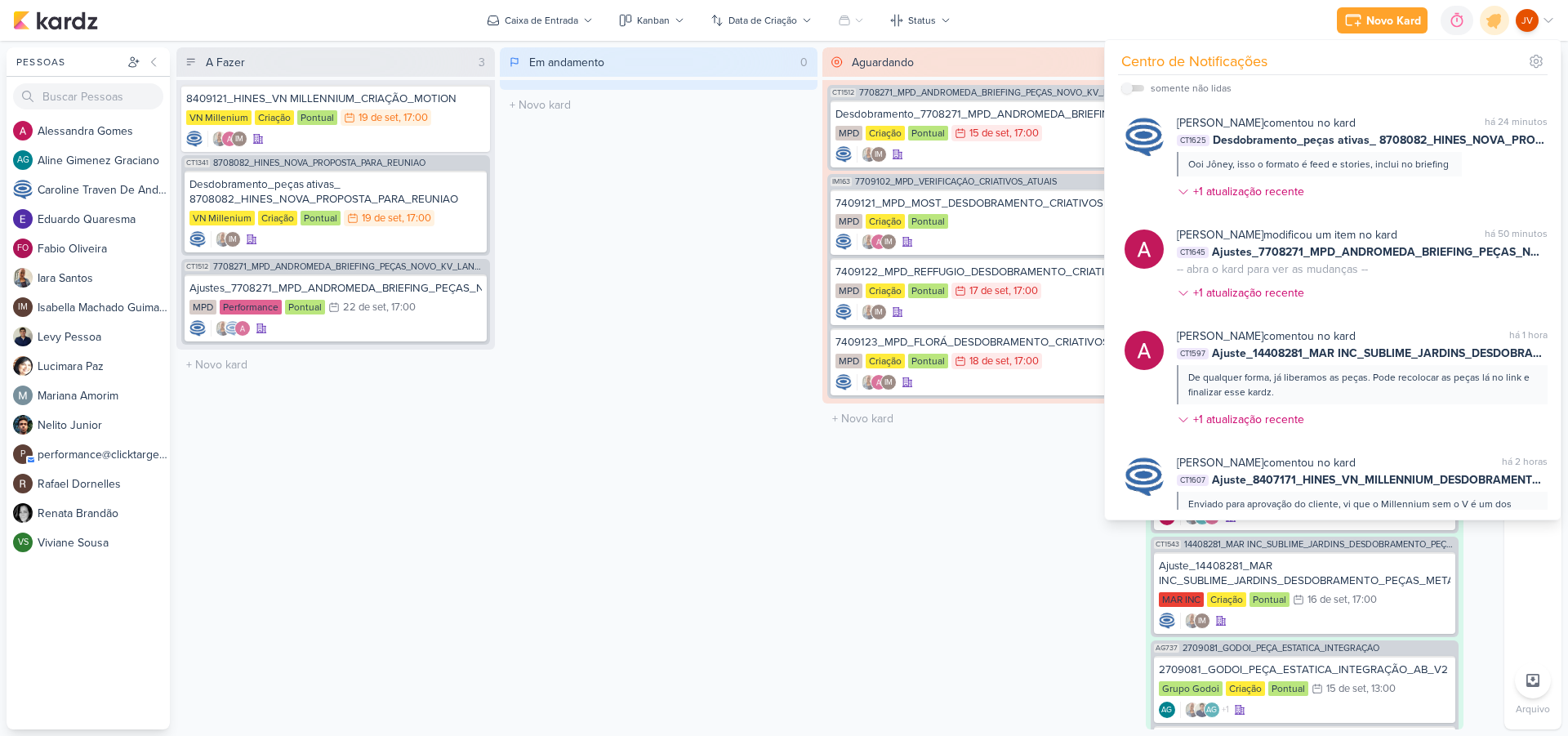
click at [588, 390] on div "Em andamento 0 Mover Para Esquerda Mover Para Direita [GEOGRAPHIC_DATA] O títul…" at bounding box center [658, 389] width 318 height 683
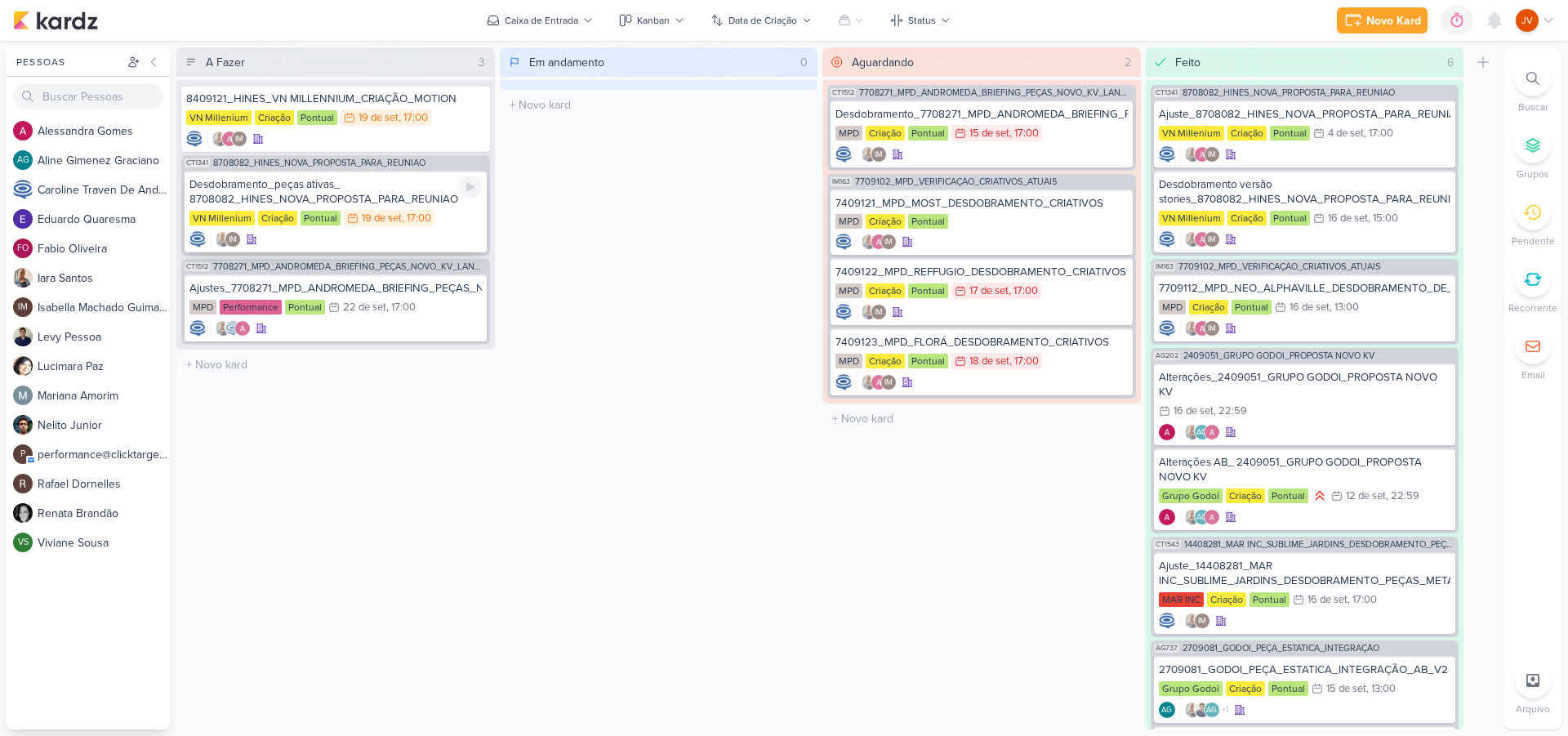
click at [378, 198] on div "Desdobramento_peças ativas_ 8708082_HINES_NOVA_PROPOSTA_PARA_REUNIAO" at bounding box center [336, 192] width 293 height 30
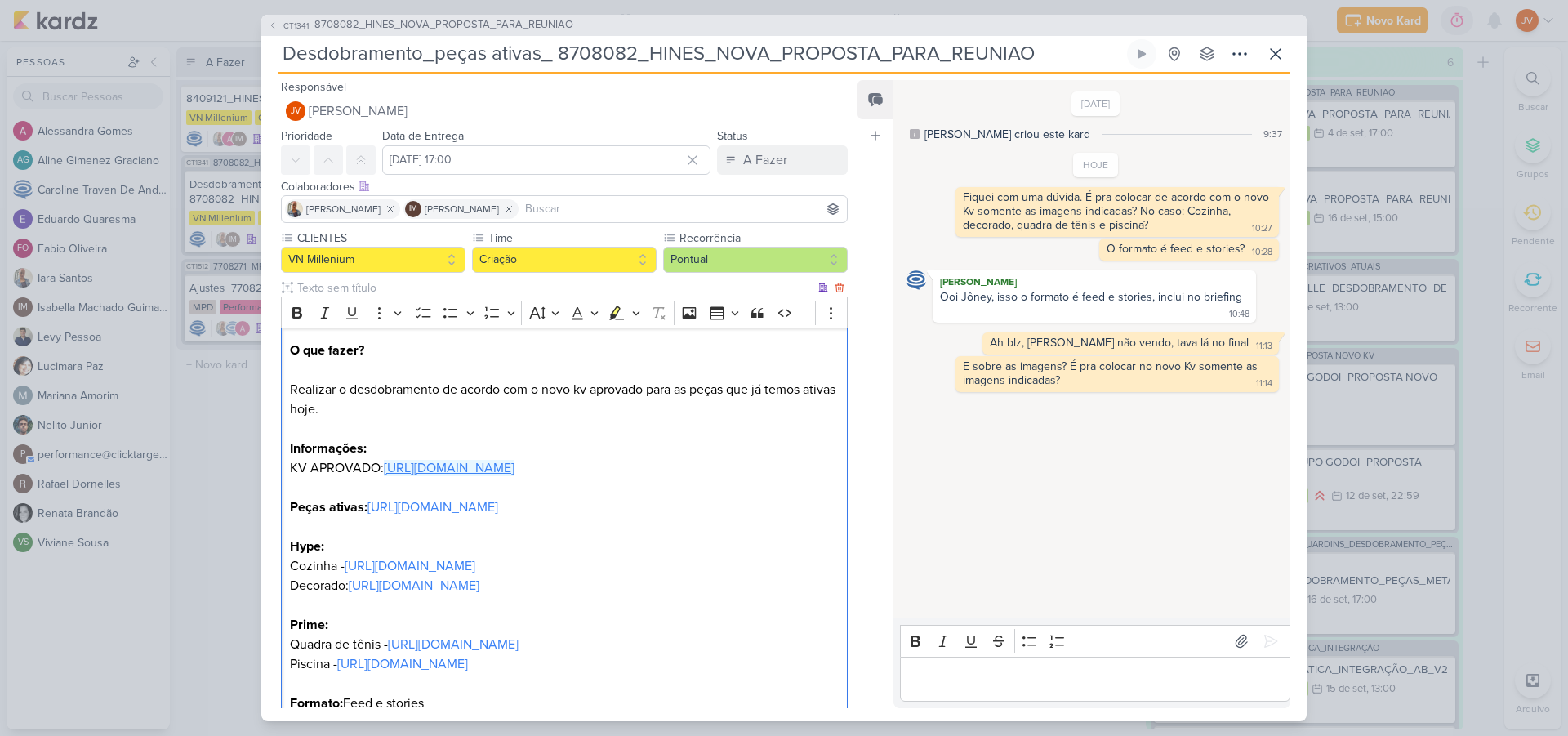
click at [514, 471] on link "[URL][DOMAIN_NAME]" at bounding box center [449, 468] width 131 height 17
click at [200, 474] on div "CT1341 8708082_HINES_NOVA_PROPOSTA_PARA_REUNIAO Desdobramento_peças ativas_ 870…" at bounding box center [784, 368] width 1568 height 736
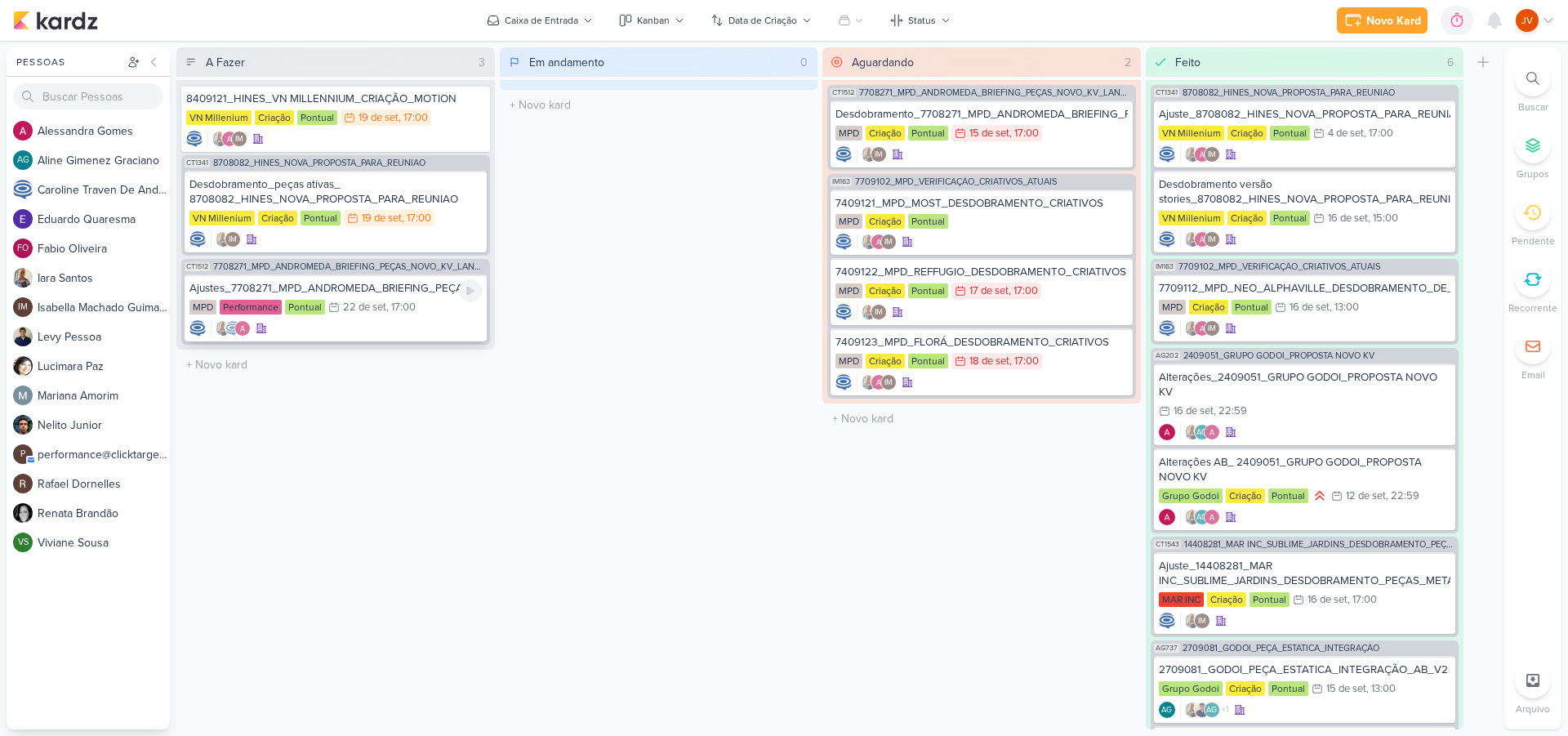
click at [393, 294] on div "Ajustes_7708271_MPD_ANDROMEDA_BRIEFING_PEÇAS_NOVO_KV_LANÇAMENTO_v3" at bounding box center [336, 288] width 293 height 15
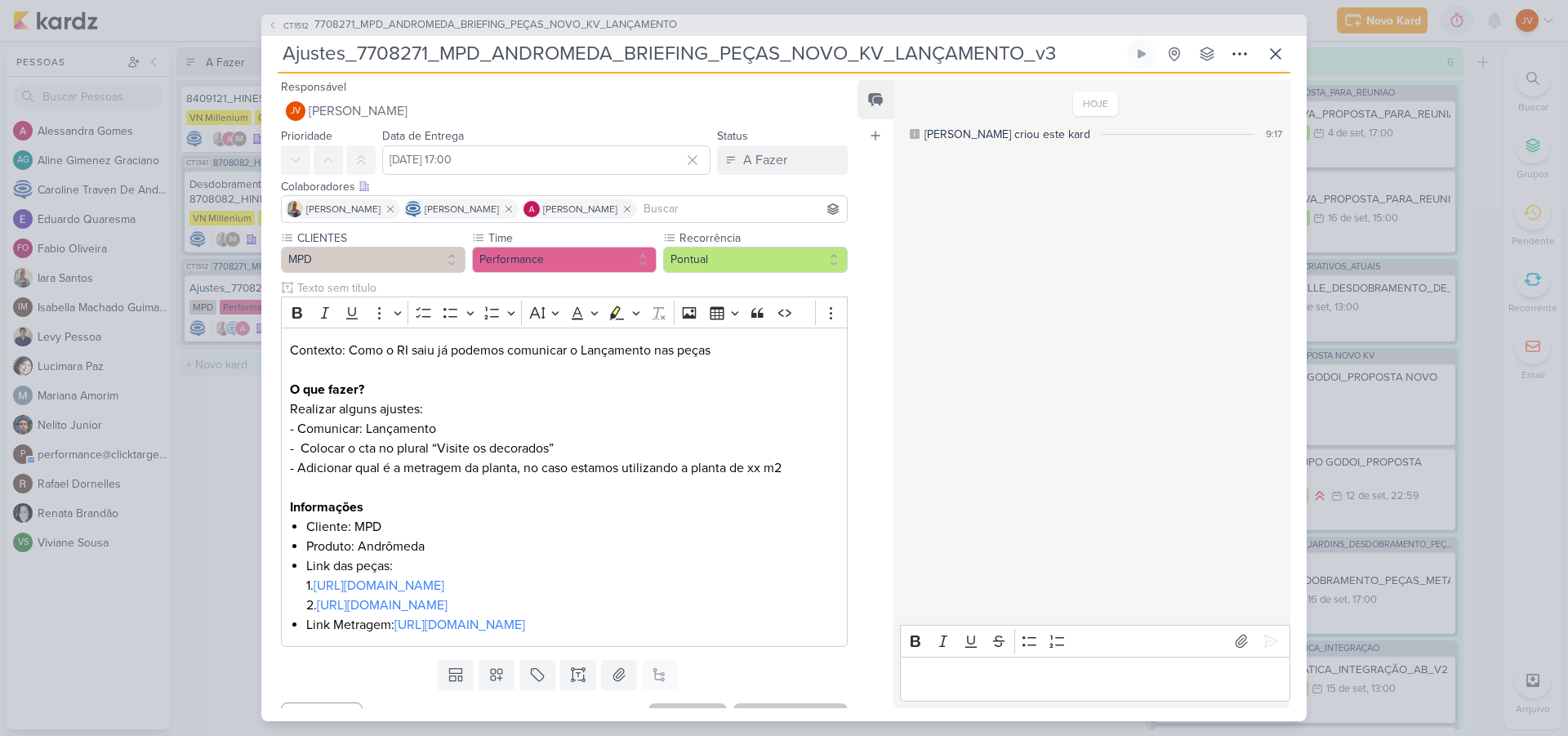
click at [227, 369] on div "CT1512 7708271_MPD_ANDROMEDA_BRIEFING_PEÇAS_NOVO_KV_LANÇAMENTO Ajustes_7708271_…" at bounding box center [784, 368] width 1568 height 736
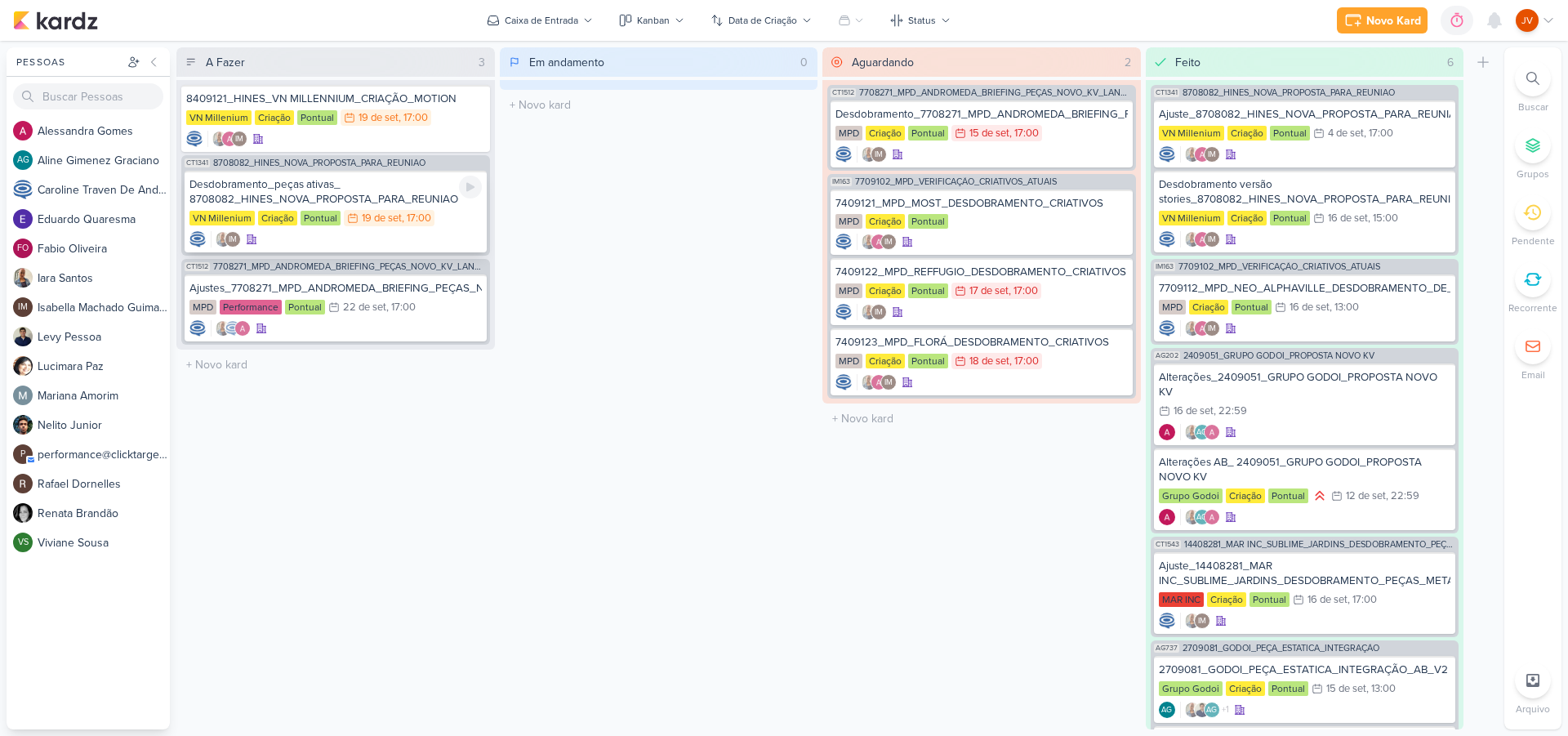
click at [352, 188] on div "Desdobramento_peças ativas_ 8708082_HINES_NOVA_PROPOSTA_PARA_REUNIAO" at bounding box center [336, 192] width 293 height 30
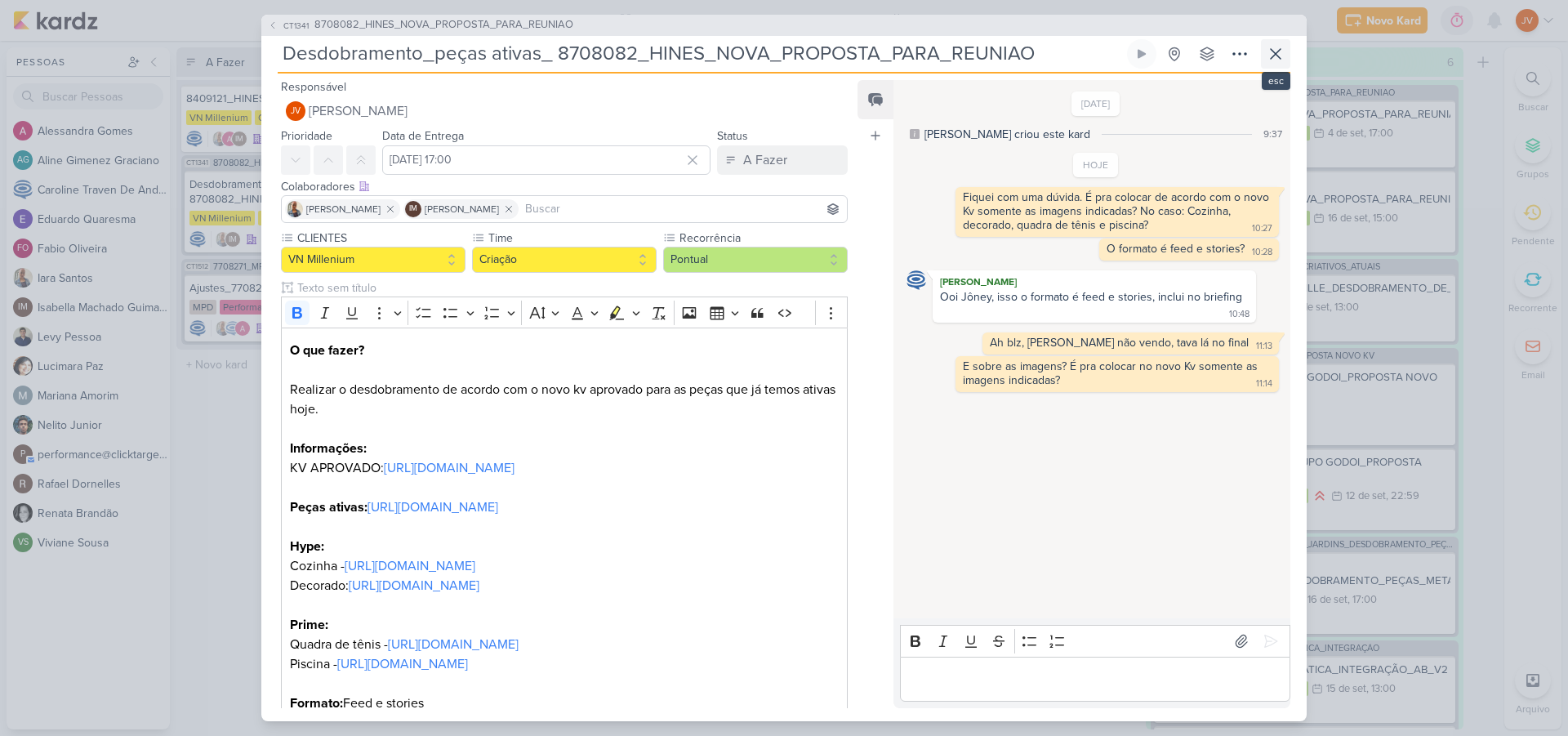
click at [1275, 50] on icon at bounding box center [1275, 54] width 20 height 20
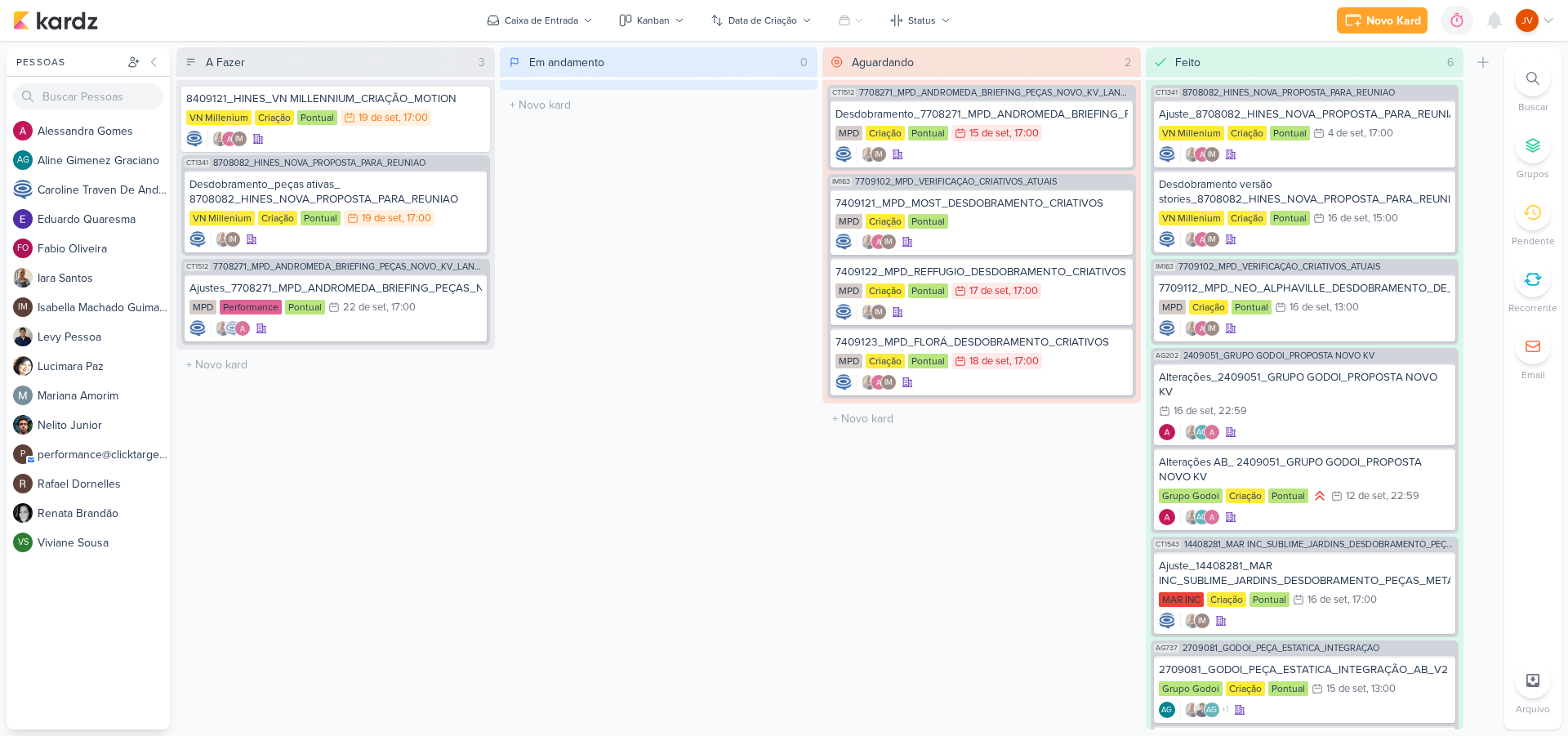
click at [606, 351] on div "Em andamento 0 Mover Para Esquerda Mover Para Direita [GEOGRAPHIC_DATA] O títul…" at bounding box center [658, 389] width 318 height 683
